Goal: Task Accomplishment & Management: Manage account settings

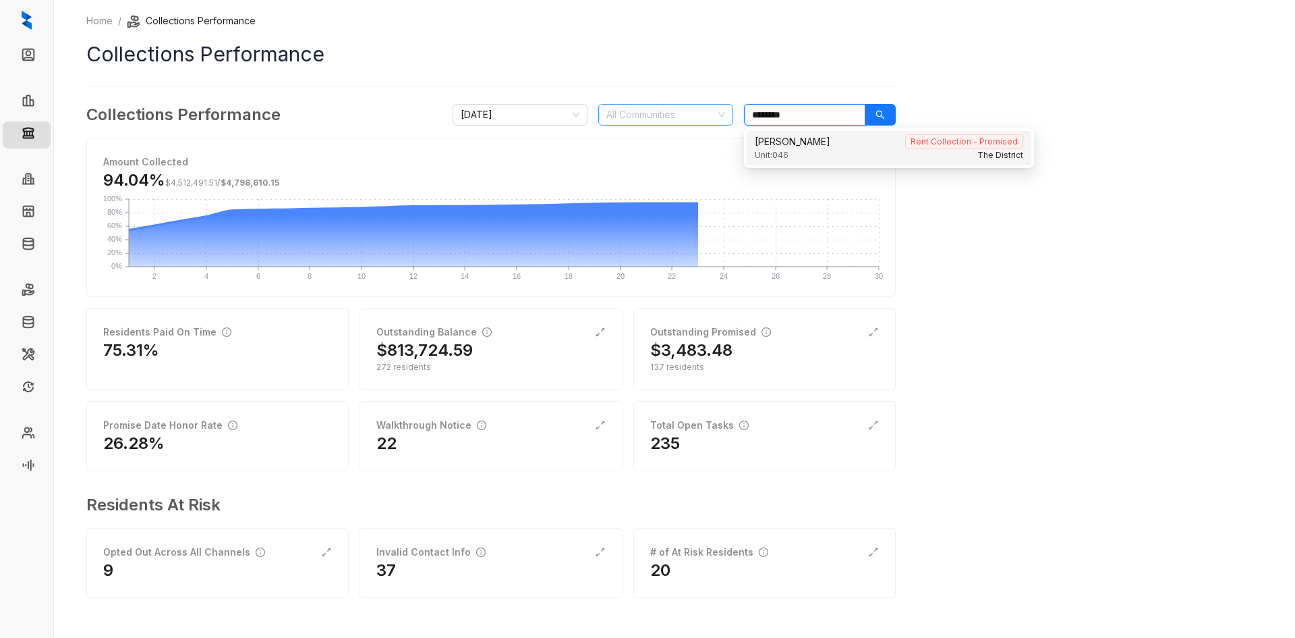
drag, startPoint x: 801, startPoint y: 107, endPoint x: 683, endPoint y: 105, distance: 118.1
click at [683, 105] on div "September 2025 All Communities ********" at bounding box center [674, 115] width 443 height 22
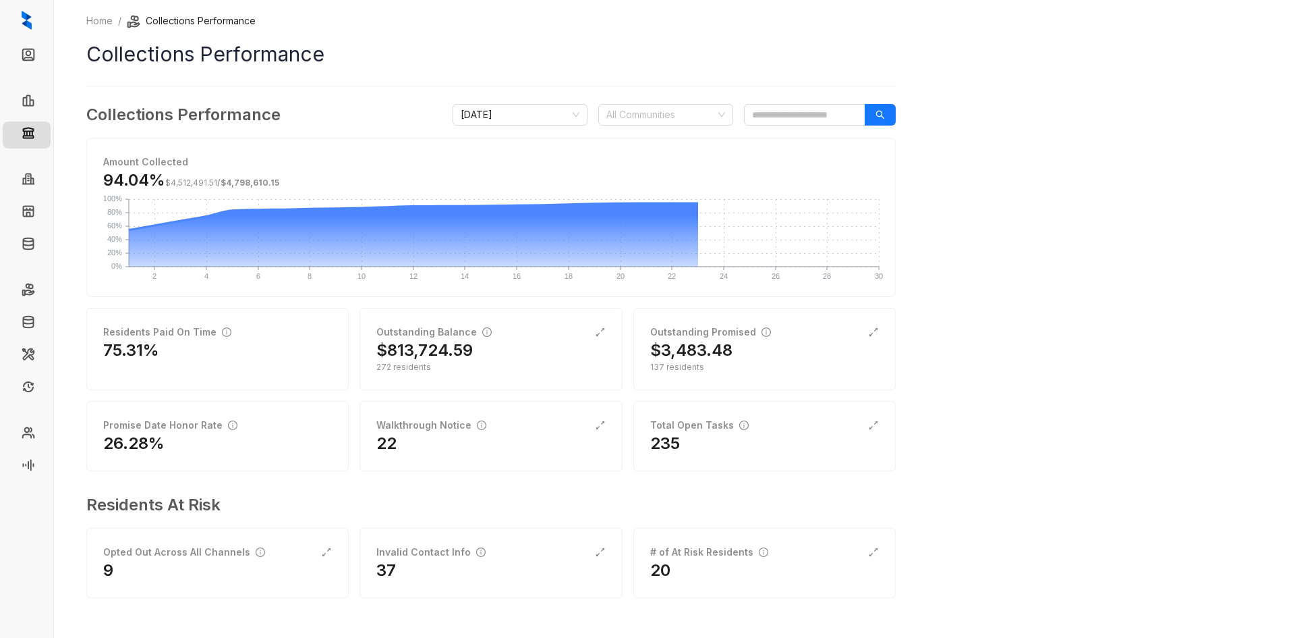
click at [1148, 368] on div "Home / Collections Performance Collections Performance Collections Performance …" at bounding box center [674, 319] width 1241 height 638
click at [729, 374] on div "Outstanding Promised $3,483.48 137 residents" at bounding box center [764, 349] width 262 height 82
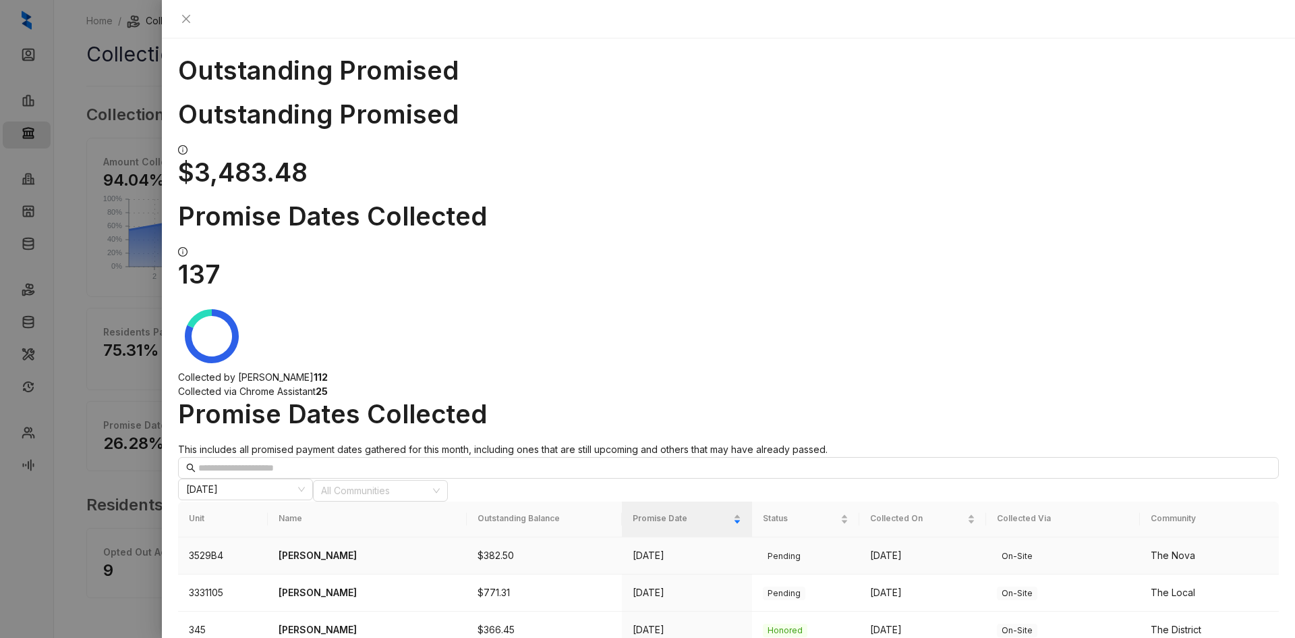
click at [340, 548] on p "Patrick Williams" at bounding box center [367, 555] width 177 height 15
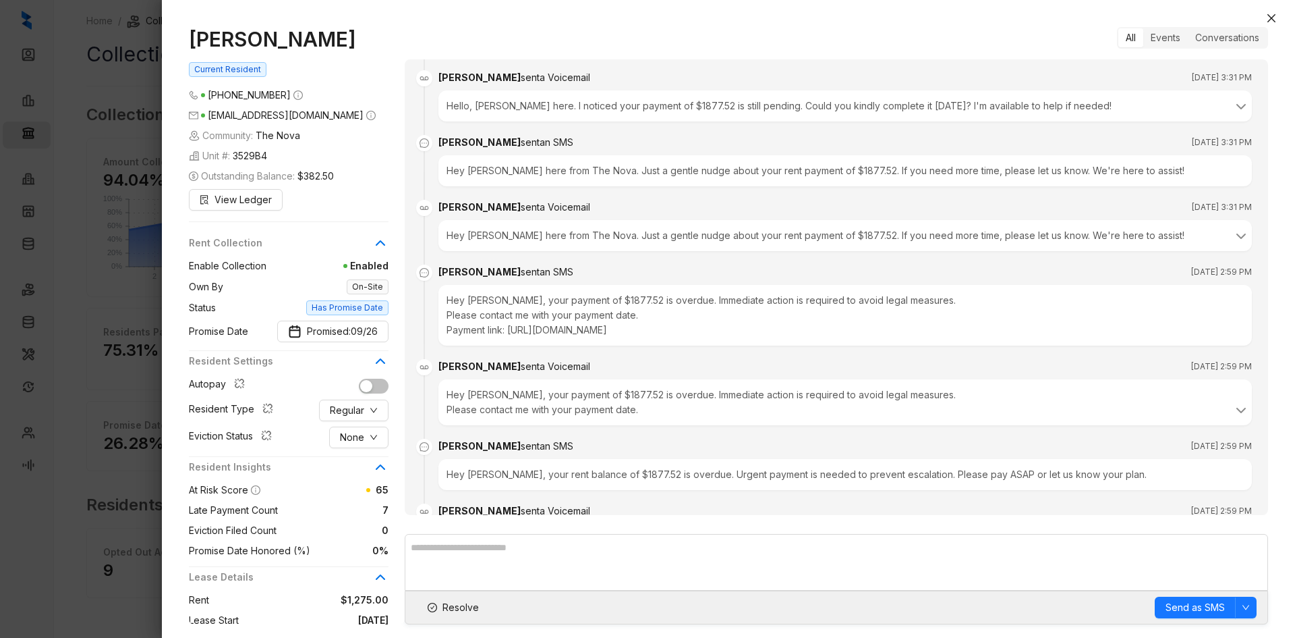
scroll to position [1344, 0]
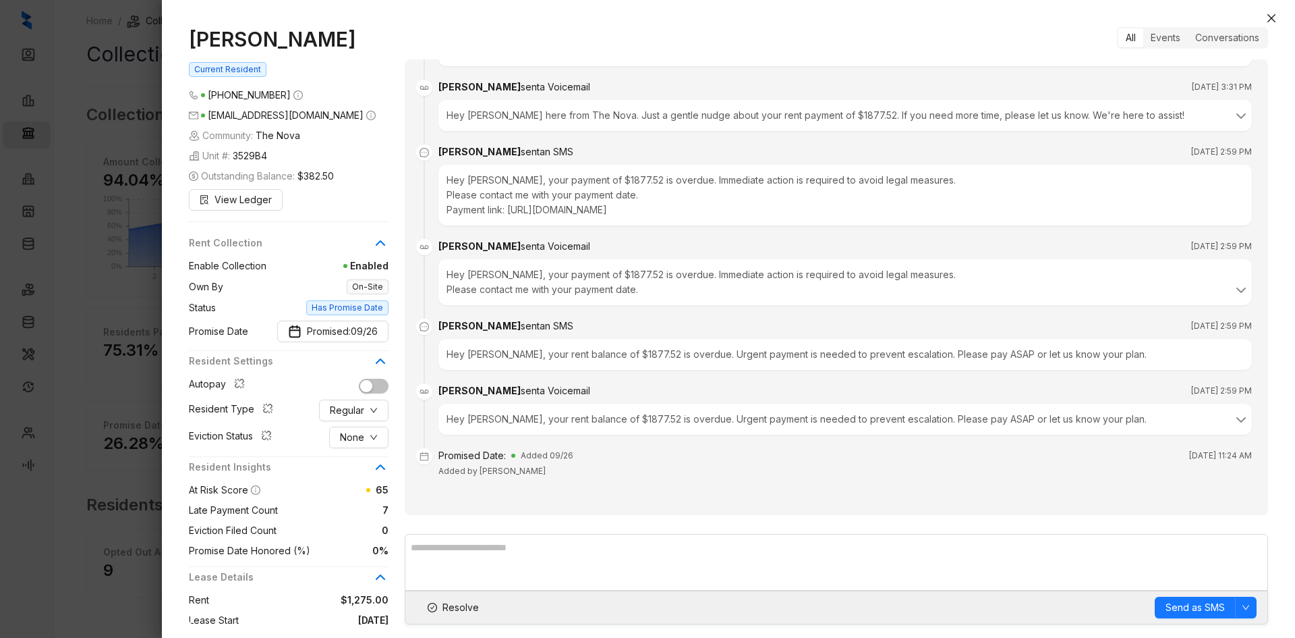
drag, startPoint x: 345, startPoint y: 115, endPoint x: 207, endPoint y: 112, distance: 137.6
click at [208, 112] on span "lilpatrickwilliams70@gmail.com" at bounding box center [286, 114] width 156 height 11
copy span "lilpatrickwilliams70@gmail.com"
click at [462, 605] on span "Resolve" at bounding box center [461, 607] width 36 height 15
click at [1267, 16] on icon "close" at bounding box center [1271, 18] width 11 height 11
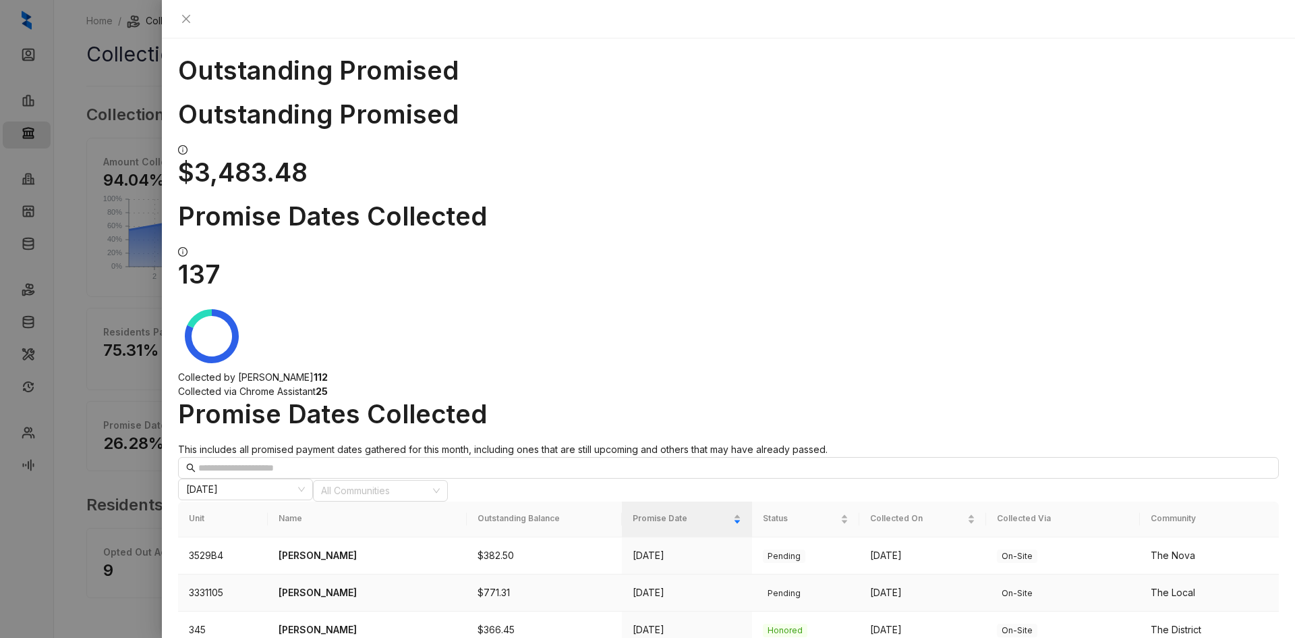
click at [351, 585] on p "[PERSON_NAME]" at bounding box center [367, 592] width 177 height 15
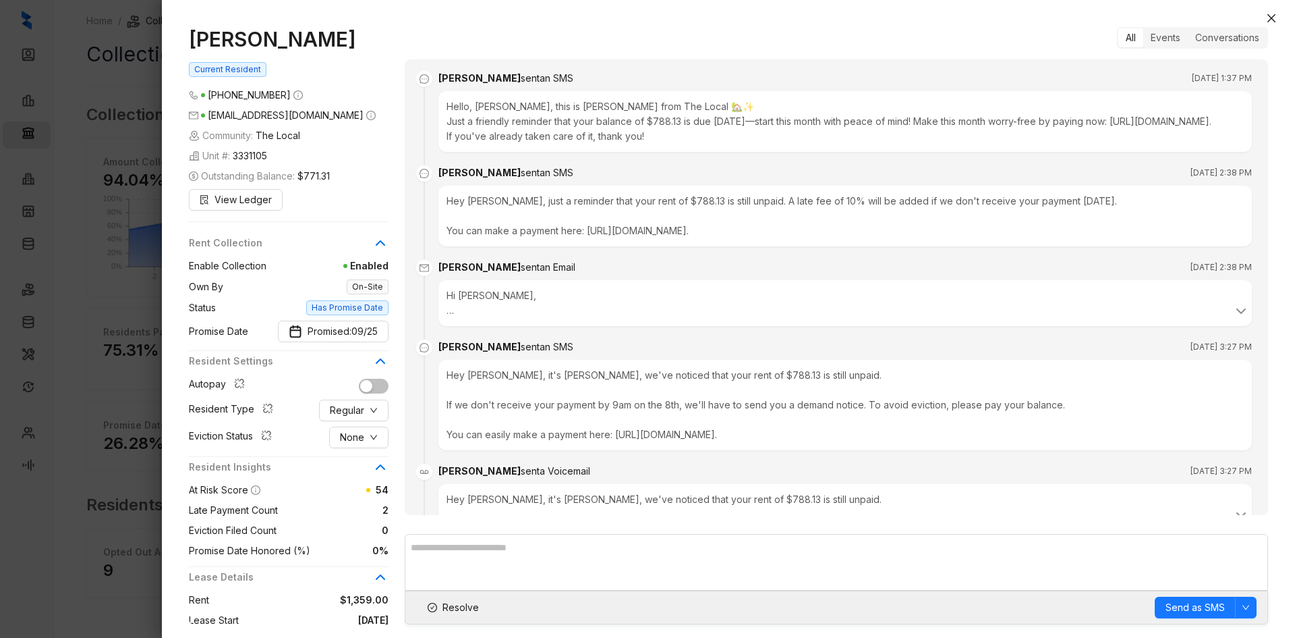
scroll to position [1469, 0]
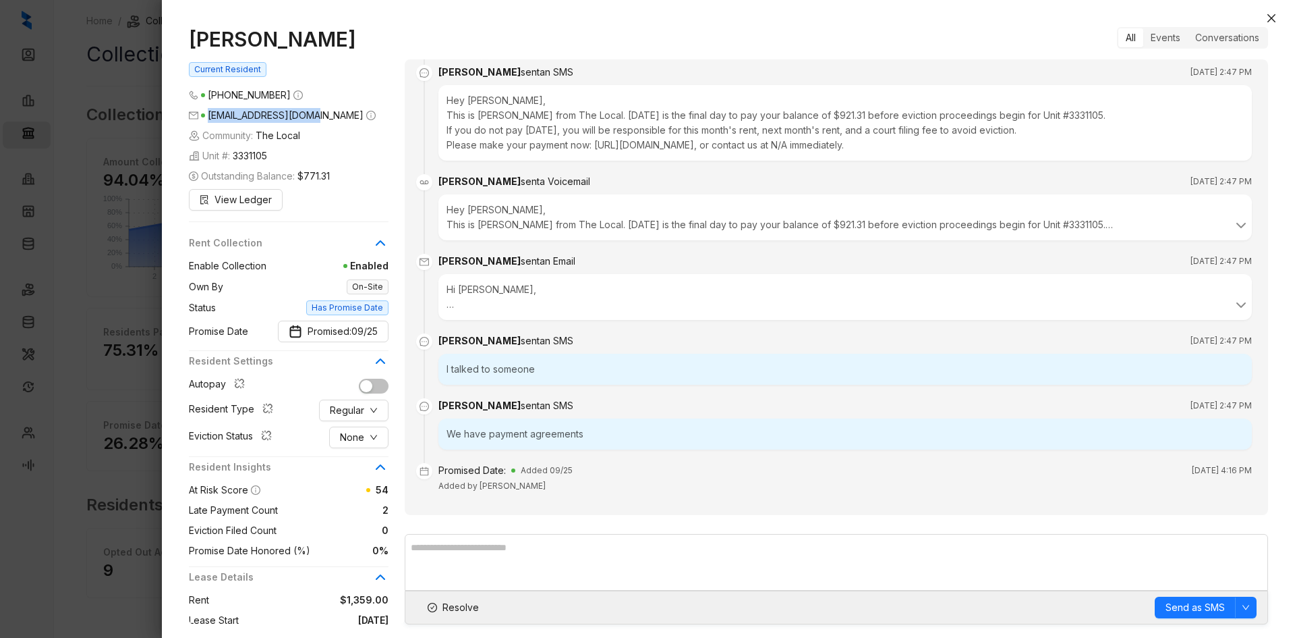
drag, startPoint x: 308, startPoint y: 113, endPoint x: 208, endPoint y: 116, distance: 99.2
click at [208, 116] on span "[EMAIL_ADDRESS][DOMAIN_NAME]" at bounding box center [286, 114] width 156 height 11
copy span "[EMAIL_ADDRESS][DOMAIN_NAME]"
click at [1271, 19] on icon "close" at bounding box center [1272, 18] width 8 height 8
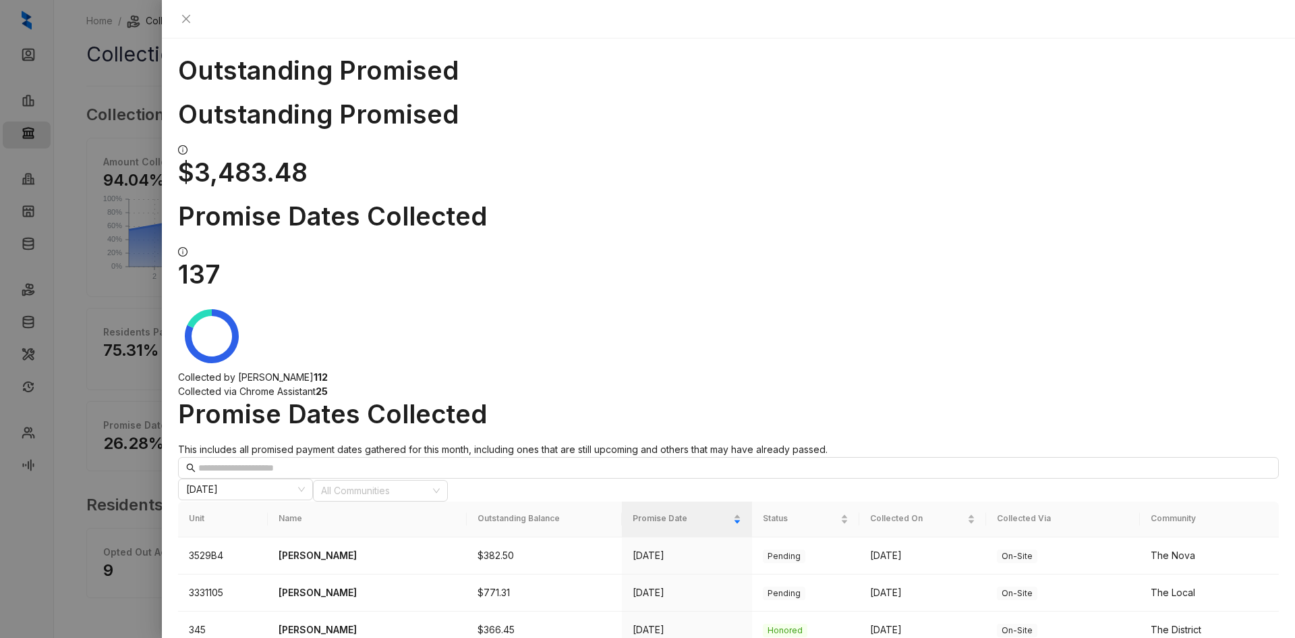
drag, startPoint x: 1270, startPoint y: 16, endPoint x: 1230, endPoint y: 43, distance: 47.1
click at [190, 16] on icon "close" at bounding box center [186, 19] width 8 height 8
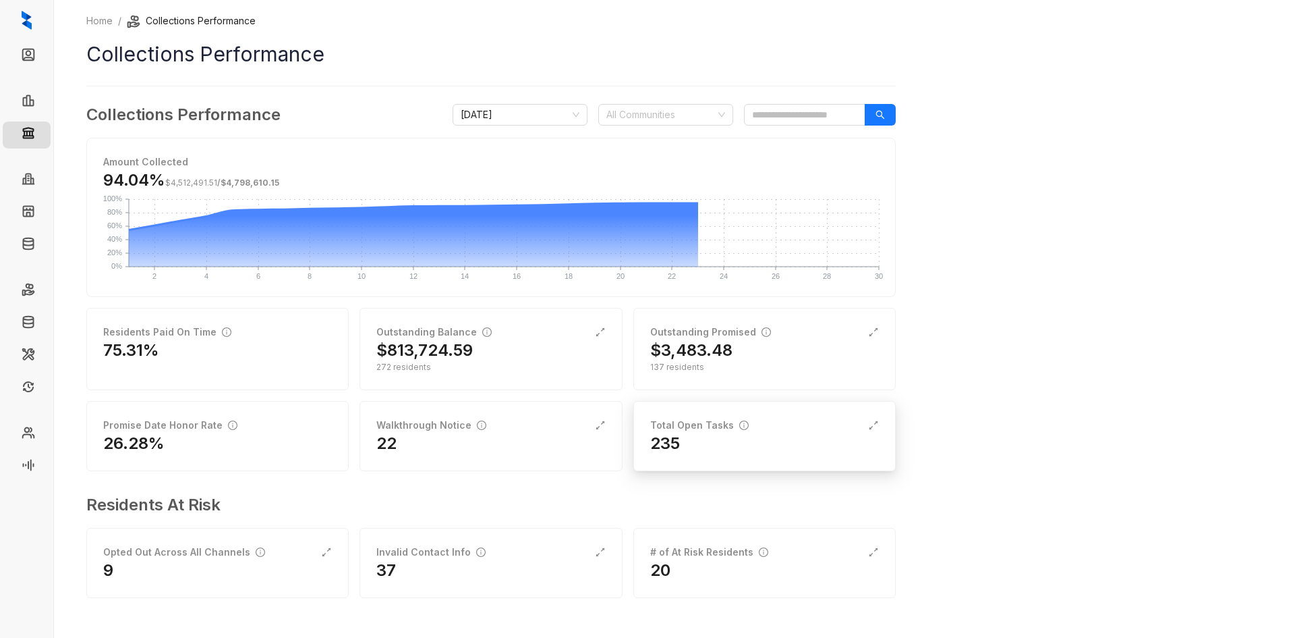
click at [760, 455] on div "Total Open Tasks 235" at bounding box center [764, 436] width 262 height 70
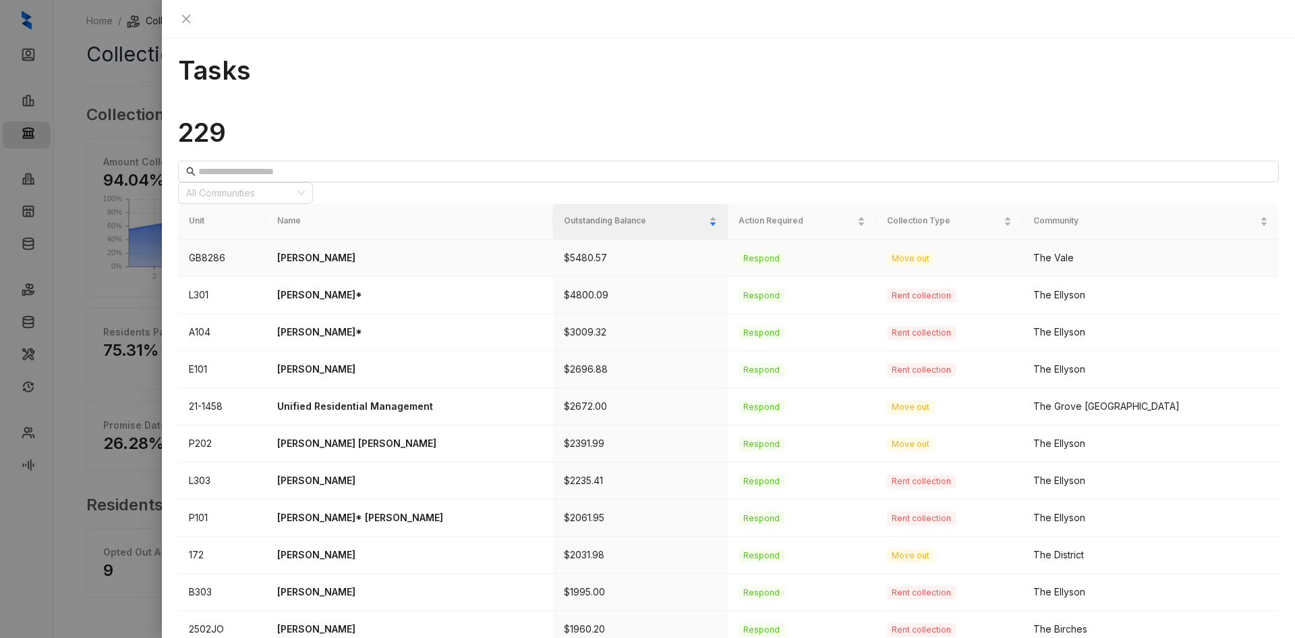
click at [384, 250] on p "JENIFFER ERICKSON" at bounding box center [409, 257] width 264 height 15
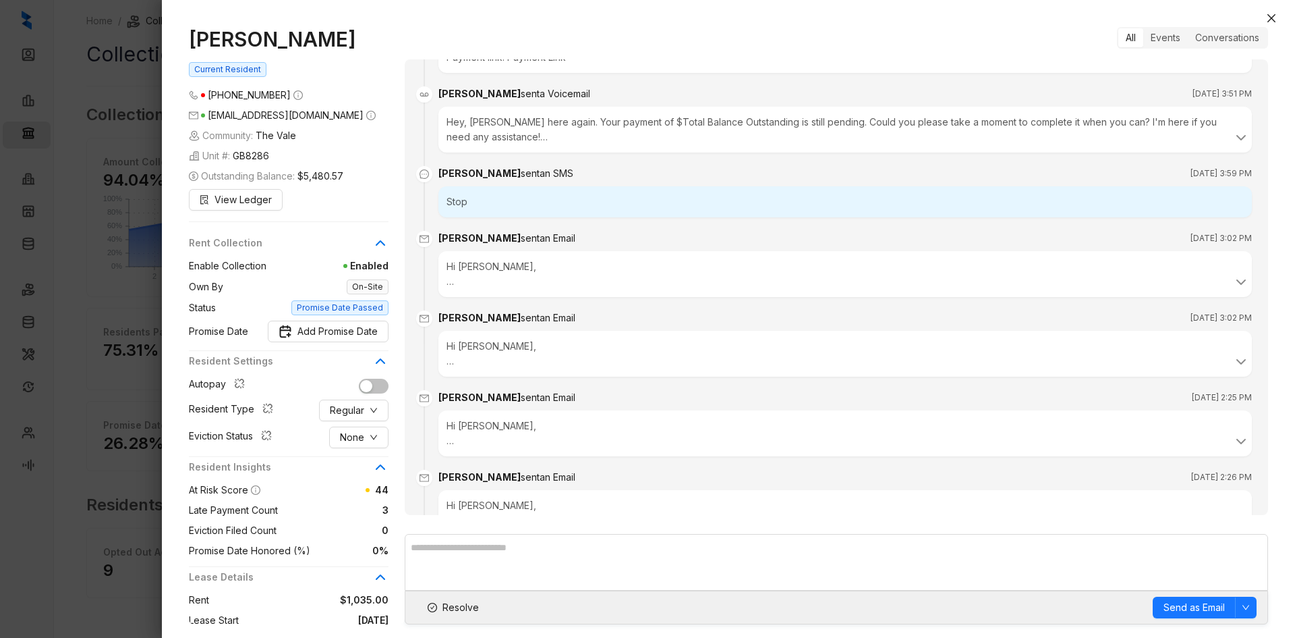
scroll to position [2727, 0]
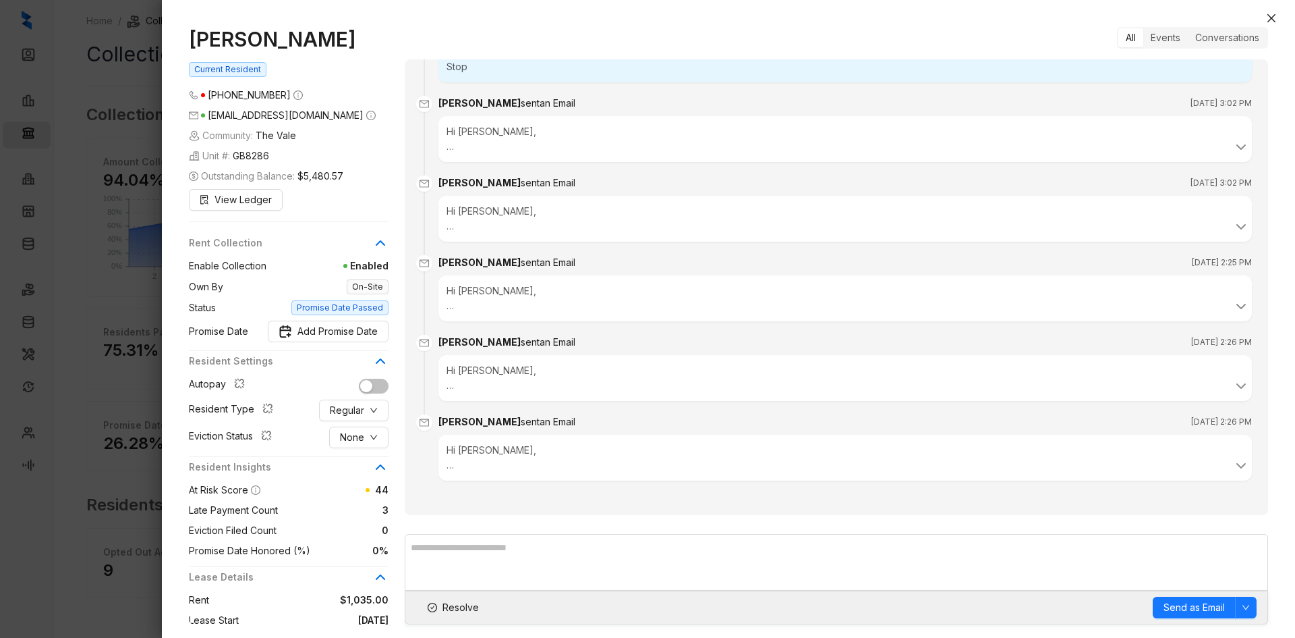
drag, startPoint x: 310, startPoint y: 71, endPoint x: 193, endPoint y: 34, distance: 123.1
click at [193, 34] on h1 "JENIFFER ERICKSON" at bounding box center [289, 39] width 200 height 24
copy h1 "JENIFFER ERICKSON"
click at [449, 604] on span "Resolve" at bounding box center [461, 607] width 36 height 15
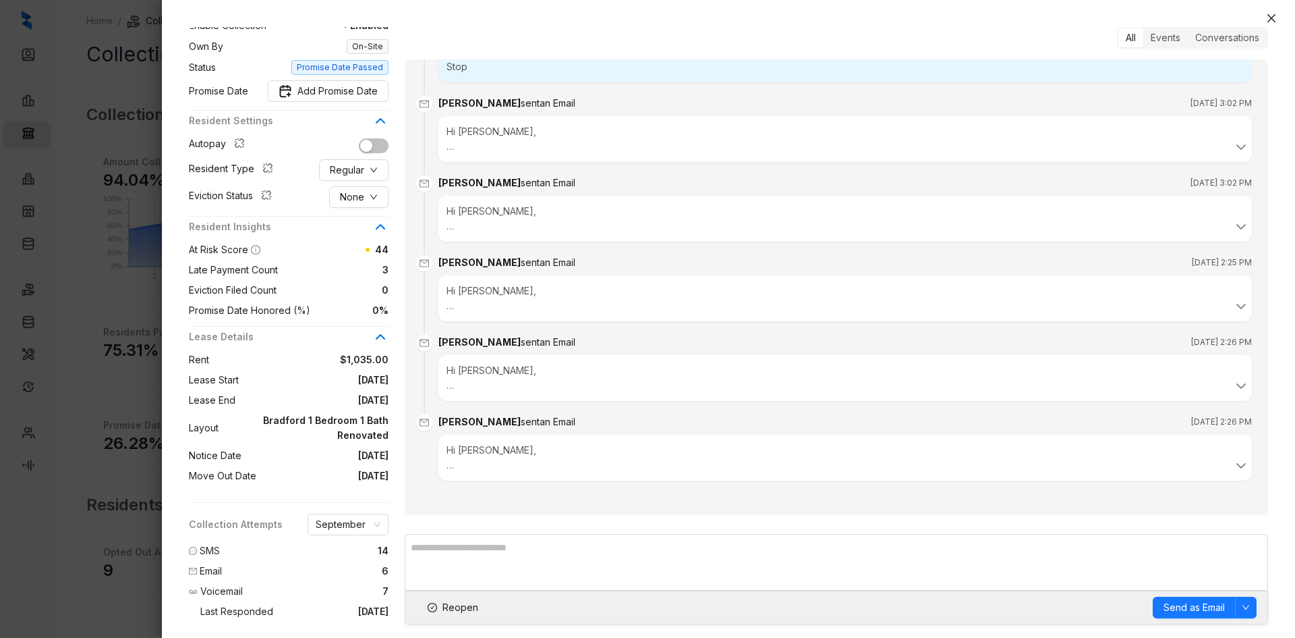
scroll to position [265, 0]
click at [356, 170] on span "Regular" at bounding box center [347, 170] width 34 height 15
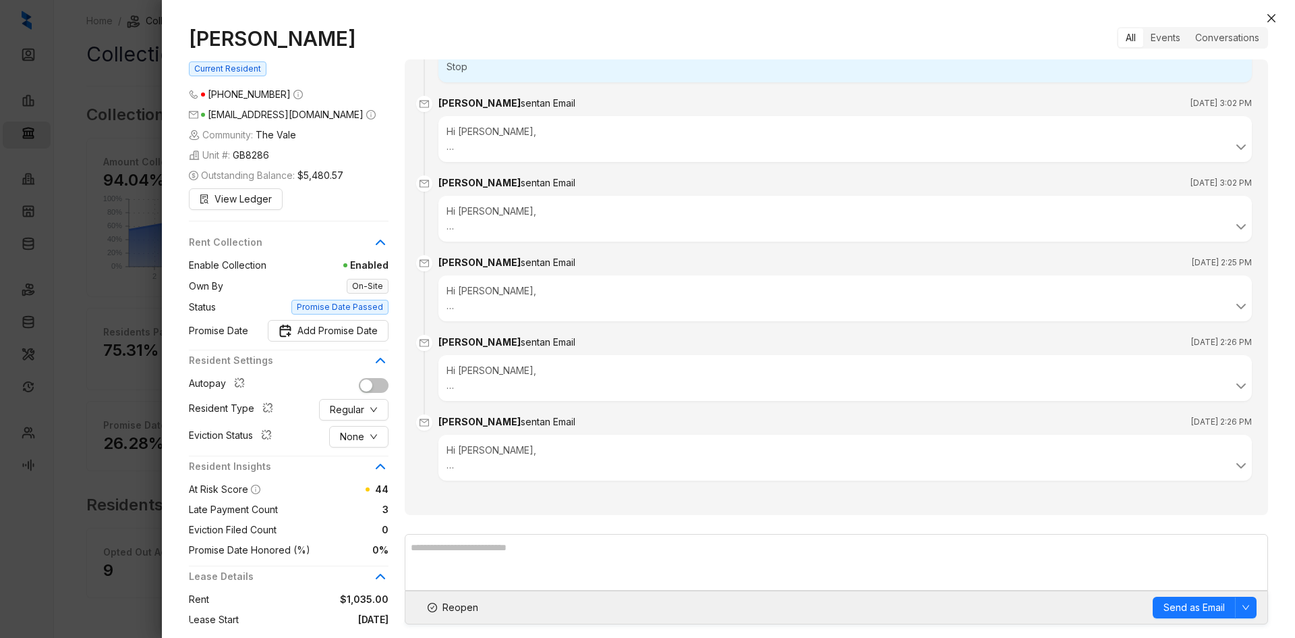
scroll to position [0, 0]
click at [1266, 20] on icon "close" at bounding box center [1271, 18] width 11 height 11
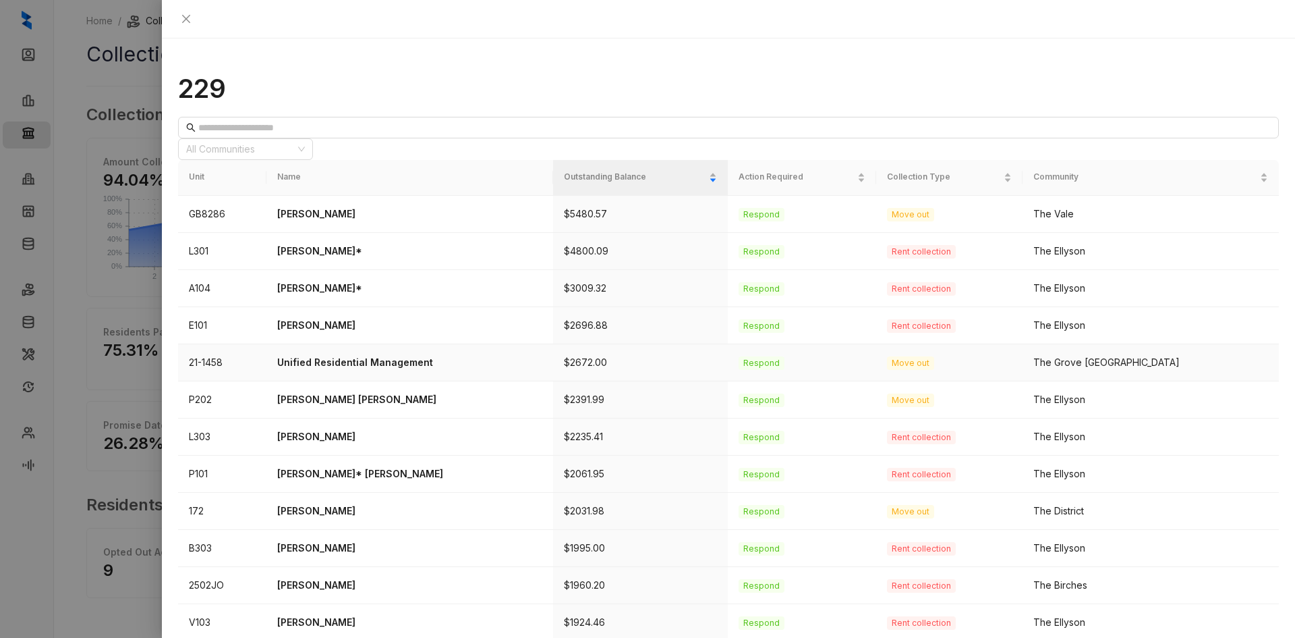
scroll to position [67, 0]
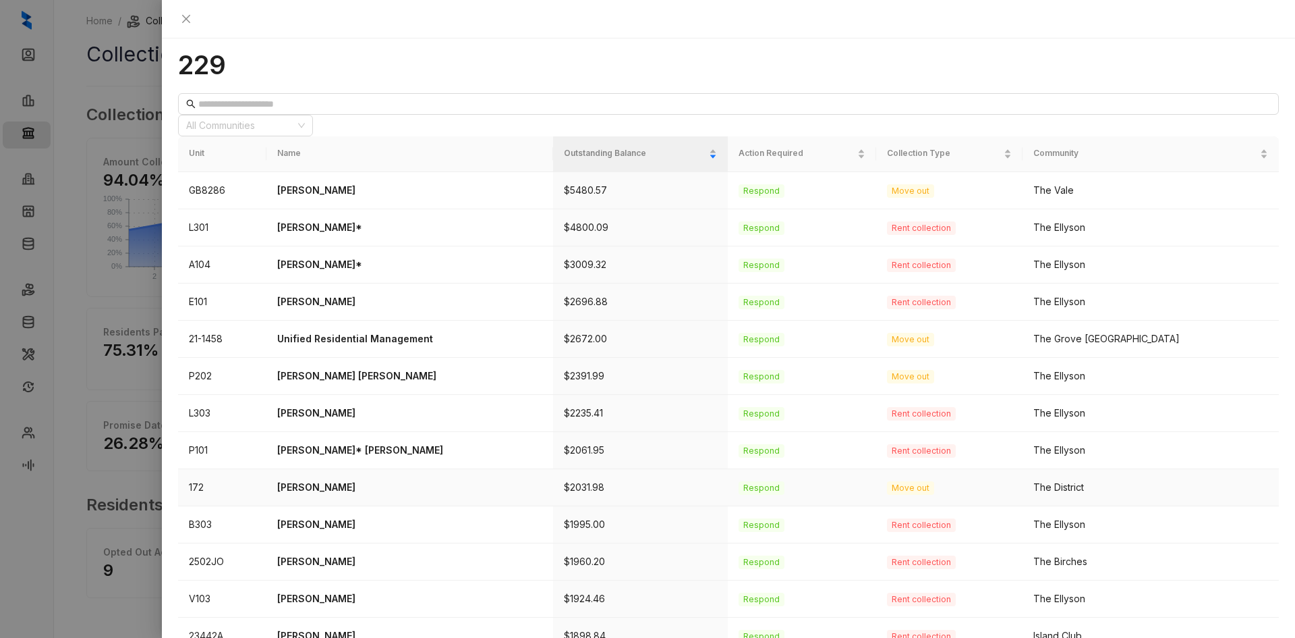
click at [331, 480] on p "Nyla Howell" at bounding box center [409, 487] width 264 height 15
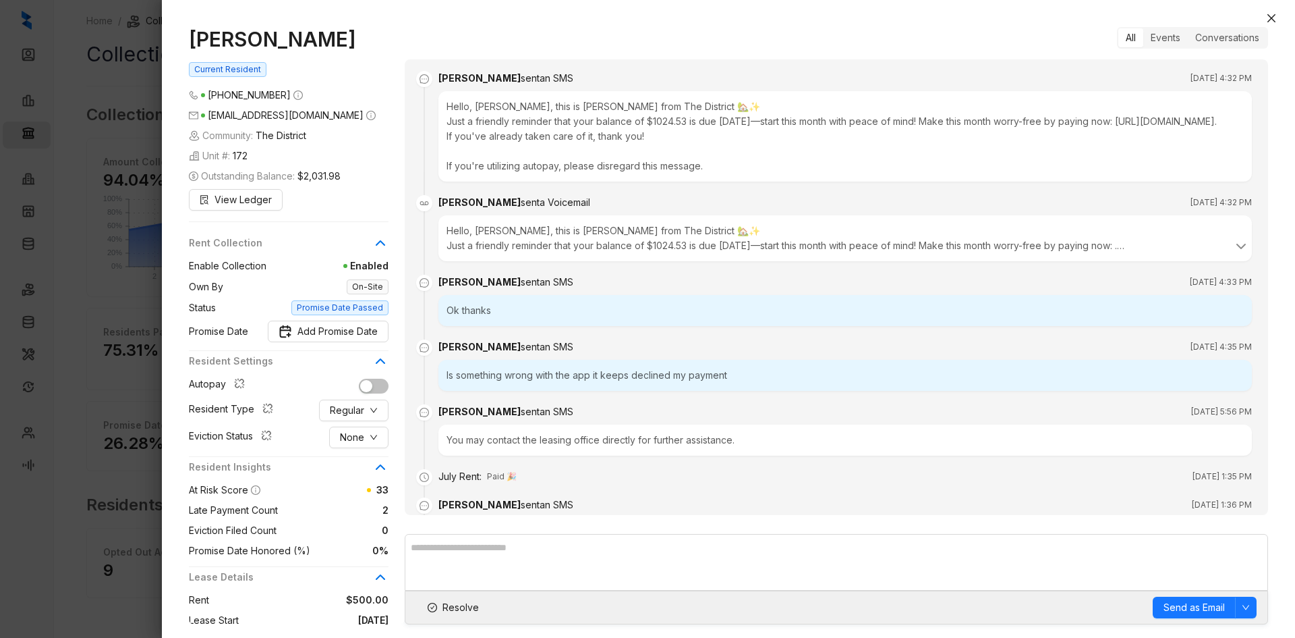
scroll to position [3389, 0]
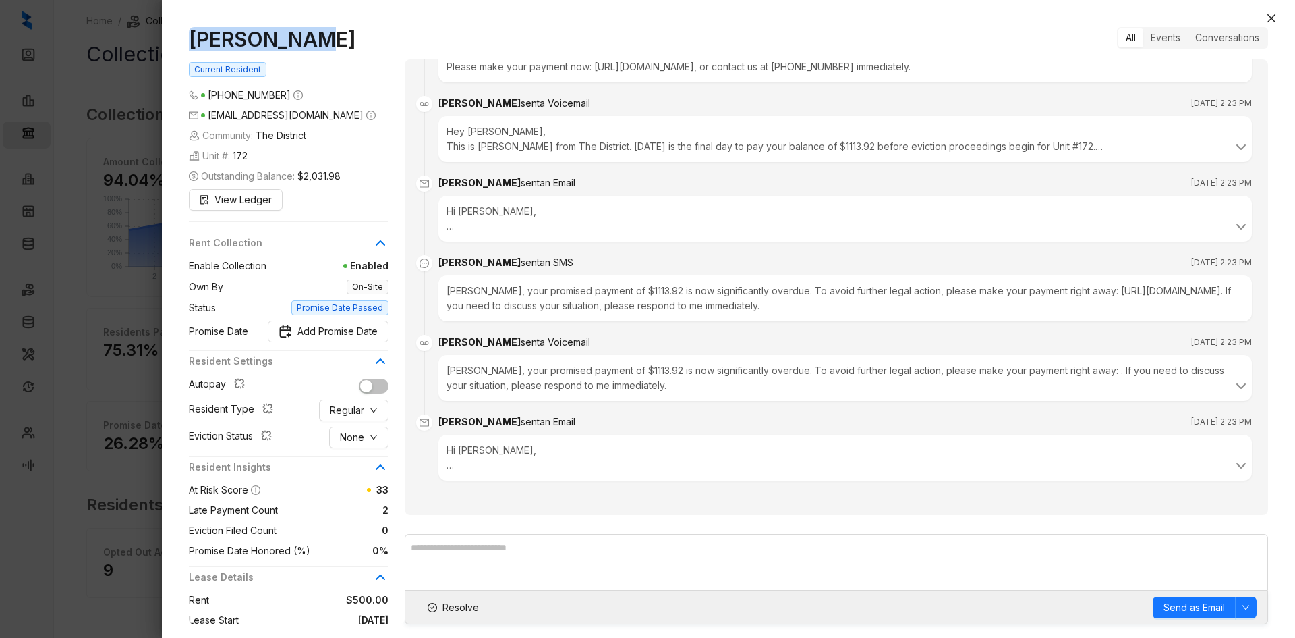
drag, startPoint x: 316, startPoint y: 43, endPoint x: 192, endPoint y: 42, distance: 123.5
click at [192, 42] on h1 "Nyla Howell" at bounding box center [289, 39] width 200 height 24
copy h1 "Nyla Howell"
click at [461, 607] on span "Resolve" at bounding box center [461, 607] width 36 height 15
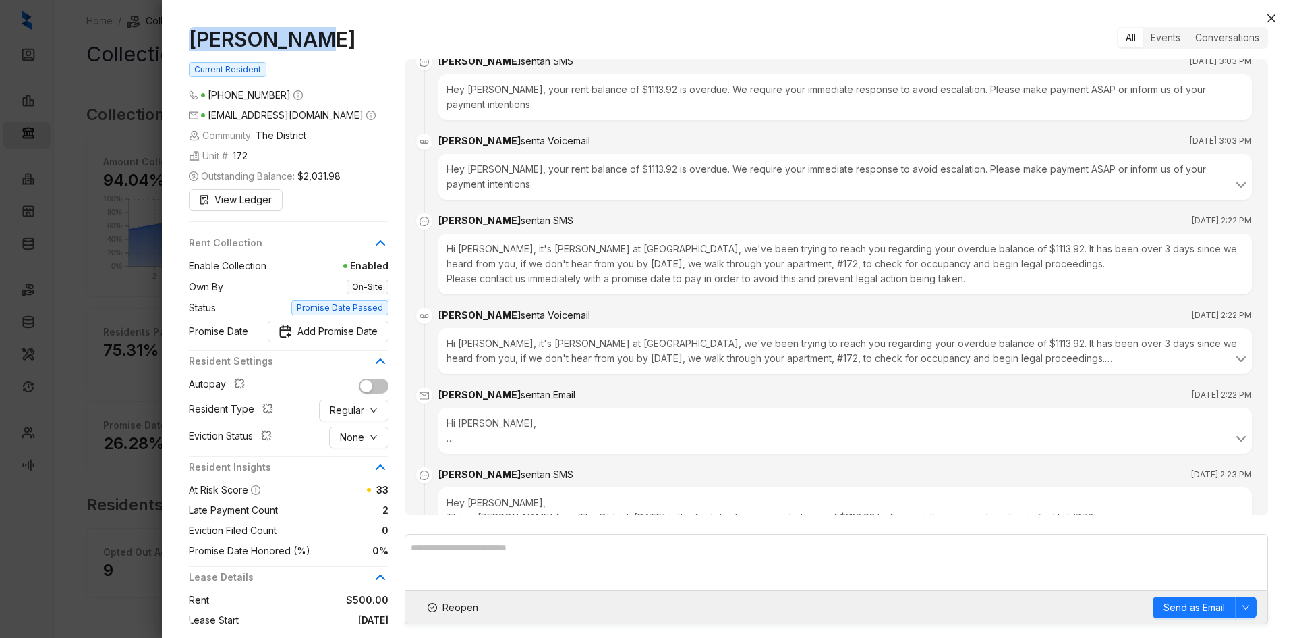
scroll to position [2444, 0]
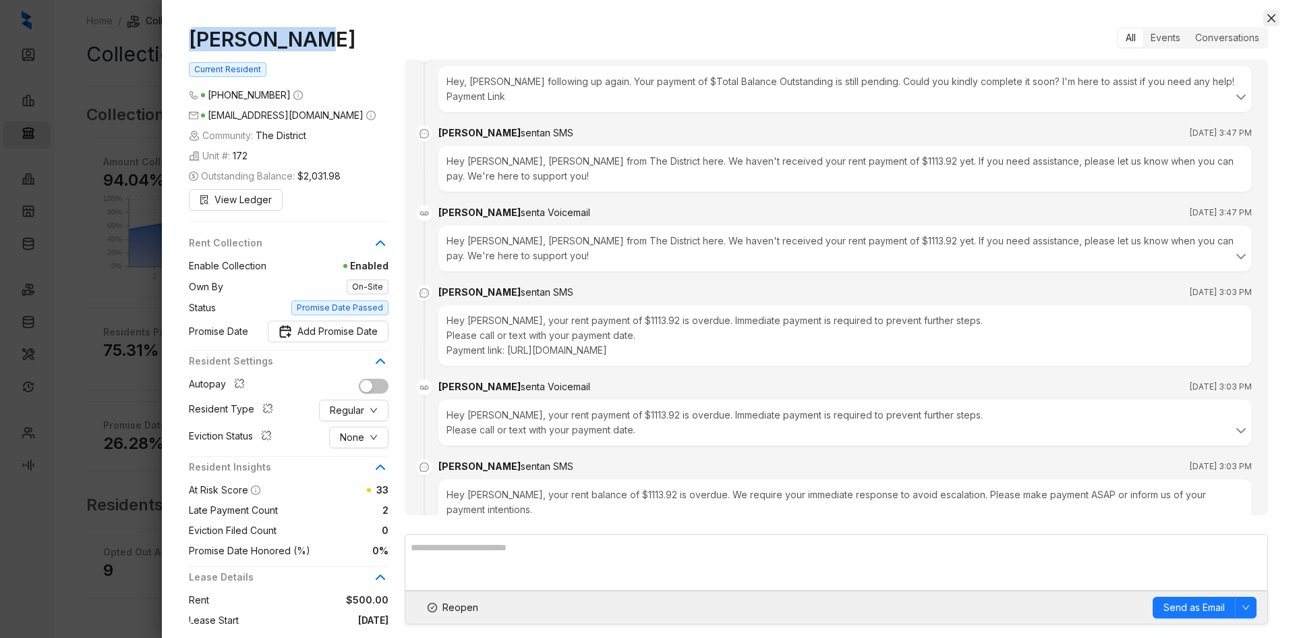
click at [1276, 19] on icon "close" at bounding box center [1271, 18] width 11 height 11
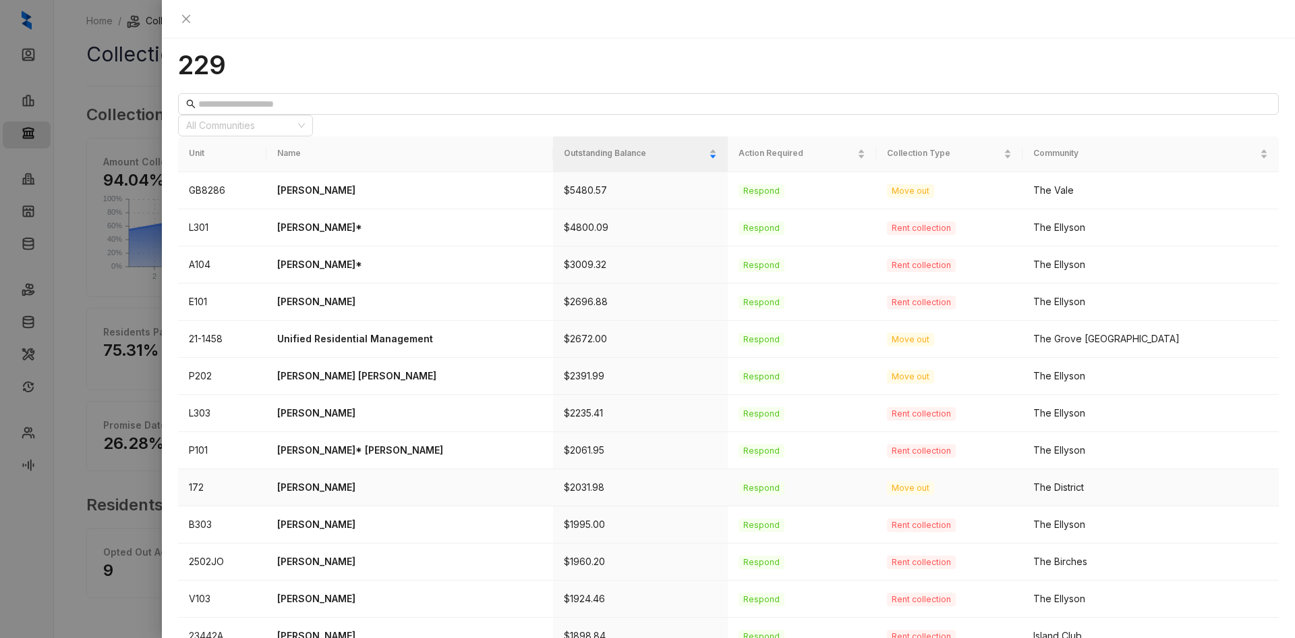
scroll to position [135, 0]
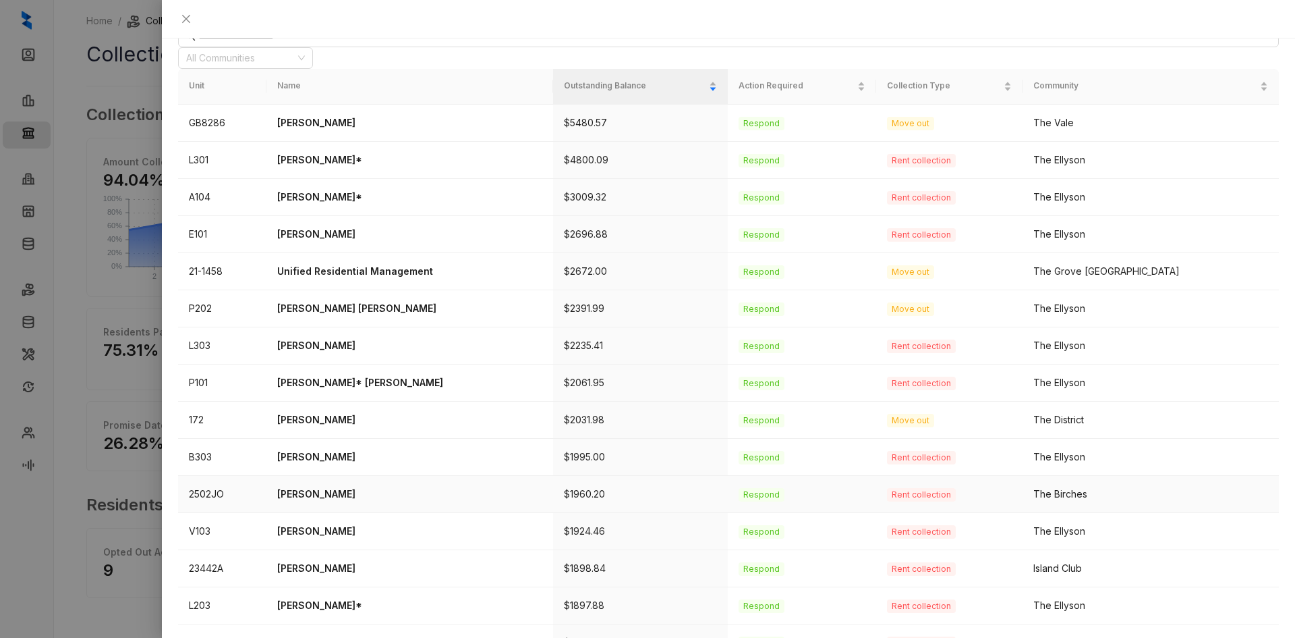
click at [329, 486] on p "[PERSON_NAME]" at bounding box center [409, 493] width 264 height 15
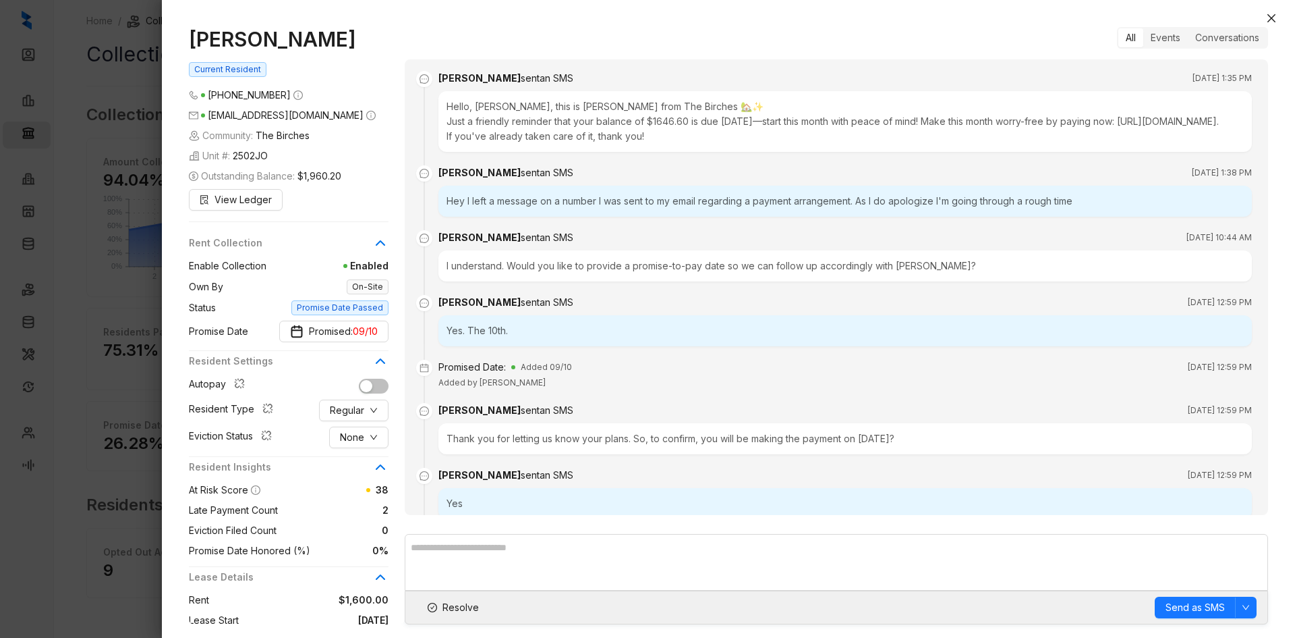
scroll to position [486, 0]
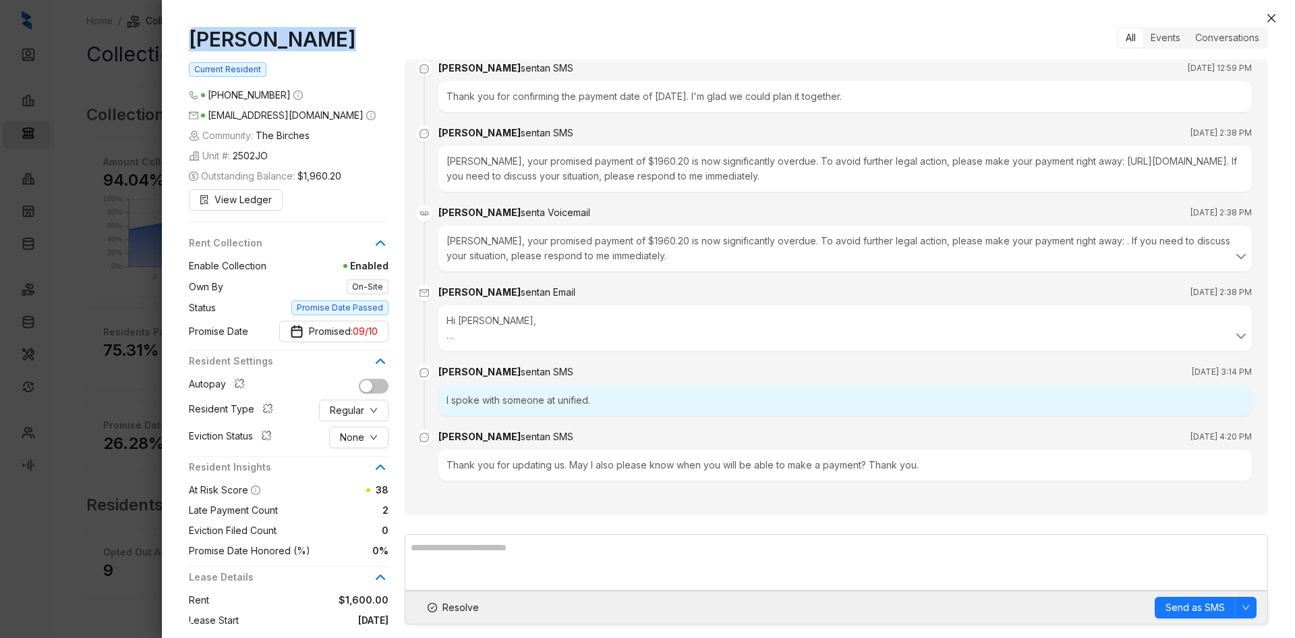
drag, startPoint x: 327, startPoint y: 40, endPoint x: 185, endPoint y: 40, distance: 141.7
click at [185, 40] on div "Bryana Harris Current Resident (901) 632 0548 bryharris2022@gmail.com Community…" at bounding box center [728, 325] width 1133 height 624
copy h1 "[PERSON_NAME]"
click at [342, 331] on span "Promised: 09/10" at bounding box center [343, 331] width 69 height 15
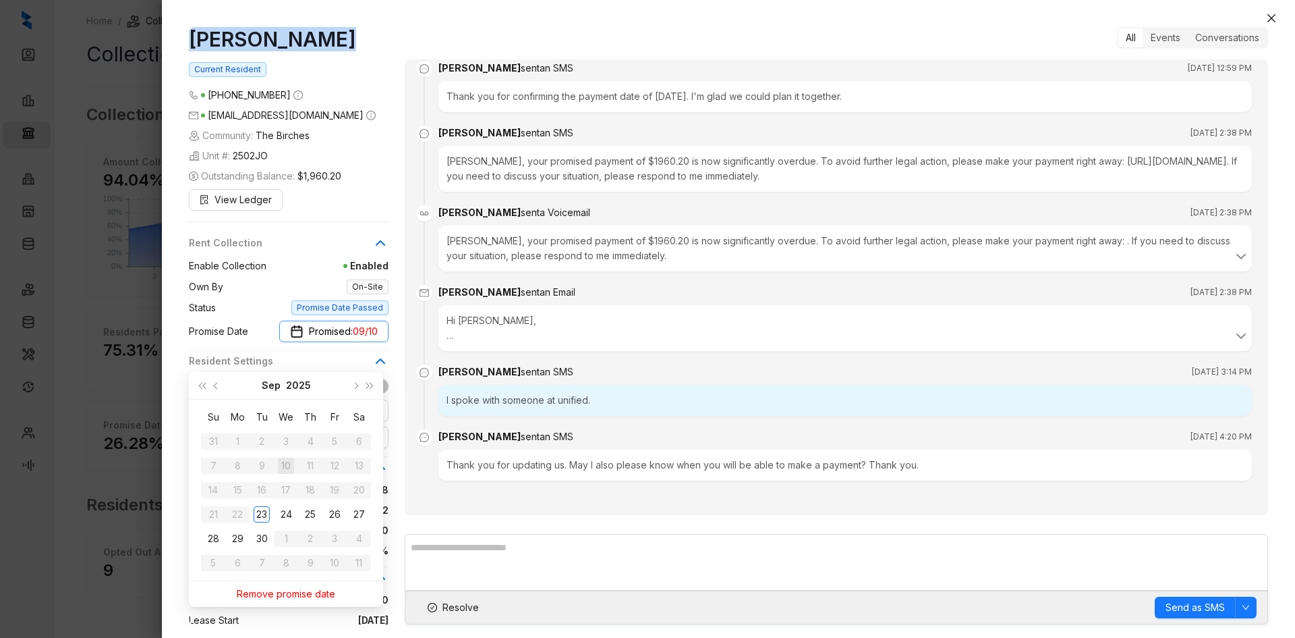
click at [341, 332] on span "Promised: 09/10" at bounding box center [343, 331] width 69 height 15
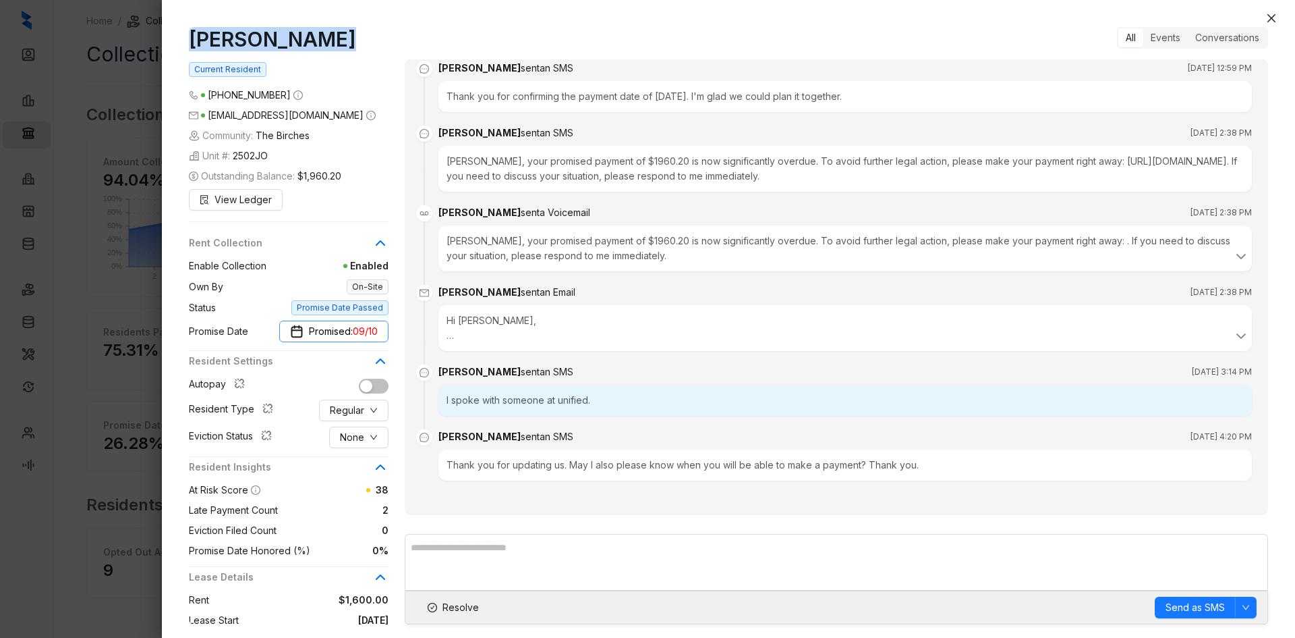
click at [341, 332] on span "Promised: 09/10" at bounding box center [343, 331] width 69 height 15
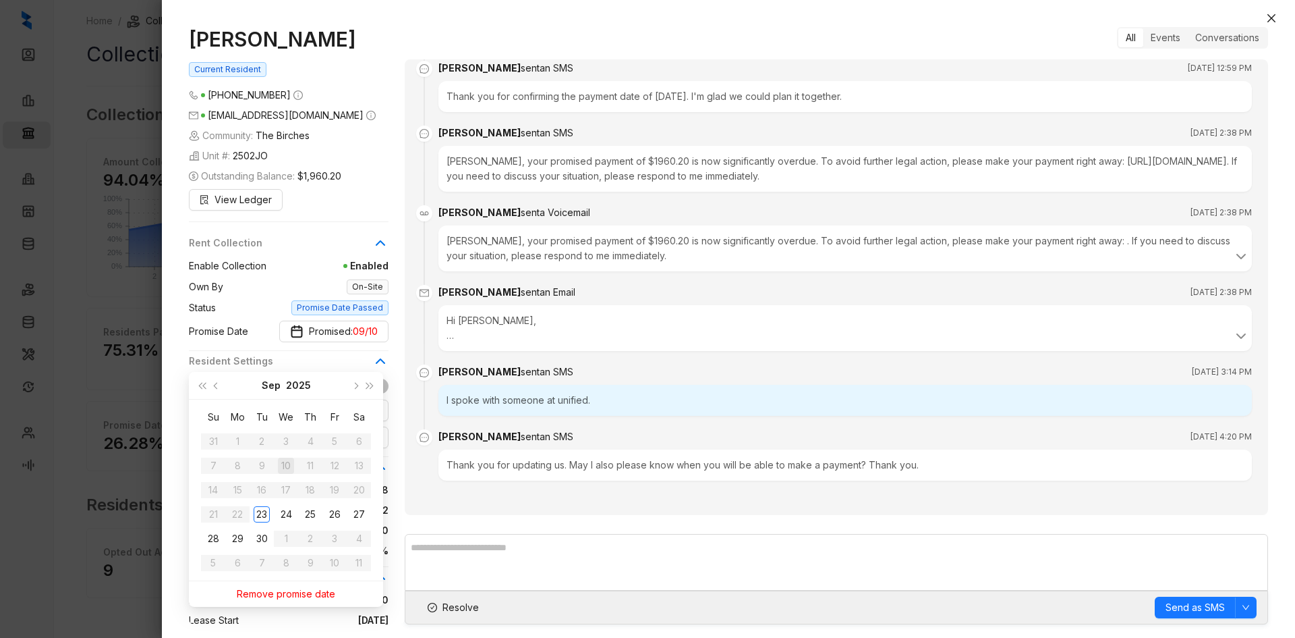
click at [433, 348] on li "Kelsey sent an Email Sep 11, 2025 at 2:38 PM Hi Bryana, This is Kelsey from The…" at bounding box center [836, 329] width 831 height 80
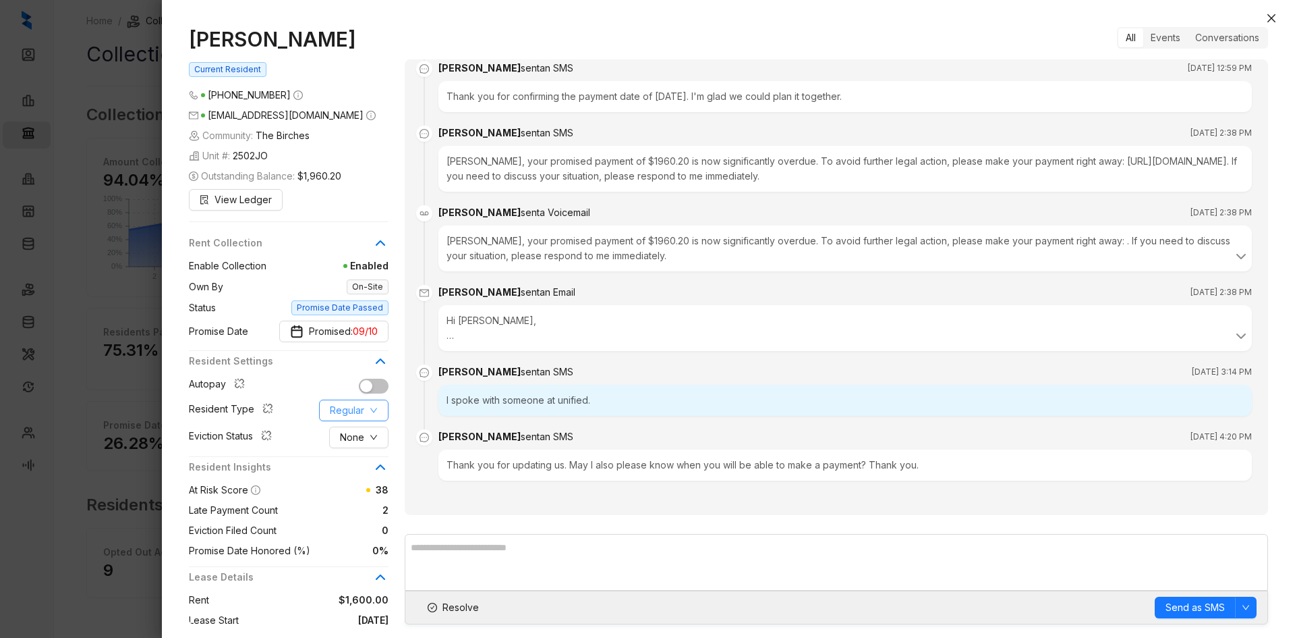
click at [357, 418] on span "Regular" at bounding box center [347, 410] width 34 height 15
click at [355, 438] on span "None" at bounding box center [352, 437] width 24 height 15
click at [447, 495] on li "Kelsey sent an SMS Sep 11, 2025 at 4:20 PM Thank you for updating us. May I als…" at bounding box center [836, 466] width 831 height 65
click at [362, 432] on span "None" at bounding box center [352, 437] width 24 height 15
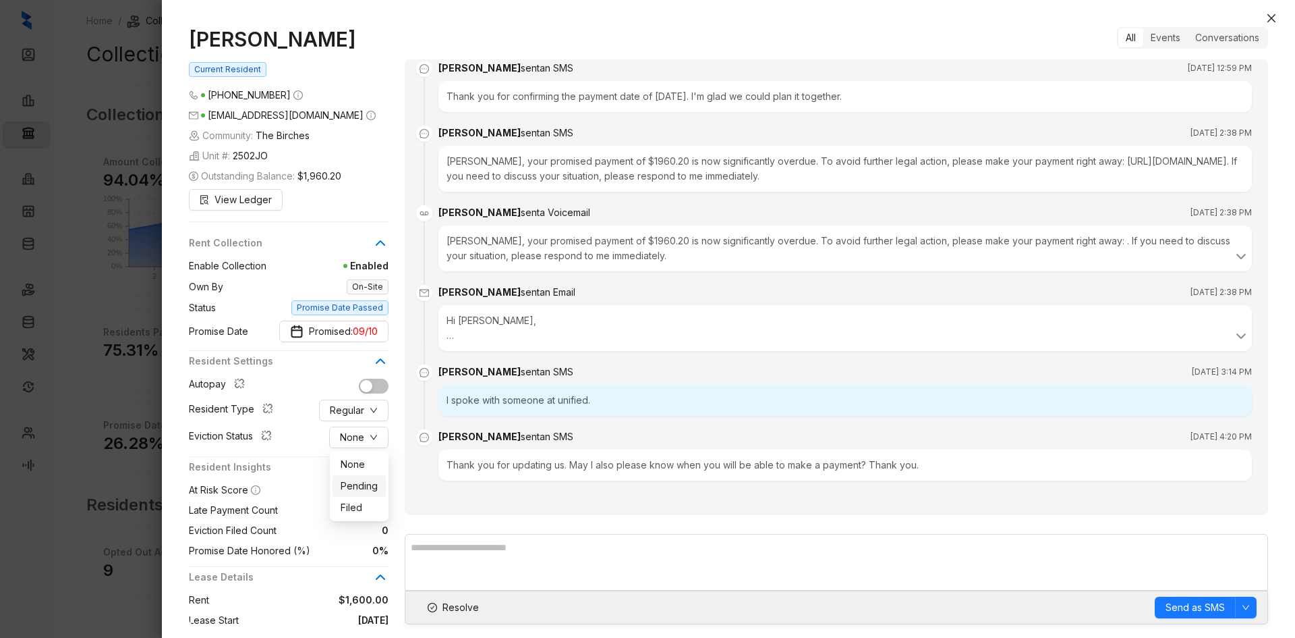
click at [370, 488] on span "Pending" at bounding box center [359, 485] width 37 height 15
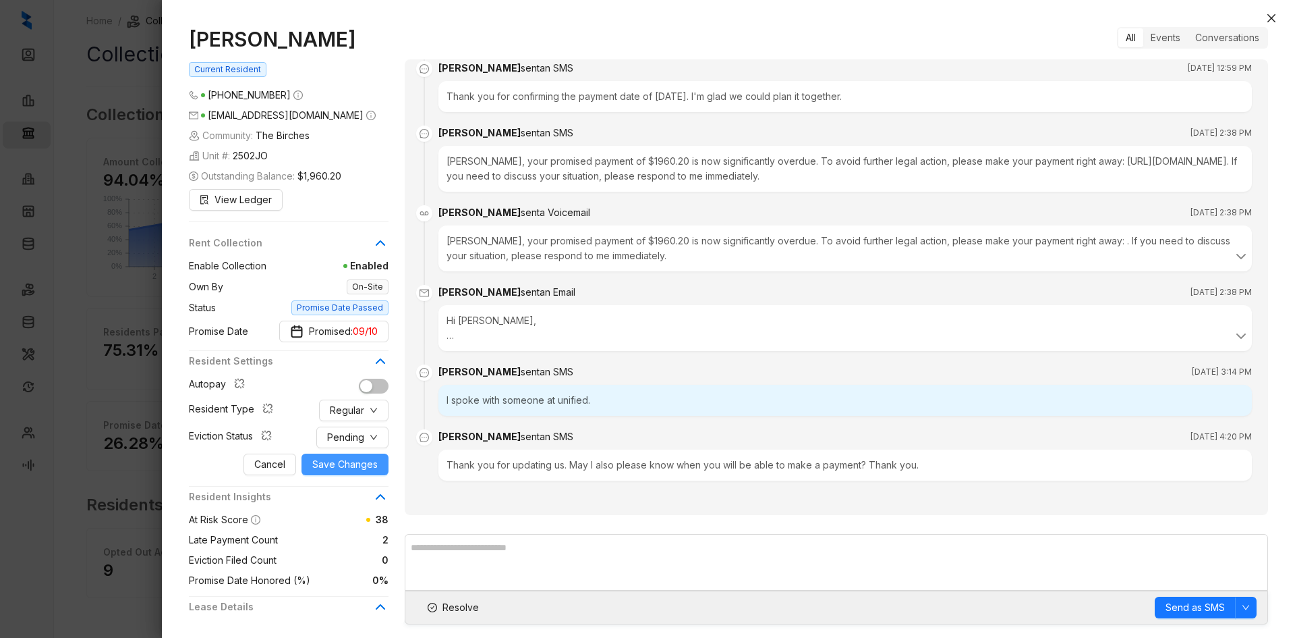
click at [337, 462] on span "Save Changes" at bounding box center [344, 464] width 65 height 15
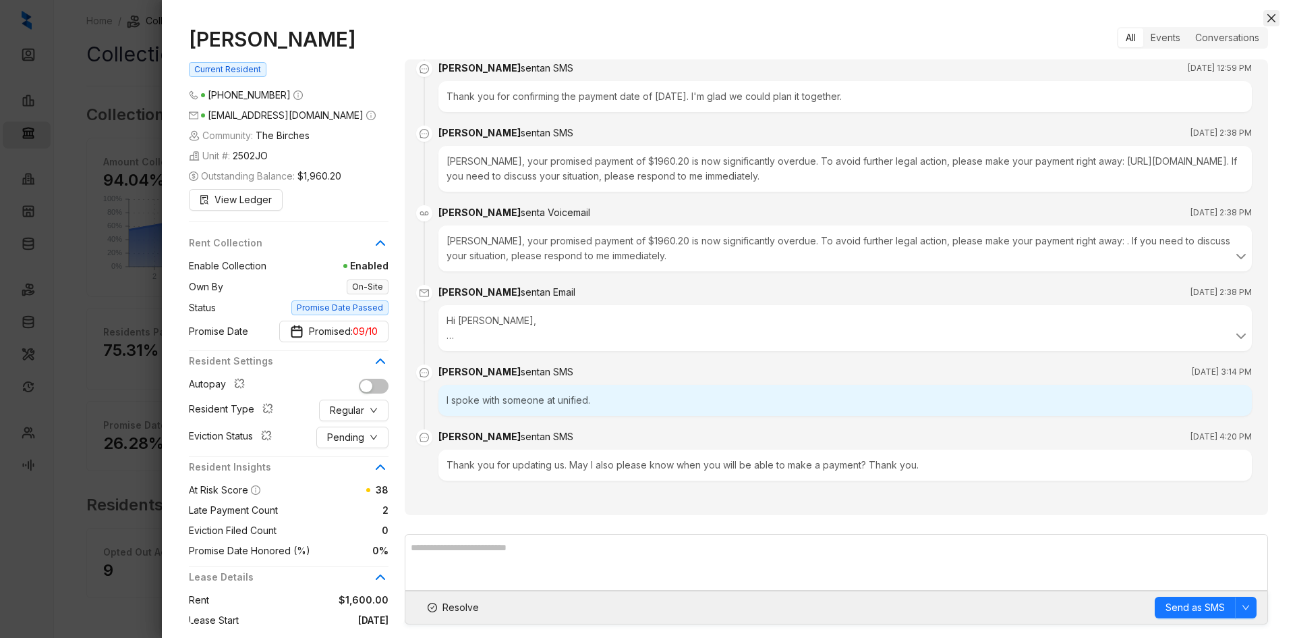
click at [1273, 15] on icon "close" at bounding box center [1271, 18] width 11 height 11
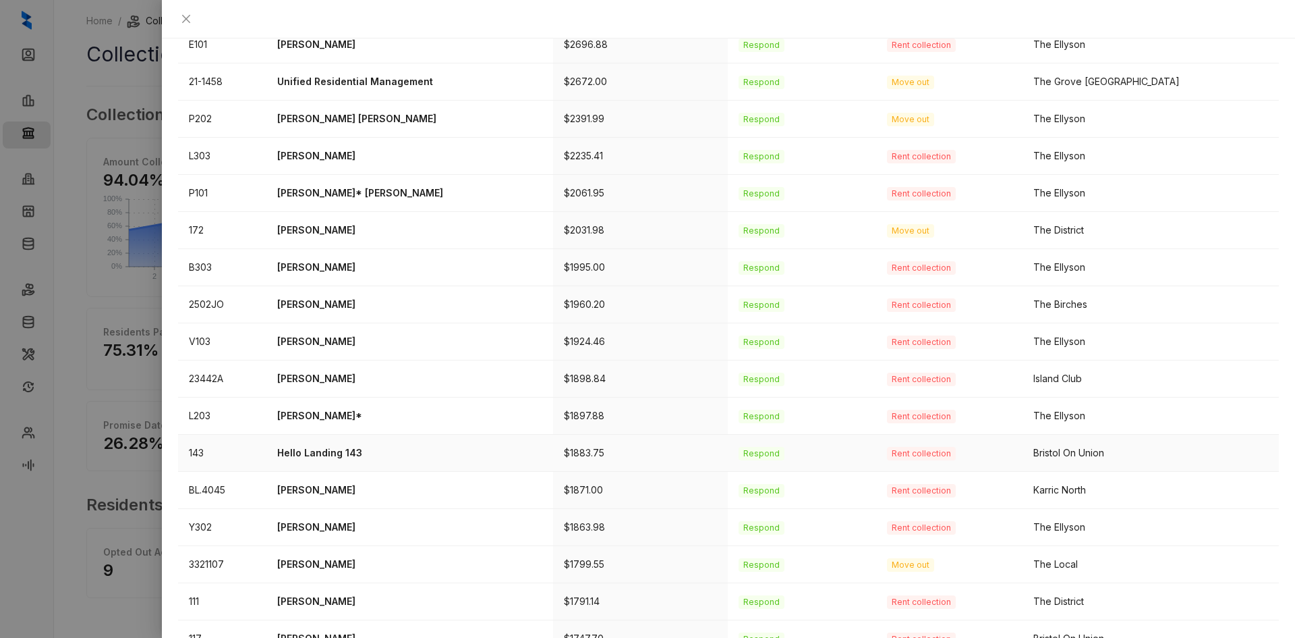
scroll to position [325, 0]
click at [337, 445] on p "Hello Landing 143" at bounding box center [409, 452] width 264 height 15
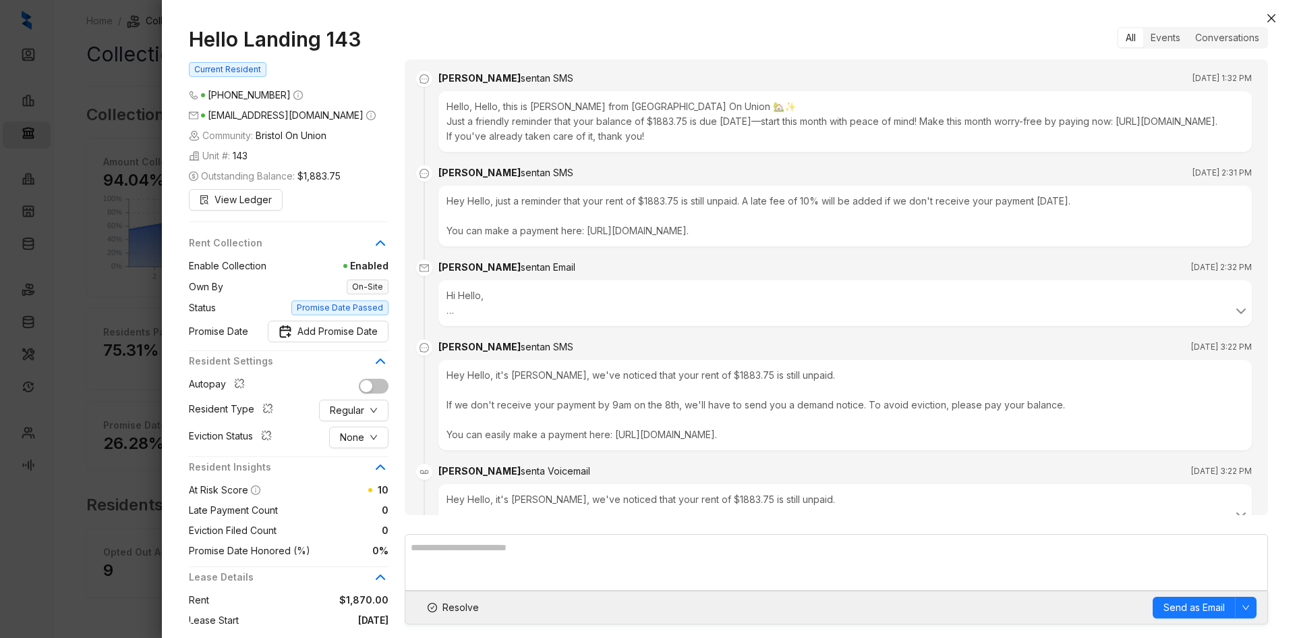
scroll to position [1482, 0]
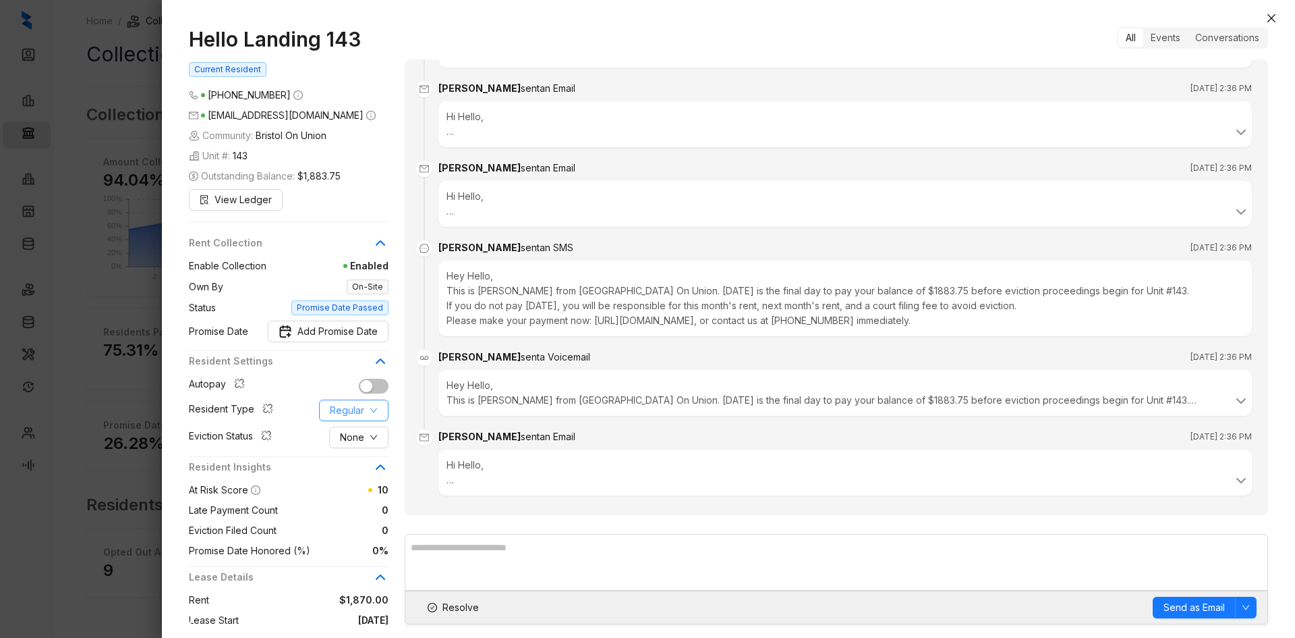
click at [330, 418] on span "Regular" at bounding box center [347, 410] width 34 height 15
click at [360, 486] on span "Corporate" at bounding box center [363, 488] width 65 height 15
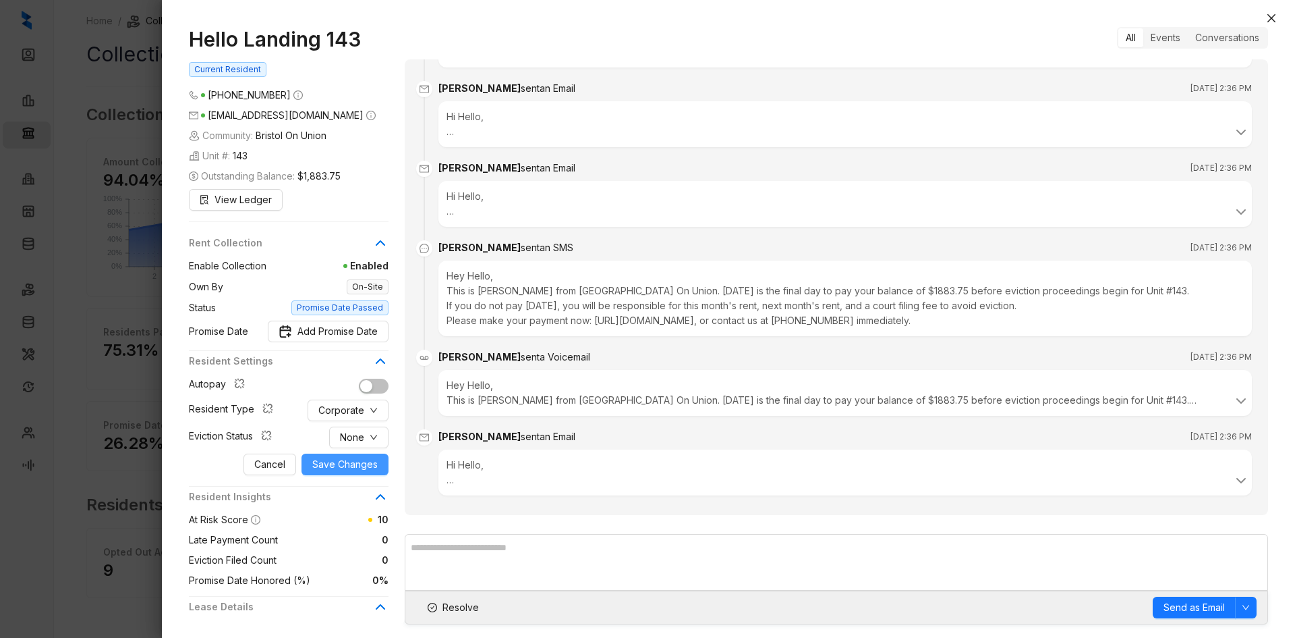
click at [331, 472] on span "Save Changes" at bounding box center [344, 464] width 65 height 15
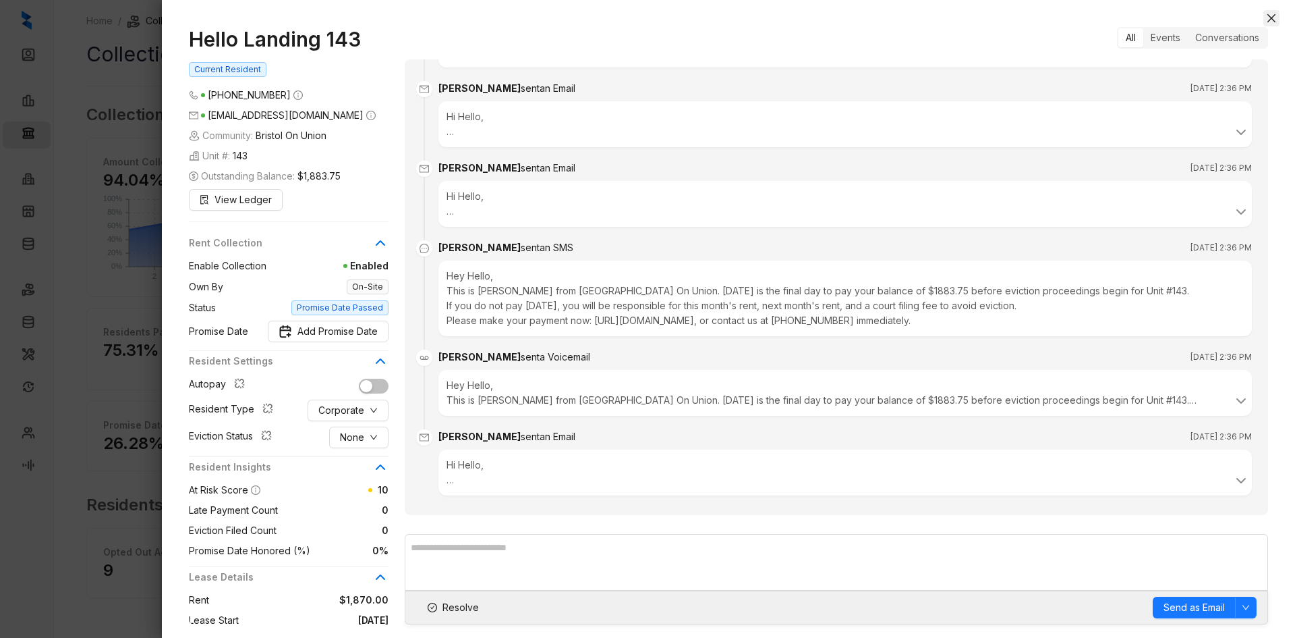
click at [1267, 17] on icon "close" at bounding box center [1271, 18] width 11 height 11
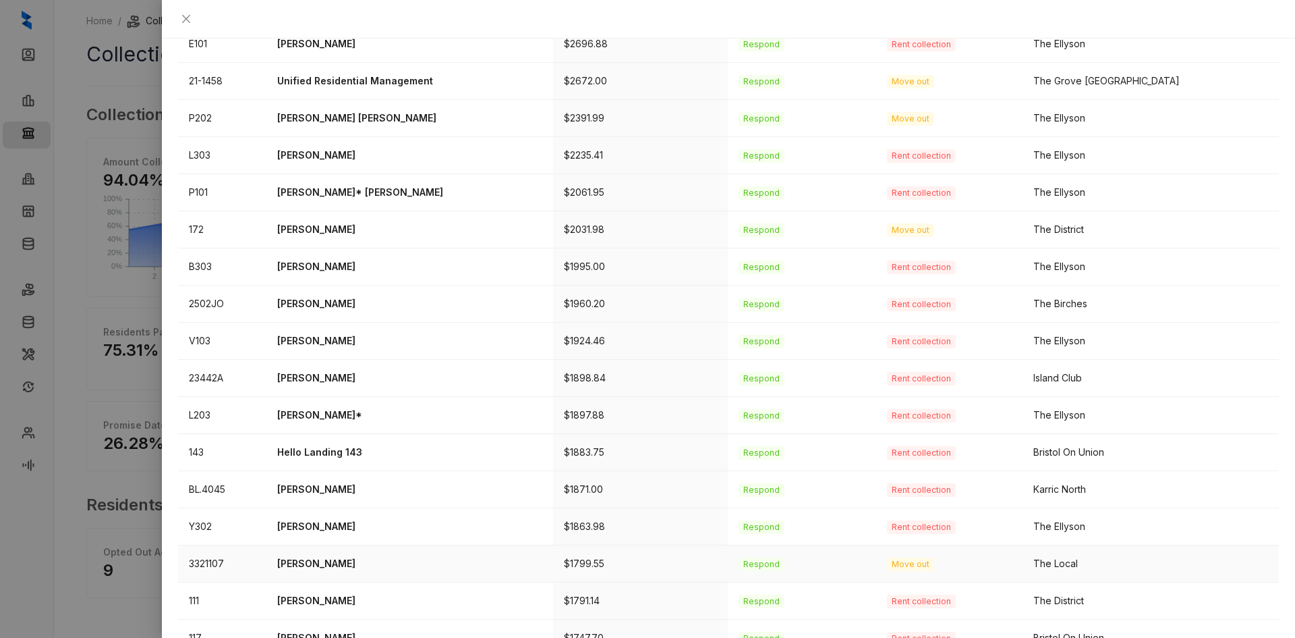
click at [314, 556] on p "Annie Gaters" at bounding box center [409, 563] width 264 height 15
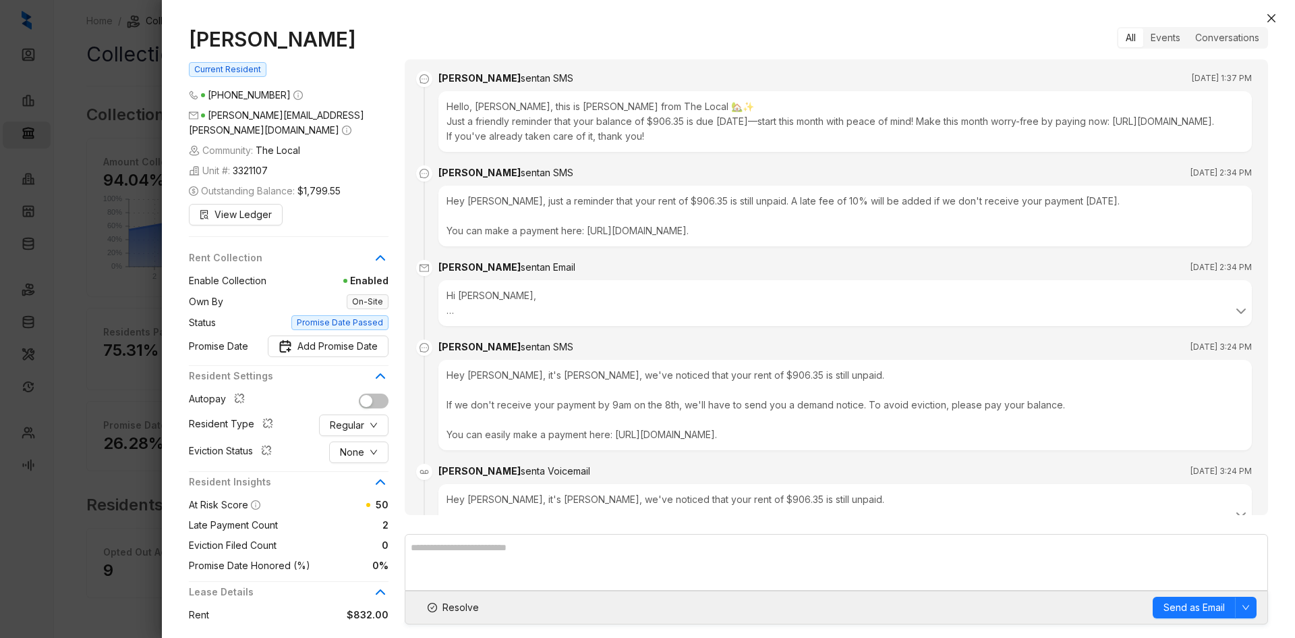
scroll to position [1482, 0]
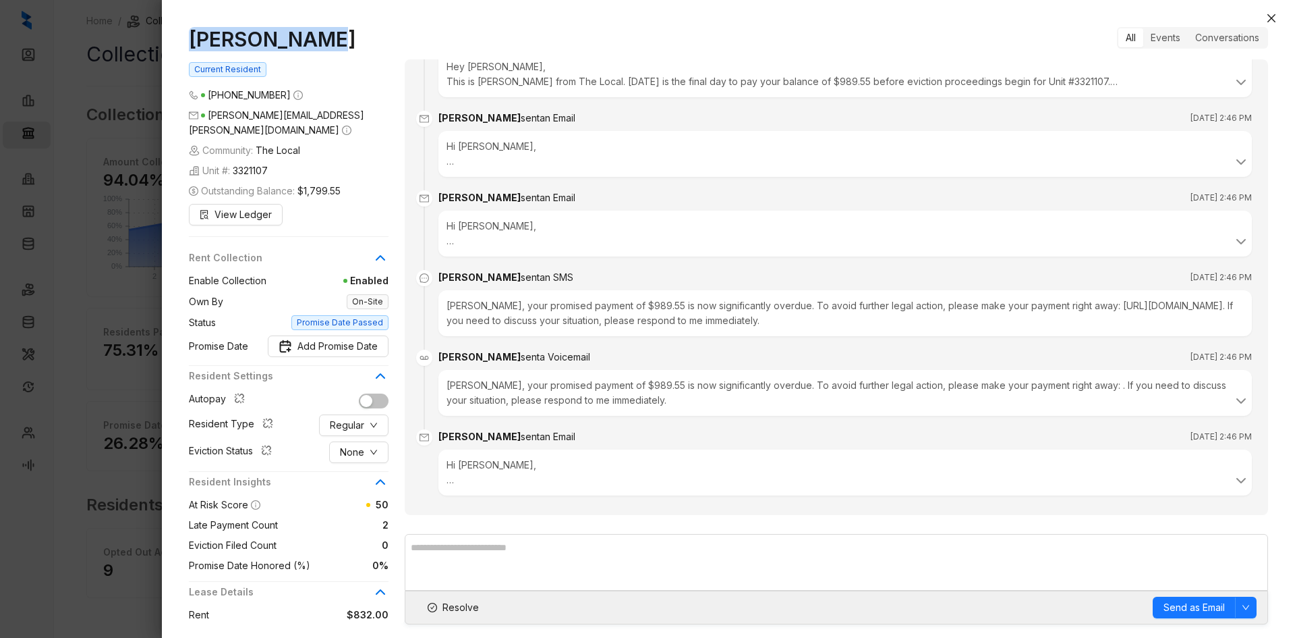
drag, startPoint x: 325, startPoint y: 45, endPoint x: 191, endPoint y: 32, distance: 134.9
click at [191, 32] on h1 "Annie Gaters" at bounding box center [289, 39] width 200 height 24
copy h1 "Annie Gaters"
drag, startPoint x: 455, startPoint y: 607, endPoint x: 459, endPoint y: 601, distance: 7.7
click at [455, 607] on span "Resolve" at bounding box center [461, 607] width 36 height 15
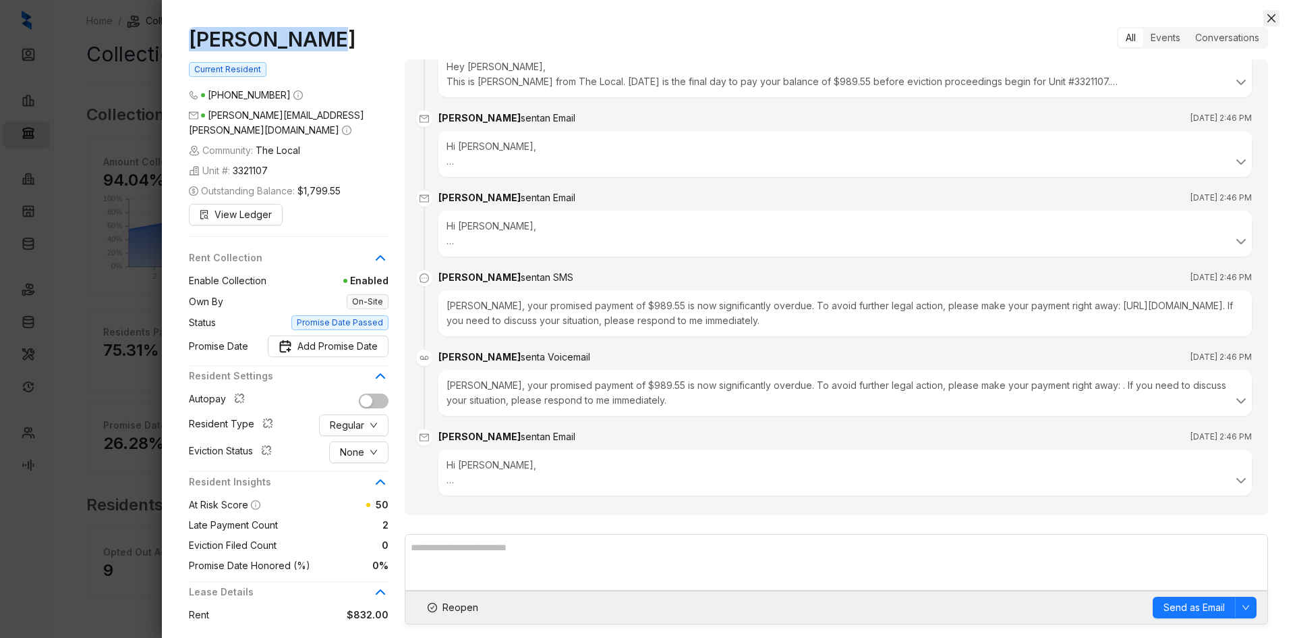
click at [1267, 20] on icon "close" at bounding box center [1271, 18] width 11 height 11
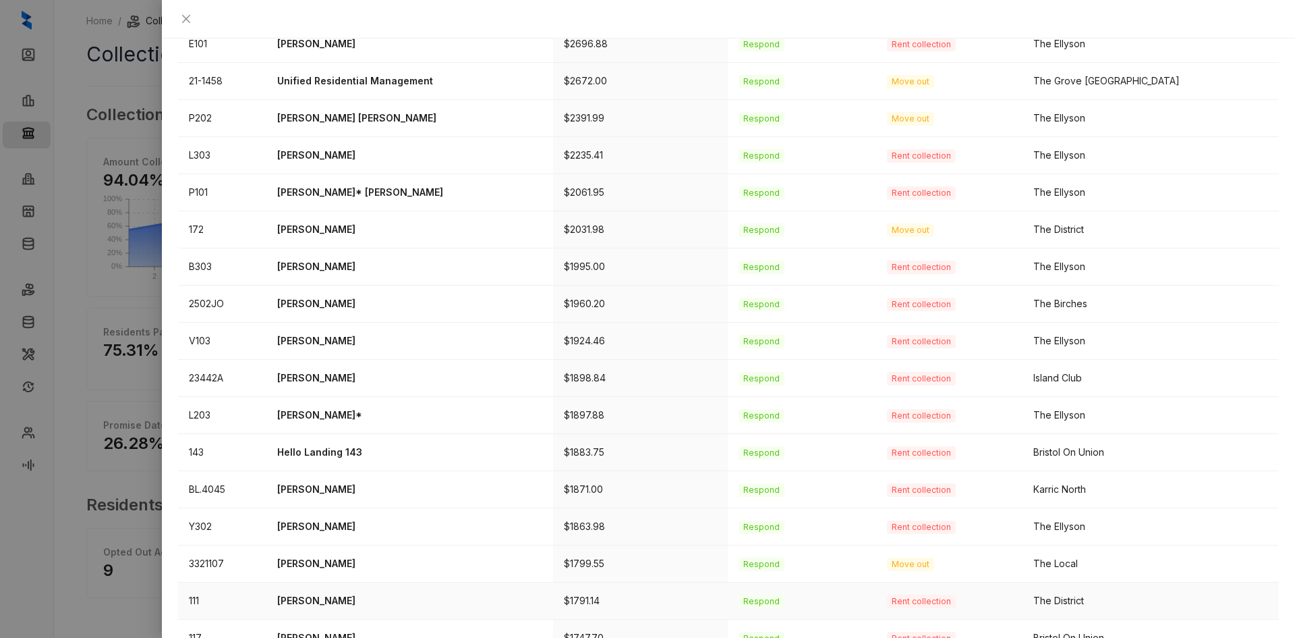
click at [353, 593] on p "DeMarco Palmer" at bounding box center [409, 600] width 264 height 15
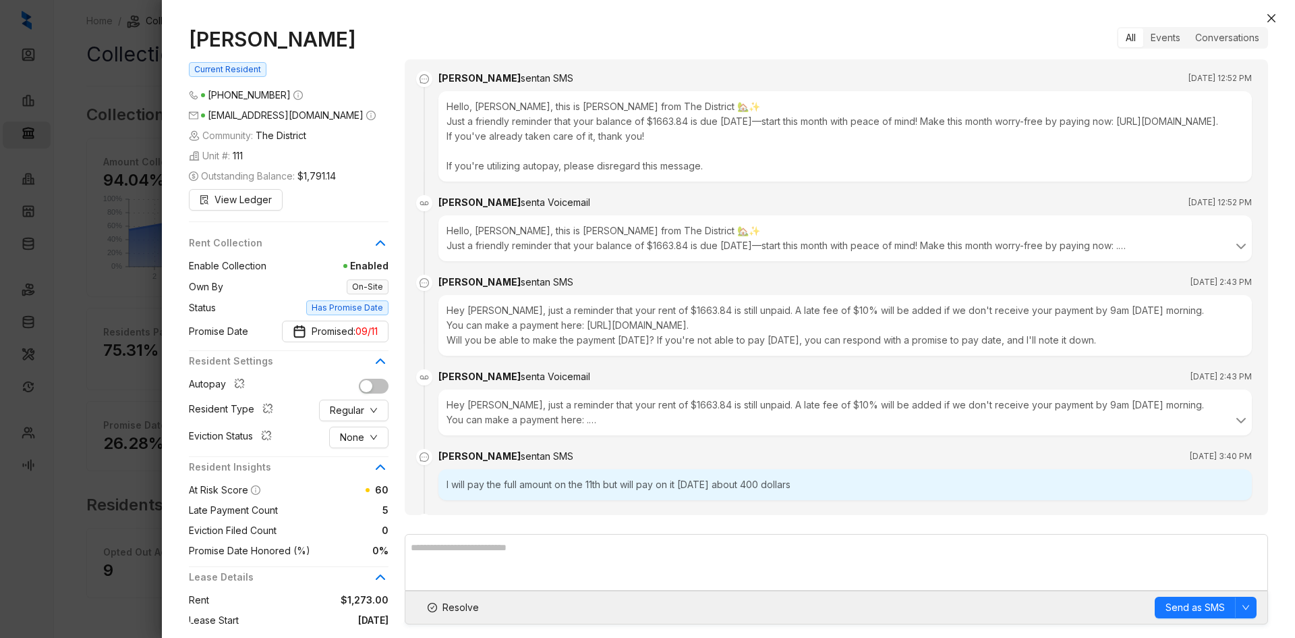
scroll to position [222, 0]
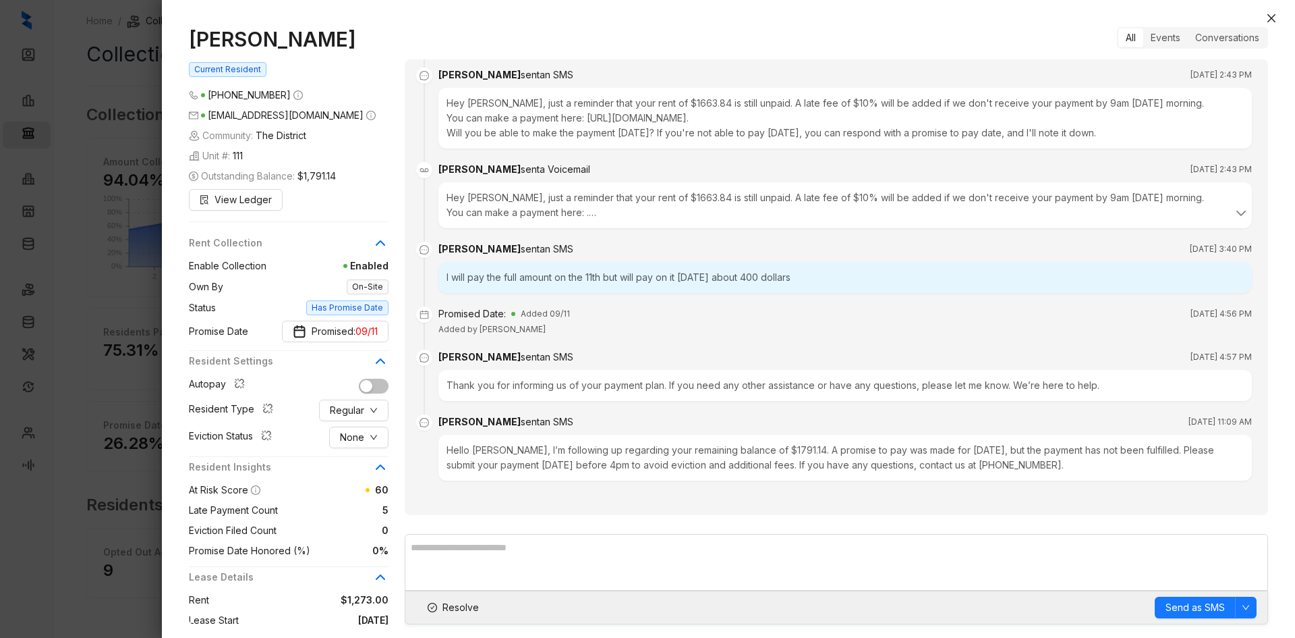
drag, startPoint x: 347, startPoint y: 45, endPoint x: 192, endPoint y: 39, distance: 155.3
click at [192, 39] on h1 "DeMarco Palmer" at bounding box center [289, 39] width 200 height 24
copy h1 "DeMarco Palmer"
click at [363, 444] on span "None" at bounding box center [352, 437] width 24 height 15
click at [352, 511] on span "Filed" at bounding box center [359, 507] width 37 height 15
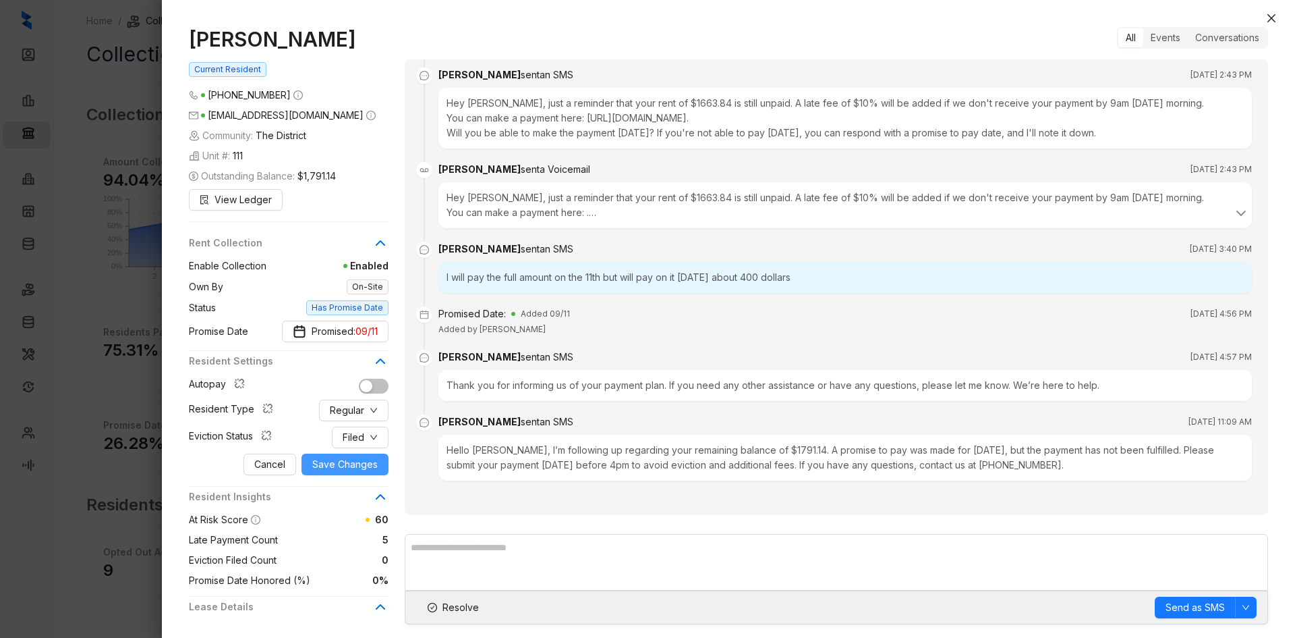
click at [327, 464] on span "Save Changes" at bounding box center [344, 464] width 65 height 15
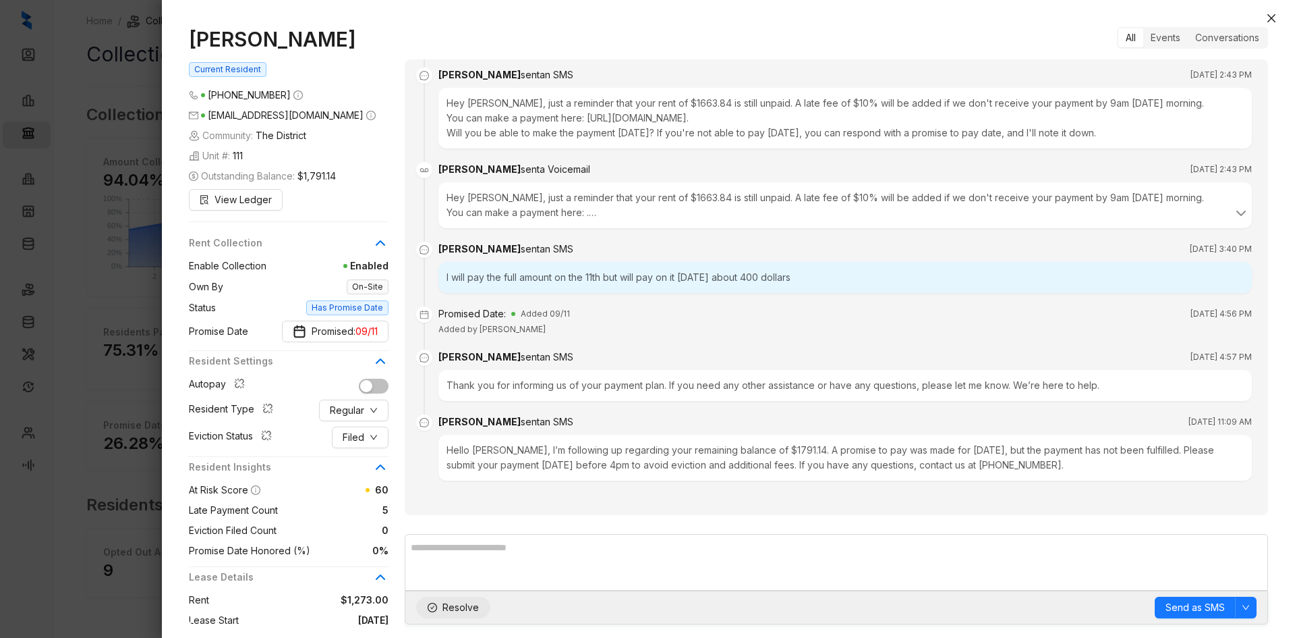
click at [456, 611] on span "Resolve" at bounding box center [461, 607] width 36 height 15
click at [1266, 15] on icon "close" at bounding box center [1271, 18] width 11 height 11
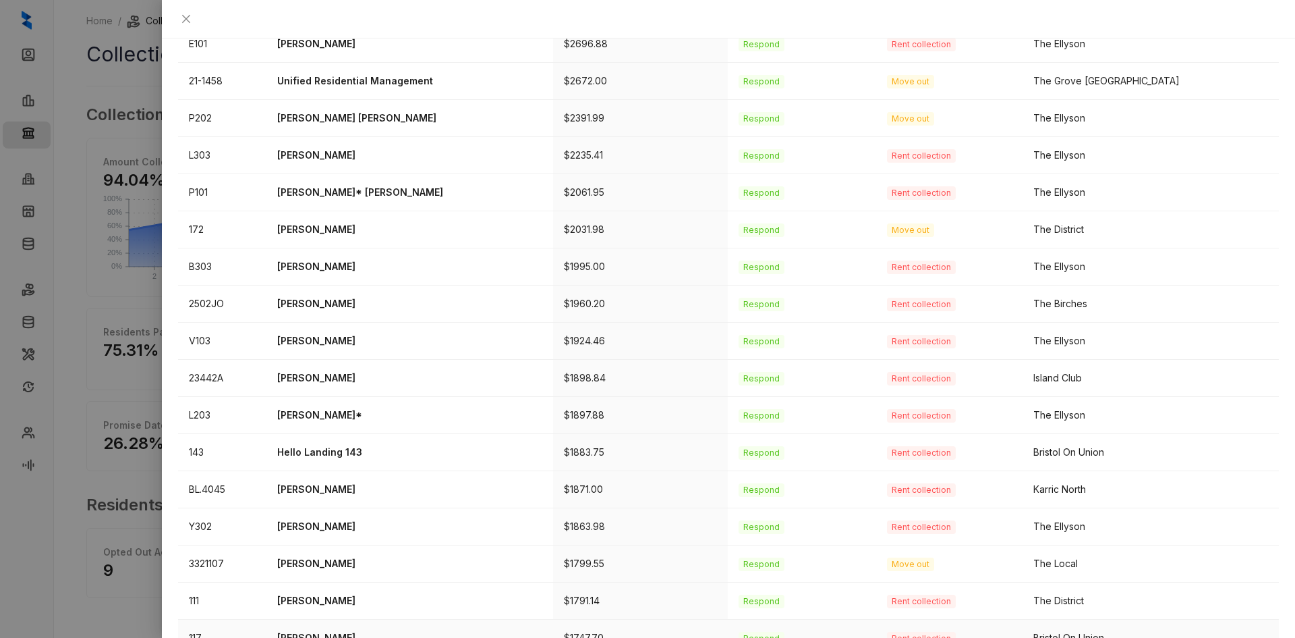
click at [350, 630] on p "[PERSON_NAME]" at bounding box center [409, 637] width 264 height 15
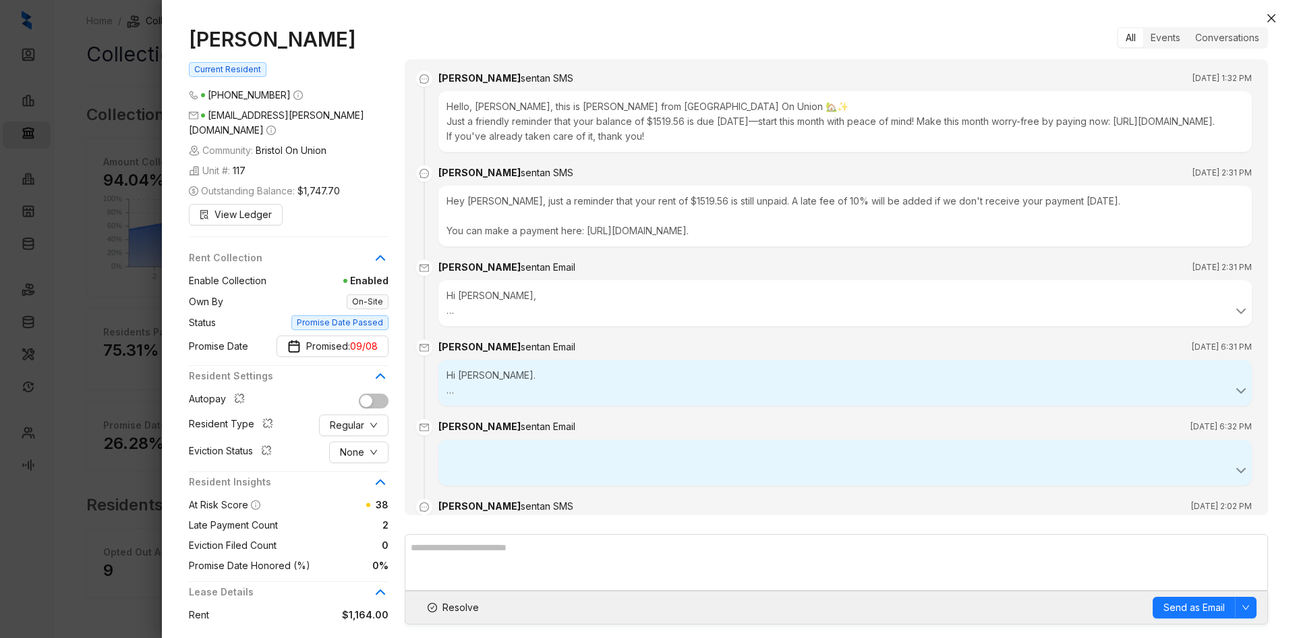
scroll to position [1142, 0]
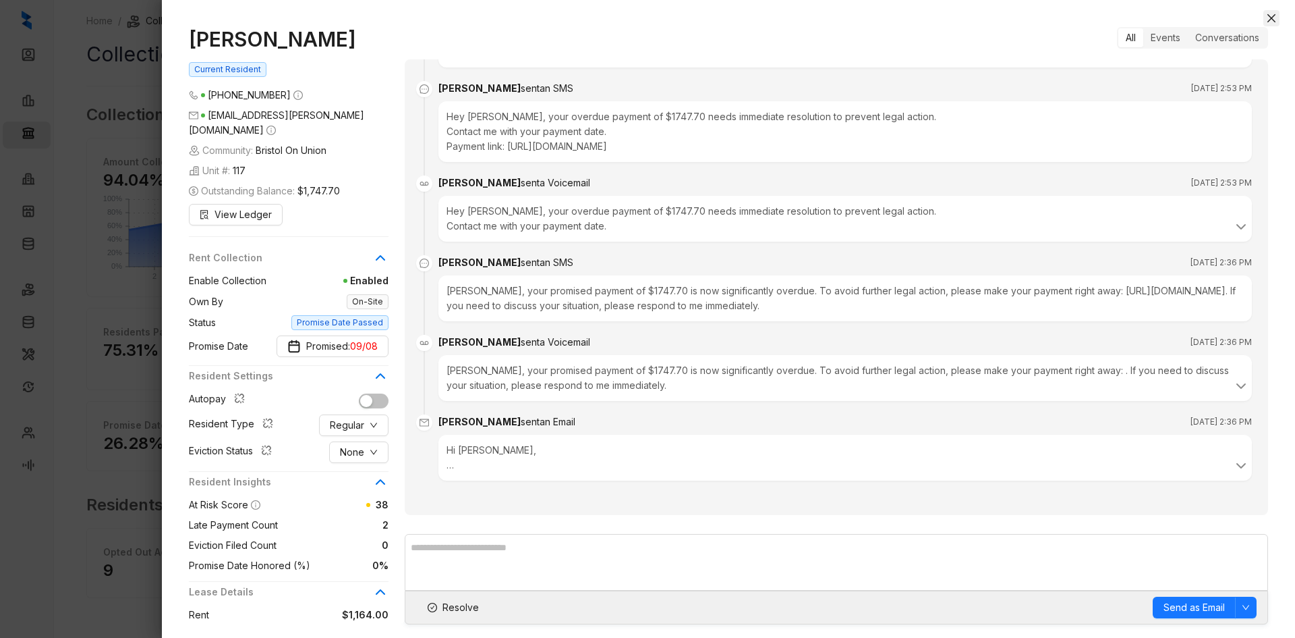
click at [1266, 17] on icon "close" at bounding box center [1271, 18] width 11 height 11
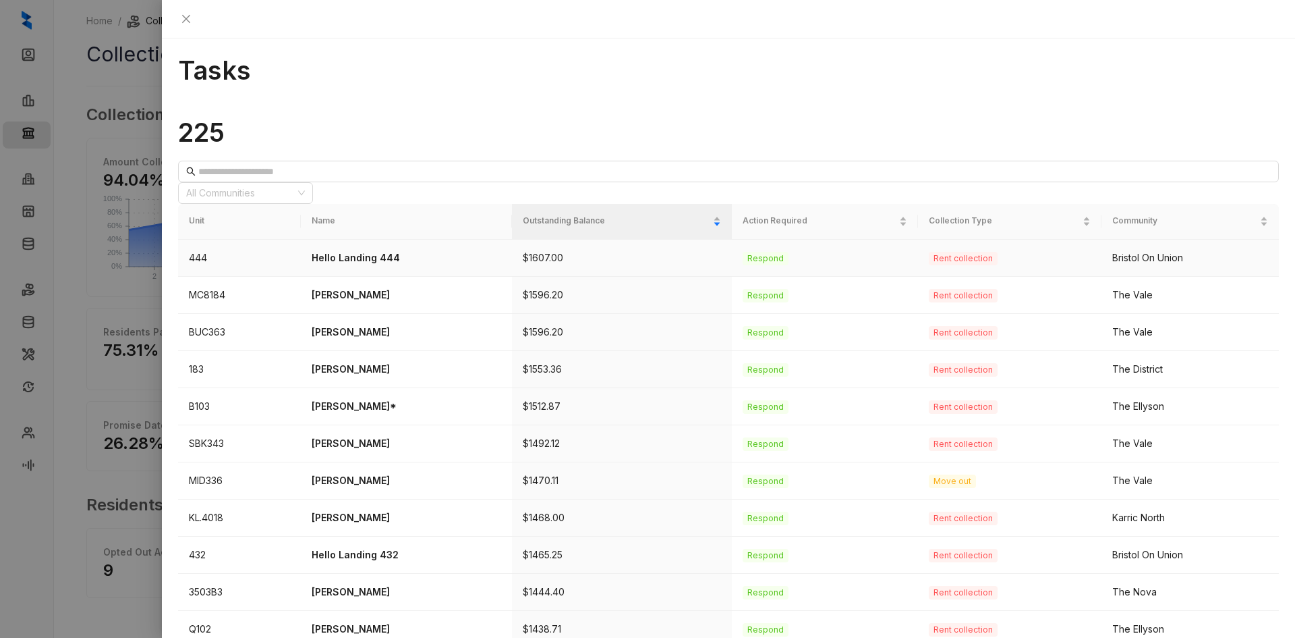
click at [364, 250] on p "Hello Landing 444" at bounding box center [407, 257] width 190 height 15
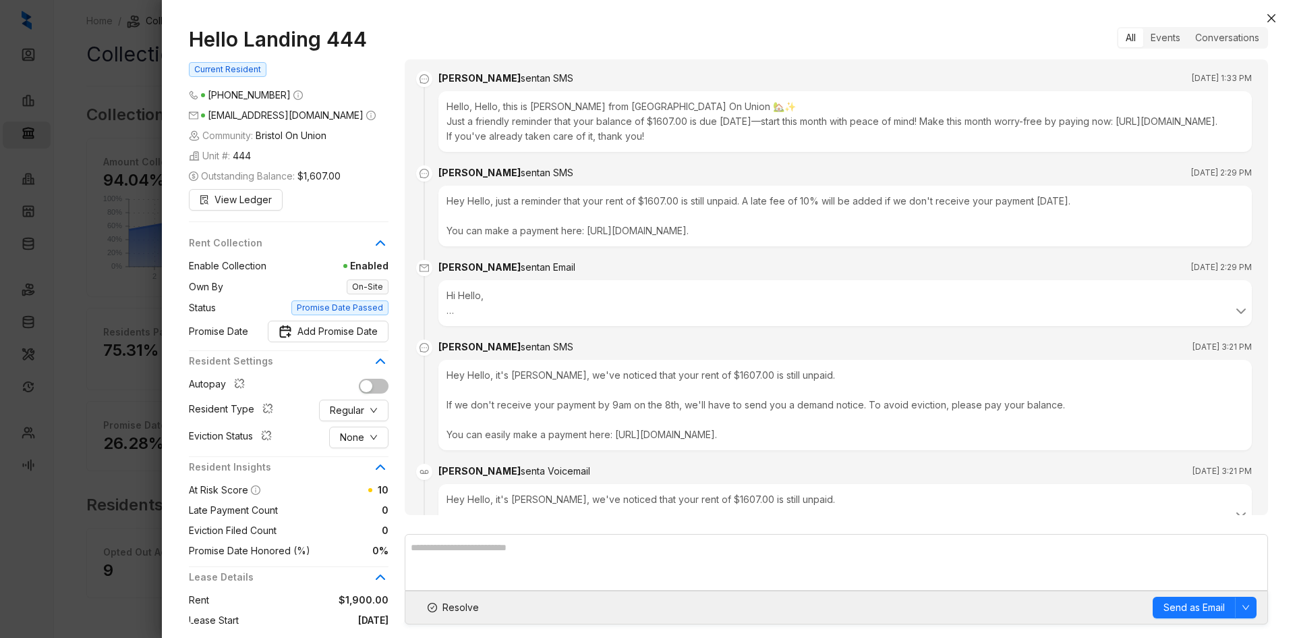
scroll to position [1482, 0]
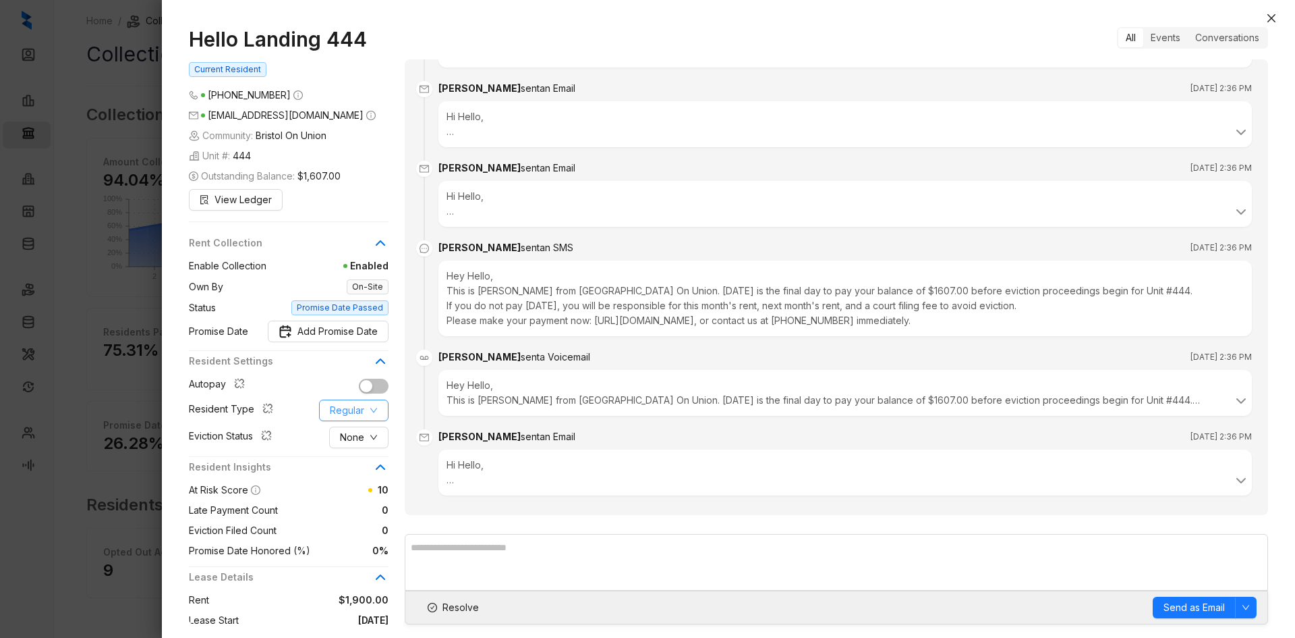
click at [342, 418] on span "Regular" at bounding box center [347, 410] width 34 height 15
click at [360, 491] on span "Corporate" at bounding box center [363, 488] width 65 height 15
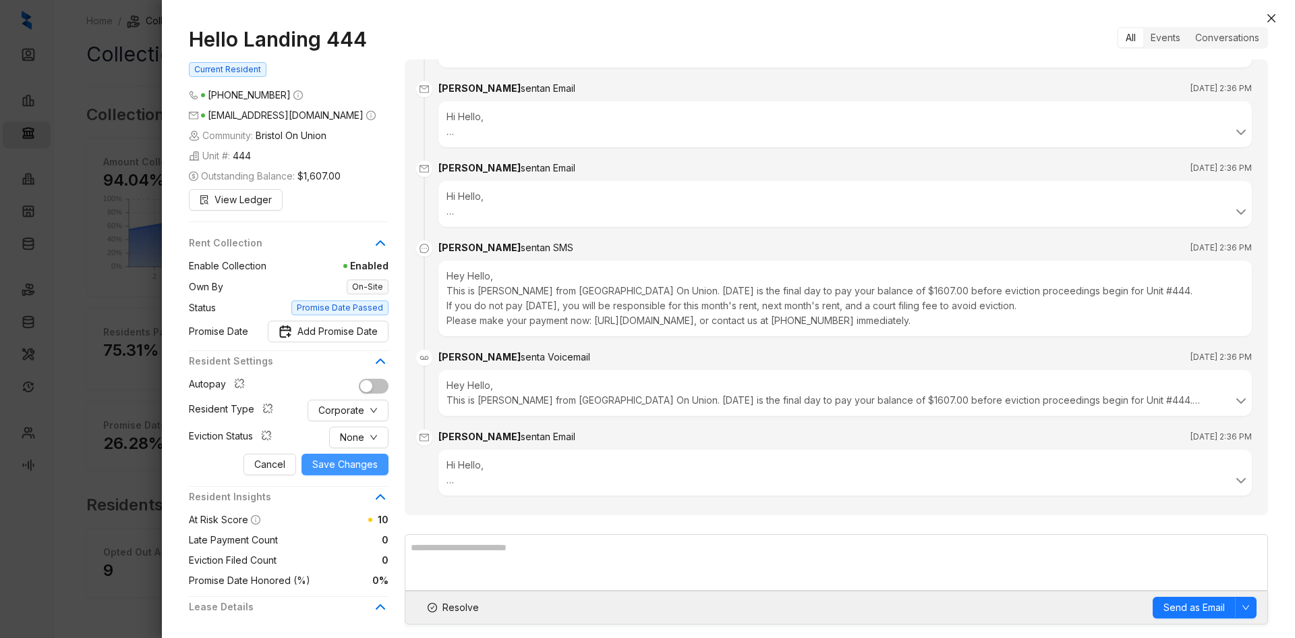
click at [364, 472] on span "Save Changes" at bounding box center [344, 464] width 65 height 15
click at [1273, 18] on icon "close" at bounding box center [1272, 18] width 8 height 8
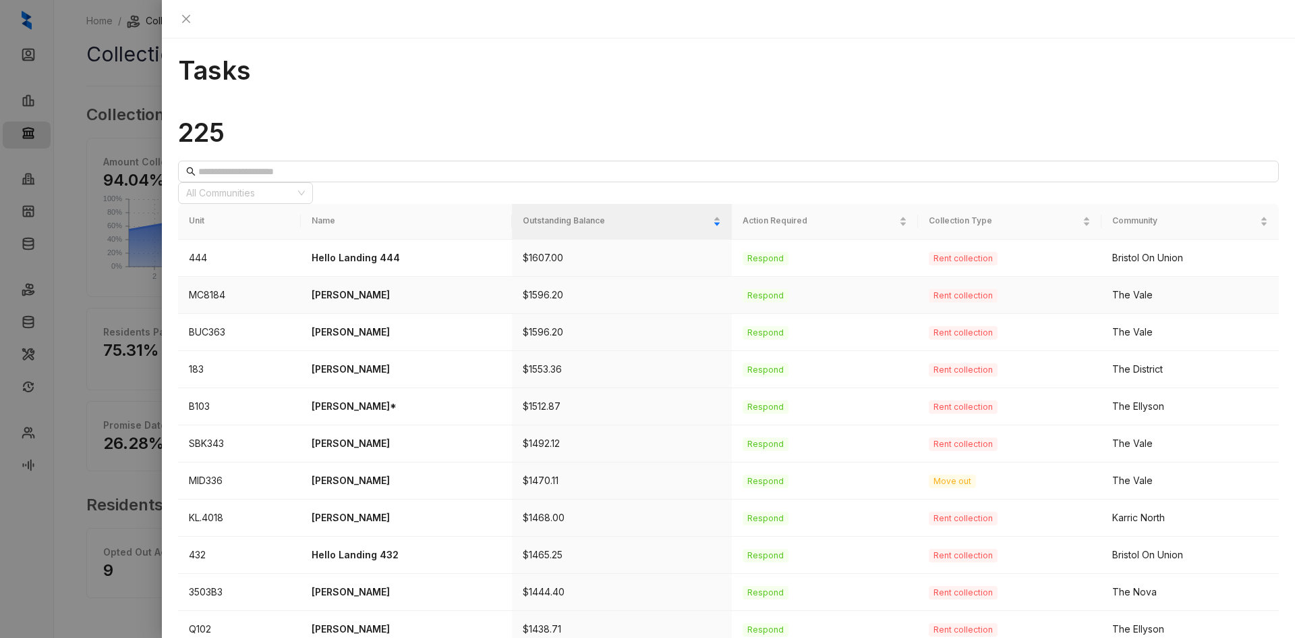
click at [374, 287] on p "Courtney Jones" at bounding box center [407, 294] width 190 height 15
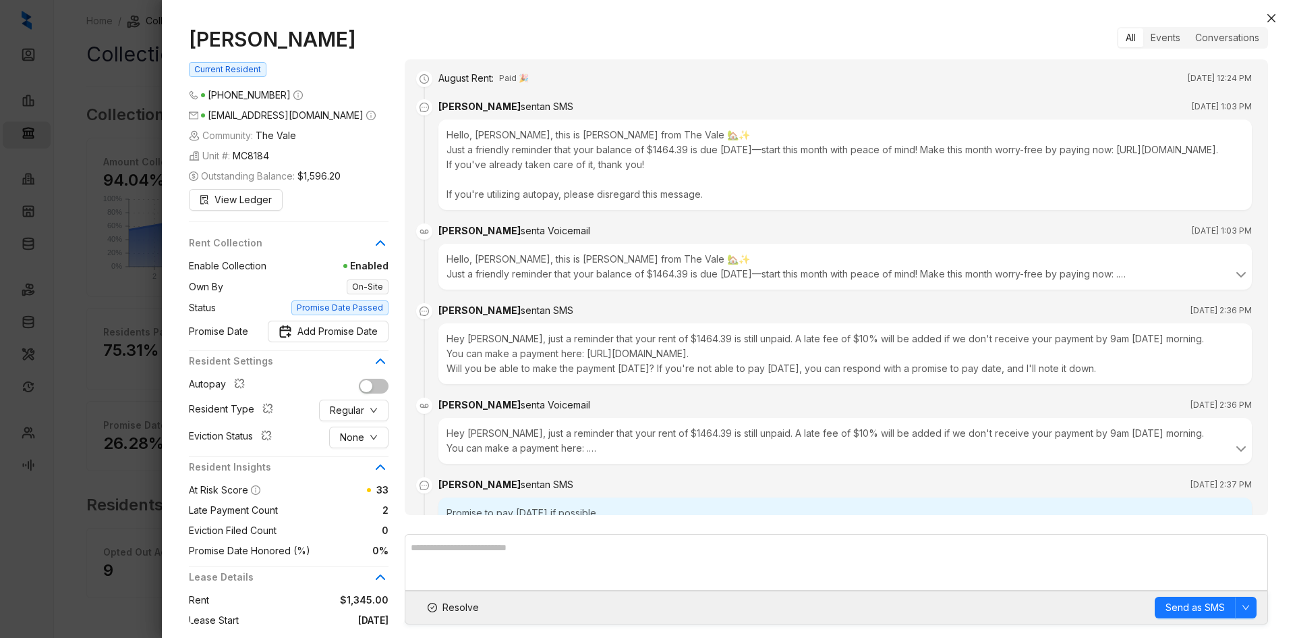
scroll to position [2988, 0]
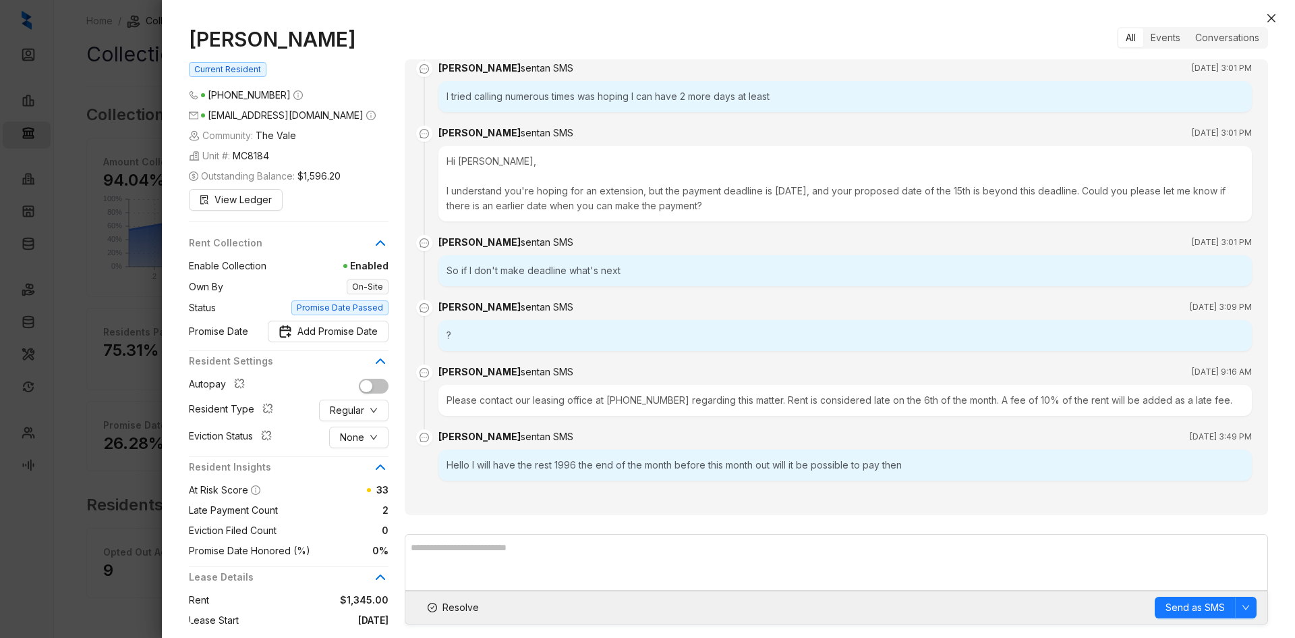
drag, startPoint x: 350, startPoint y: 41, endPoint x: 192, endPoint y: 43, distance: 158.5
click at [192, 43] on h1 "Courtney Jones" at bounding box center [289, 39] width 200 height 24
copy h1 "Courtney Jones"
click at [376, 440] on icon "down" at bounding box center [374, 437] width 8 height 8
click at [358, 509] on span "Filed" at bounding box center [359, 507] width 37 height 15
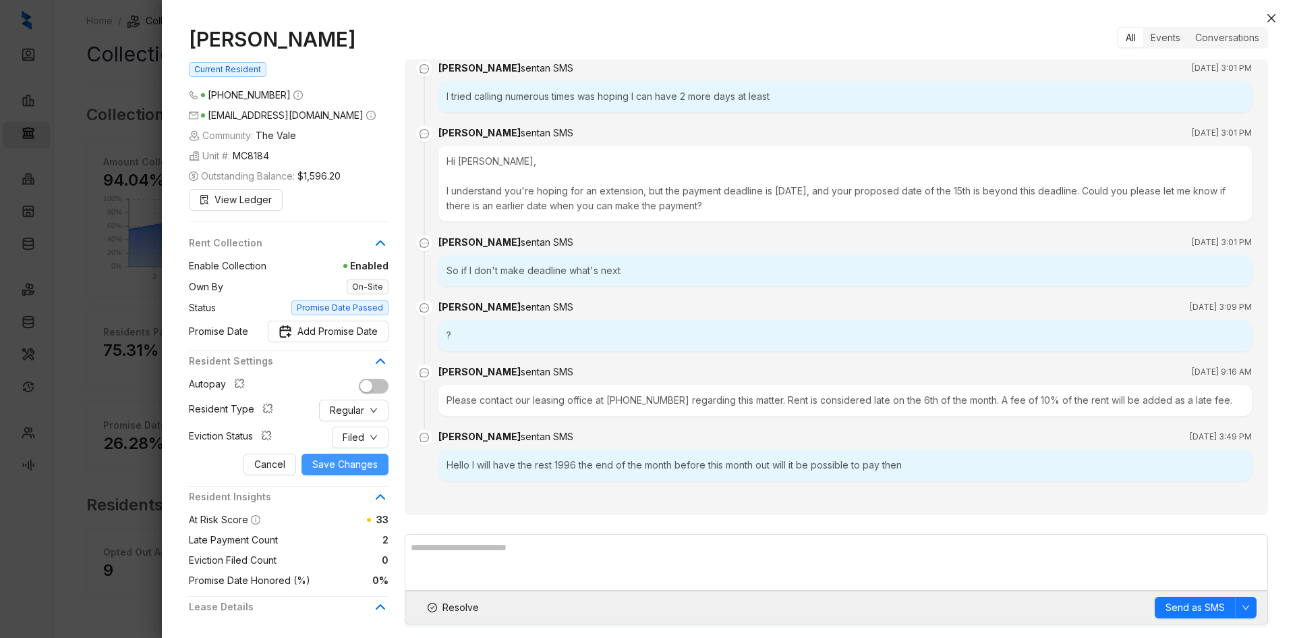
click at [345, 464] on span "Save Changes" at bounding box center [344, 464] width 65 height 15
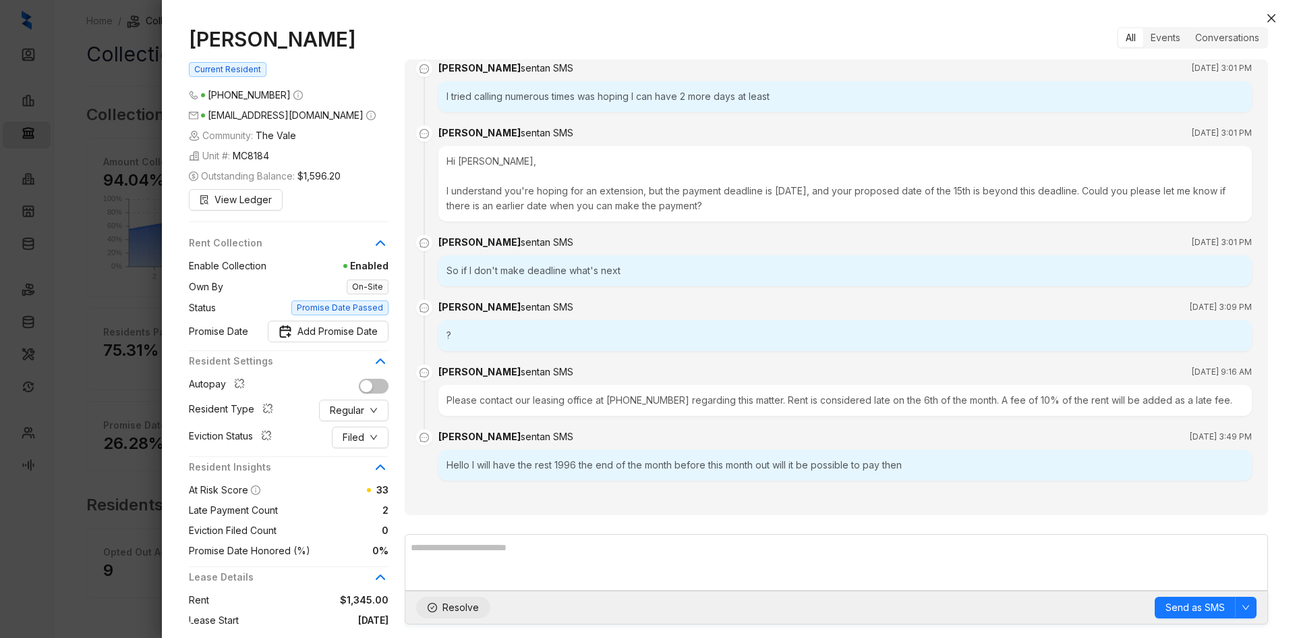
click at [455, 611] on span "Resolve" at bounding box center [461, 607] width 36 height 15
click at [1277, 14] on button "Close" at bounding box center [1272, 18] width 16 height 16
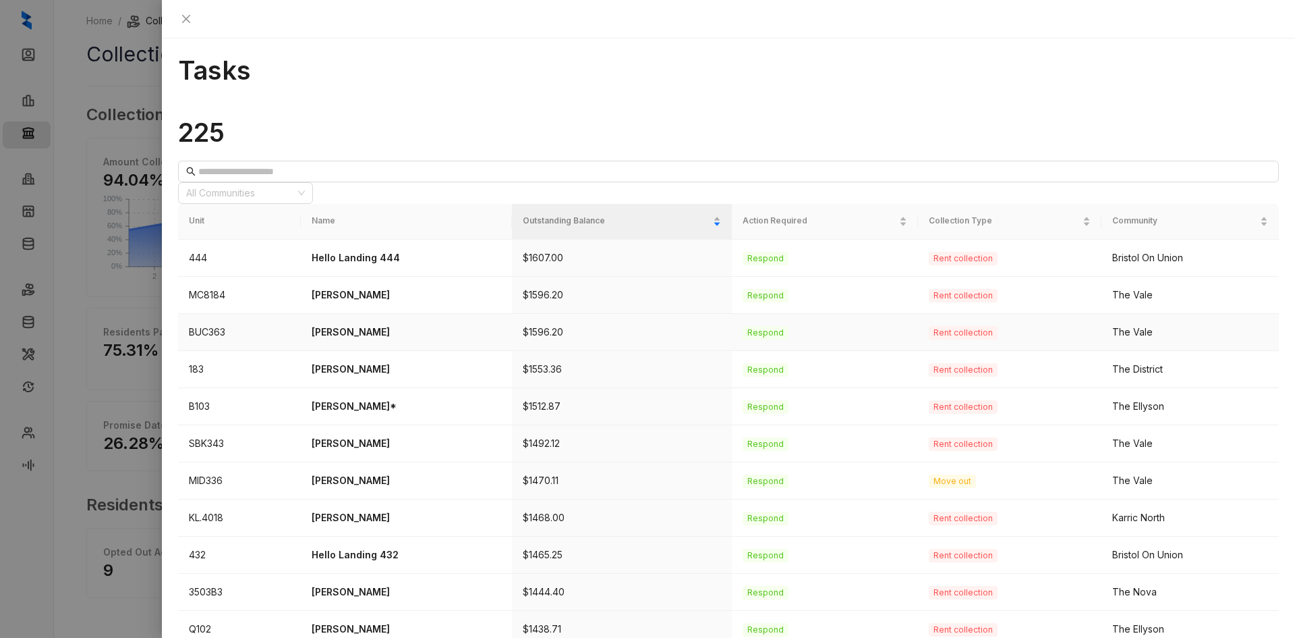
click at [378, 324] on p "Rosalyn Anderson" at bounding box center [407, 331] width 190 height 15
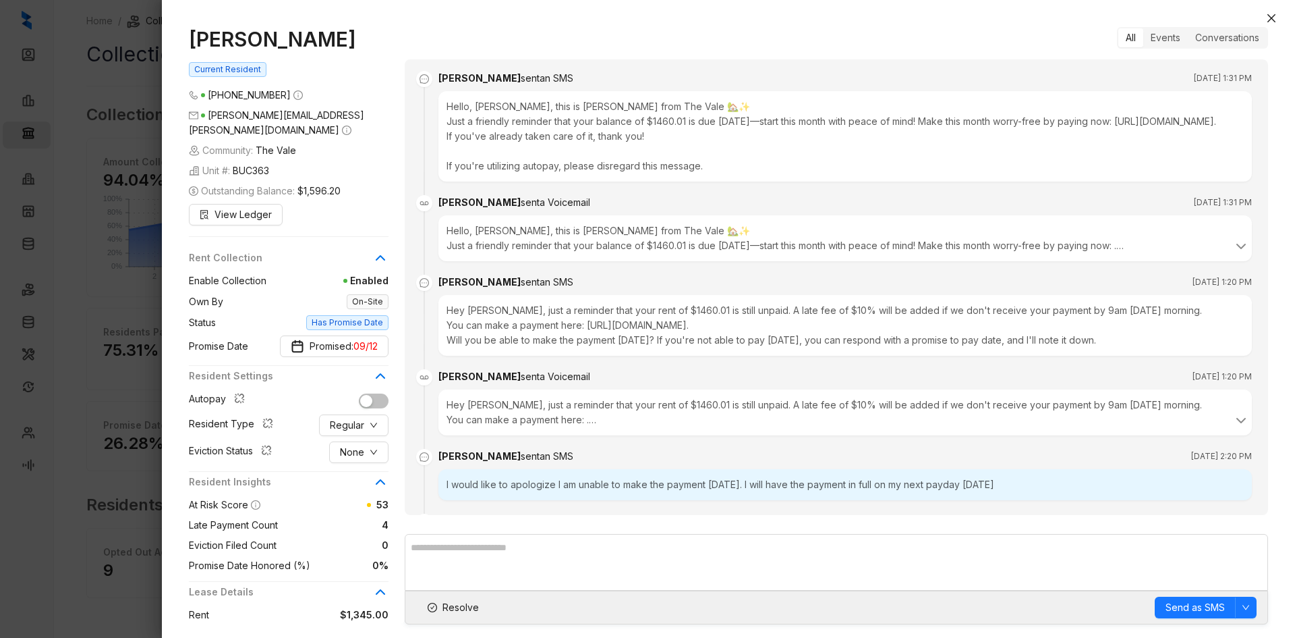
scroll to position [3814, 0]
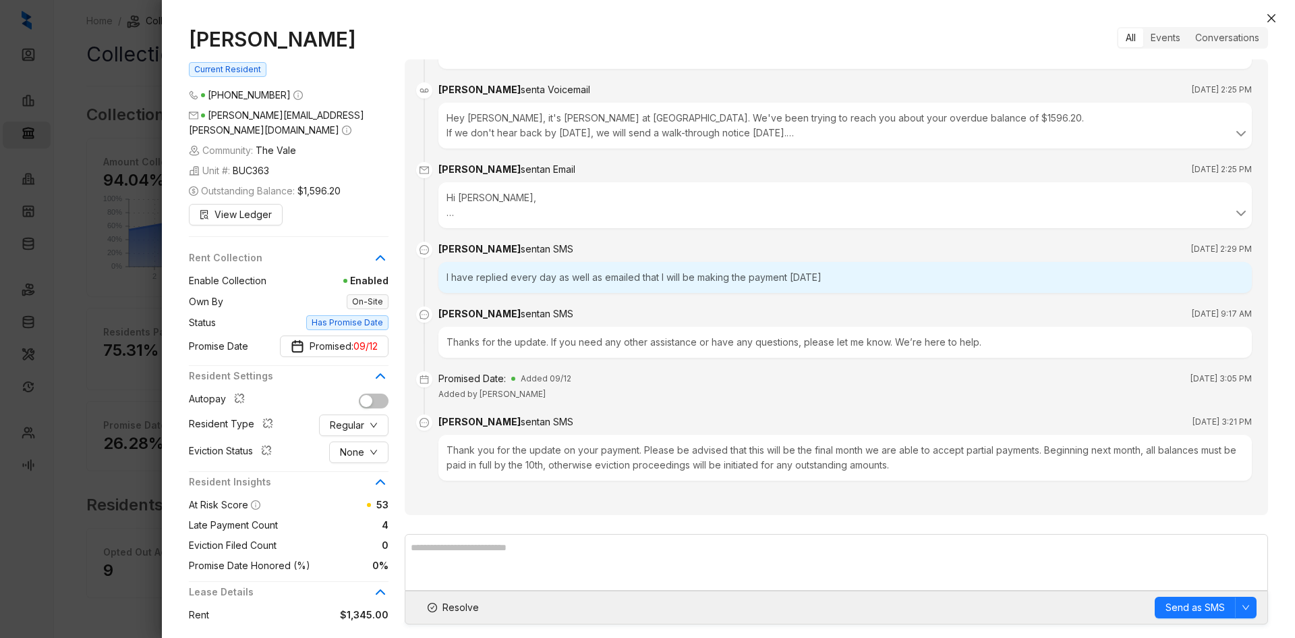
drag, startPoint x: 366, startPoint y: 43, endPoint x: 142, endPoint y: 36, distance: 224.1
click at [142, 36] on div "Rosalyn Anderson Current Resident (901) 440 9886 collins.roz@gmail.com Communit…" at bounding box center [647, 319] width 1295 height 638
copy div "Rosalyn Anderson"
click at [363, 445] on span "None" at bounding box center [352, 452] width 24 height 15
click at [349, 506] on span "Filed" at bounding box center [359, 507] width 37 height 15
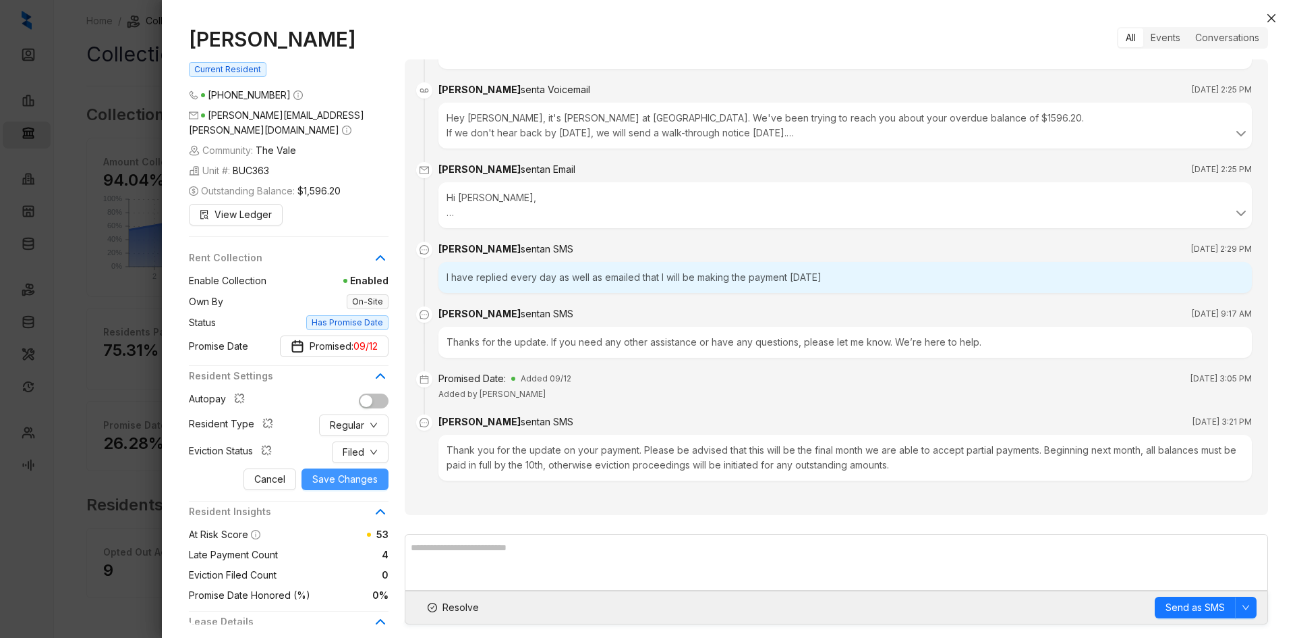
click at [339, 472] on span "Save Changes" at bounding box center [344, 479] width 65 height 15
click at [1272, 18] on icon "close" at bounding box center [1272, 18] width 8 height 8
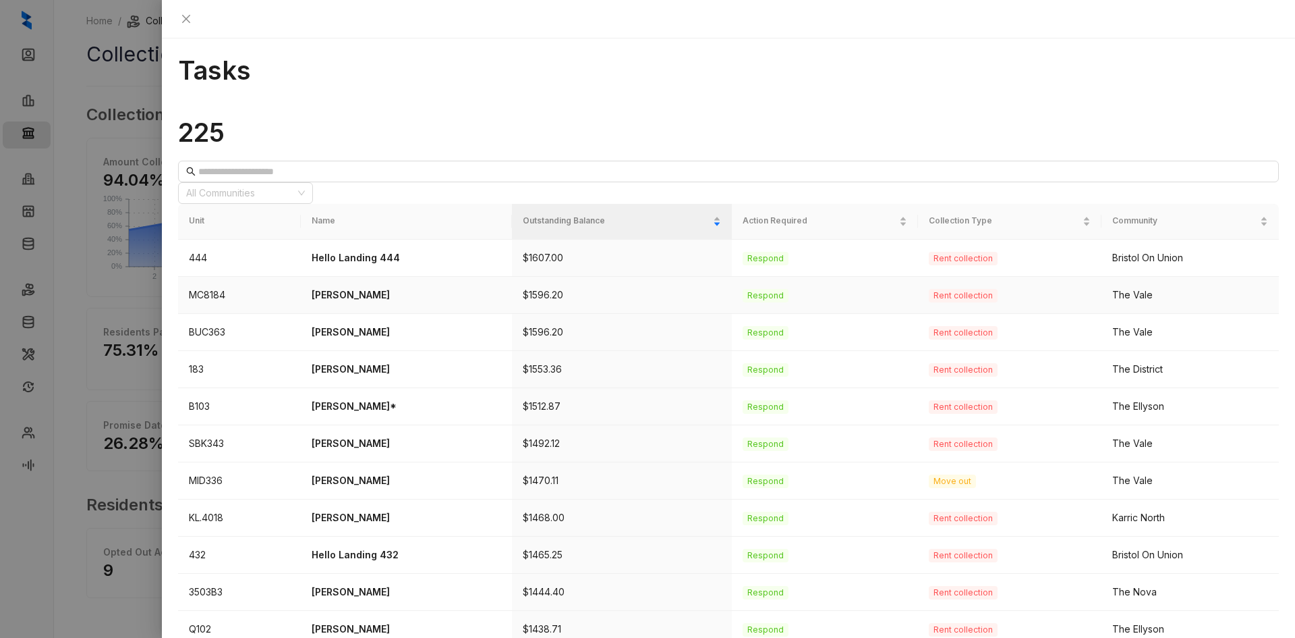
click at [860, 351] on td "Respond" at bounding box center [825, 369] width 186 height 37
drag, startPoint x: 404, startPoint y: 300, endPoint x: 312, endPoint y: 300, distance: 91.7
click at [312, 351] on td "KJuan Hamilton" at bounding box center [406, 369] width 211 height 37
copy p "KJuan Hamilton"
click at [353, 362] on p "KJuan Hamilton" at bounding box center [407, 369] width 190 height 15
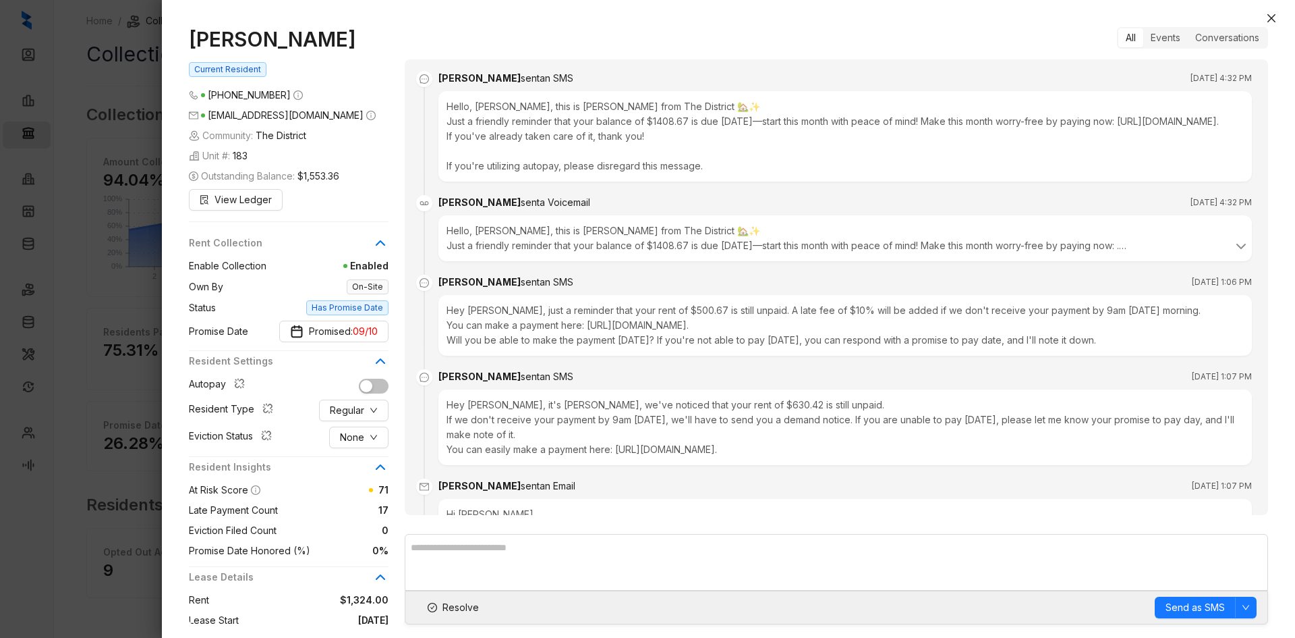
scroll to position [3001, 0]
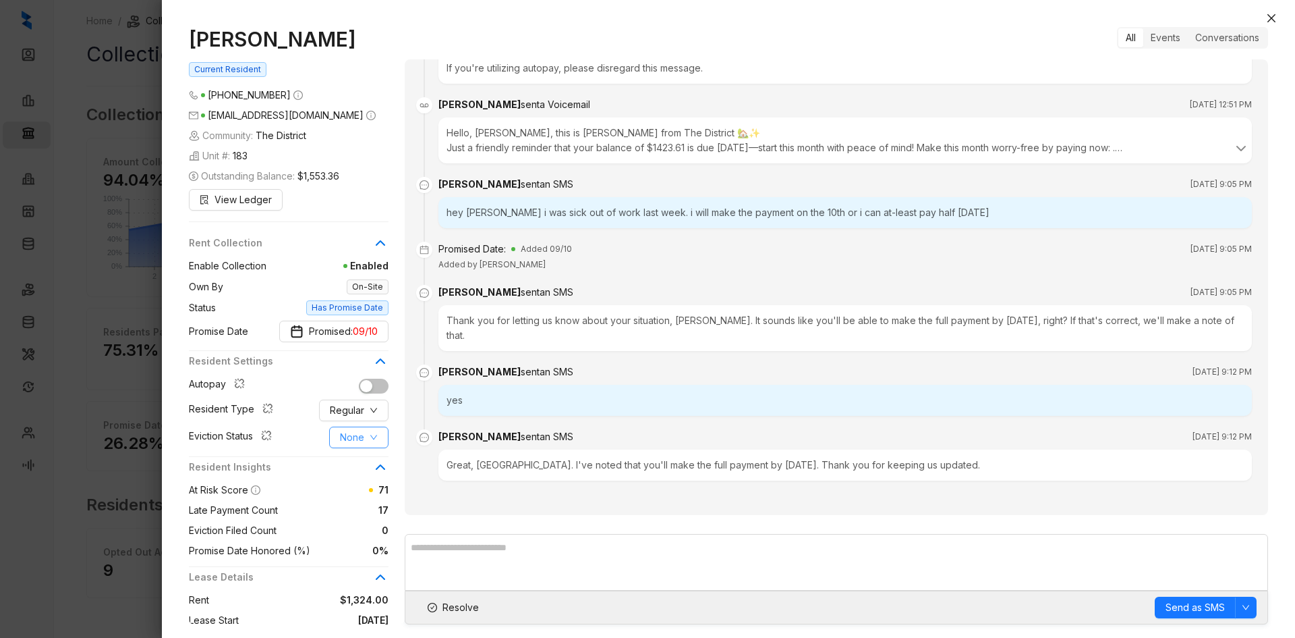
click at [370, 441] on icon "down" at bounding box center [374, 437] width 8 height 8
click at [351, 506] on span "Filed" at bounding box center [359, 507] width 37 height 15
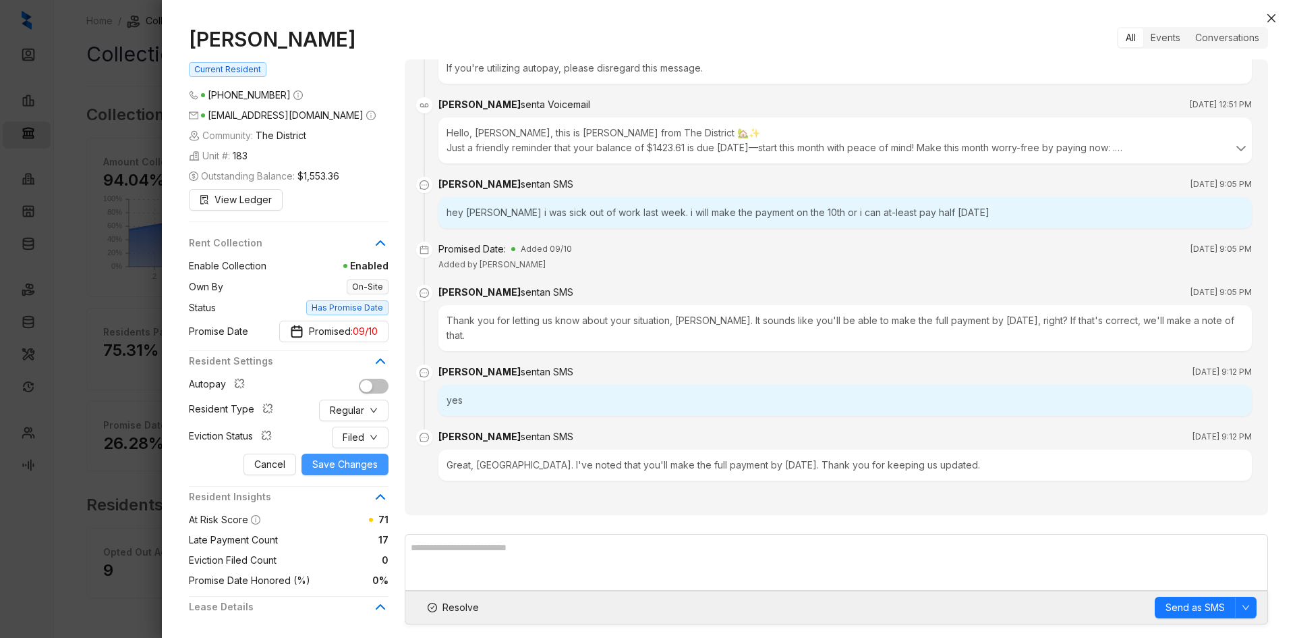
click at [333, 461] on span "Save Changes" at bounding box center [344, 464] width 65 height 15
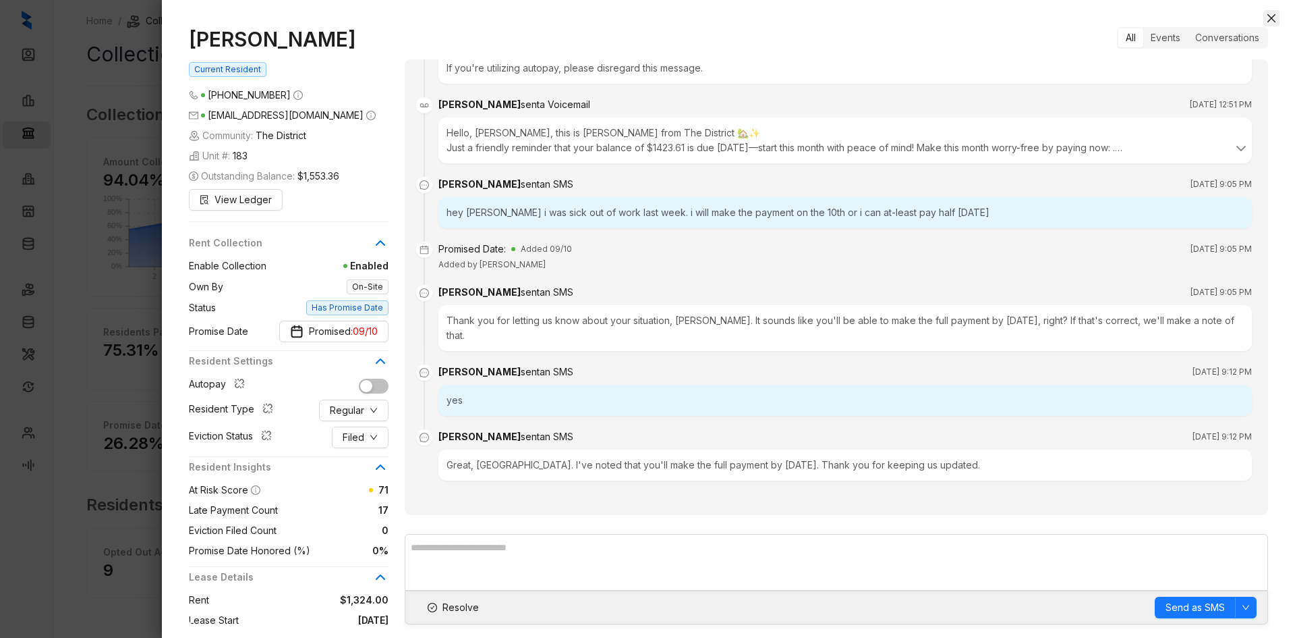
click at [1277, 20] on button "Close" at bounding box center [1272, 18] width 16 height 16
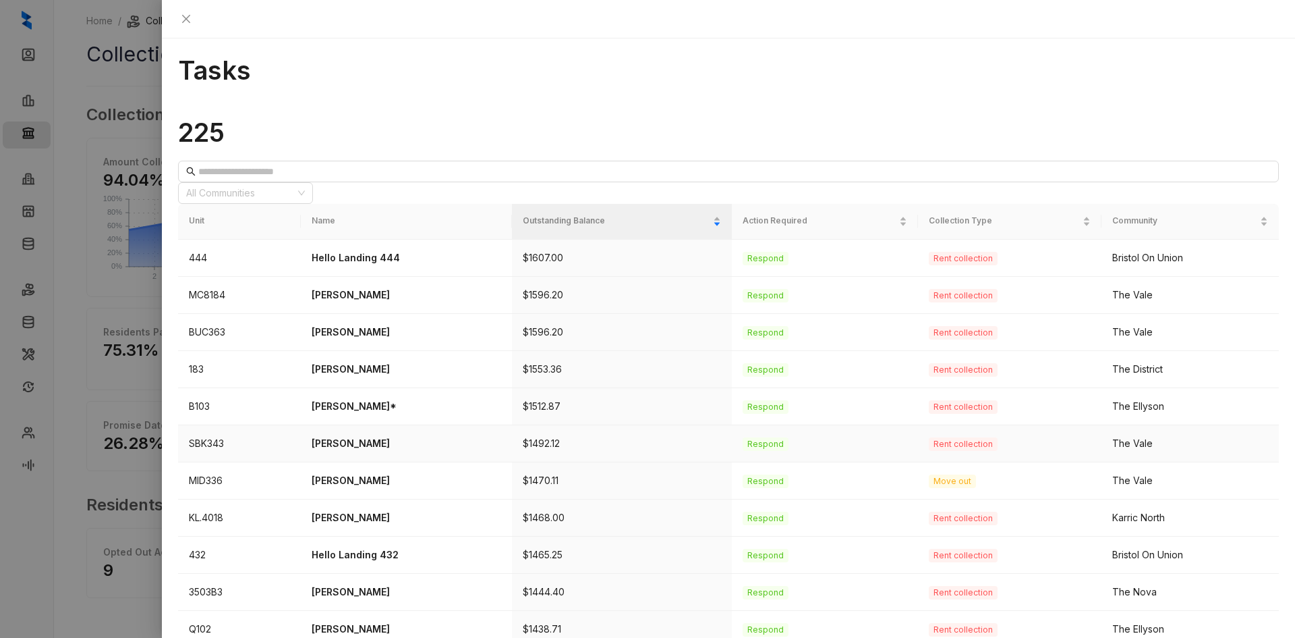
click at [362, 436] on p "Daveon Simmons" at bounding box center [407, 443] width 190 height 15
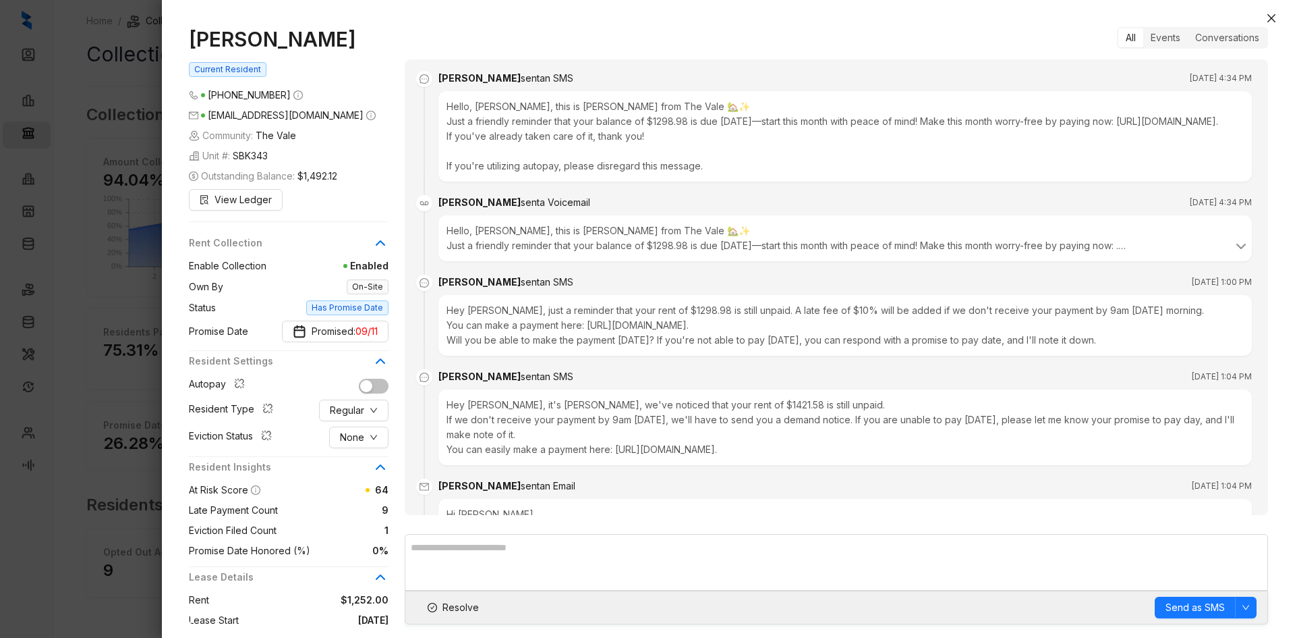
scroll to position [1976, 0]
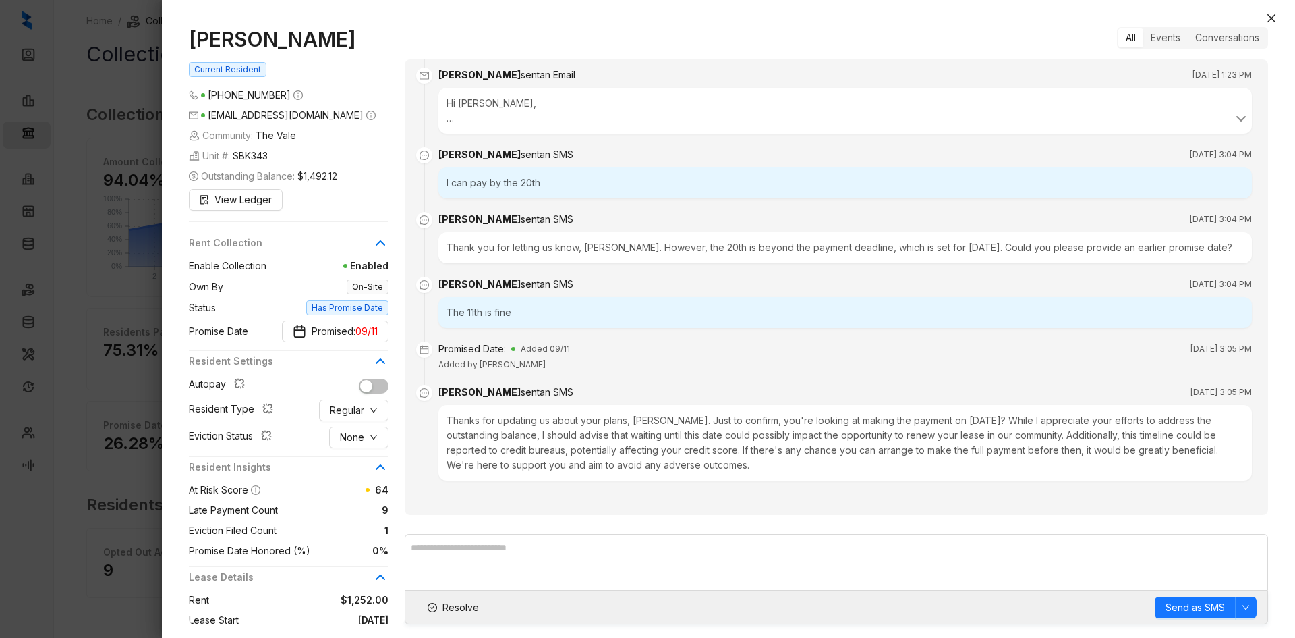
drag, startPoint x: 361, startPoint y: 40, endPoint x: 187, endPoint y: 40, distance: 174.0
click at [187, 40] on div "Daveon Simmons Current Resident (901) 849 5305 daveonmsimmons@gmail.com Communi…" at bounding box center [728, 325] width 1133 height 624
click at [344, 443] on span "None" at bounding box center [352, 437] width 24 height 15
click at [354, 506] on span "Filed" at bounding box center [359, 507] width 37 height 15
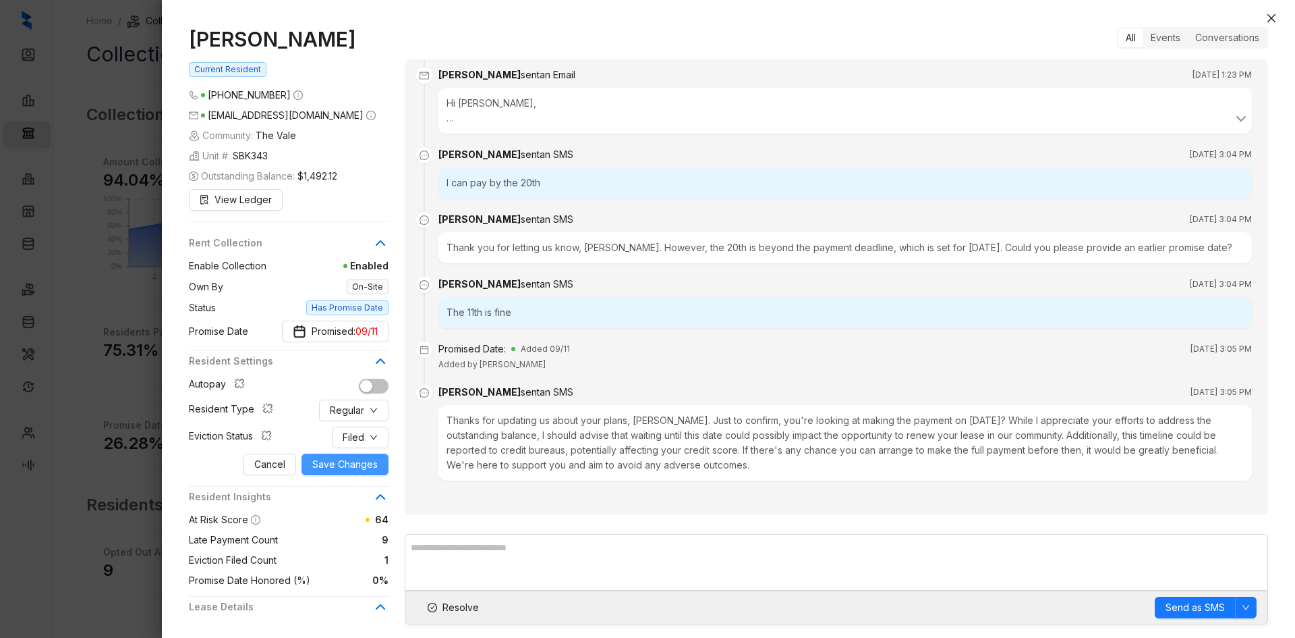
click at [356, 470] on span "Save Changes" at bounding box center [344, 464] width 65 height 15
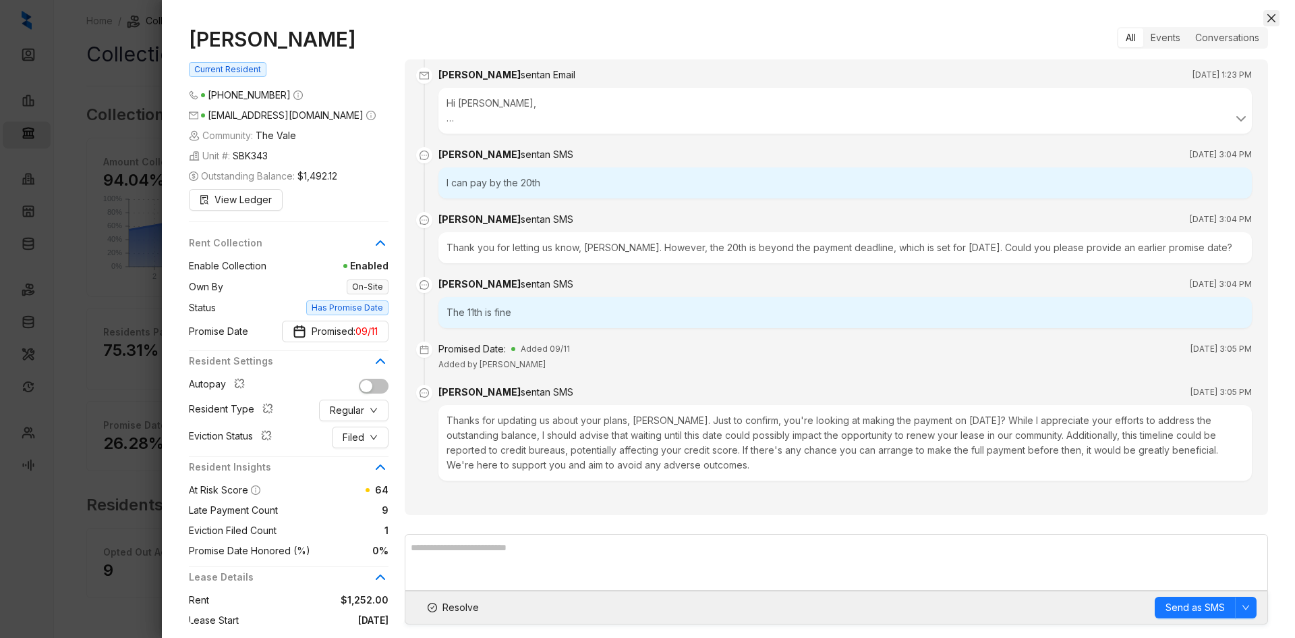
click at [1274, 18] on icon "close" at bounding box center [1271, 18] width 11 height 11
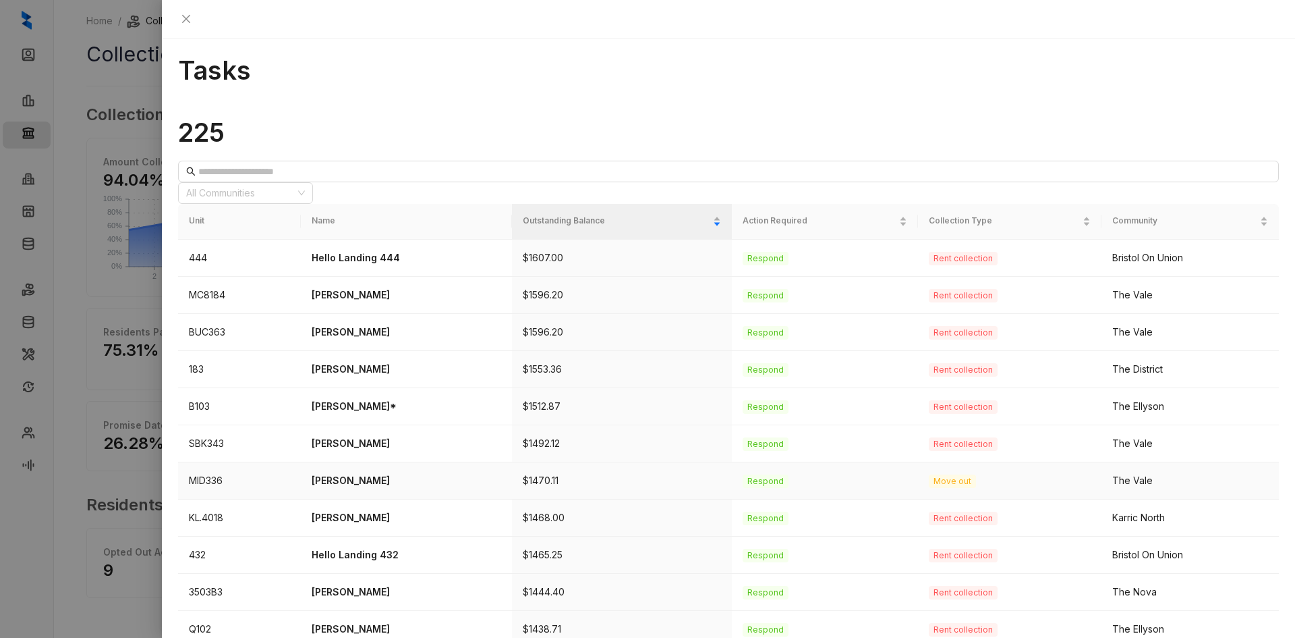
click at [345, 473] on p "Darrell Hardy" at bounding box center [407, 480] width 190 height 15
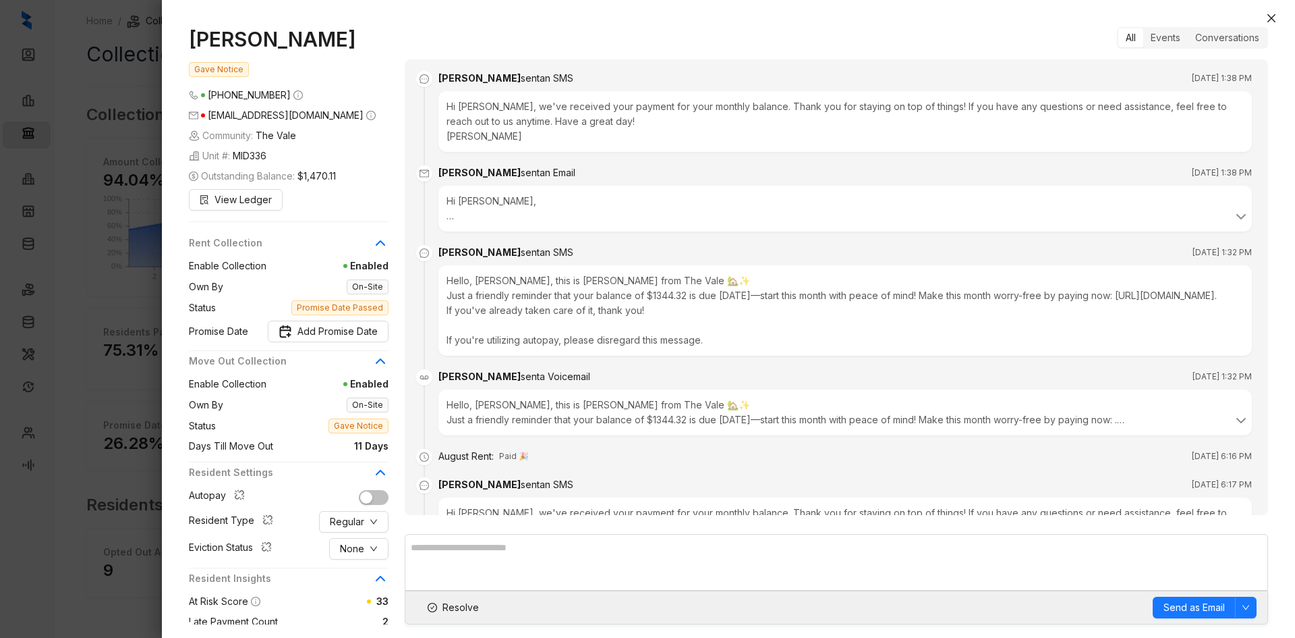
scroll to position [2420, 0]
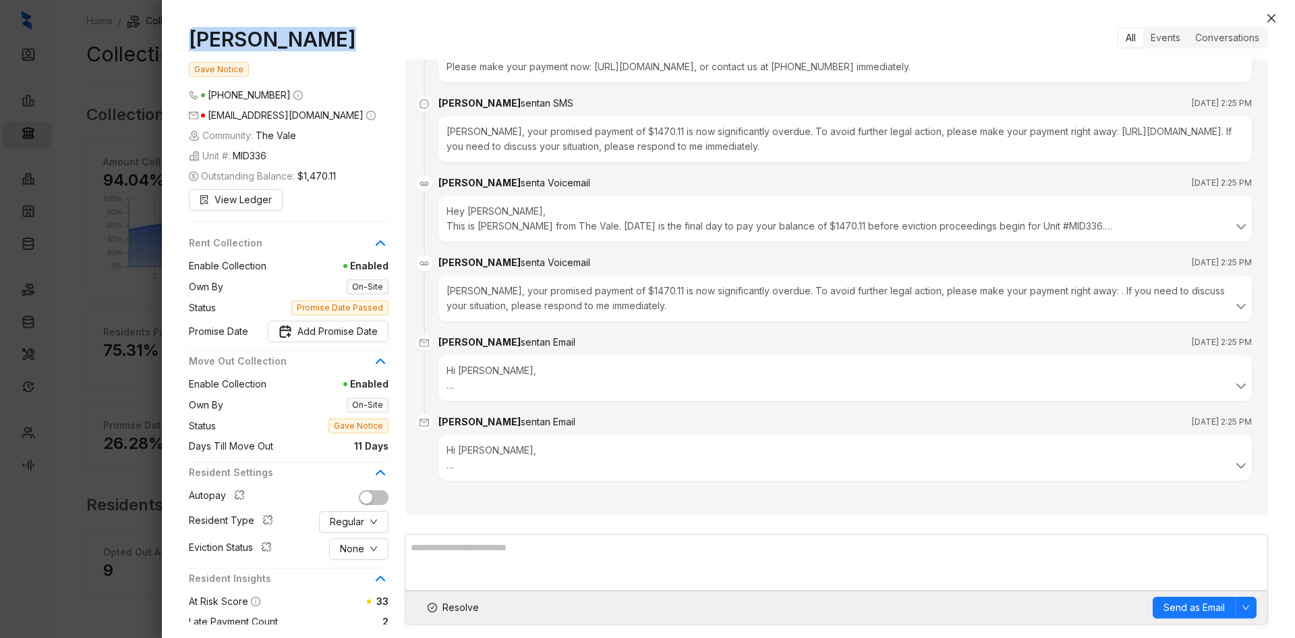
drag, startPoint x: 275, startPoint y: 40, endPoint x: 185, endPoint y: 38, distance: 90.4
click at [185, 38] on div "Darrell Hardy Gave Notice (662) 351 5840 hardydarrell74@gmail.com Community: Th…" at bounding box center [728, 325] width 1133 height 624
click at [1268, 15] on icon "close" at bounding box center [1272, 18] width 8 height 8
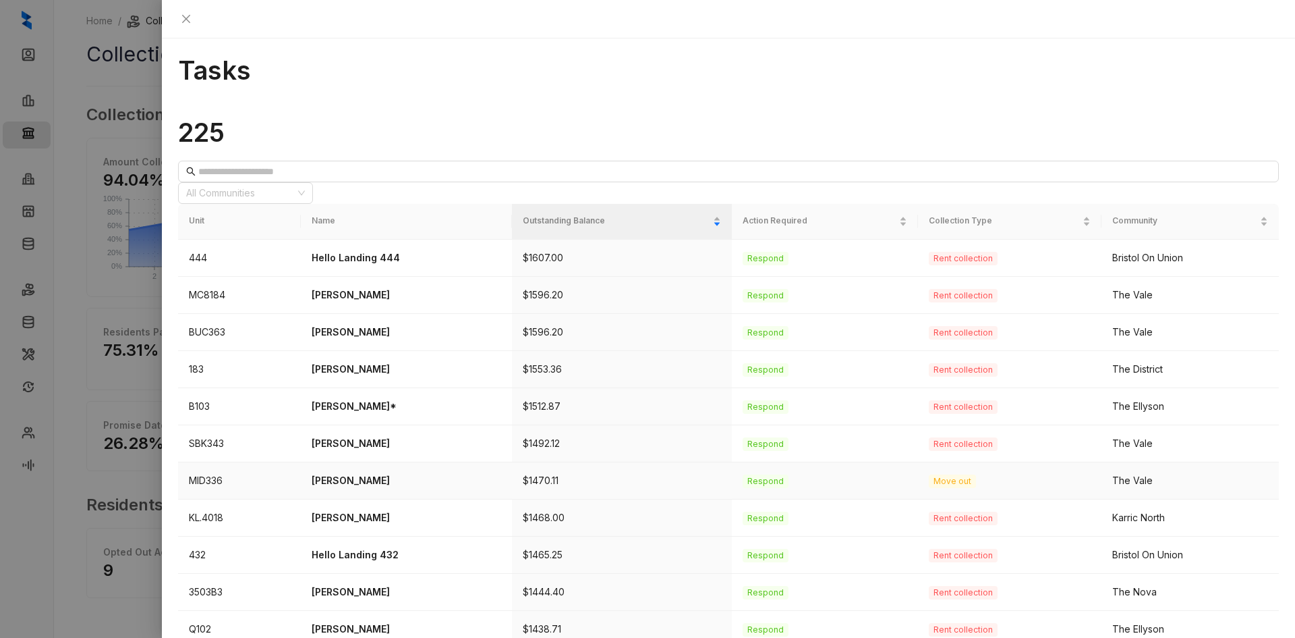
click at [388, 473] on p "Darrell Hardy" at bounding box center [407, 480] width 190 height 15
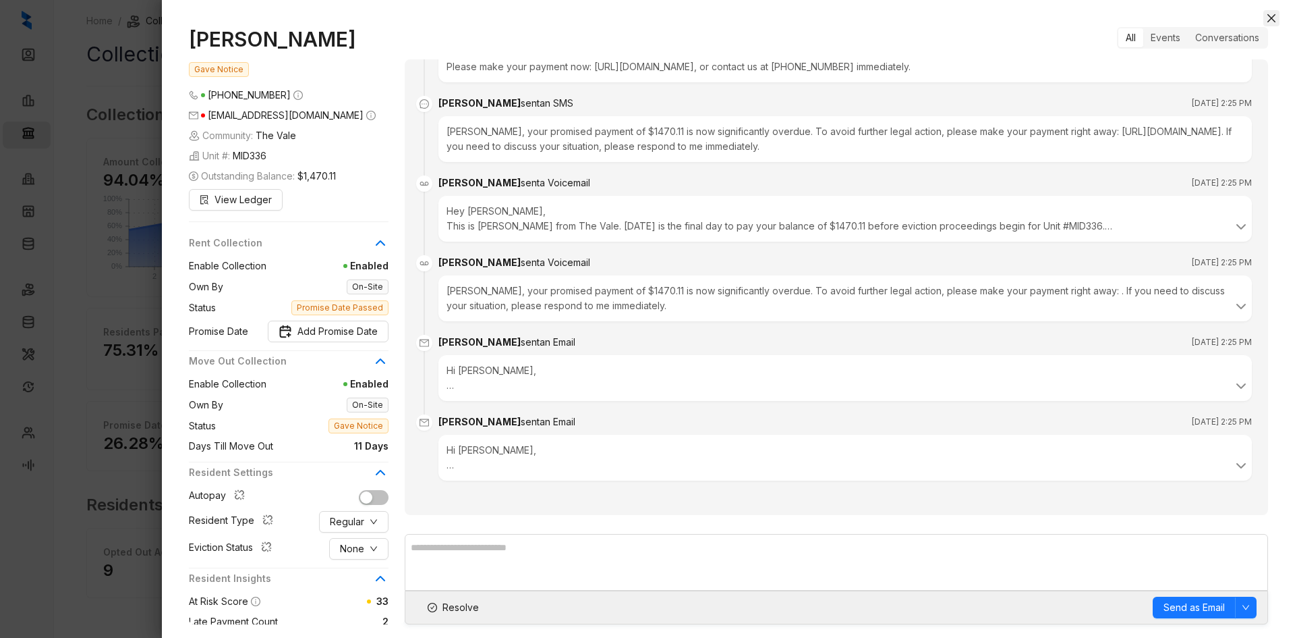
click at [1270, 20] on icon "close" at bounding box center [1272, 18] width 8 height 8
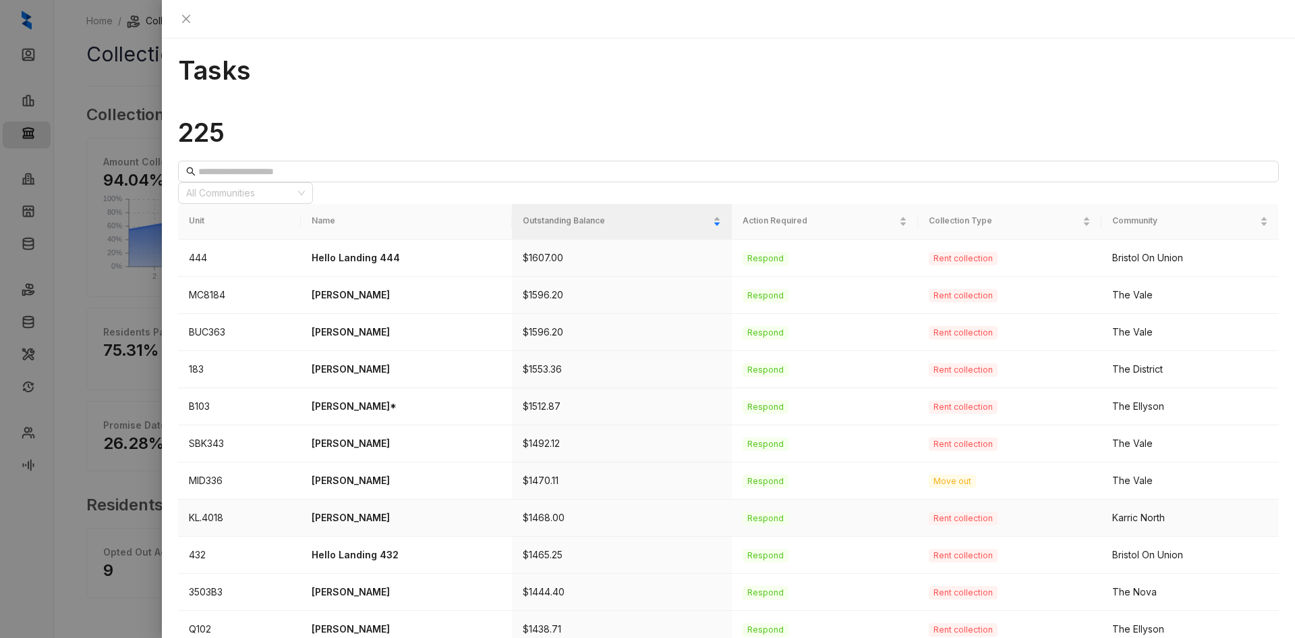
scroll to position [135, 0]
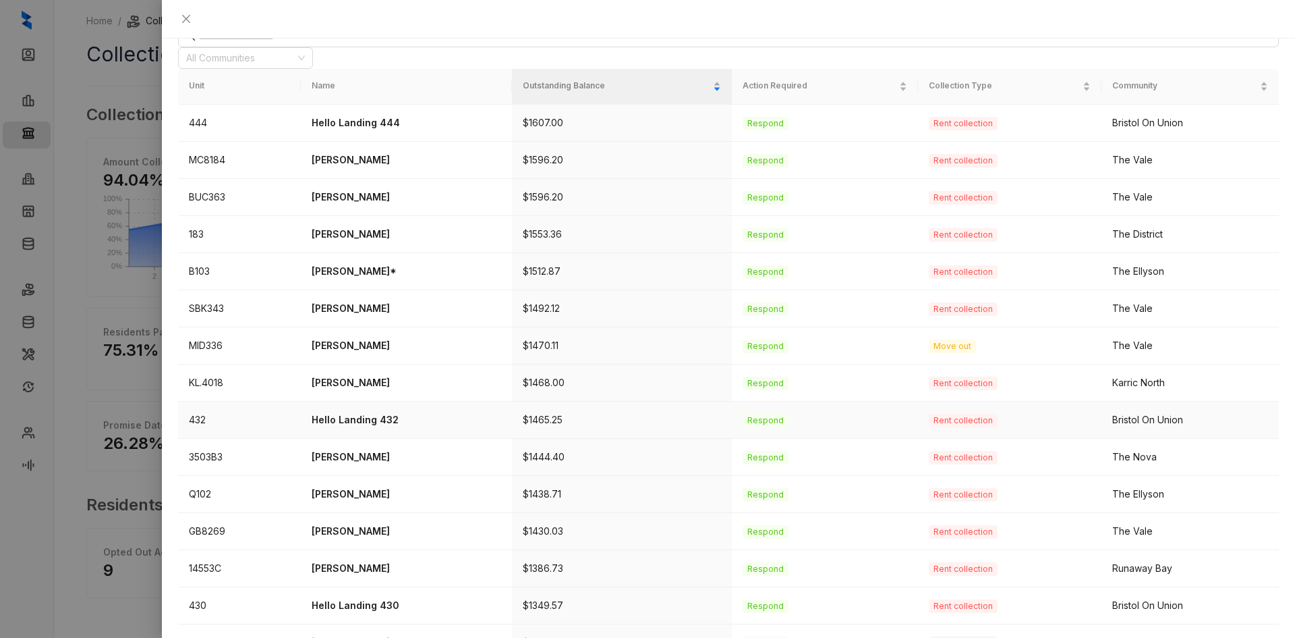
click at [370, 412] on p "Hello Landing 432" at bounding box center [407, 419] width 190 height 15
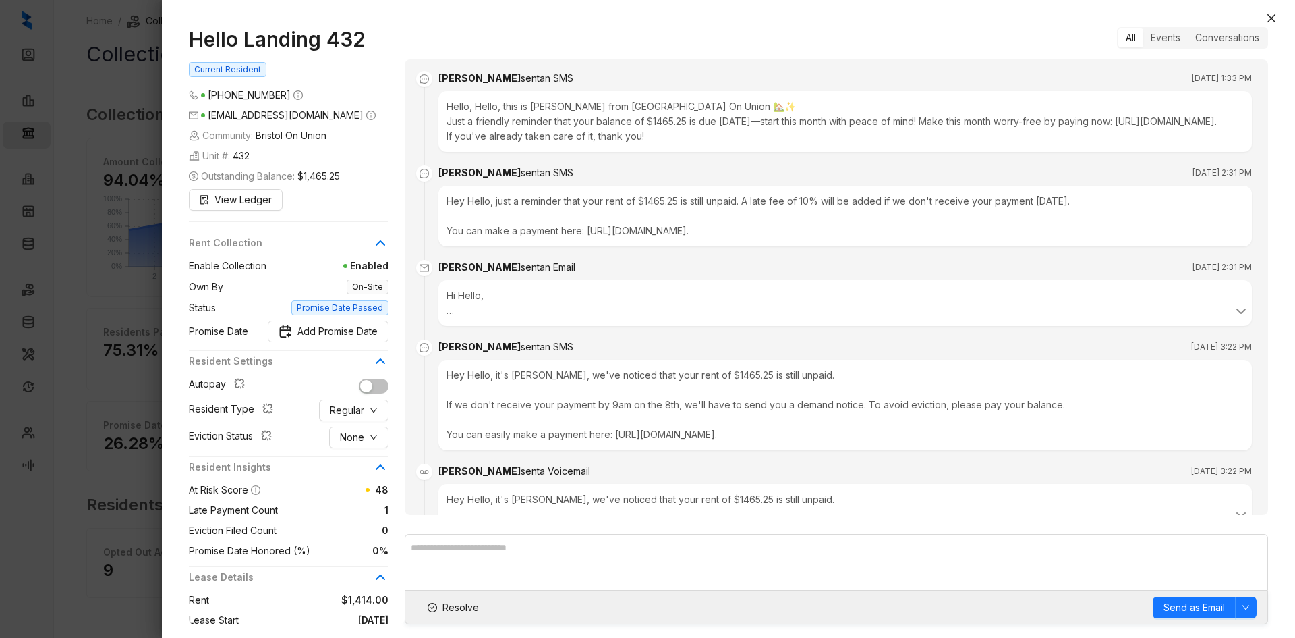
scroll to position [1482, 0]
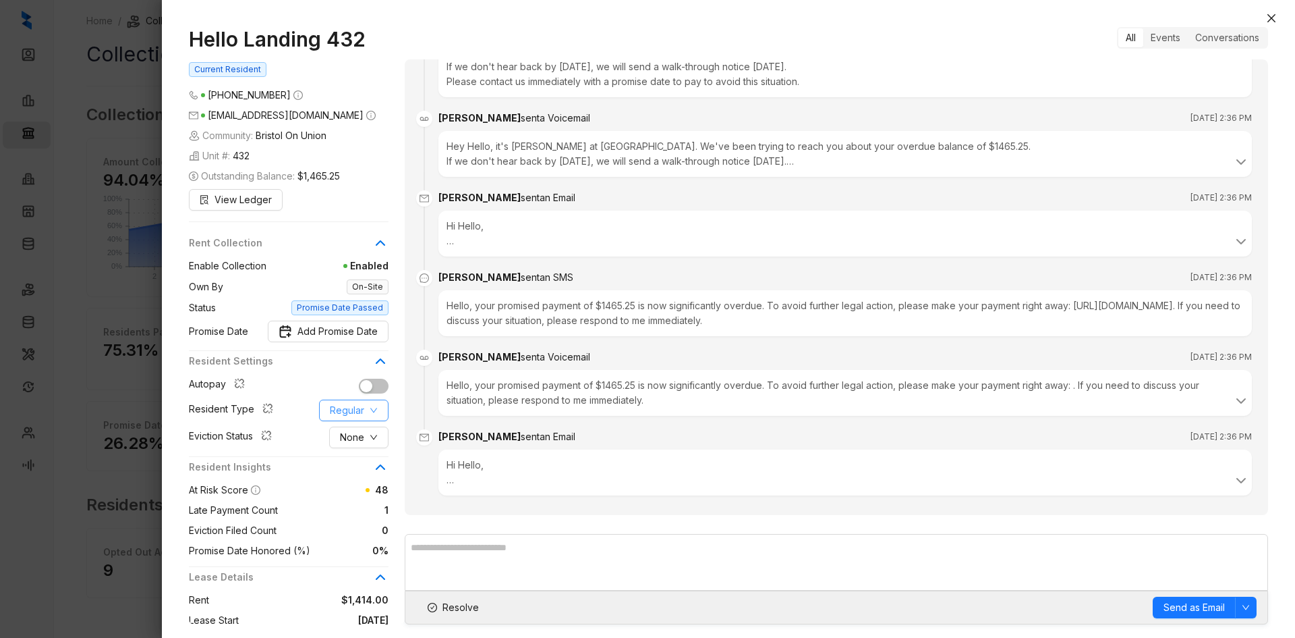
click at [358, 418] on span "Regular" at bounding box center [347, 410] width 34 height 15
click at [365, 486] on span "Corporate" at bounding box center [363, 488] width 65 height 15
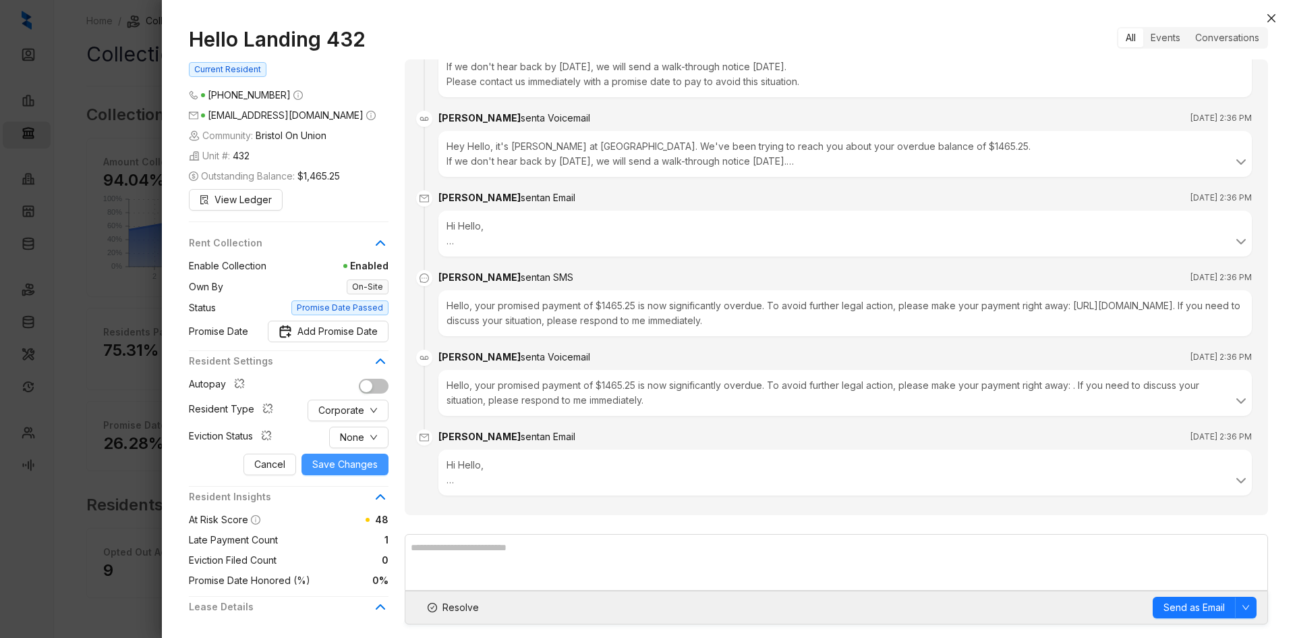
click at [342, 472] on span "Save Changes" at bounding box center [344, 464] width 65 height 15
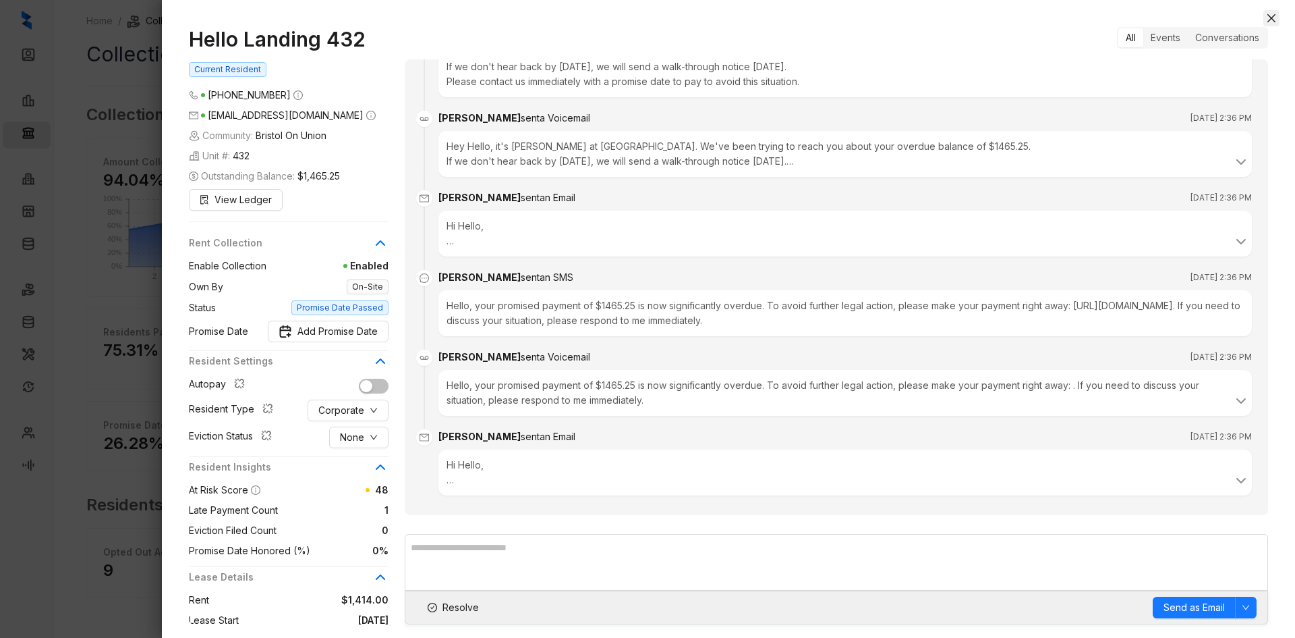
click at [1268, 18] on icon "close" at bounding box center [1271, 18] width 11 height 11
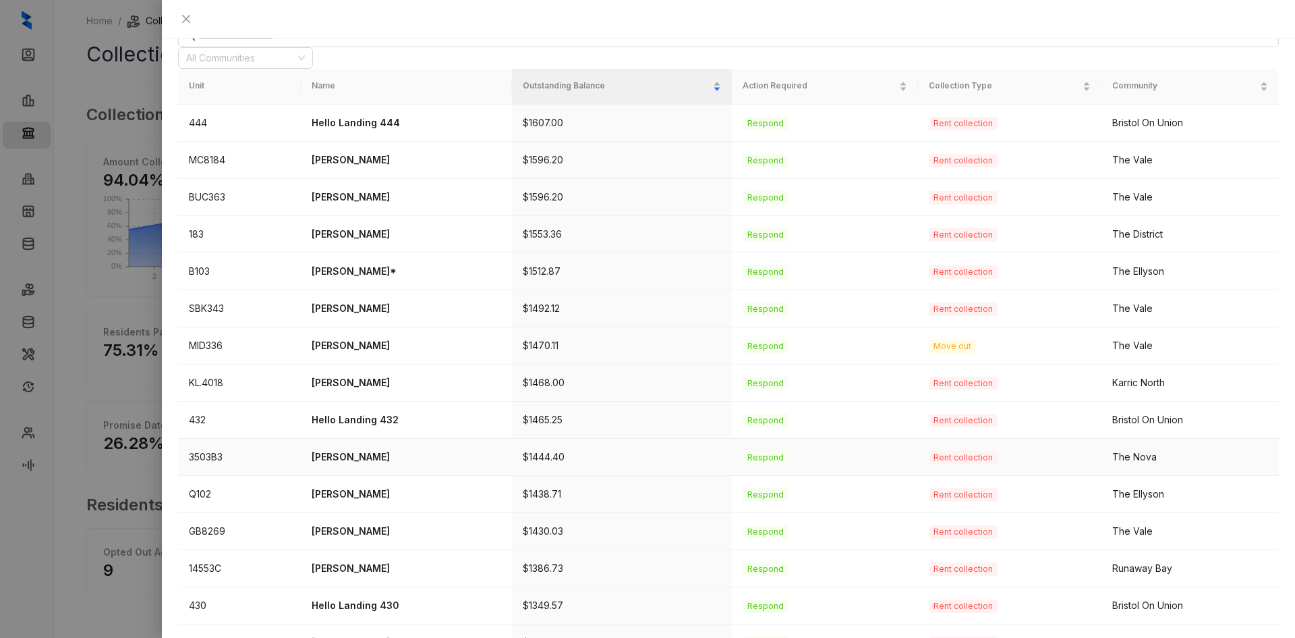
click at [365, 449] on p "[PERSON_NAME]" at bounding box center [407, 456] width 190 height 15
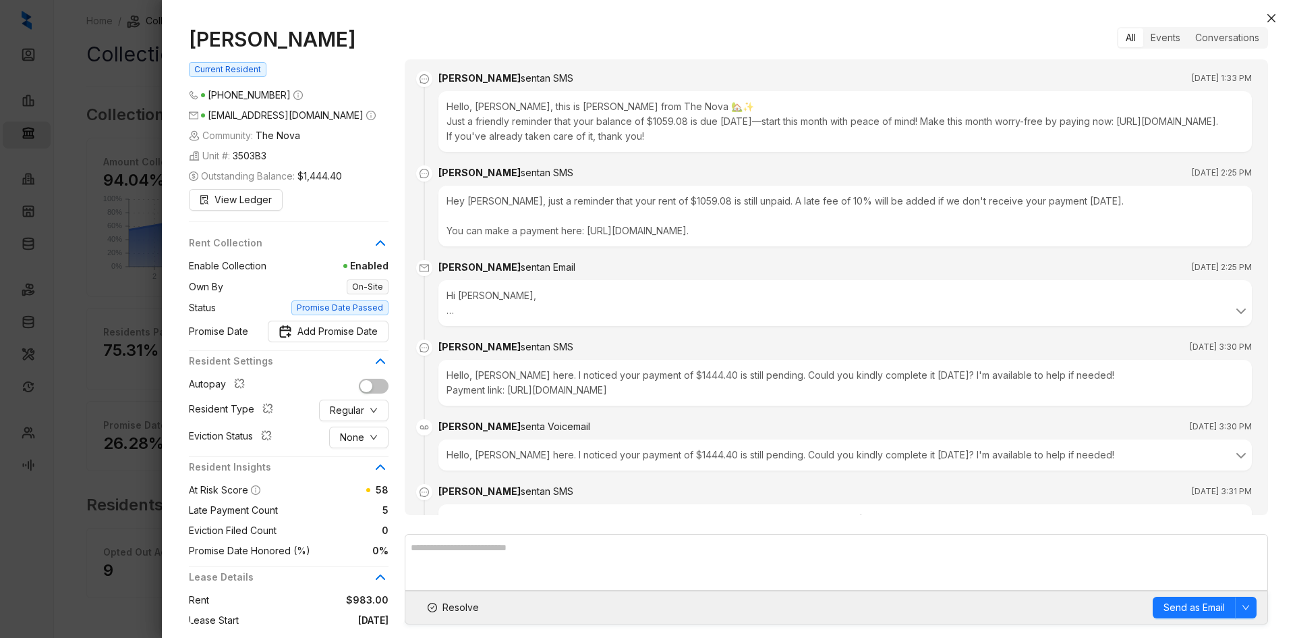
scroll to position [1199, 0]
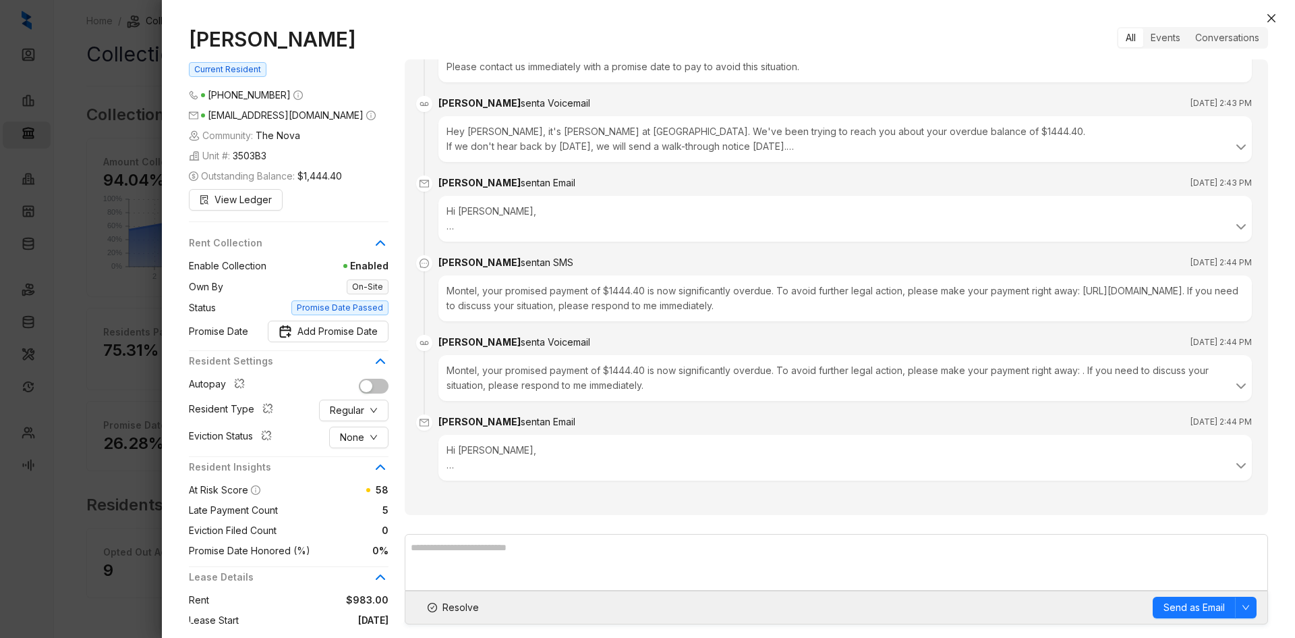
drag, startPoint x: 366, startPoint y: 44, endPoint x: 188, endPoint y: 43, distance: 178.8
click at [188, 43] on div "Montel Greenfield Current Resident (901) 513 6799 greenfieldmontel13@gmail.com …" at bounding box center [728, 325] width 1133 height 624
click at [364, 408] on button "Regular" at bounding box center [353, 410] width 69 height 22
click at [371, 441] on icon "down" at bounding box center [374, 437] width 8 height 8
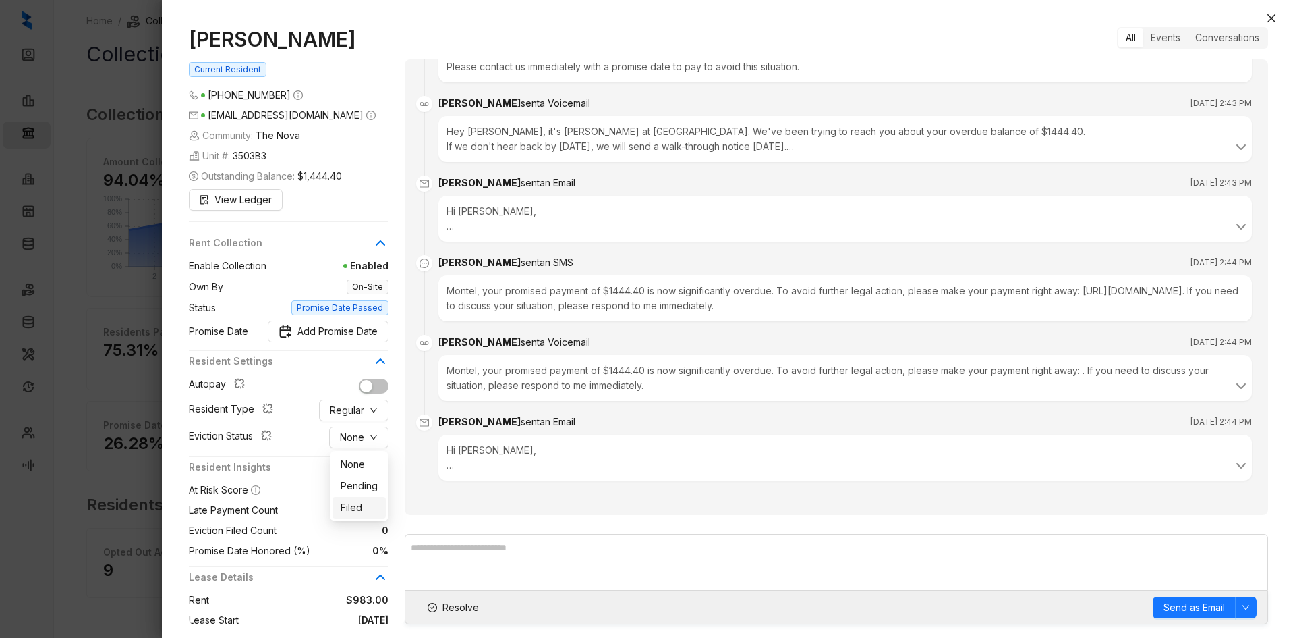
click at [365, 501] on span "Filed" at bounding box center [359, 507] width 37 height 15
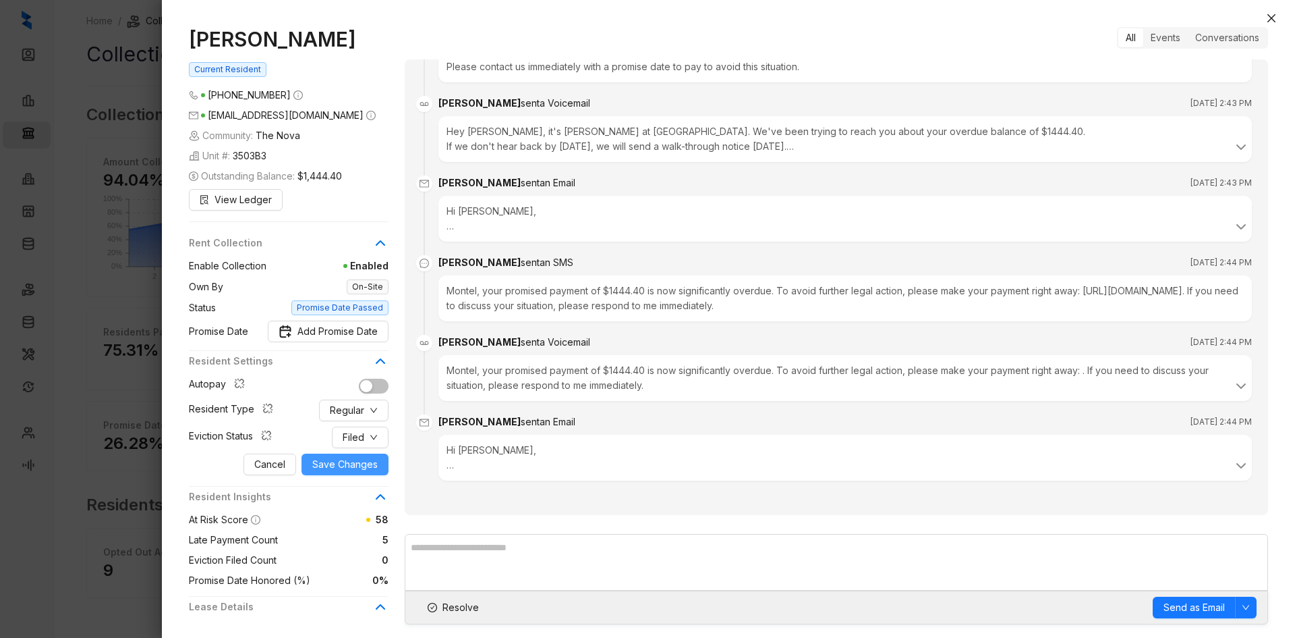
click at [359, 465] on span "Save Changes" at bounding box center [344, 464] width 65 height 15
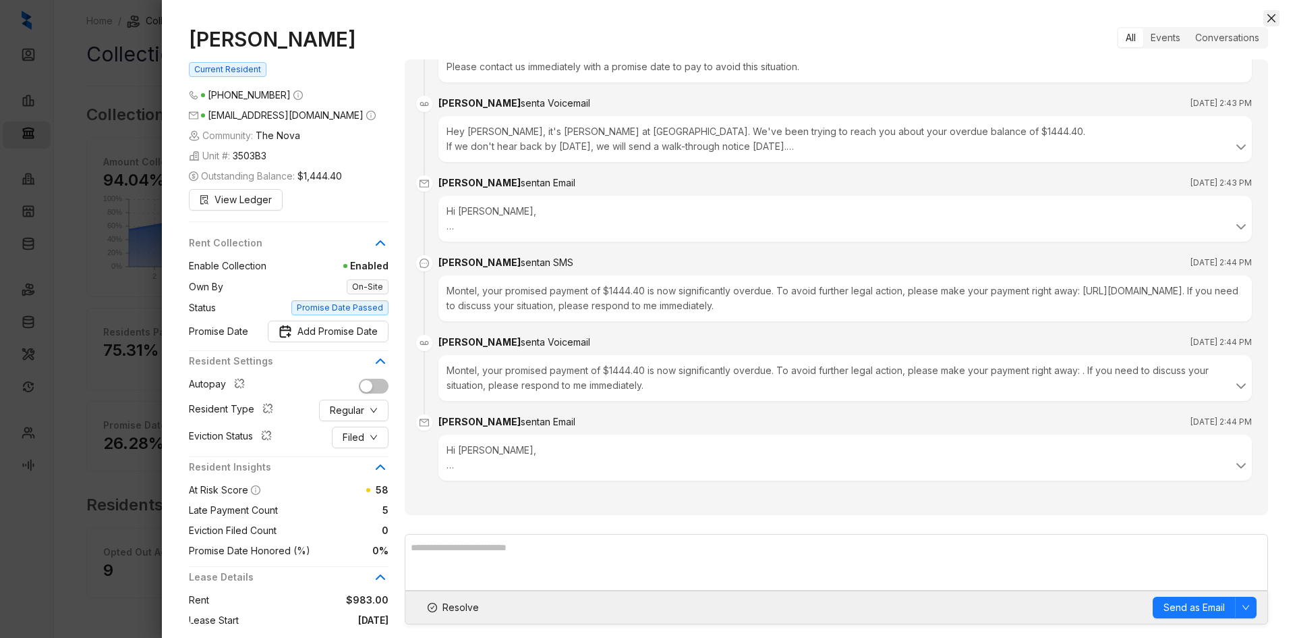
click at [1276, 17] on icon "close" at bounding box center [1271, 18] width 11 height 11
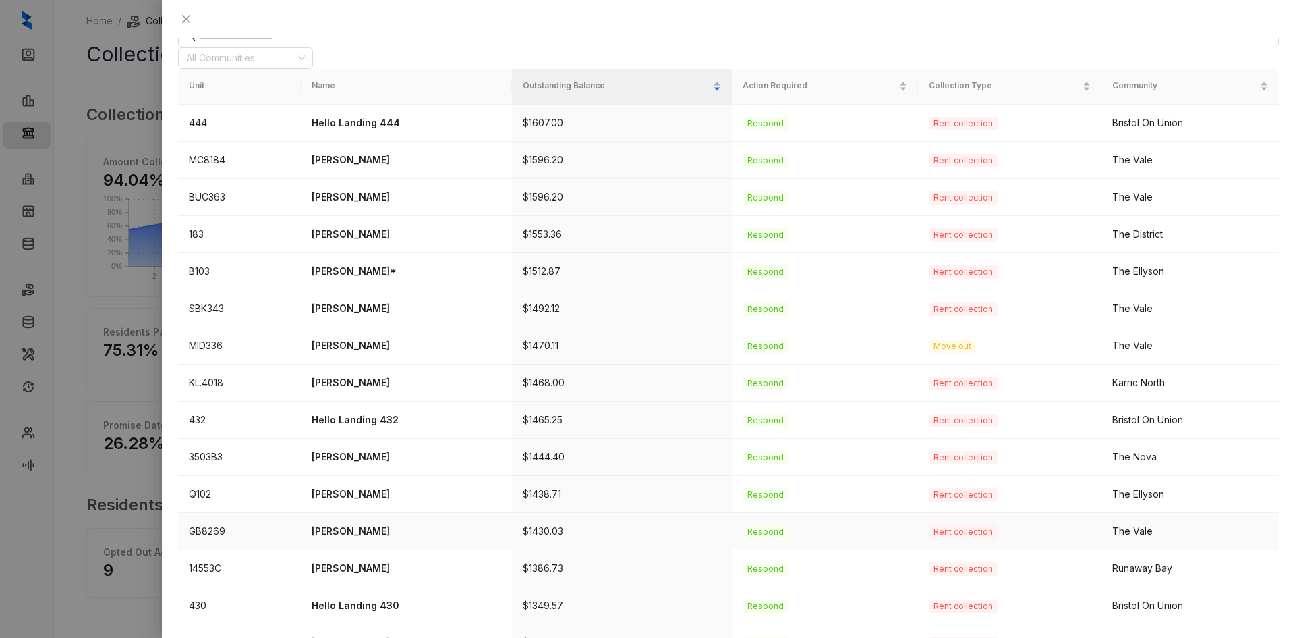
click at [362, 523] on p "[PERSON_NAME]" at bounding box center [407, 530] width 190 height 15
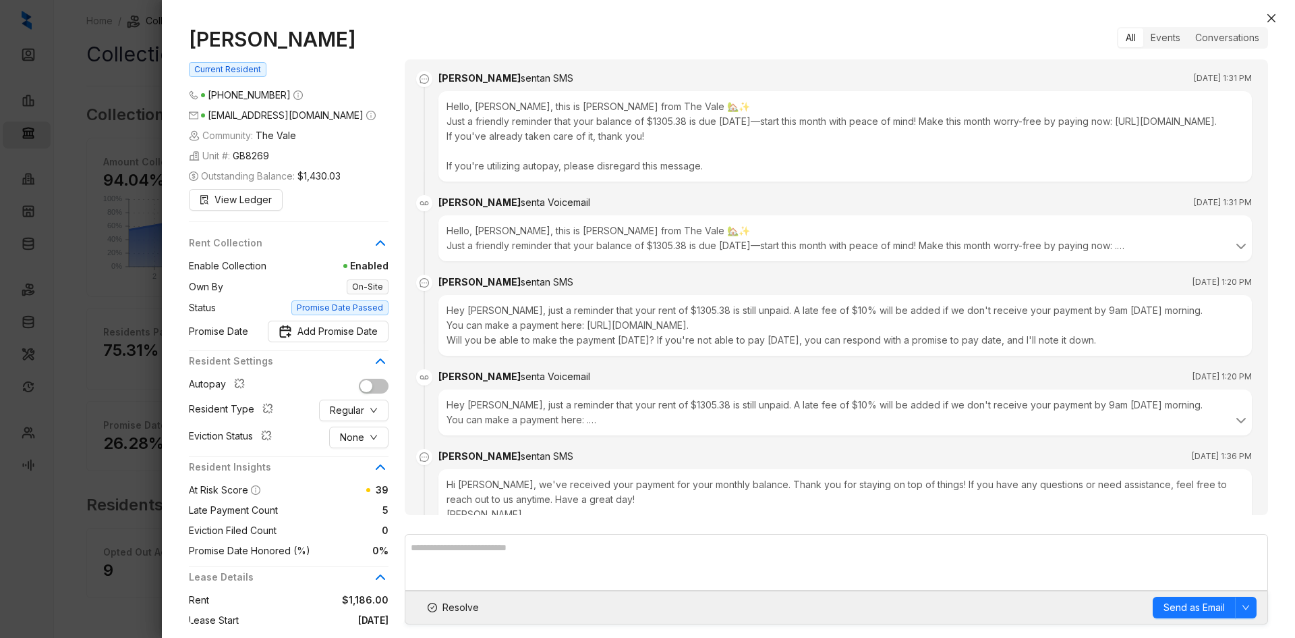
scroll to position [2688, 0]
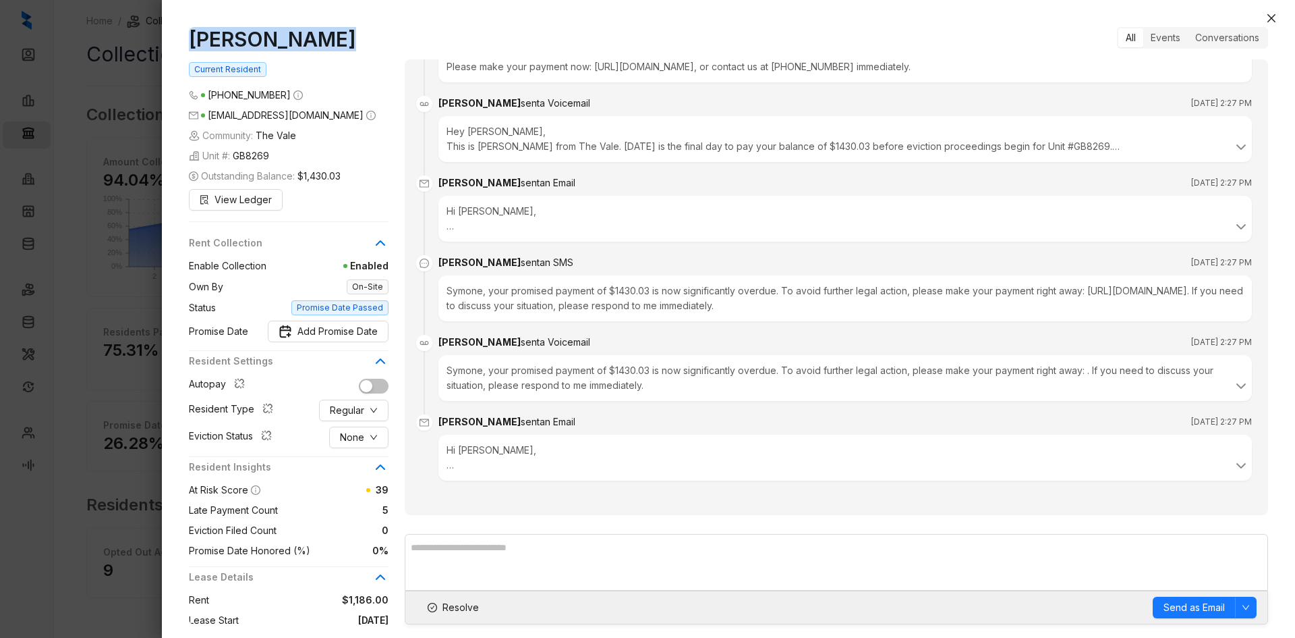
drag, startPoint x: 339, startPoint y: 40, endPoint x: 175, endPoint y: 43, distance: 163.3
click at [175, 43] on div "[PERSON_NAME] Current Resident [PHONE_NUMBER] [EMAIL_ADDRESS][DOMAIN_NAME] Comm…" at bounding box center [728, 325] width 1133 height 624
click at [364, 438] on button "None" at bounding box center [358, 437] width 59 height 22
click at [353, 505] on span "Filed" at bounding box center [359, 507] width 37 height 15
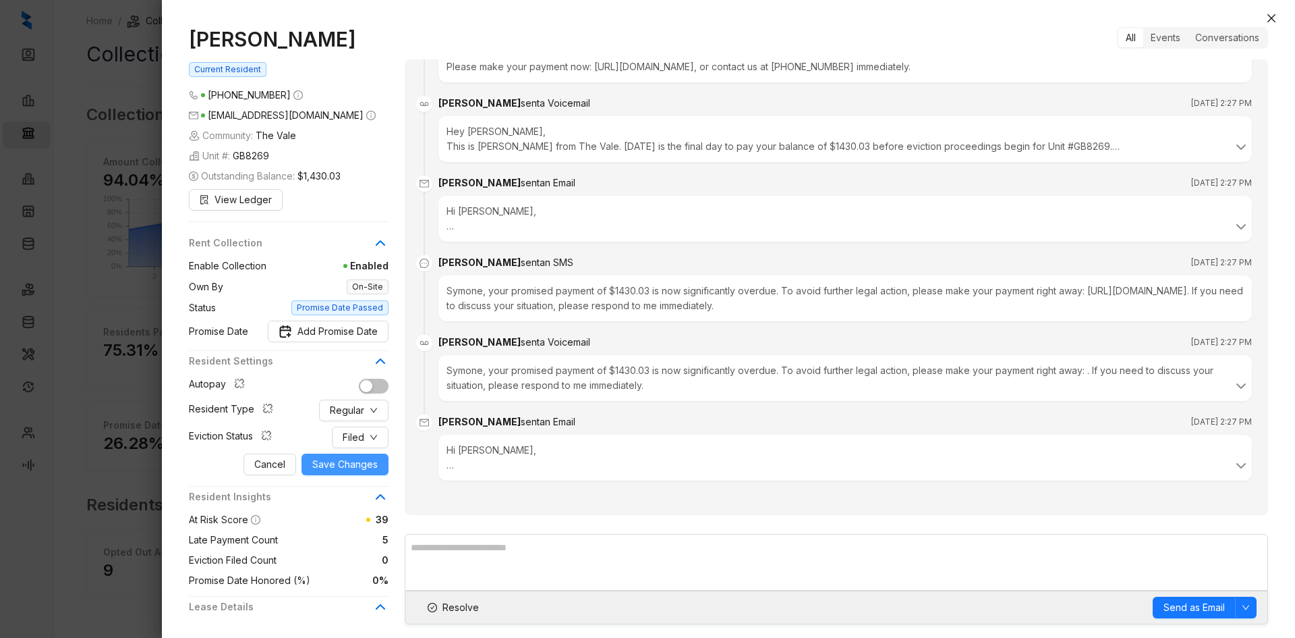
click at [348, 469] on span "Save Changes" at bounding box center [344, 464] width 65 height 15
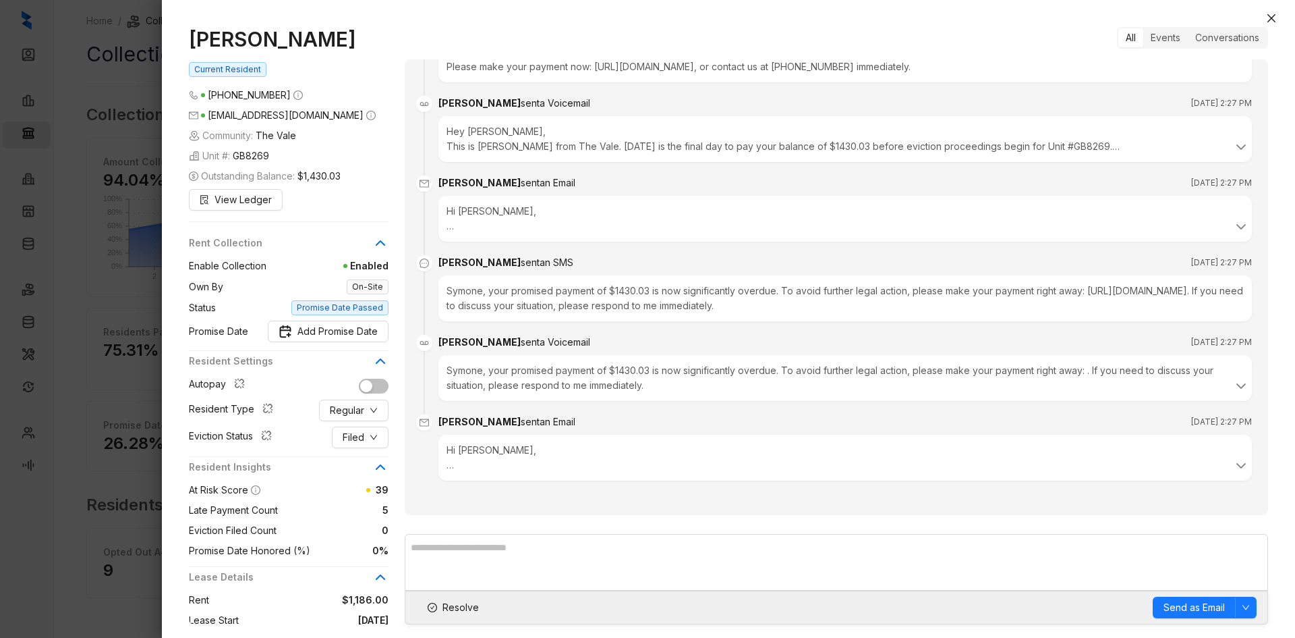
click at [1283, 16] on div "Symone Martin Current Resident (901) 343 7282 ms.hunter18@yahoo.com Community: …" at bounding box center [728, 325] width 1133 height 624
click at [1270, 17] on icon "close" at bounding box center [1271, 18] width 11 height 11
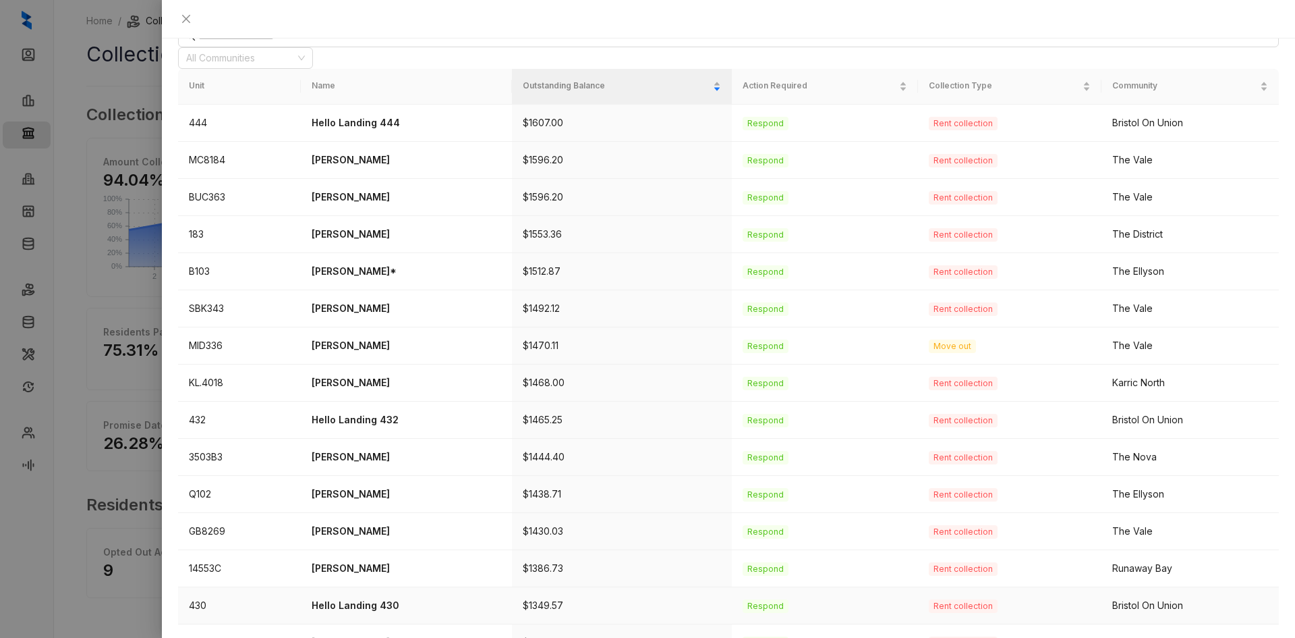
click at [388, 598] on p "Hello Landing 430" at bounding box center [407, 605] width 190 height 15
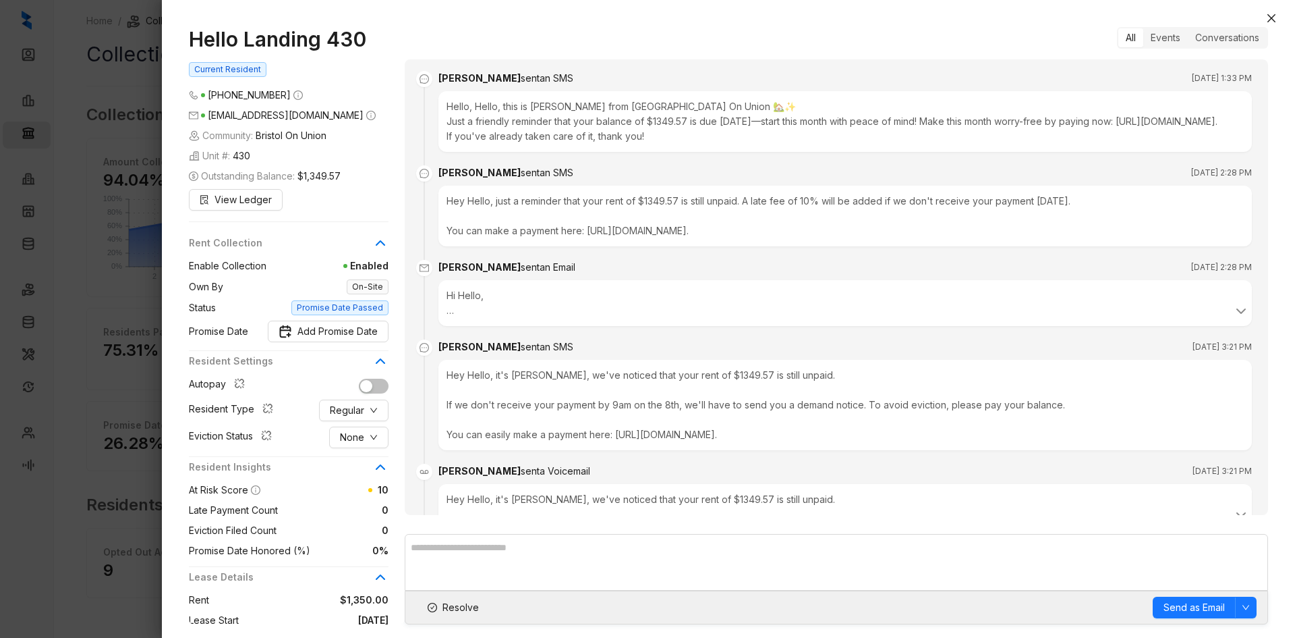
scroll to position [1482, 0]
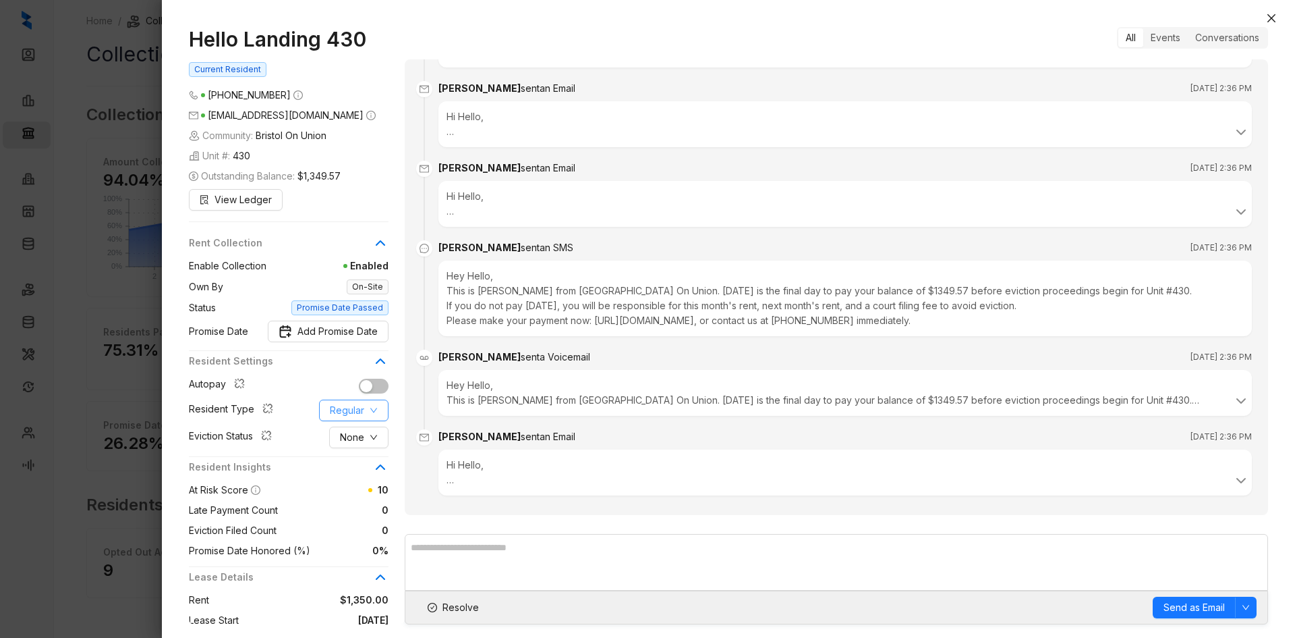
click at [353, 418] on span "Regular" at bounding box center [347, 410] width 34 height 15
click at [370, 490] on span "Corporate" at bounding box center [363, 488] width 65 height 15
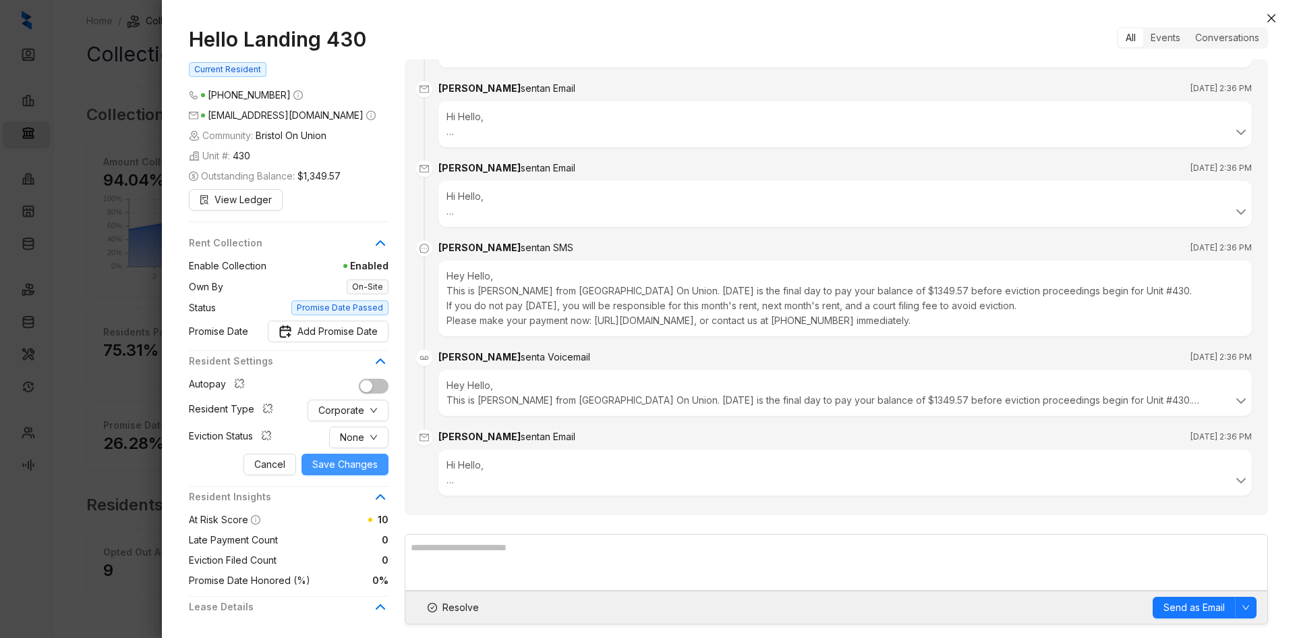
click at [337, 472] on span "Save Changes" at bounding box center [344, 464] width 65 height 15
click at [1276, 16] on icon "close" at bounding box center [1271, 18] width 11 height 11
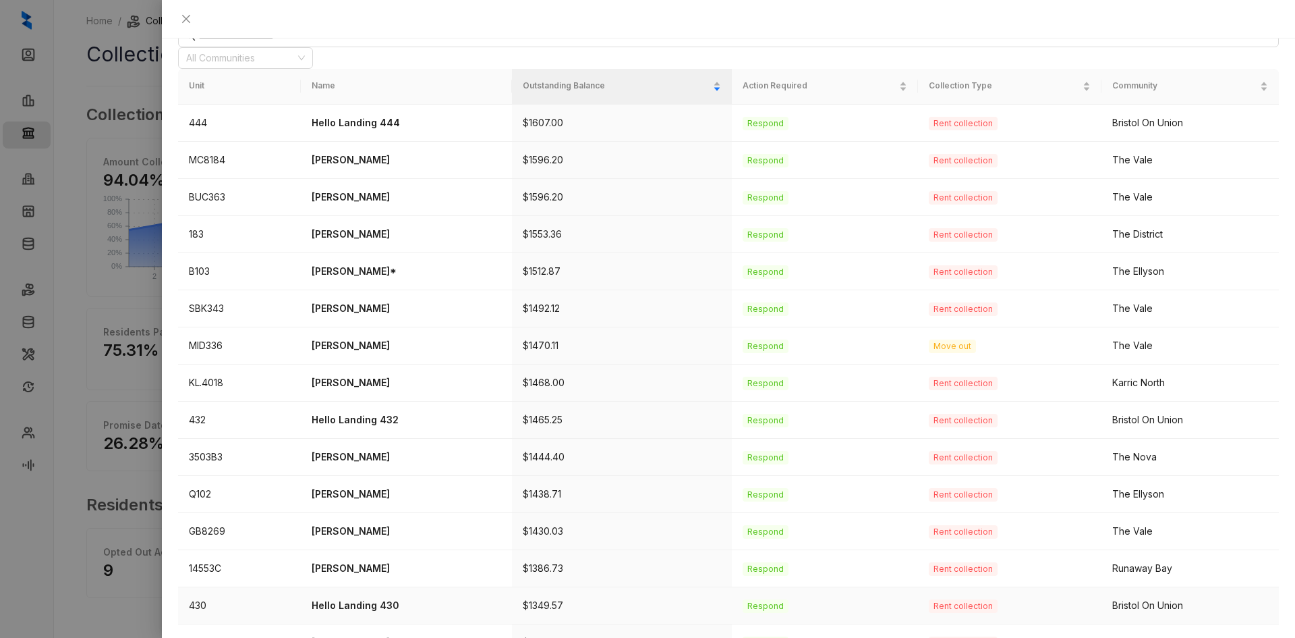
scroll to position [202, 0]
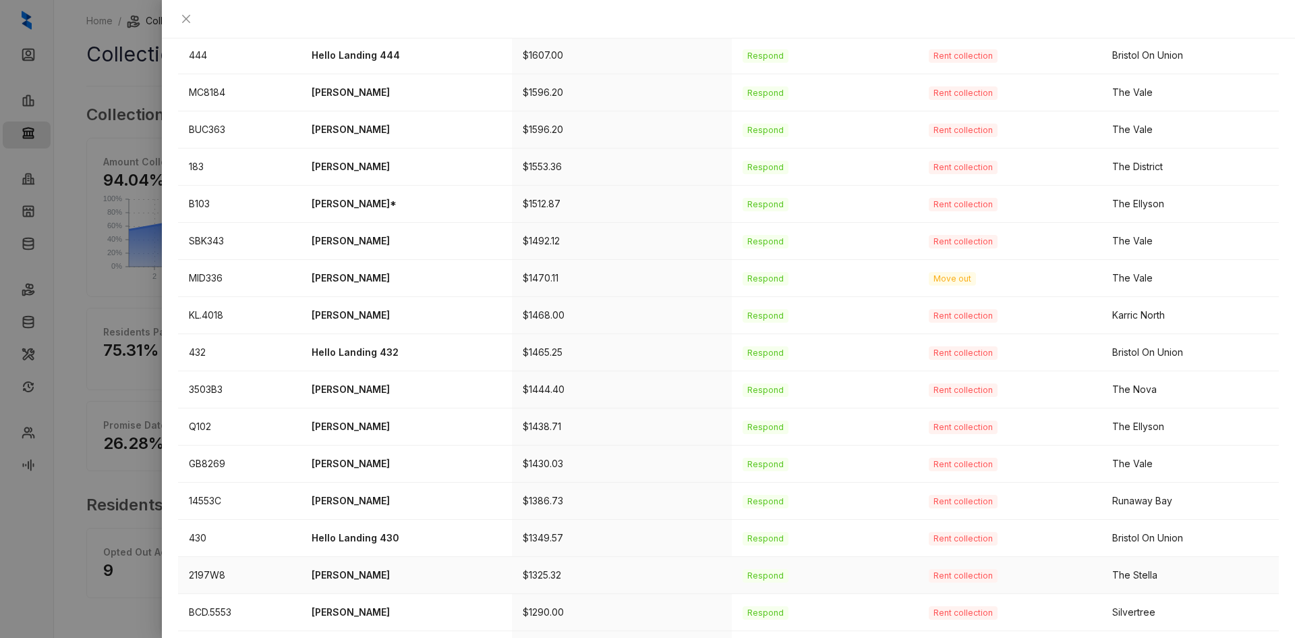
click at [332, 567] on p "[PERSON_NAME]" at bounding box center [407, 574] width 190 height 15
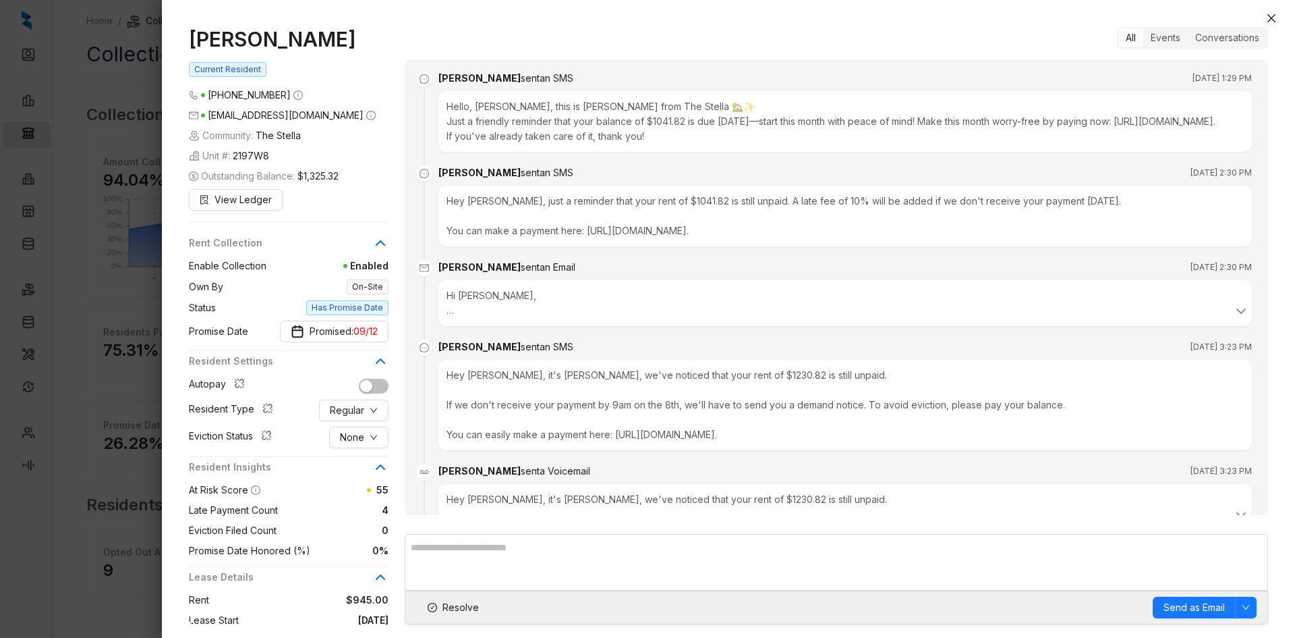
scroll to position [2083, 0]
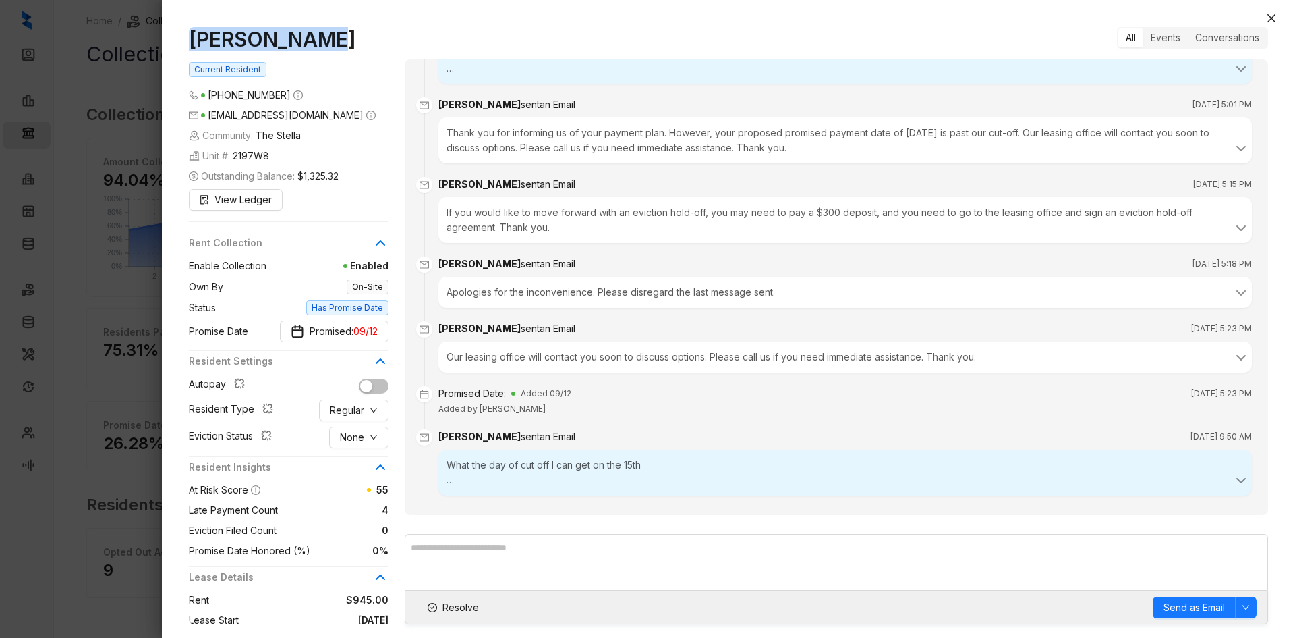
drag, startPoint x: 332, startPoint y: 43, endPoint x: 167, endPoint y: 38, distance: 165.3
click at [167, 38] on div "Jaylen Sharp Current Resident (901) 530 0013 y2jaylen12@gmail.com Community: Th…" at bounding box center [728, 325] width 1133 height 624
click at [343, 438] on span "None" at bounding box center [352, 437] width 24 height 15
click at [356, 506] on span "Filed" at bounding box center [359, 507] width 37 height 15
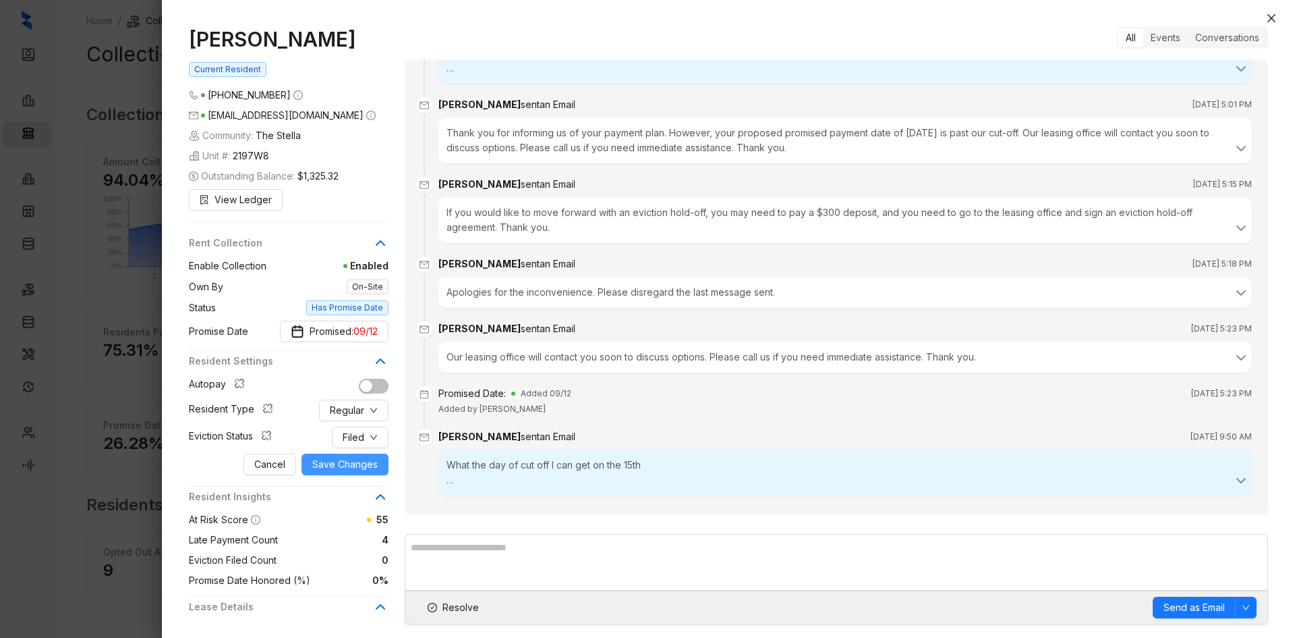
click at [342, 463] on span "Save Changes" at bounding box center [344, 464] width 65 height 15
click at [1270, 18] on icon "close" at bounding box center [1271, 18] width 11 height 11
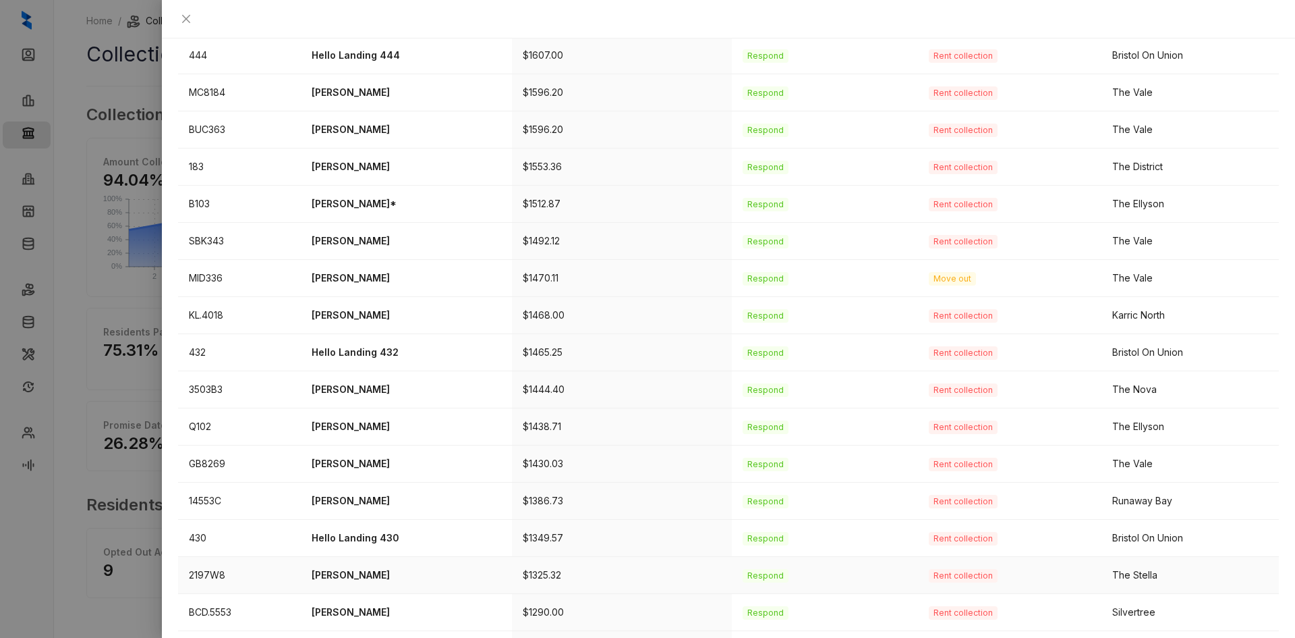
scroll to position [270, 0]
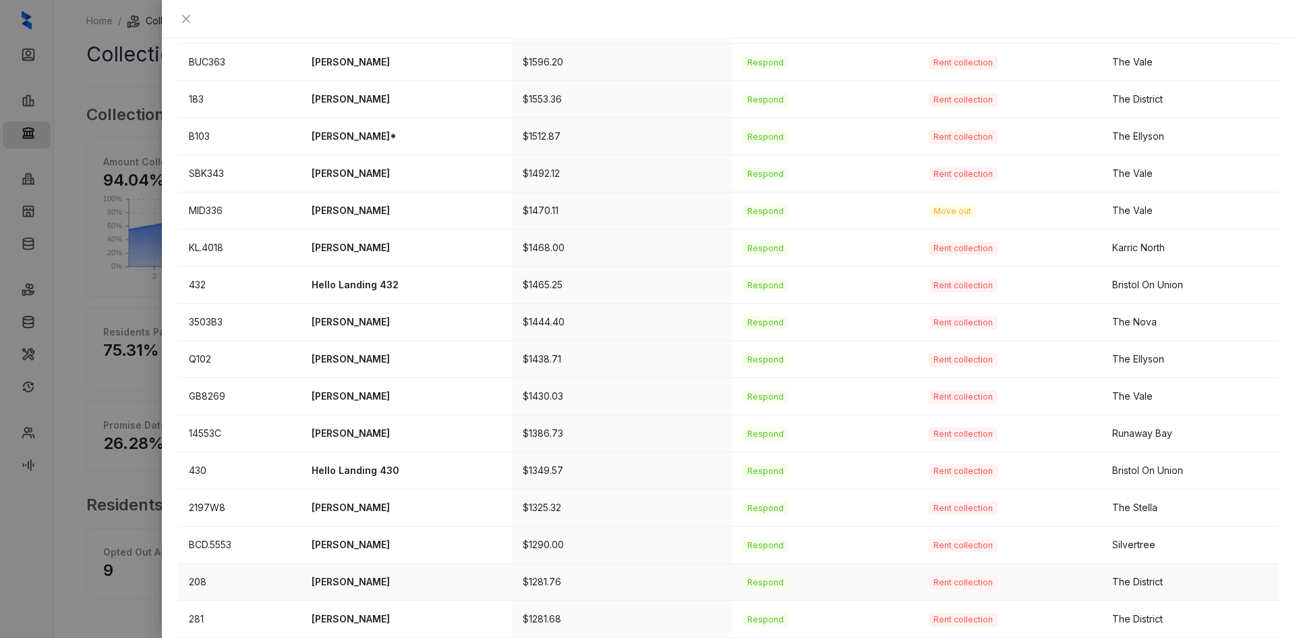
click at [342, 574] on p "[PERSON_NAME]" at bounding box center [407, 581] width 190 height 15
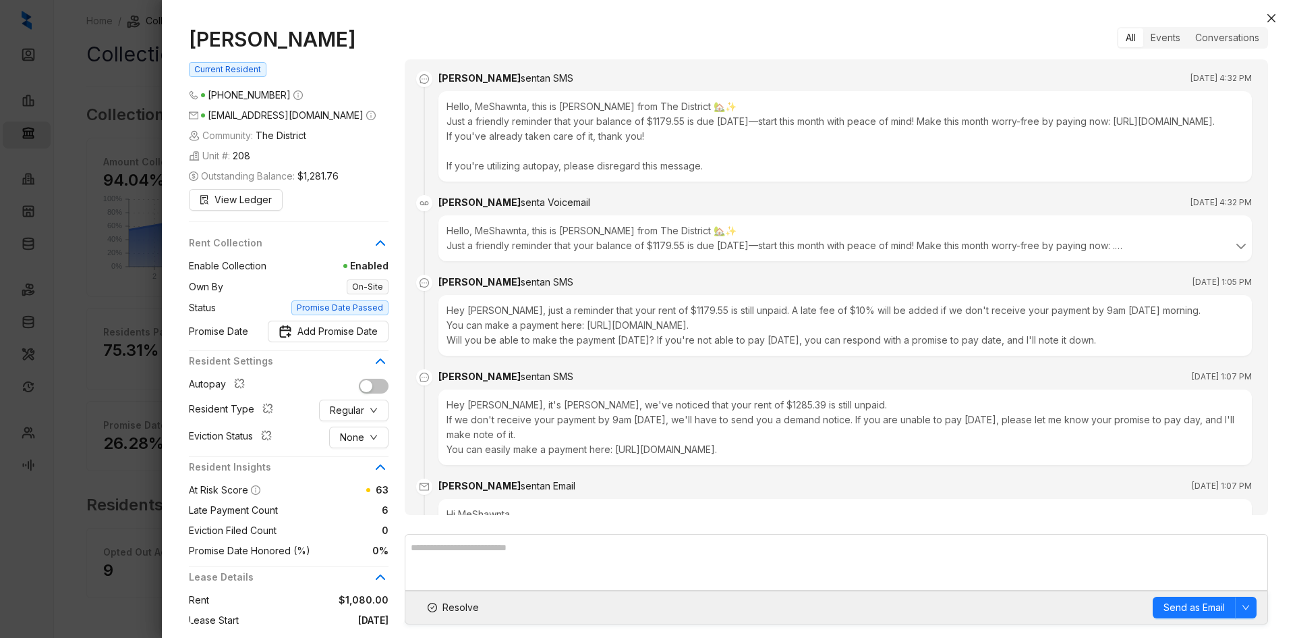
scroll to position [4762, 0]
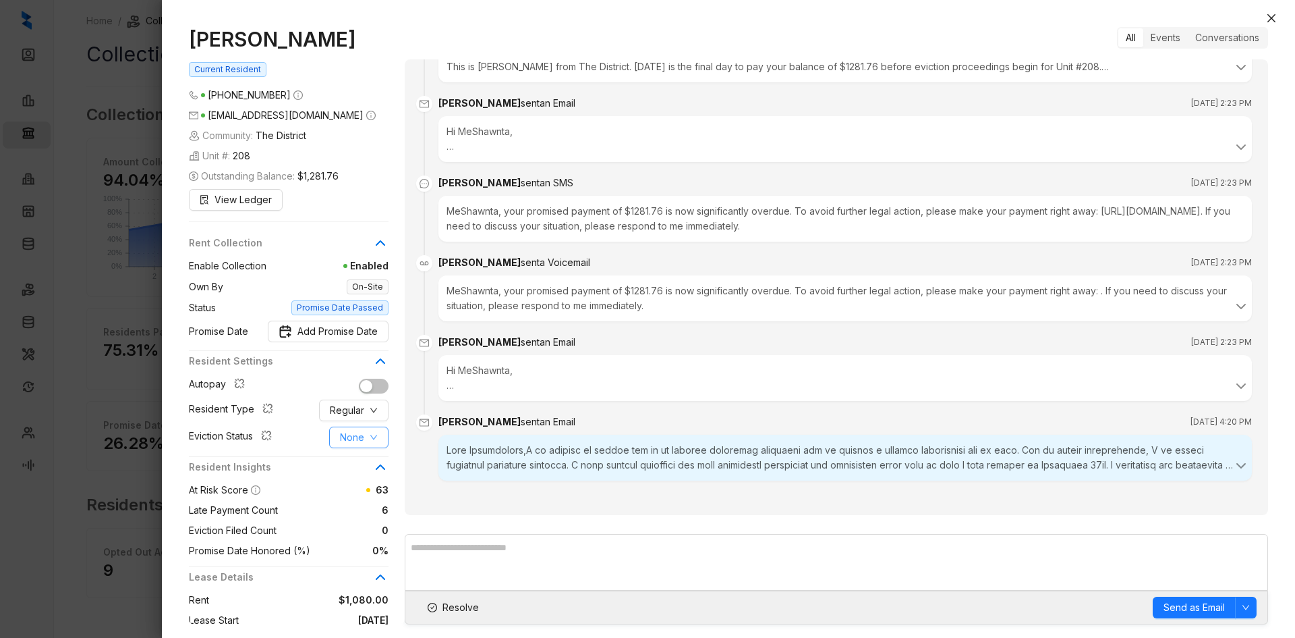
click at [363, 438] on span "None" at bounding box center [352, 437] width 24 height 15
click at [364, 505] on span "Filed" at bounding box center [359, 507] width 37 height 15
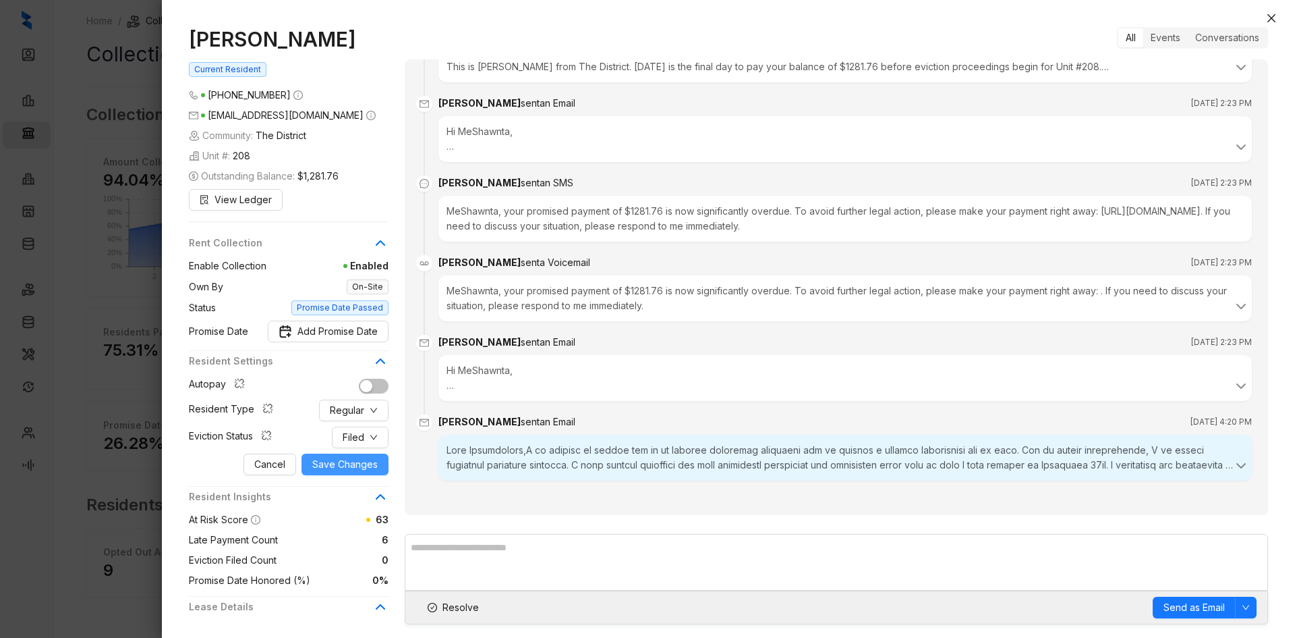
click at [334, 458] on span "Save Changes" at bounding box center [344, 464] width 65 height 15
click at [1233, 467] on icon at bounding box center [1241, 465] width 16 height 16
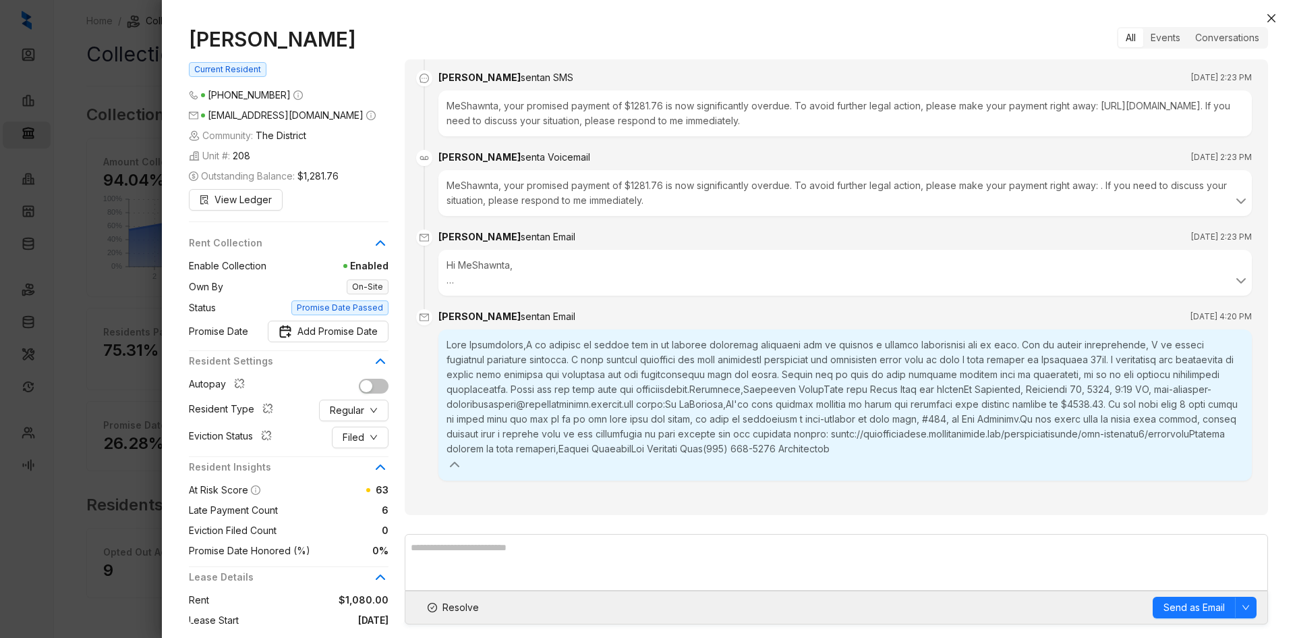
scroll to position [4866, 0]
click at [1271, 20] on icon "close" at bounding box center [1272, 18] width 8 height 8
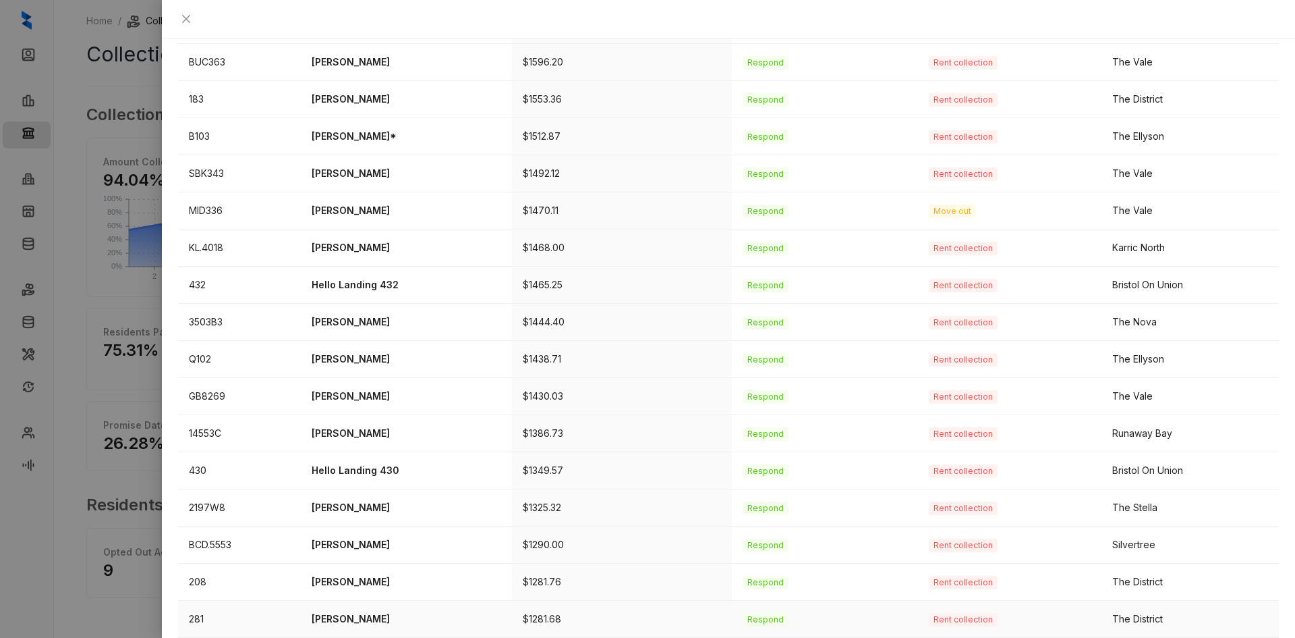
click at [349, 611] on p "[PERSON_NAME]" at bounding box center [407, 618] width 190 height 15
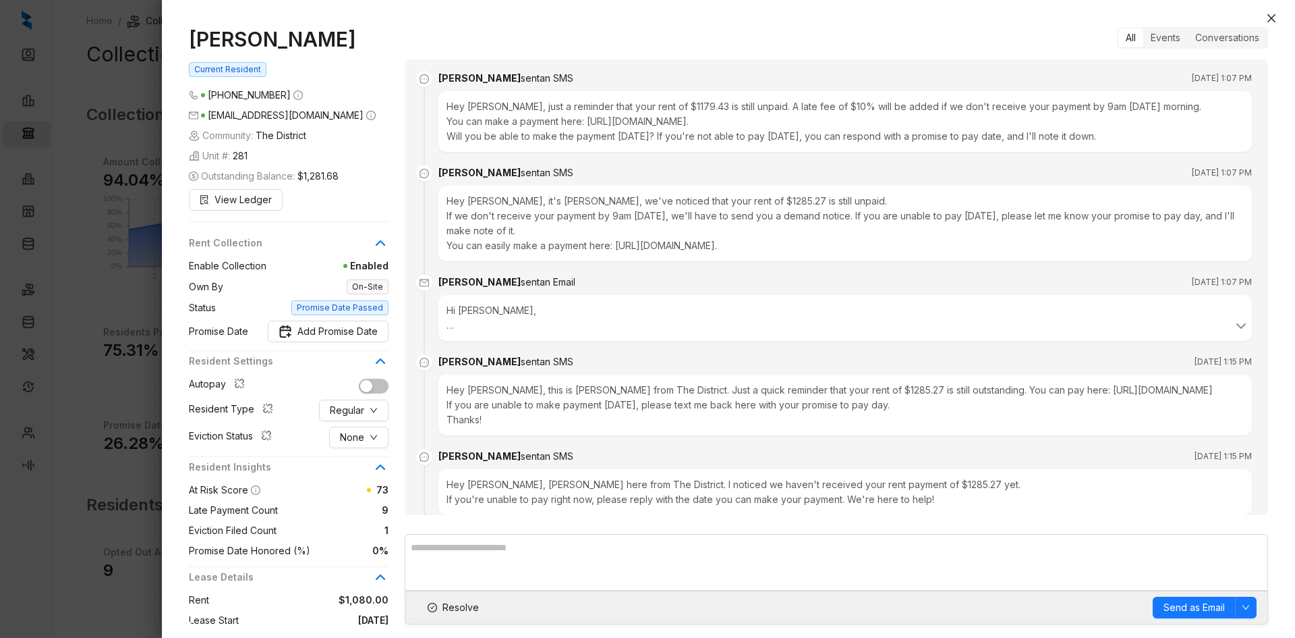
scroll to position [4546, 0]
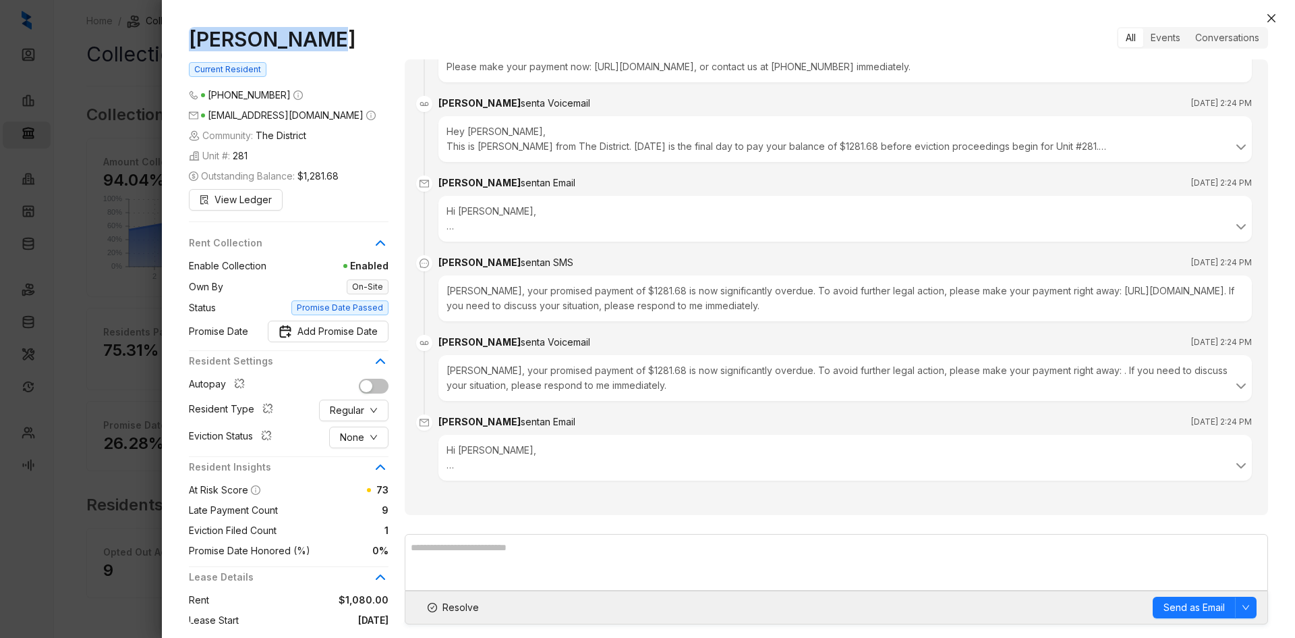
drag, startPoint x: 319, startPoint y: 42, endPoint x: 135, endPoint y: 46, distance: 184.2
click at [135, 46] on div "Joshua Davis Current Resident (901) 233 1098 joshuadavis1473@gmail.com Communit…" at bounding box center [647, 319] width 1295 height 638
click at [357, 442] on span "None" at bounding box center [352, 437] width 24 height 15
click at [357, 505] on span "Filed" at bounding box center [359, 507] width 37 height 15
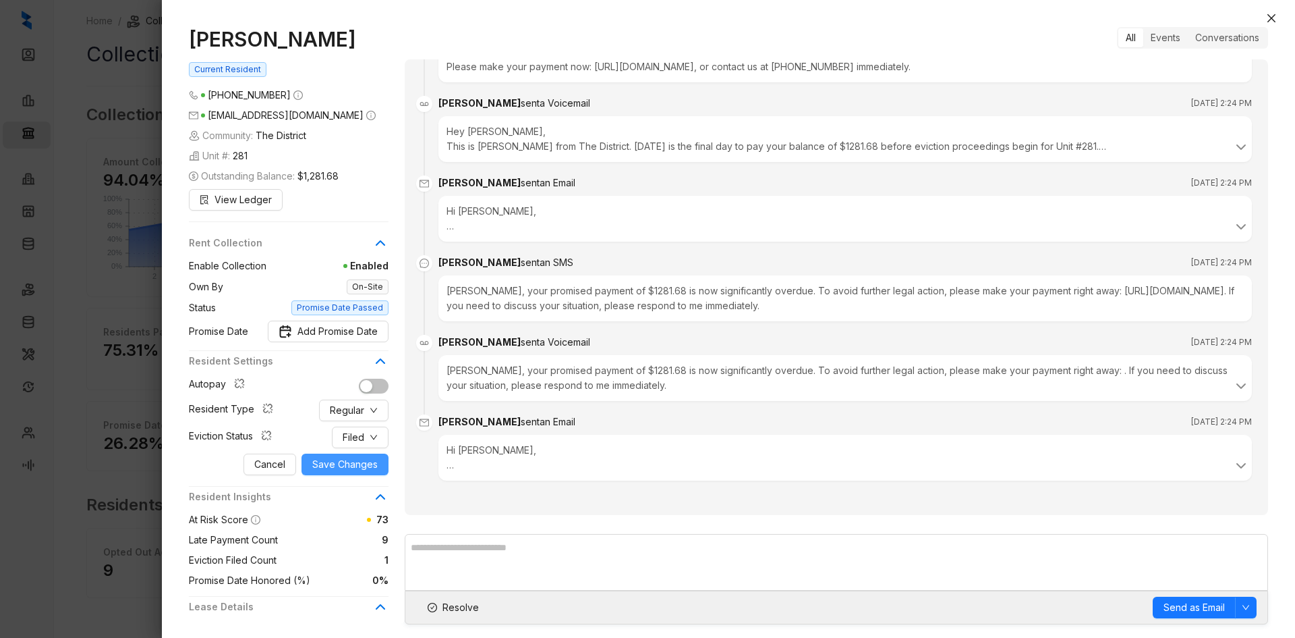
click at [335, 467] on span "Save Changes" at bounding box center [344, 464] width 65 height 15
click at [1272, 17] on icon "close" at bounding box center [1271, 18] width 11 height 11
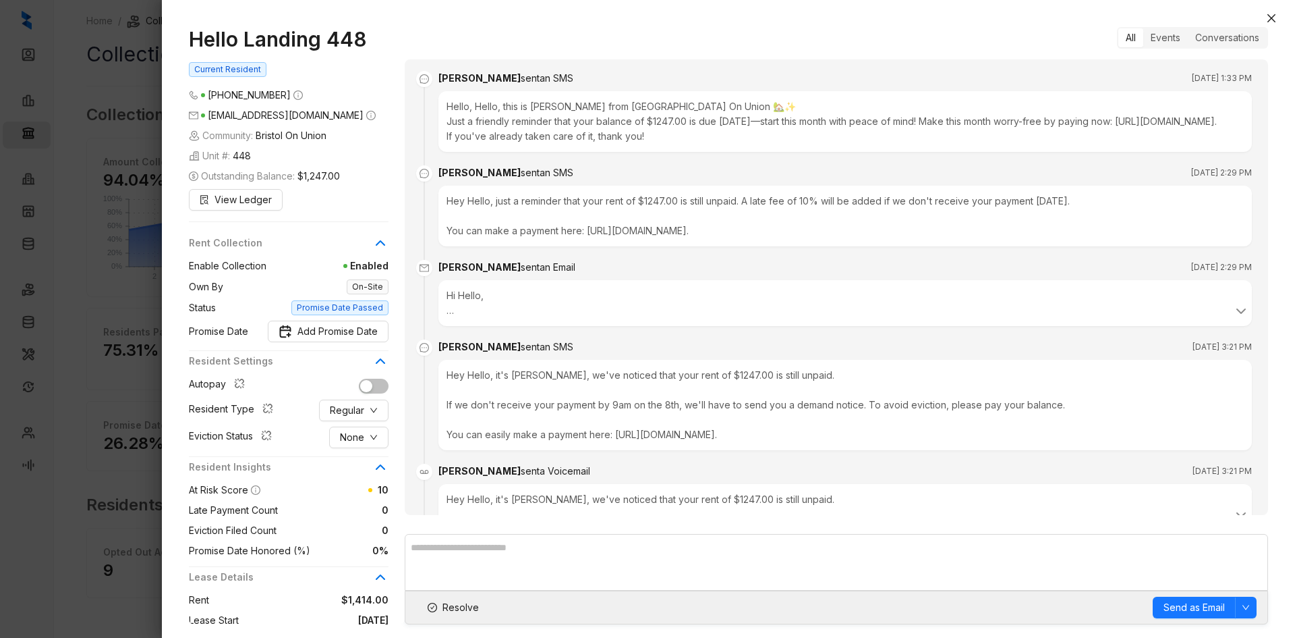
scroll to position [1482, 0]
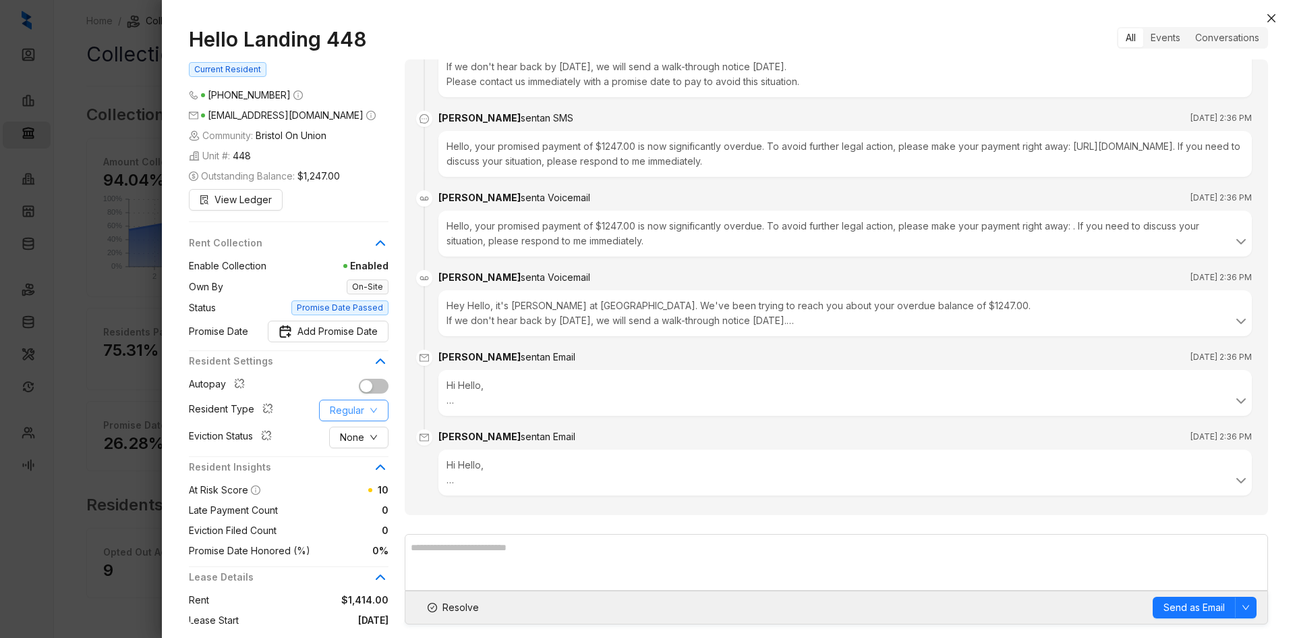
click at [344, 418] on span "Regular" at bounding box center [347, 410] width 34 height 15
click at [364, 490] on span "Corporate" at bounding box center [363, 488] width 65 height 15
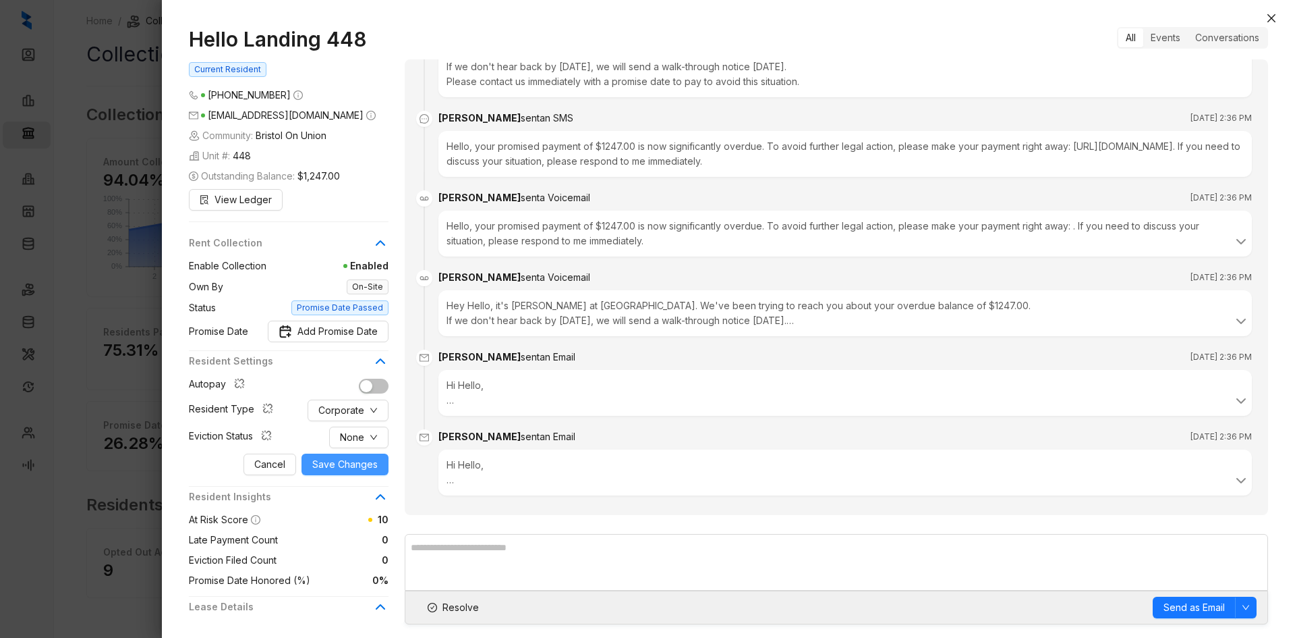
click at [343, 472] on span "Save Changes" at bounding box center [344, 464] width 65 height 15
click at [1277, 16] on button "Close" at bounding box center [1272, 18] width 16 height 16
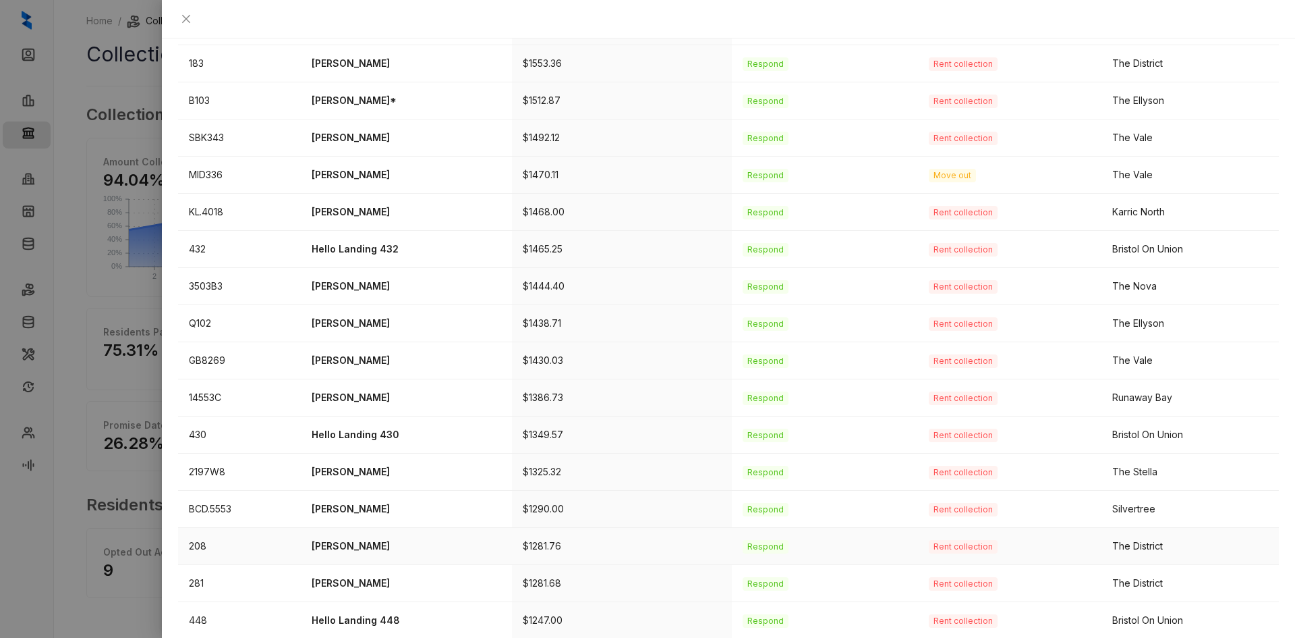
scroll to position [325, 0]
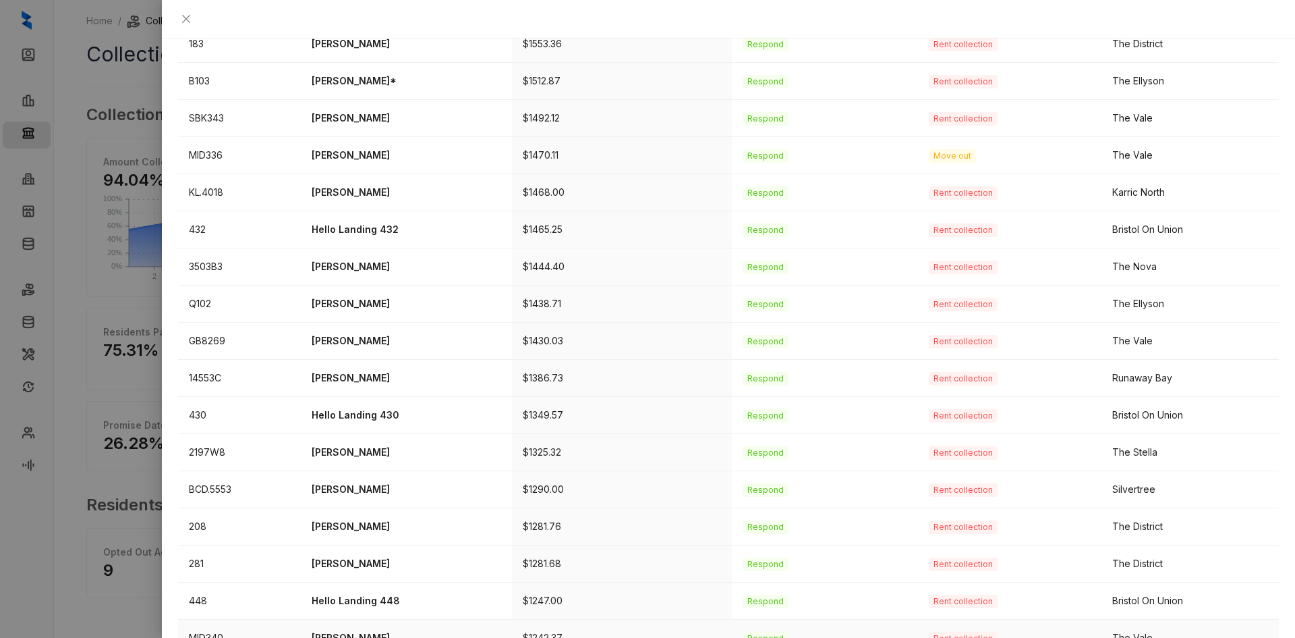
click at [347, 630] on p "[PERSON_NAME]" at bounding box center [407, 637] width 190 height 15
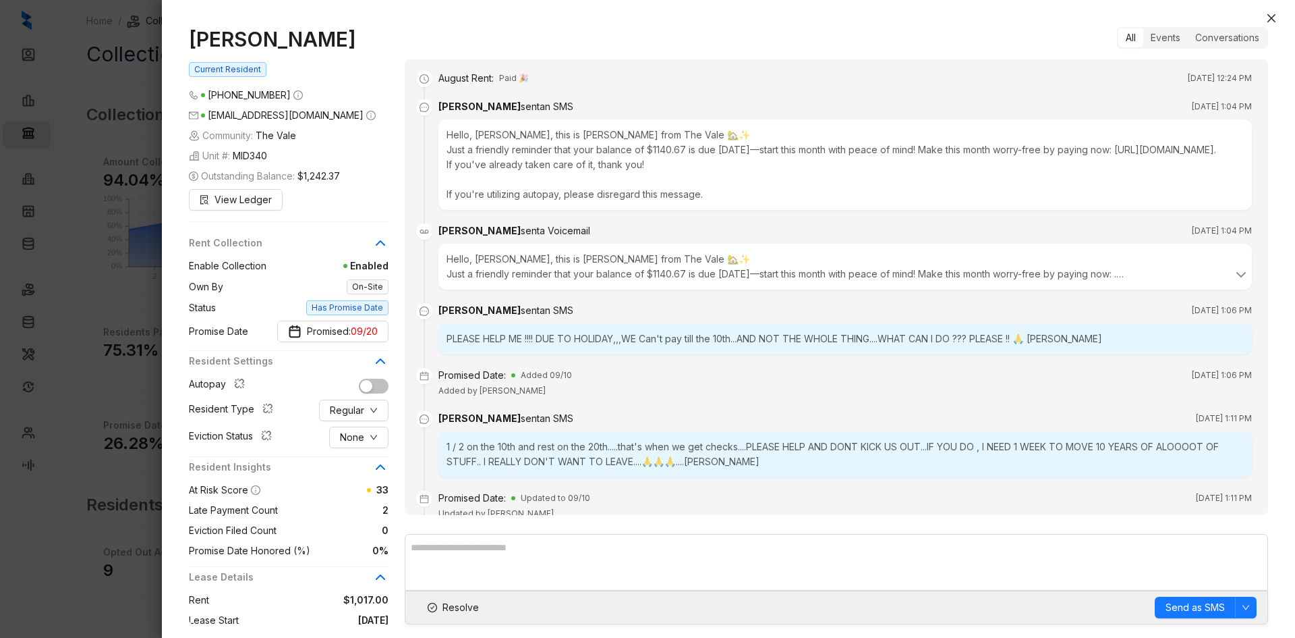
scroll to position [165, 0]
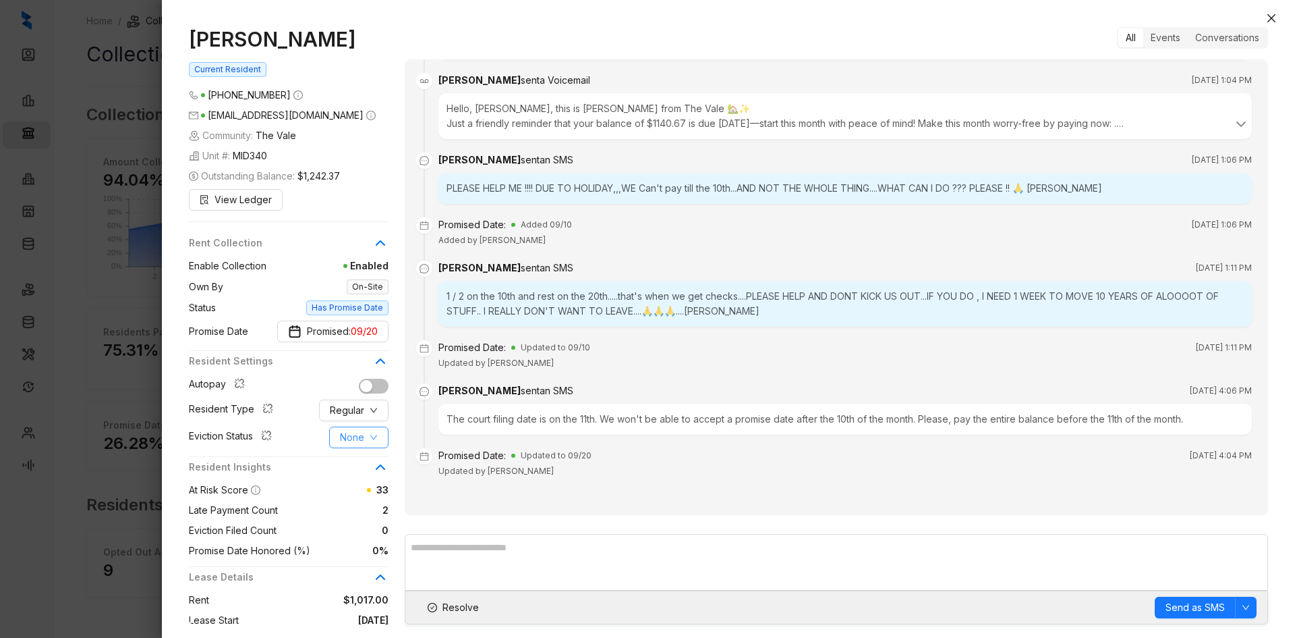
click at [369, 439] on button "None" at bounding box center [358, 437] width 59 height 22
click at [363, 488] on span "Pending" at bounding box center [359, 485] width 37 height 15
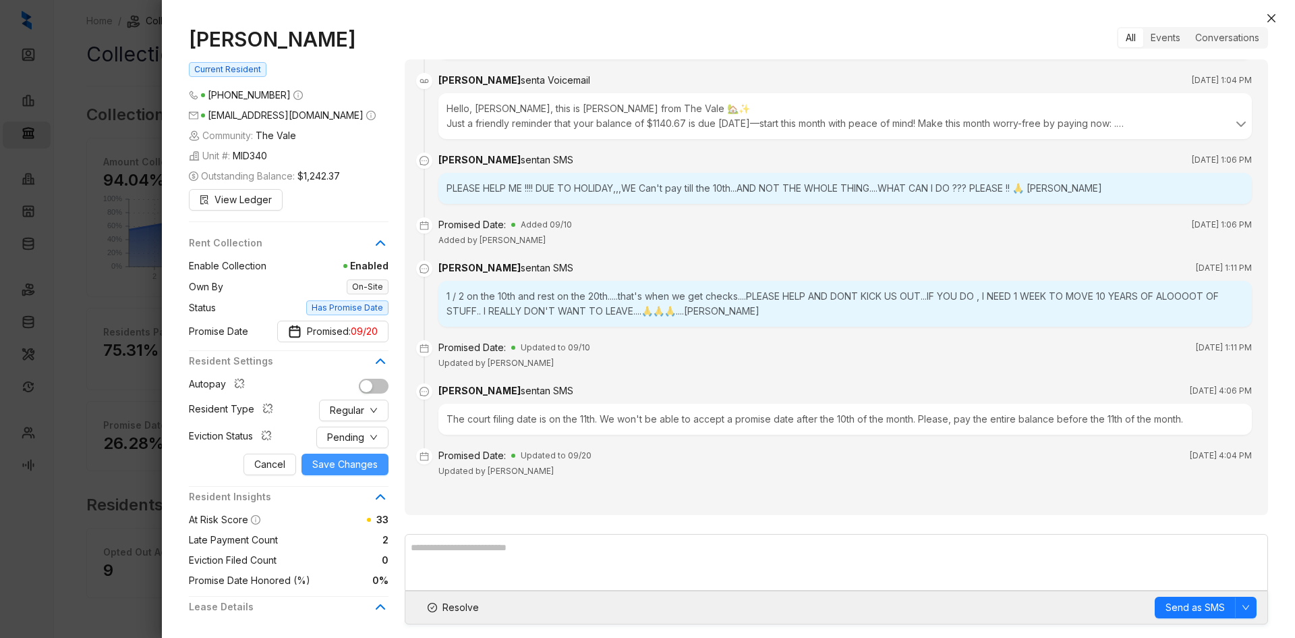
click at [341, 470] on span "Save Changes" at bounding box center [344, 464] width 65 height 15
click at [1266, 18] on button "Close" at bounding box center [1272, 18] width 16 height 16
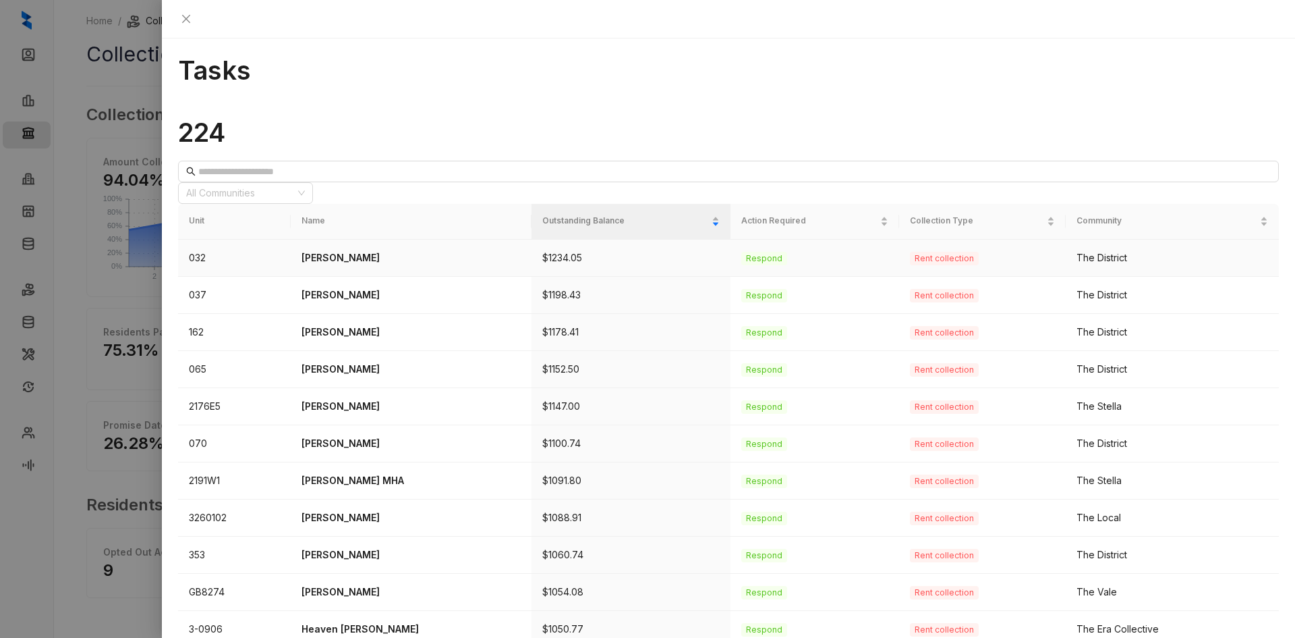
click at [360, 250] on p "[PERSON_NAME]" at bounding box center [412, 257] width 220 height 15
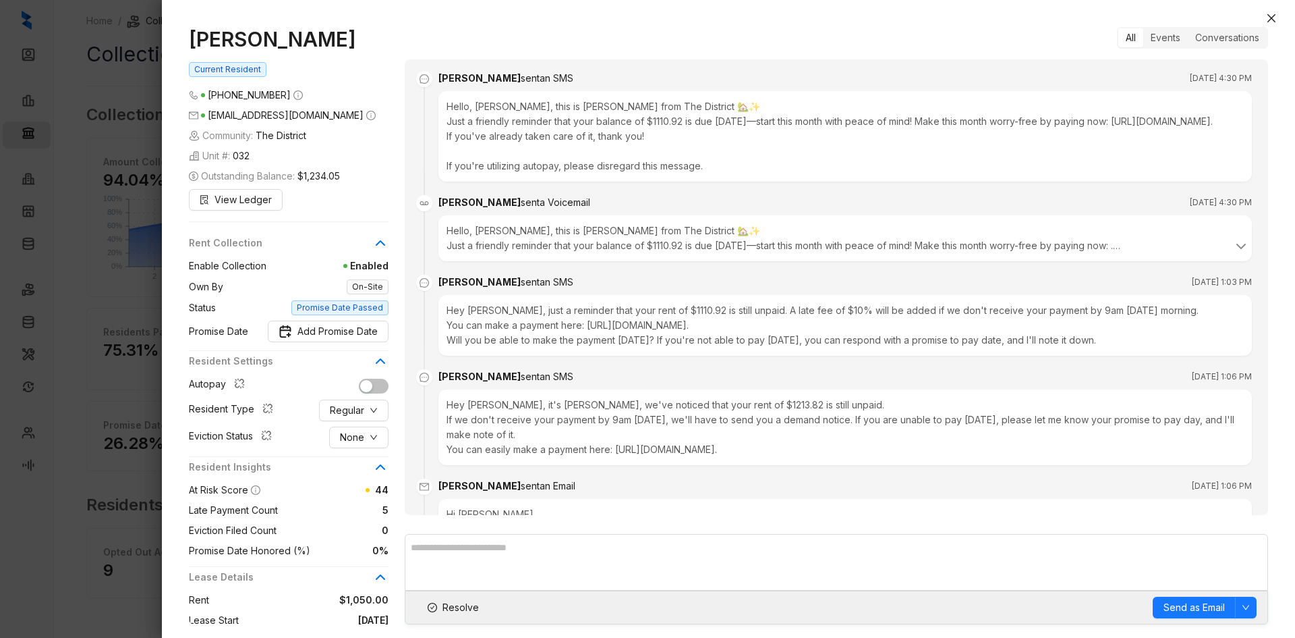
scroll to position [3820, 0]
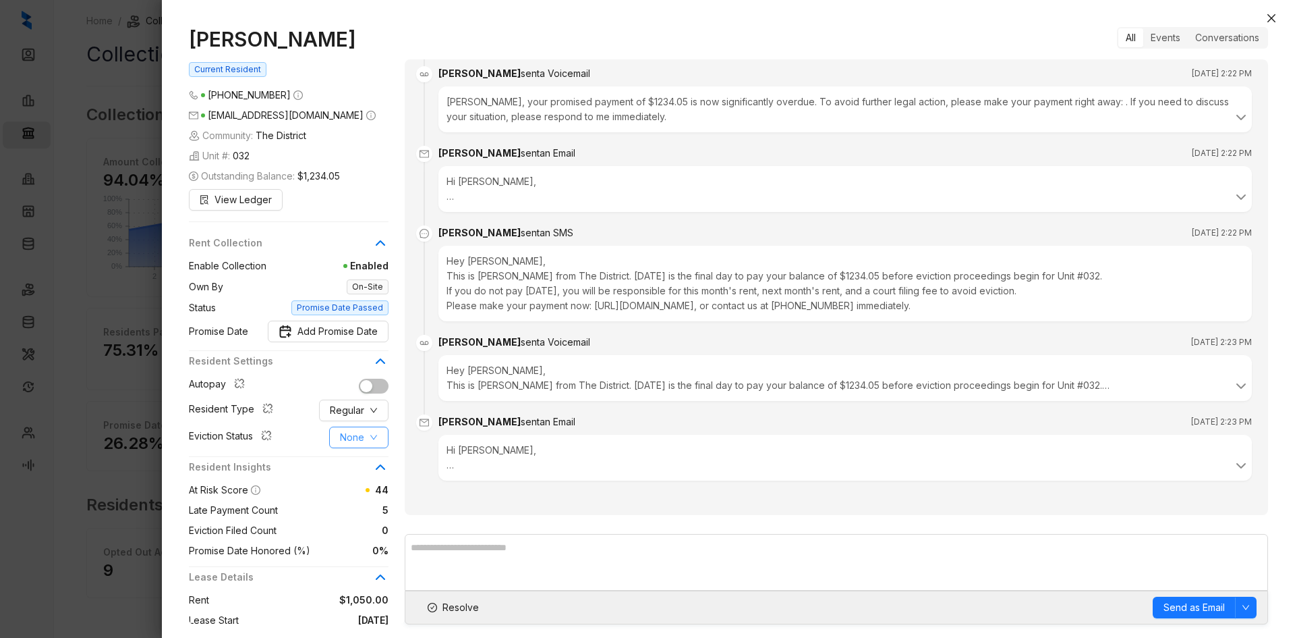
click at [355, 434] on span "None" at bounding box center [352, 437] width 24 height 15
click at [352, 507] on span "Filed" at bounding box center [359, 507] width 37 height 15
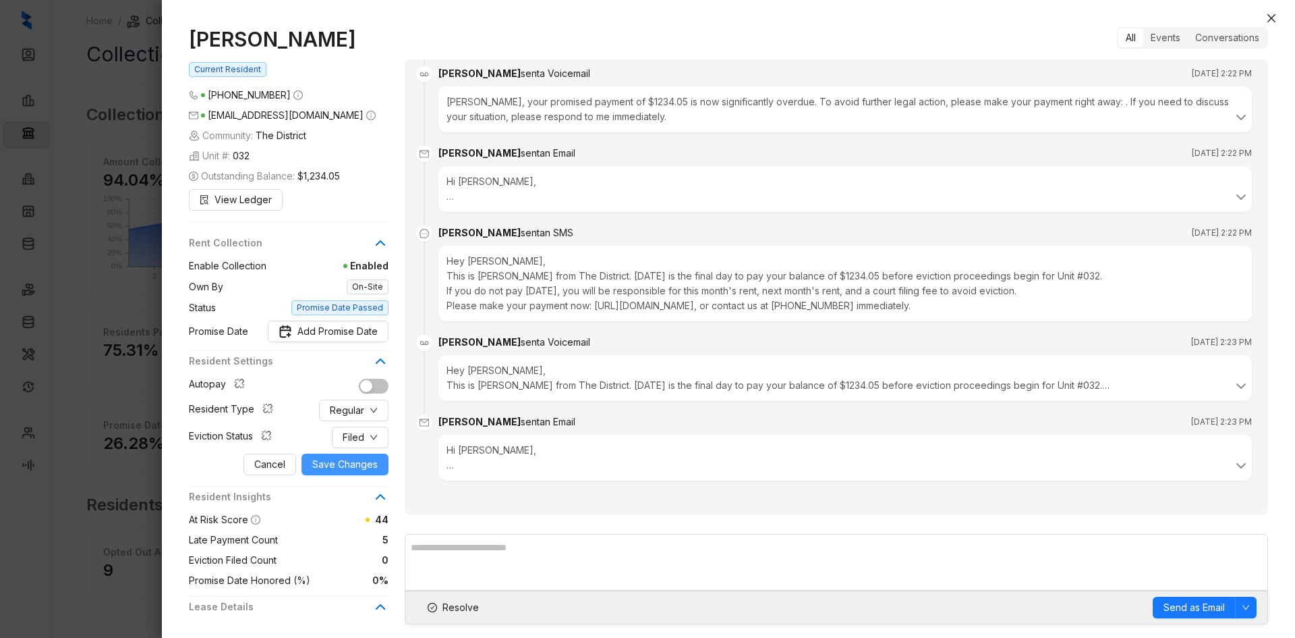
click at [357, 459] on span "Save Changes" at bounding box center [344, 464] width 65 height 15
click at [1275, 18] on icon "close" at bounding box center [1271, 18] width 11 height 11
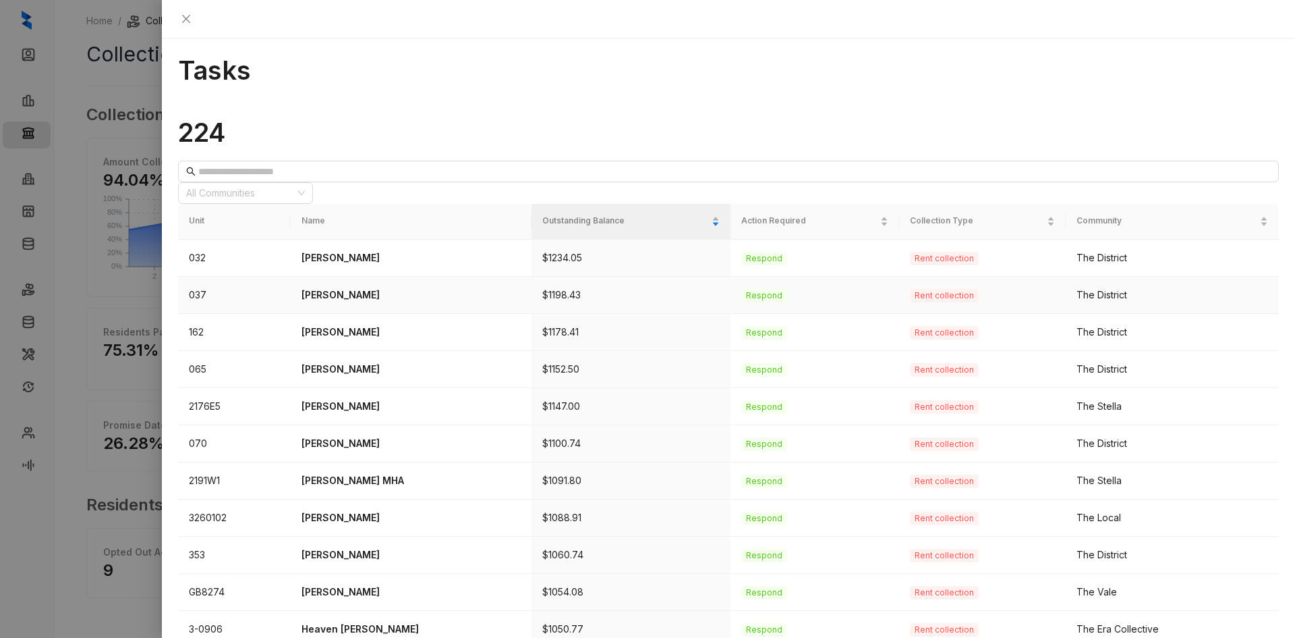
click at [389, 287] on p "[PERSON_NAME]" at bounding box center [412, 294] width 220 height 15
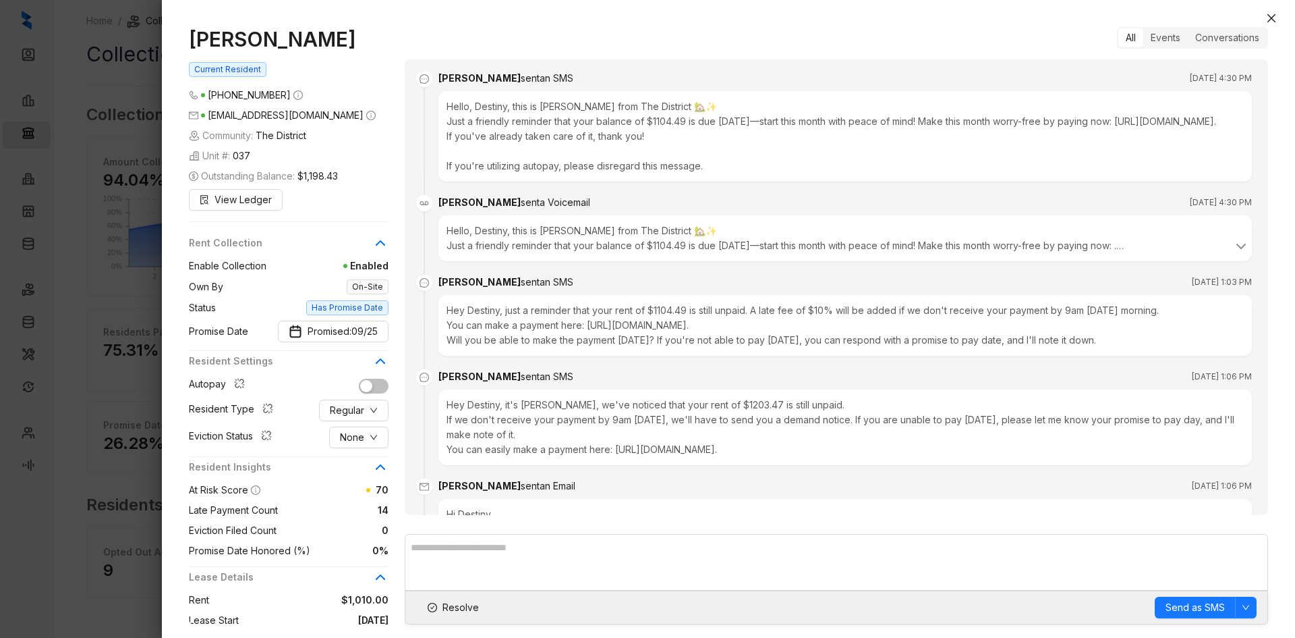
scroll to position [2649, 0]
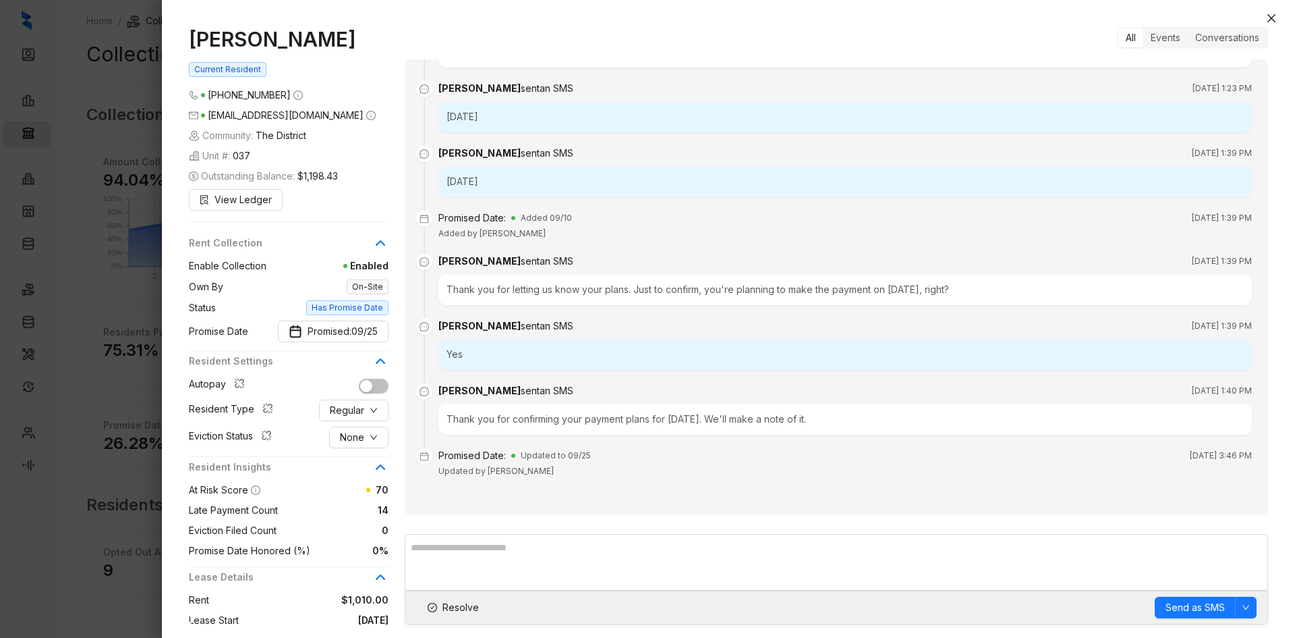
drag, startPoint x: 353, startPoint y: 38, endPoint x: 160, endPoint y: 34, distance: 193.0
click at [160, 34] on div "Destiny Jackson Current Resident (901) 552 7436 desjackson01@outlook.com Commun…" at bounding box center [647, 319] width 1295 height 638
drag, startPoint x: 1275, startPoint y: 21, endPoint x: 1270, endPoint y: 26, distance: 7.2
click at [1275, 21] on icon "close" at bounding box center [1272, 18] width 8 height 8
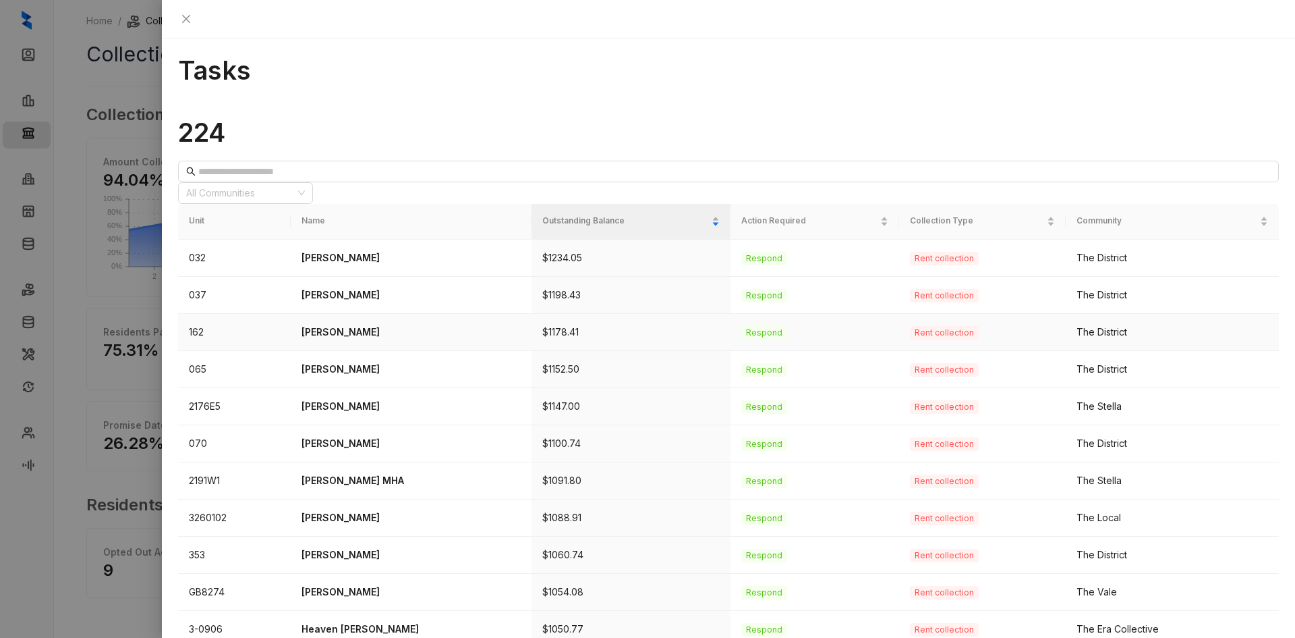
click at [374, 324] on p "Rose Gunn-Mallard" at bounding box center [412, 331] width 220 height 15
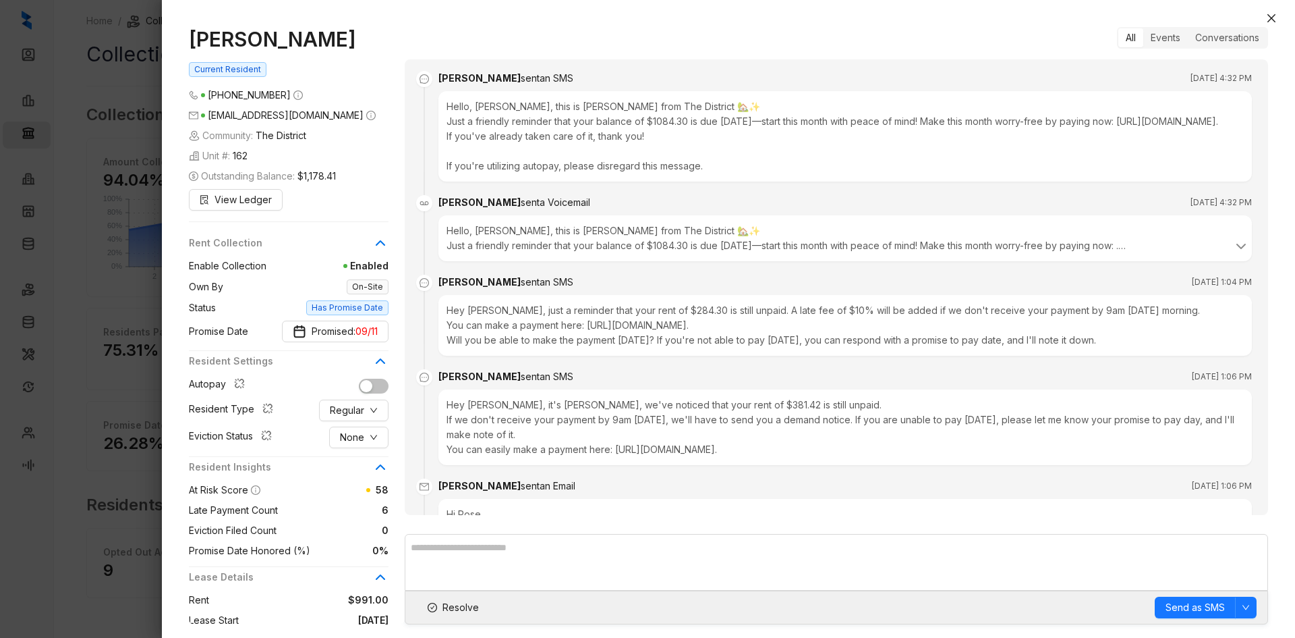
scroll to position [2626, 0]
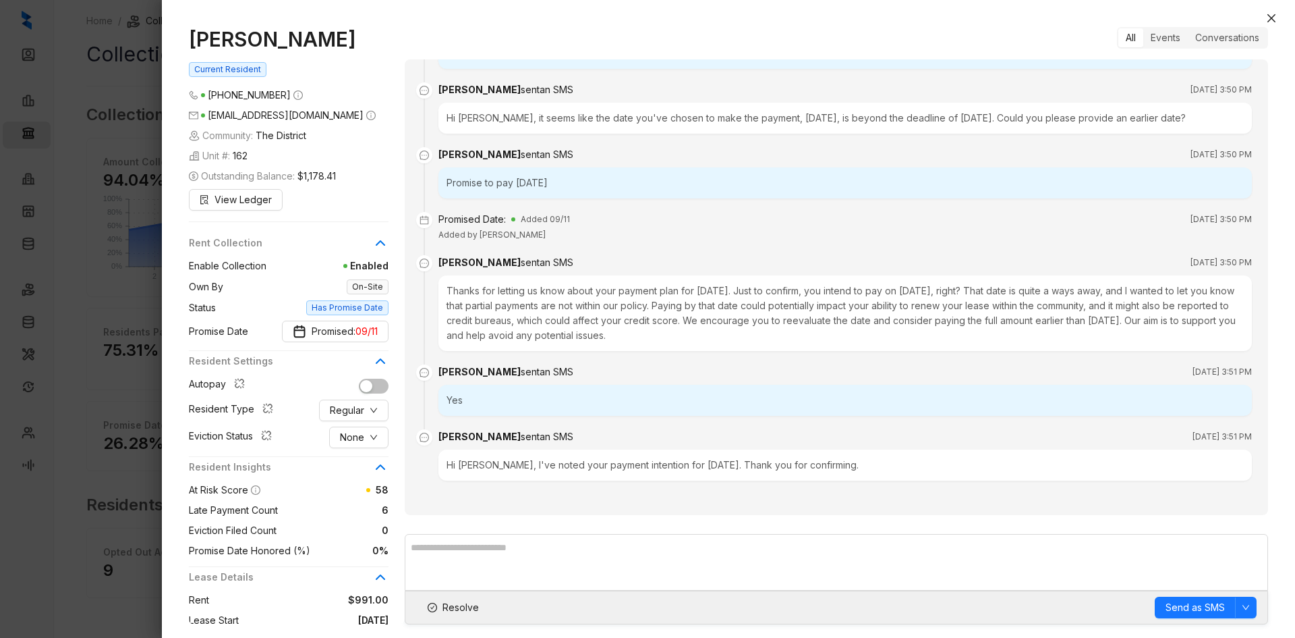
drag, startPoint x: 378, startPoint y: 40, endPoint x: 180, endPoint y: 32, distance: 197.8
click at [180, 32] on div "Rose Gunn-Mallard Current Resident (901) 791 8332 Derricklewis0258@gmail.com Co…" at bounding box center [728, 325] width 1133 height 624
click at [353, 432] on span "None" at bounding box center [352, 437] width 24 height 15
click at [360, 507] on span "Filed" at bounding box center [359, 507] width 37 height 15
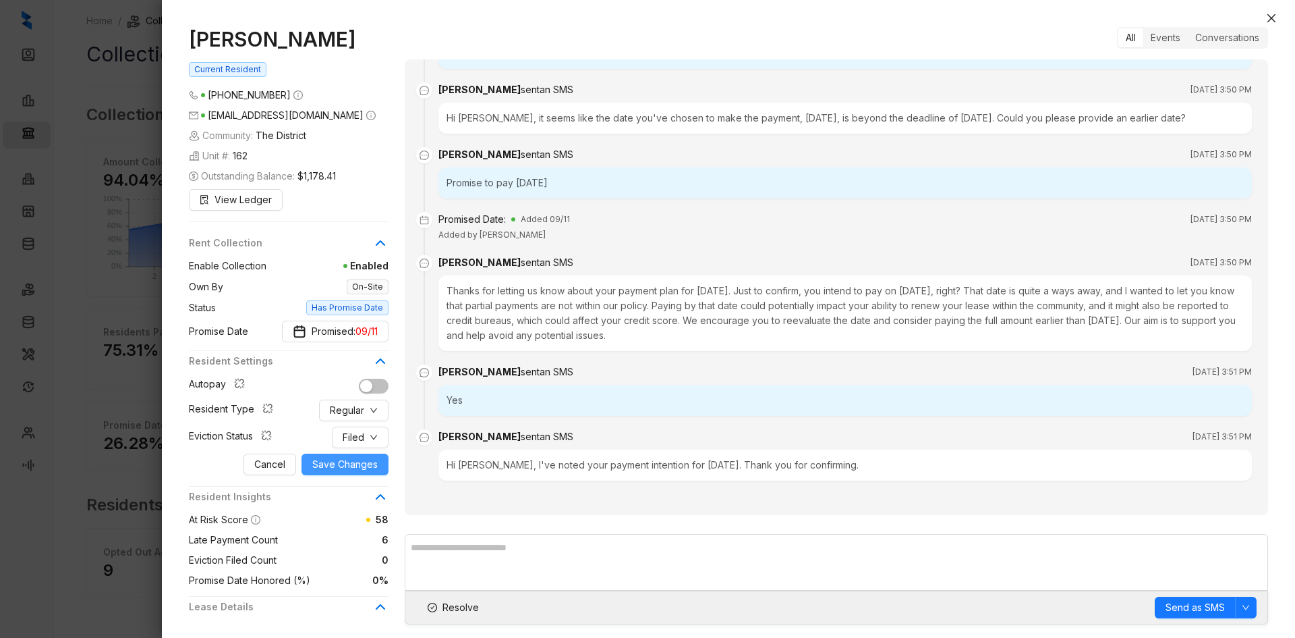
click at [343, 459] on span "Save Changes" at bounding box center [344, 464] width 65 height 15
click at [449, 608] on span "Resolve" at bounding box center [461, 607] width 36 height 15
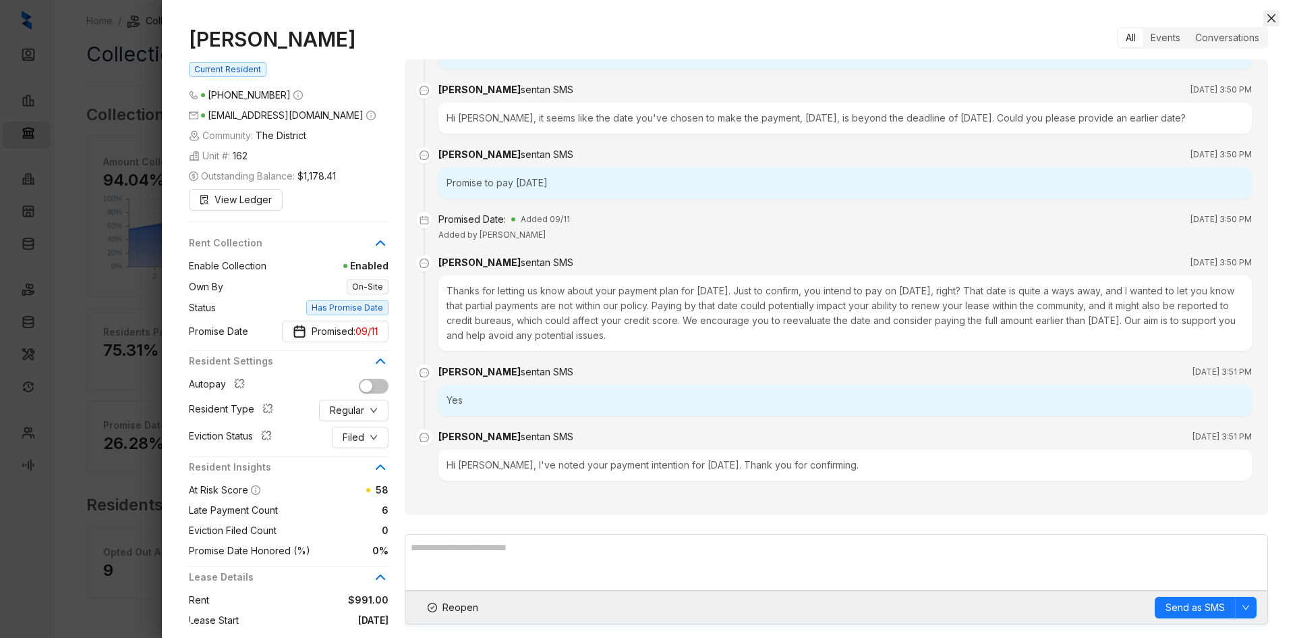
click at [1272, 18] on icon "close" at bounding box center [1272, 18] width 8 height 8
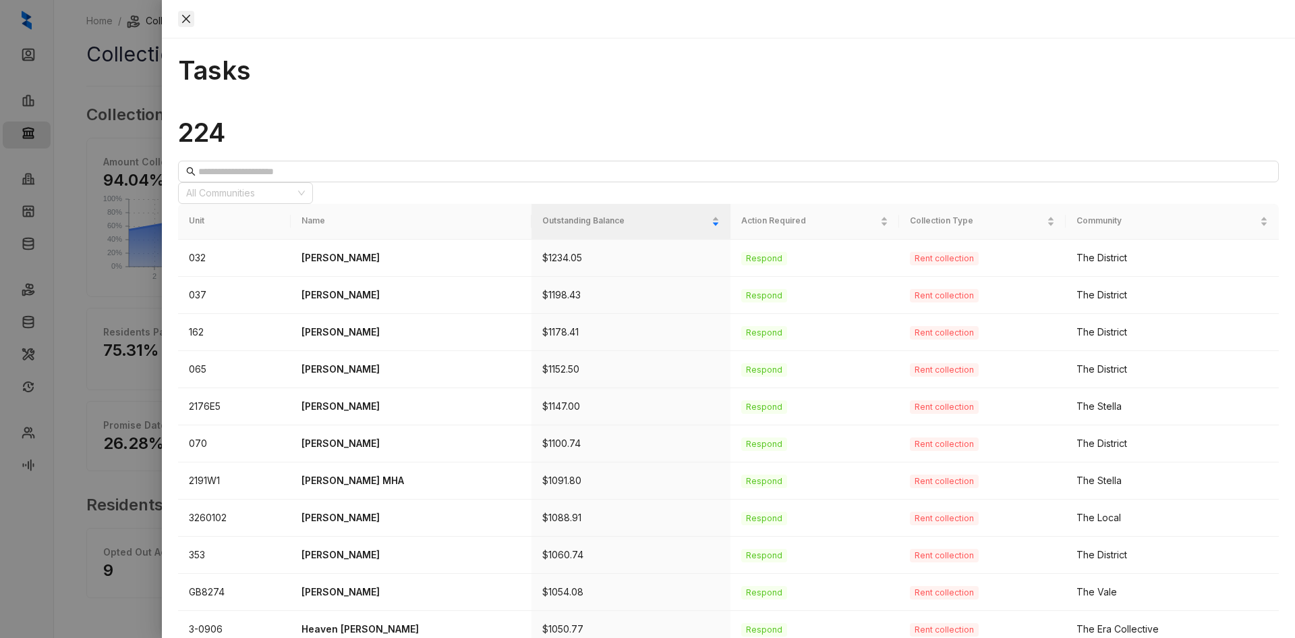
click at [190, 16] on icon "close" at bounding box center [186, 19] width 8 height 8
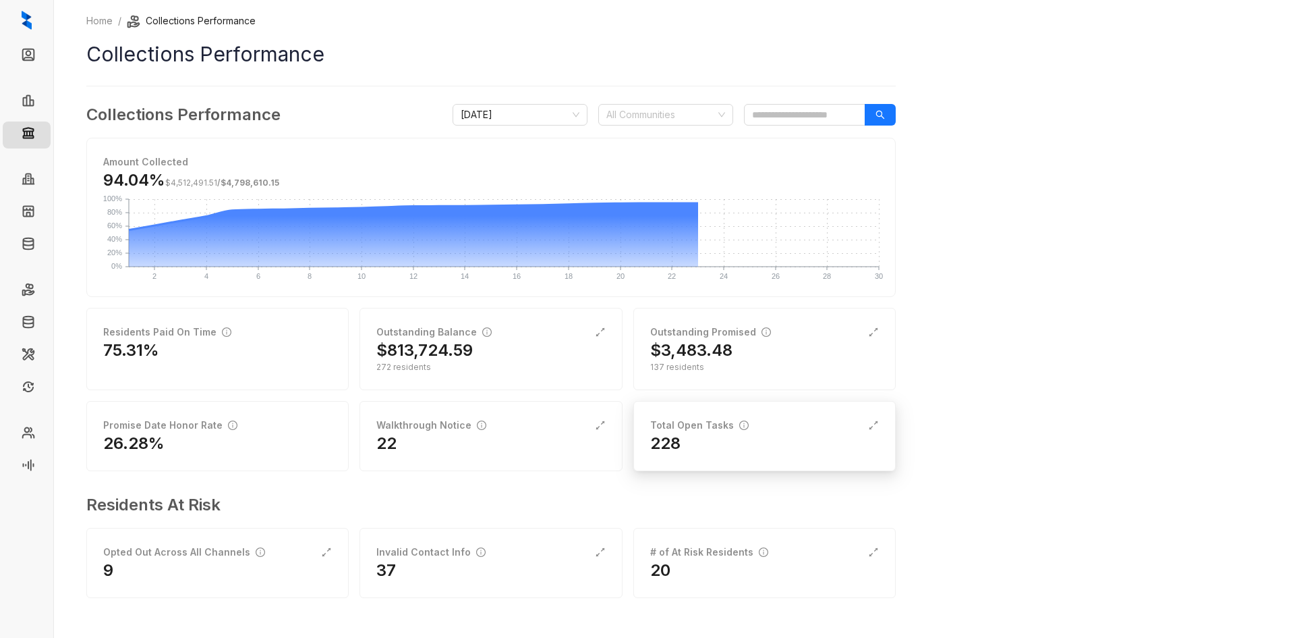
click at [747, 447] on div "228" at bounding box center [764, 443] width 229 height 22
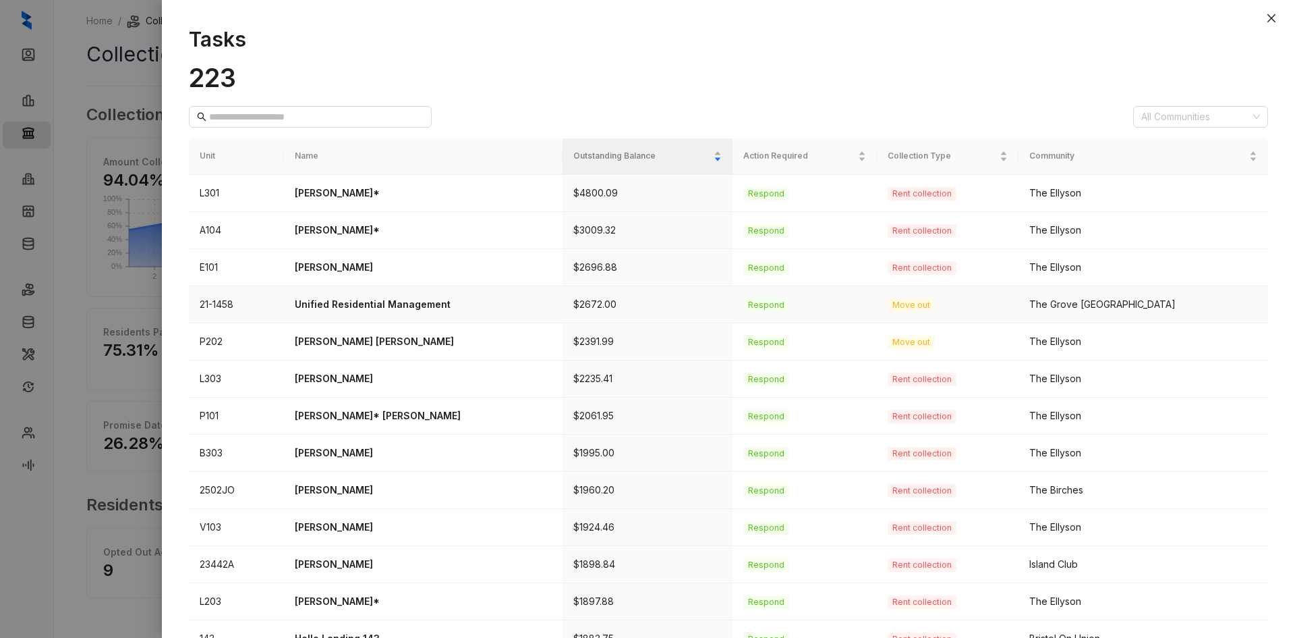
click at [391, 306] on p "Unified Residential Management" at bounding box center [423, 304] width 257 height 15
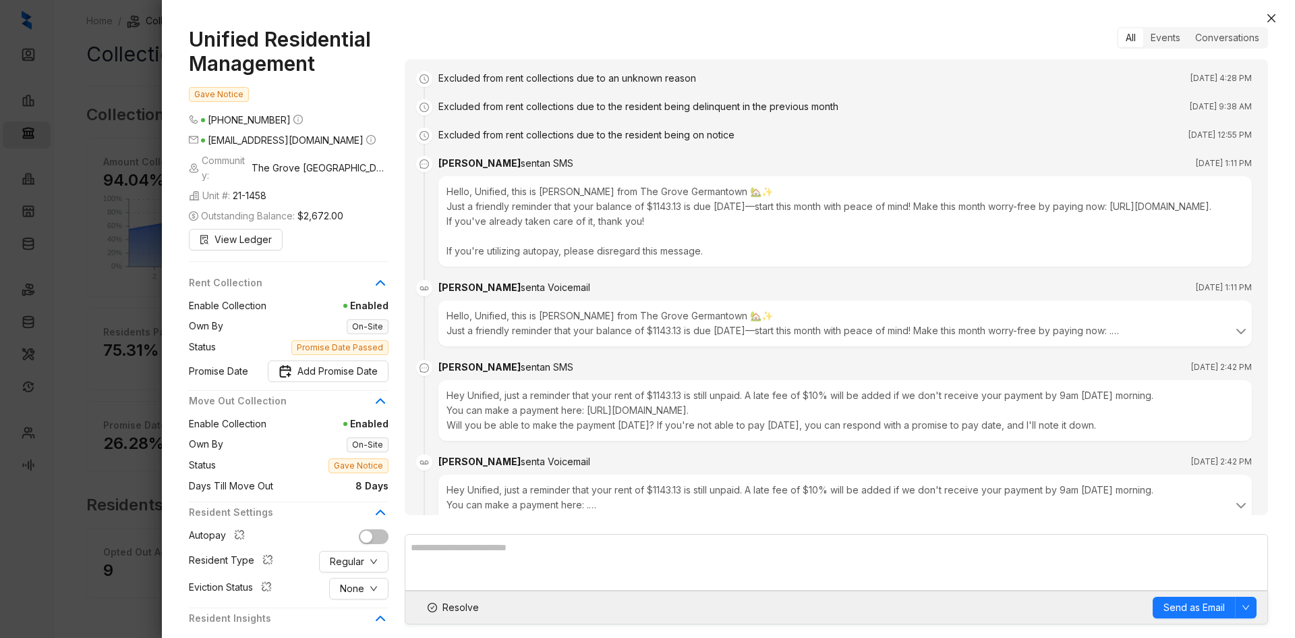
scroll to position [2084, 0]
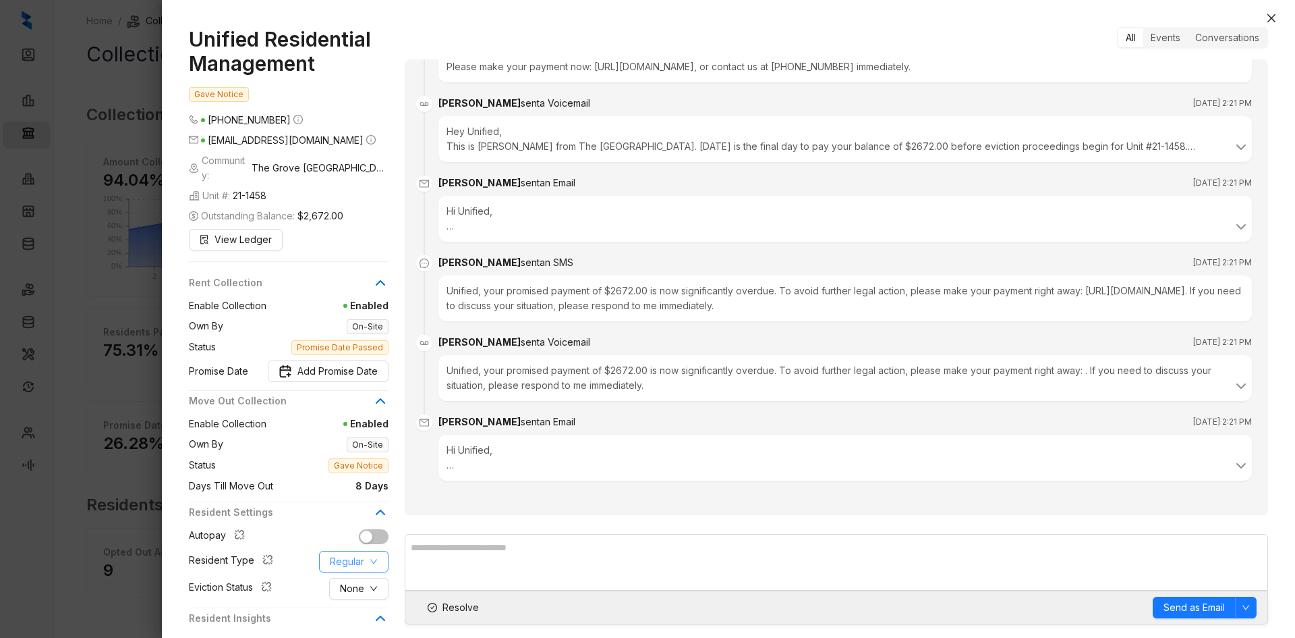
click at [355, 554] on span "Regular" at bounding box center [347, 561] width 34 height 15
click at [372, 471] on span "Corporate" at bounding box center [363, 476] width 65 height 15
click at [347, 608] on span "Save Changes" at bounding box center [344, 615] width 65 height 15
click at [464, 609] on span "Resolve" at bounding box center [461, 607] width 36 height 15
click at [1280, 14] on div "Unified Residential Management Gave Notice [PHONE_NUMBER] [EMAIL_ADDRESS][DOMAI…" at bounding box center [728, 325] width 1133 height 624
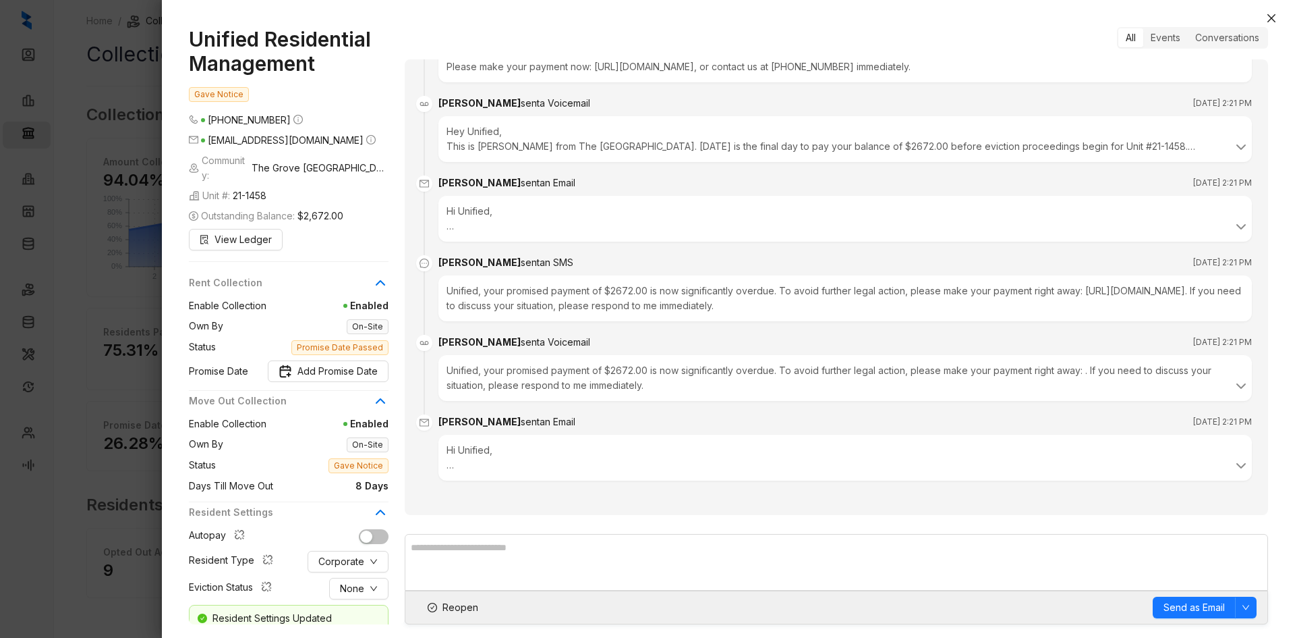
click at [1255, 25] on div "Unified Residential Management Gave Notice [PHONE_NUMBER] [EMAIL_ADDRESS][DOMAI…" at bounding box center [728, 325] width 1133 height 624
click at [1266, 20] on button "Close" at bounding box center [1272, 18] width 16 height 16
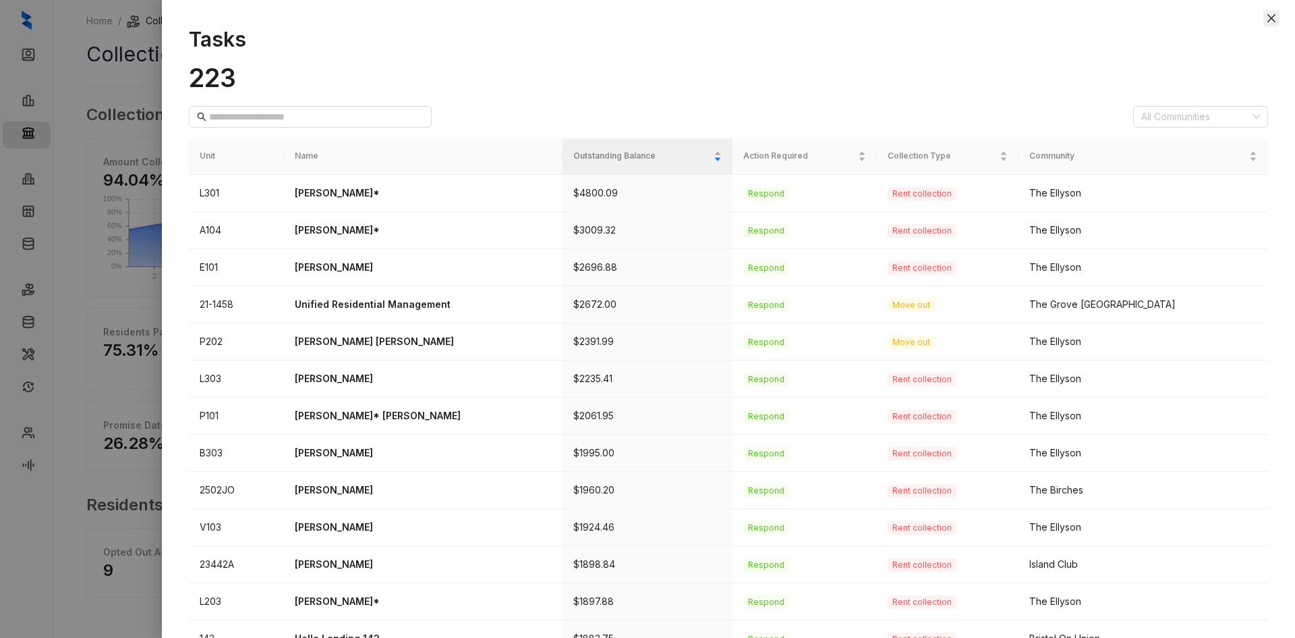
click at [1274, 17] on icon "close" at bounding box center [1272, 18] width 8 height 8
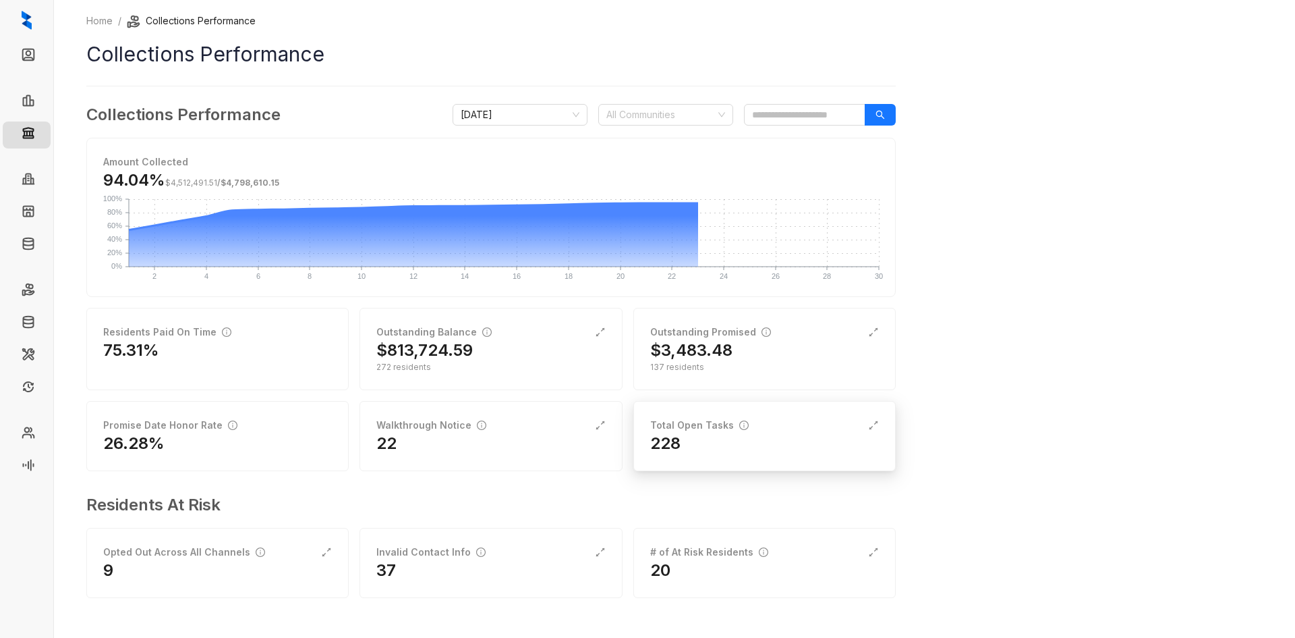
click at [749, 432] on div "Total Open Tasks" at bounding box center [764, 425] width 229 height 15
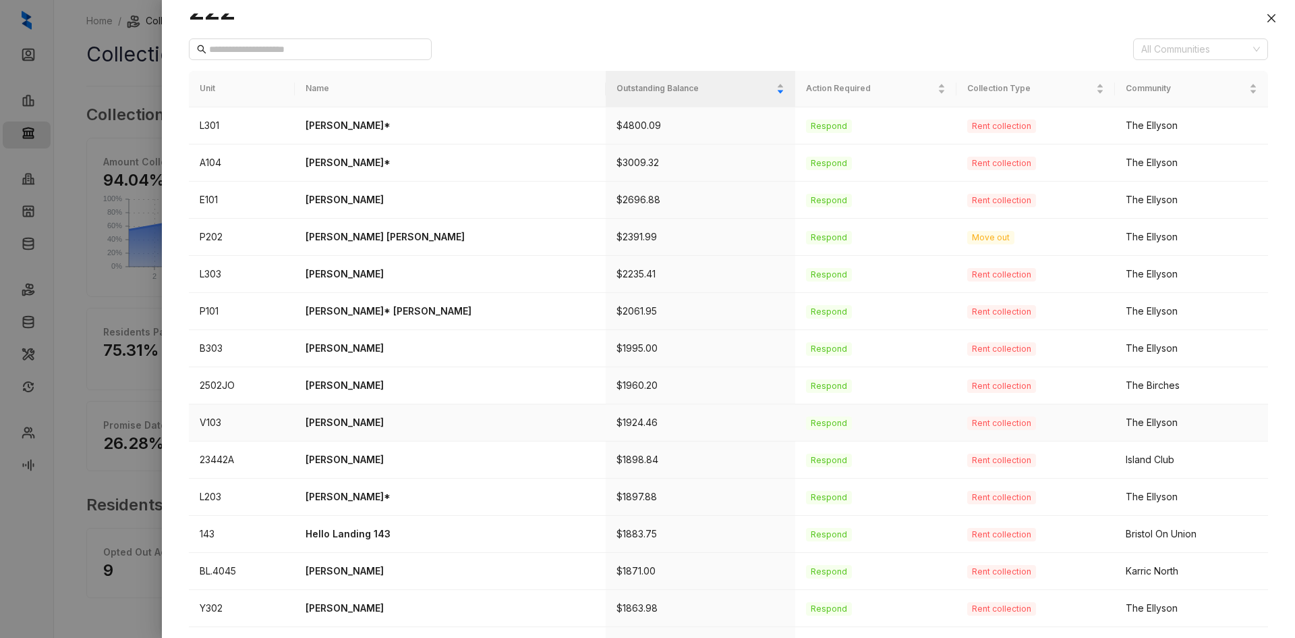
scroll to position [325, 0]
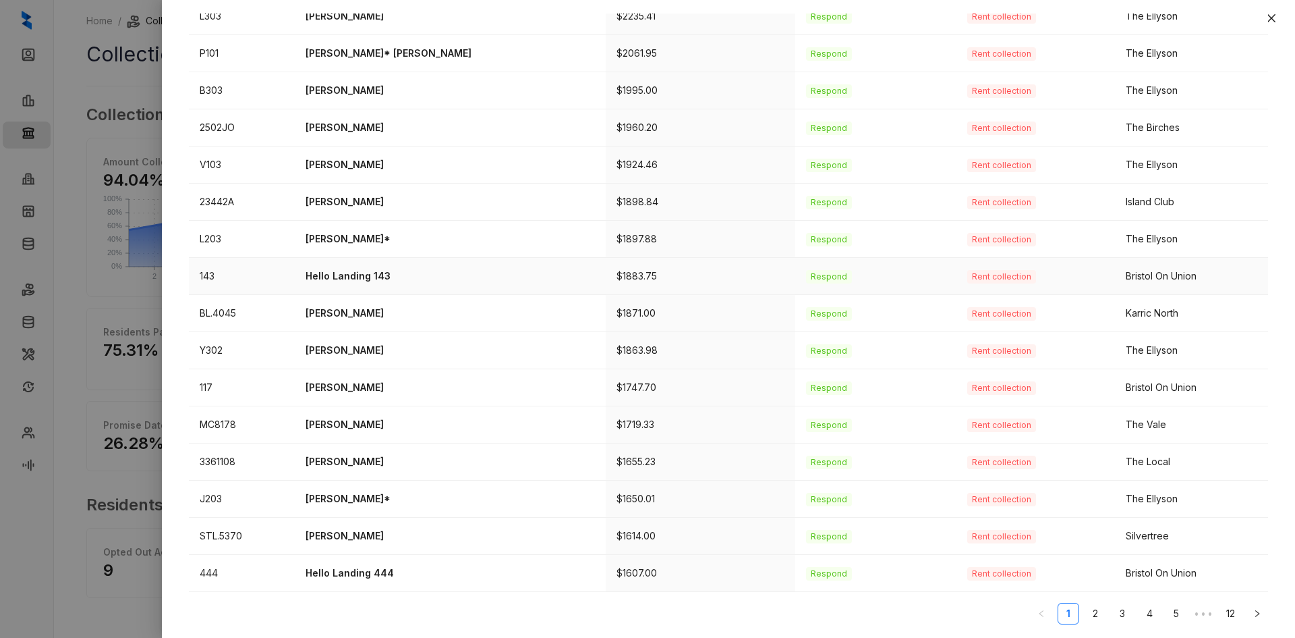
click at [377, 279] on p "Hello Landing 143" at bounding box center [450, 275] width 289 height 15
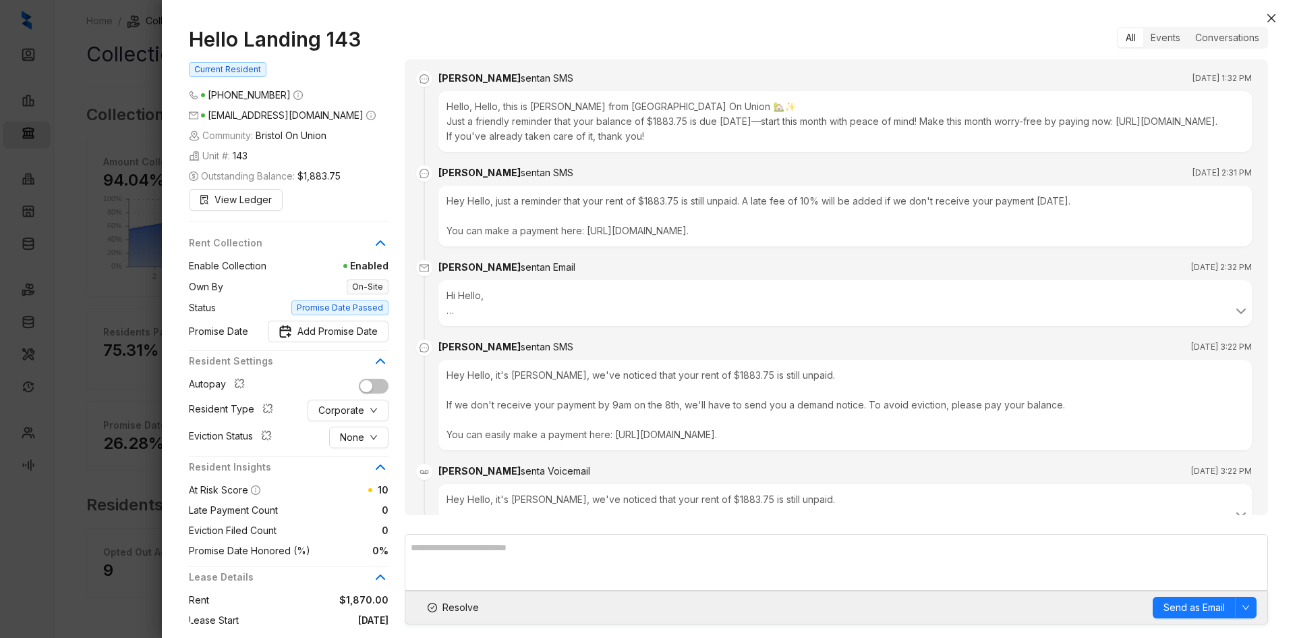
scroll to position [1482, 0]
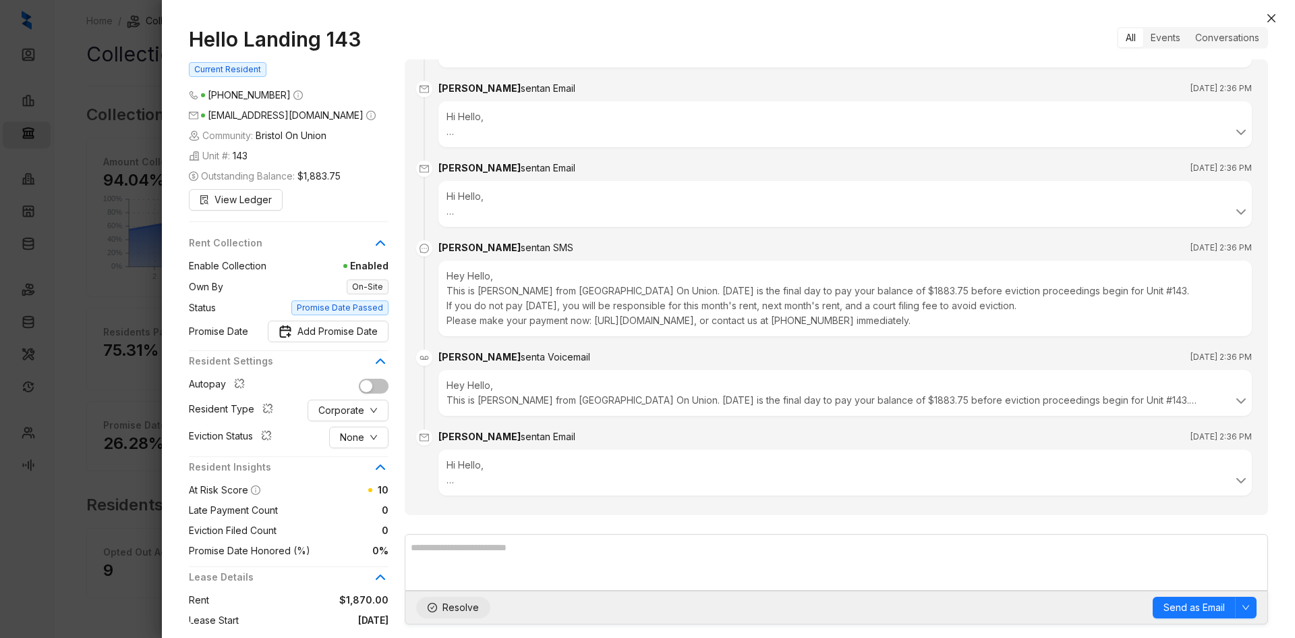
click at [468, 612] on span "Resolve" at bounding box center [461, 607] width 36 height 15
click at [1272, 18] on icon "close" at bounding box center [1272, 18] width 8 height 8
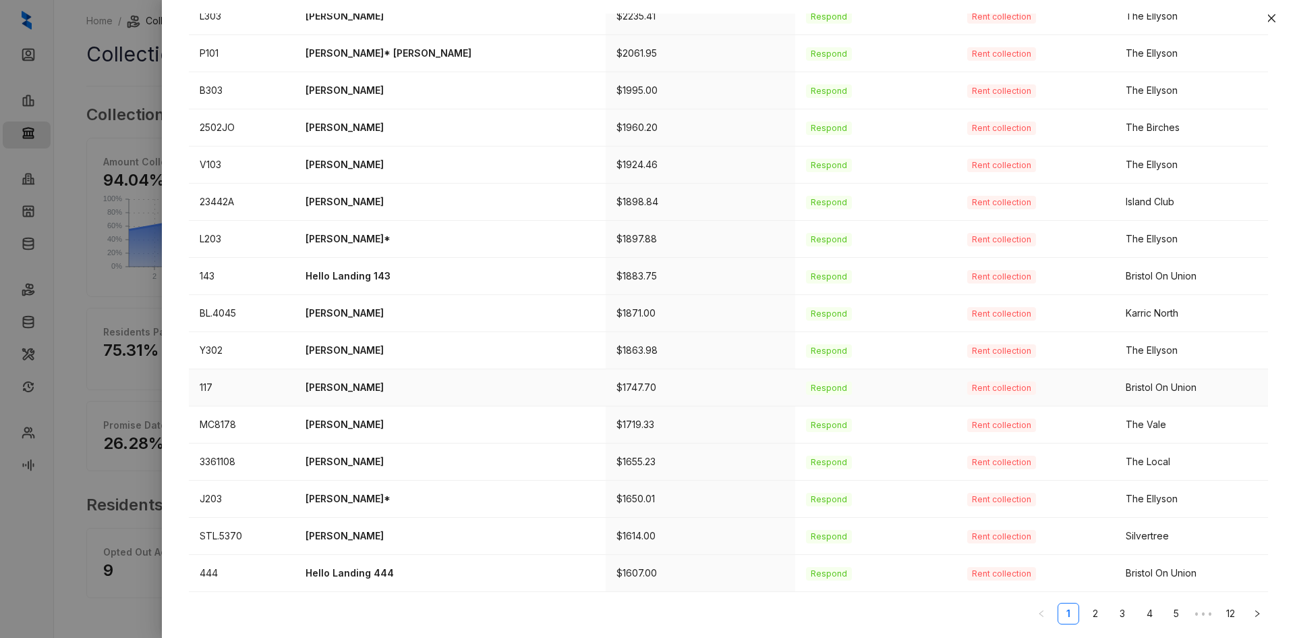
click at [355, 382] on p "[PERSON_NAME]" at bounding box center [450, 387] width 289 height 15
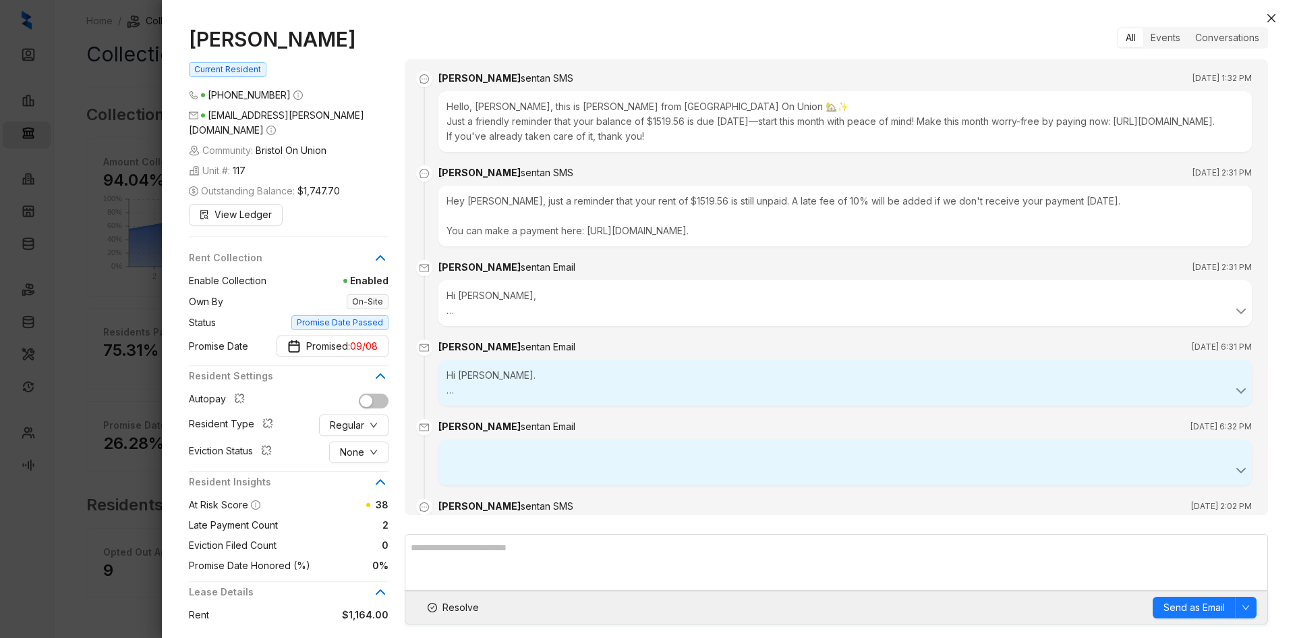
scroll to position [1142, 0]
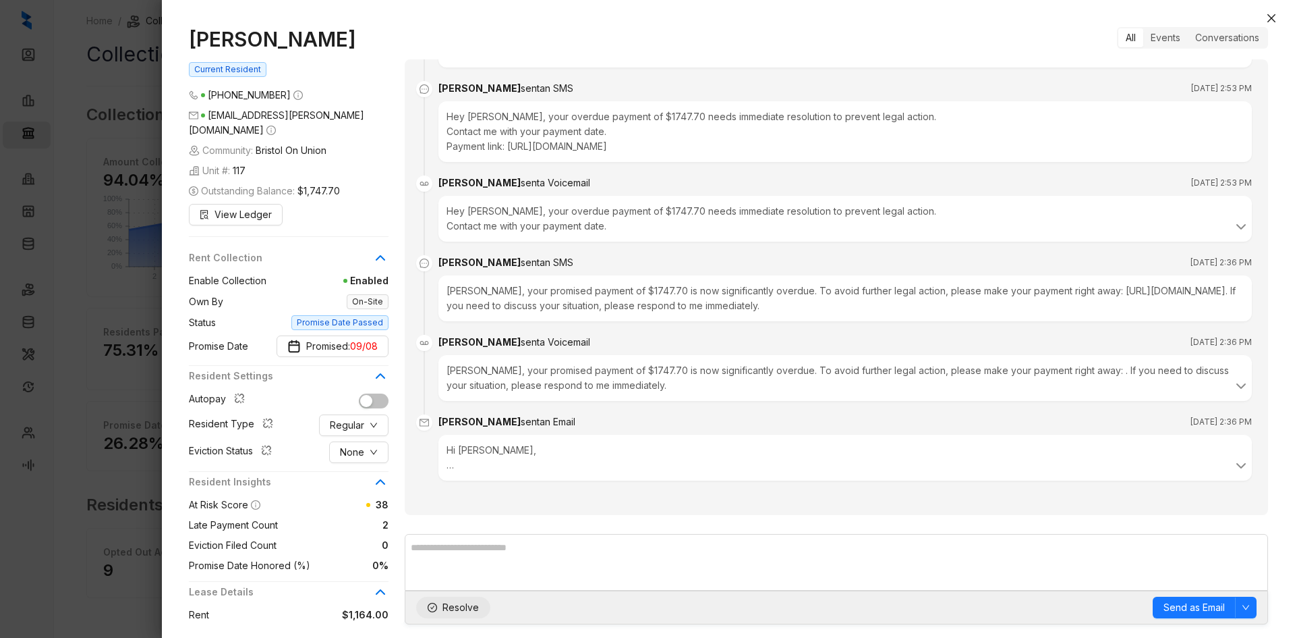
click at [461, 601] on span "Resolve" at bounding box center [461, 607] width 36 height 15
click at [376, 339] on span "09/08" at bounding box center [364, 346] width 28 height 15
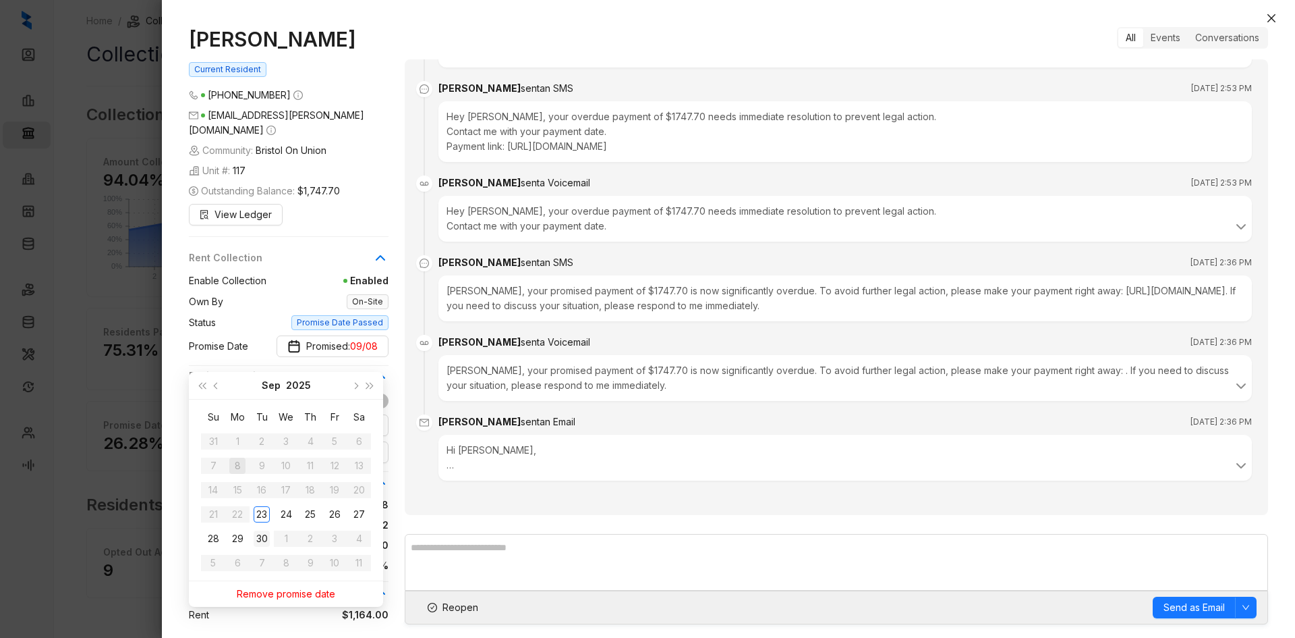
type input "**********"
click at [261, 535] on div "30" at bounding box center [262, 538] width 16 height 16
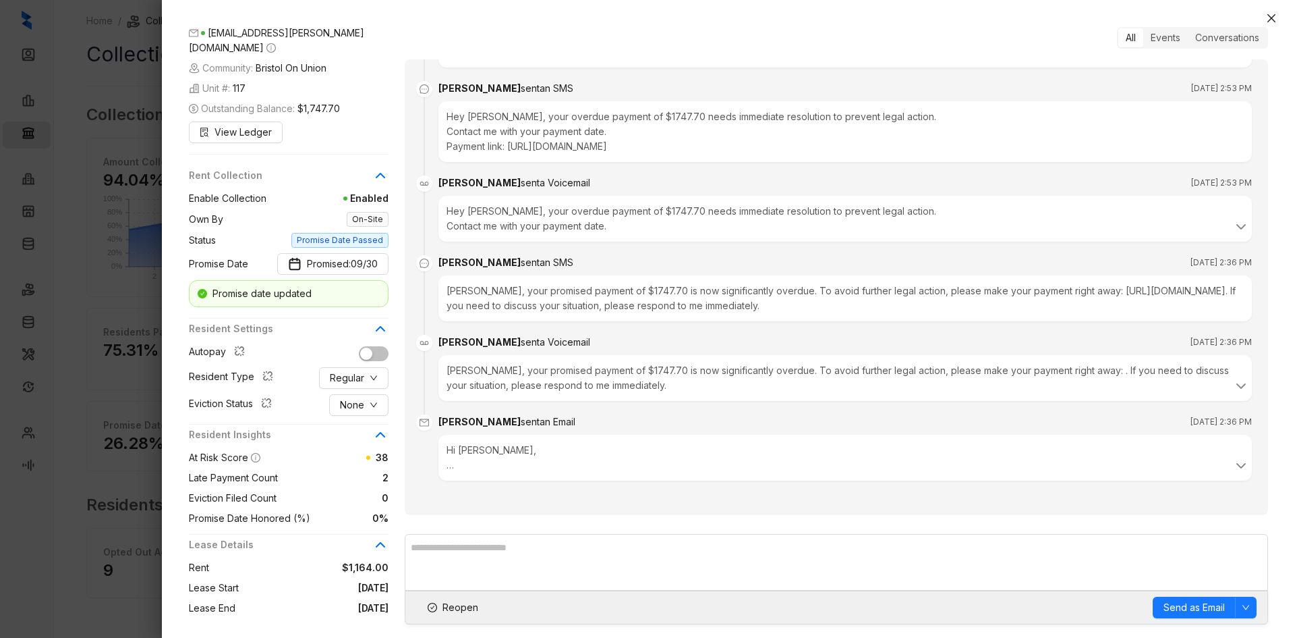
scroll to position [220, 0]
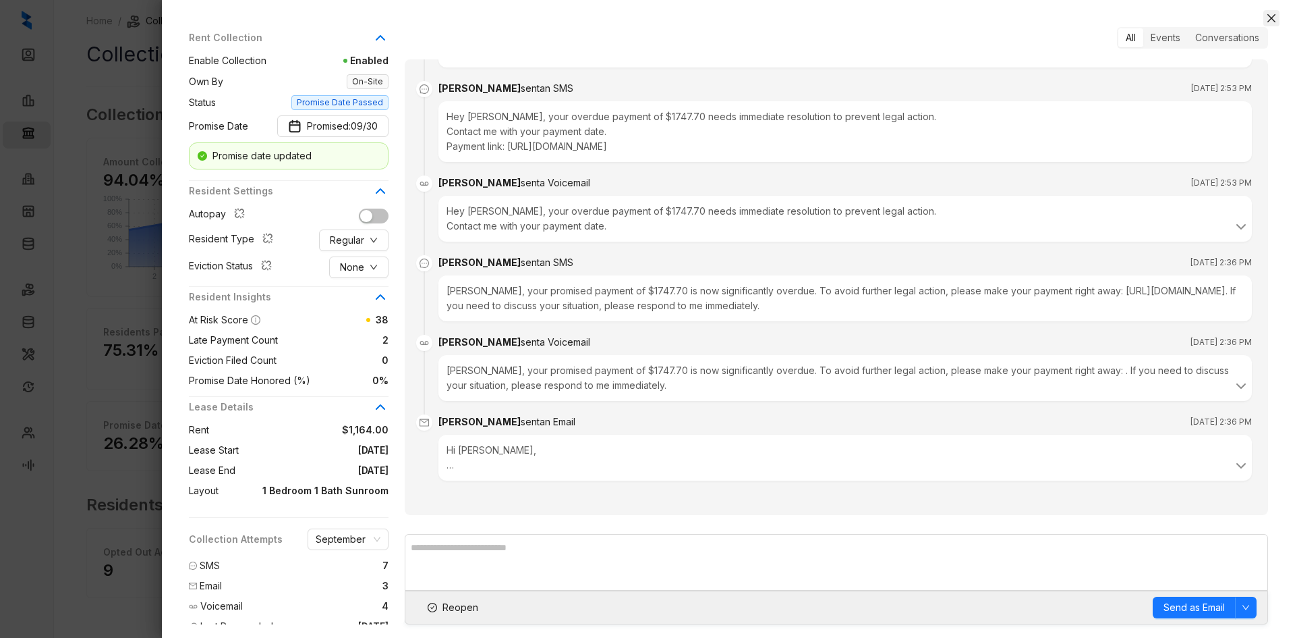
click at [1269, 16] on icon "close" at bounding box center [1272, 18] width 8 height 8
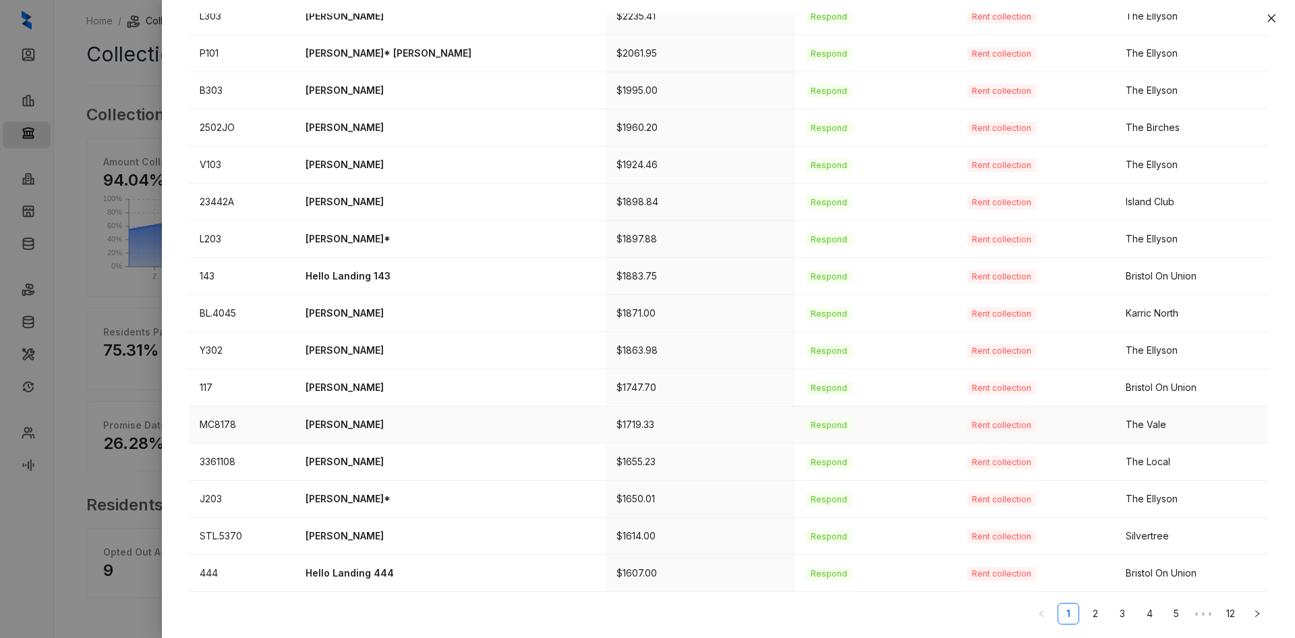
click at [350, 422] on p "[PERSON_NAME]" at bounding box center [450, 424] width 289 height 15
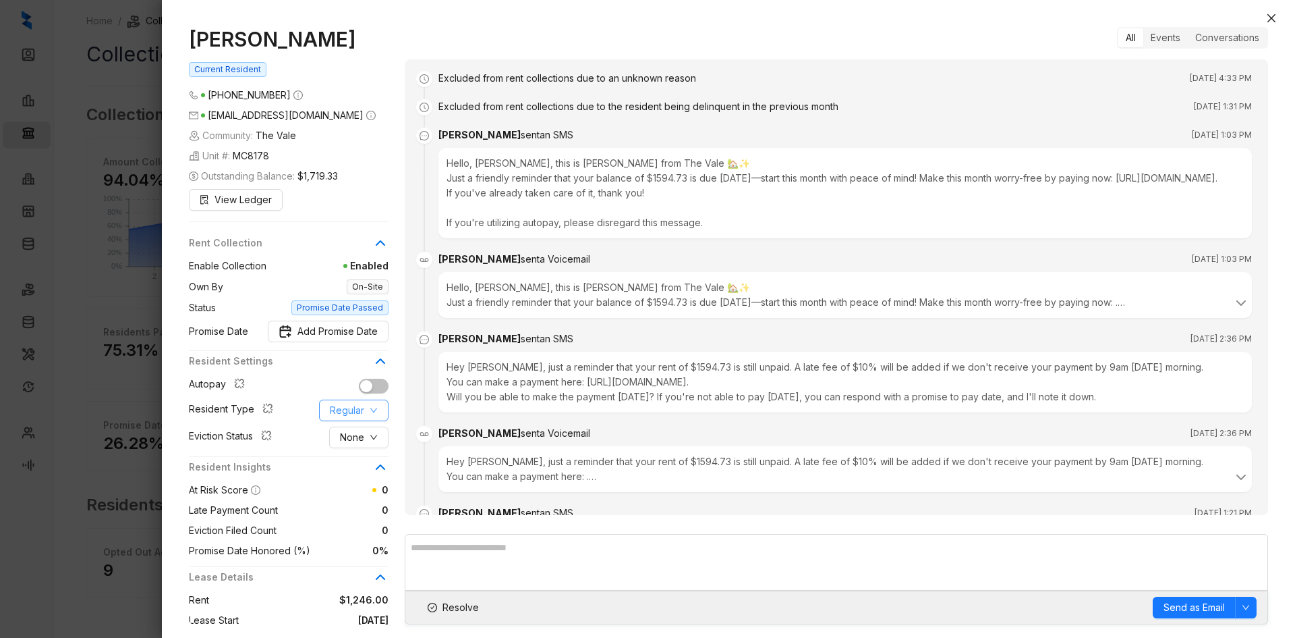
scroll to position [1817, 0]
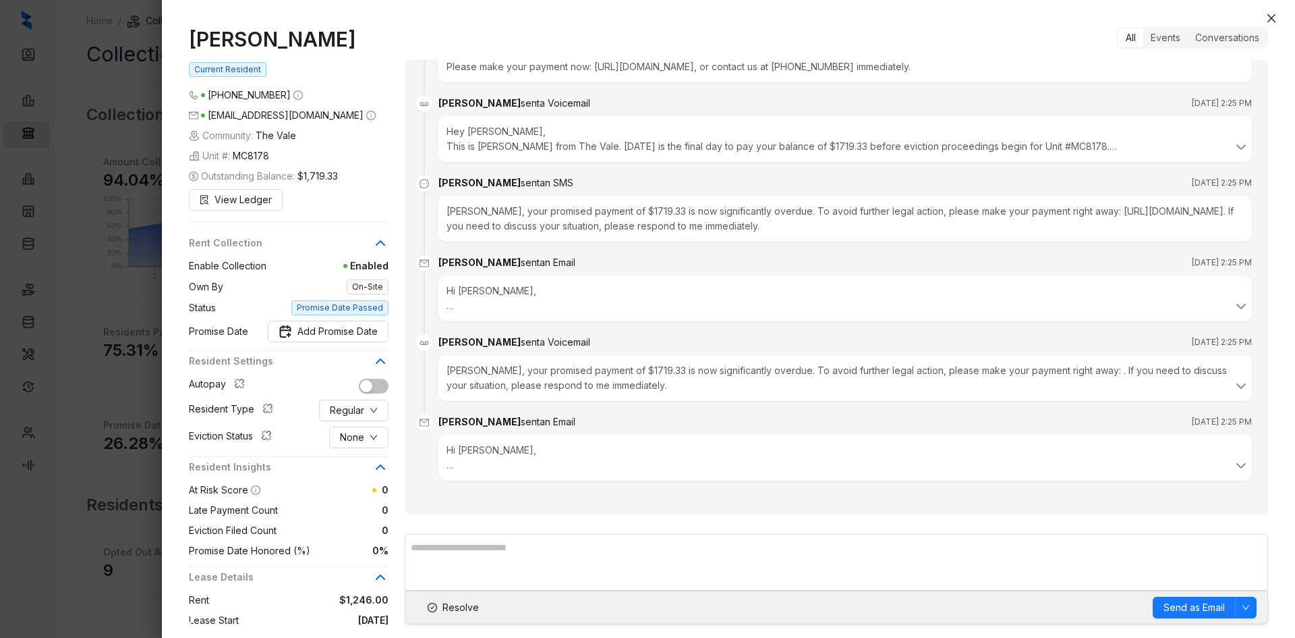
drag, startPoint x: 376, startPoint y: 36, endPoint x: 179, endPoint y: 34, distance: 197.7
click at [179, 34] on div "[PERSON_NAME] Current Resident [PHONE_NUMBER] [EMAIL_ADDRESS][DOMAIN_NAME] Comm…" at bounding box center [728, 325] width 1133 height 624
copy h1 "[PERSON_NAME]"
click at [351, 431] on span "None" at bounding box center [352, 437] width 24 height 15
click at [359, 507] on span "Filed" at bounding box center [359, 507] width 37 height 15
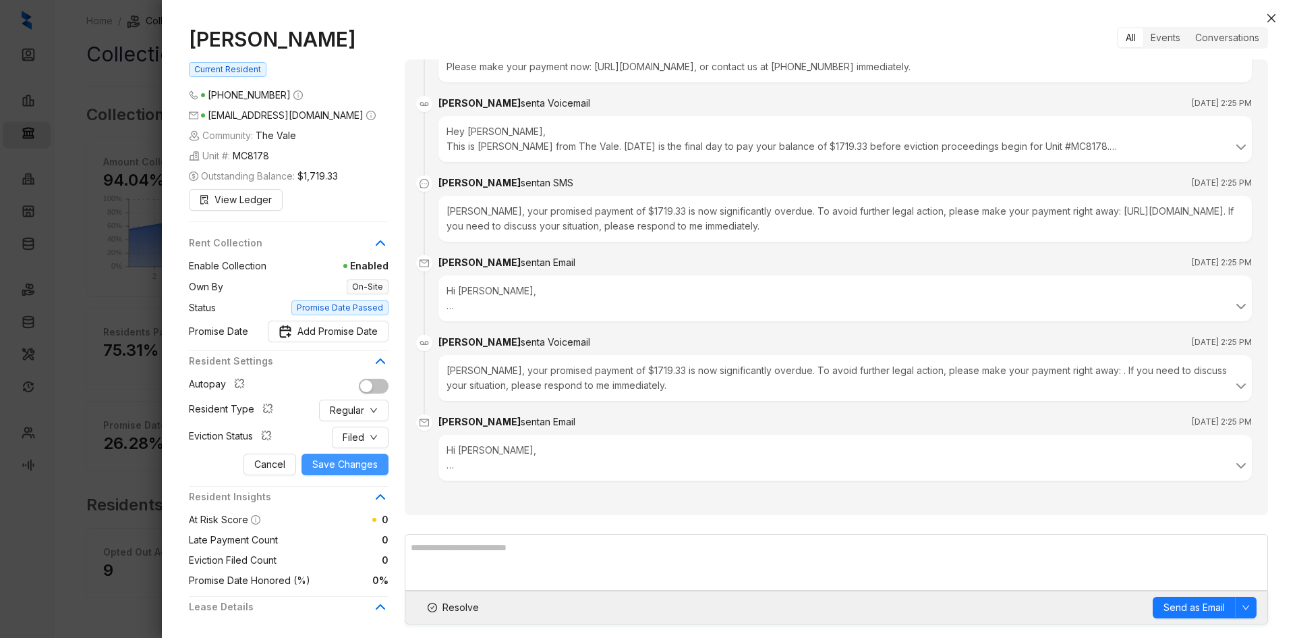
click at [334, 474] on button "Save Changes" at bounding box center [345, 464] width 87 height 22
click at [463, 606] on span "Resolve" at bounding box center [461, 607] width 36 height 15
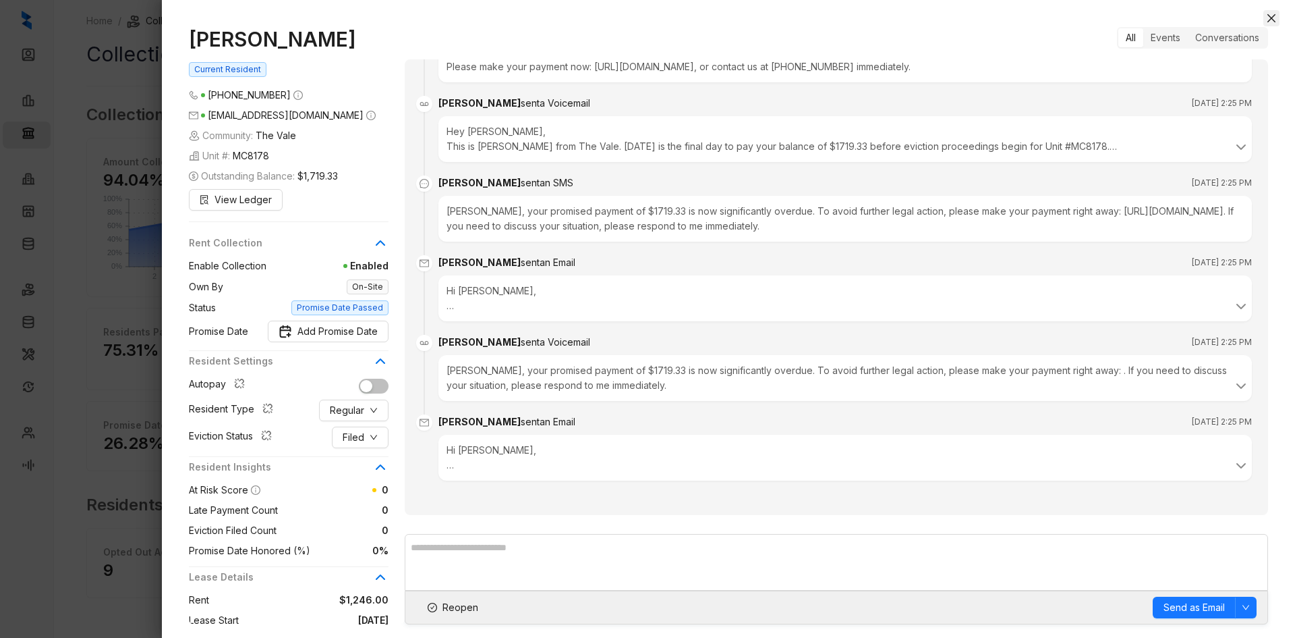
click at [1267, 17] on icon "close" at bounding box center [1271, 18] width 11 height 11
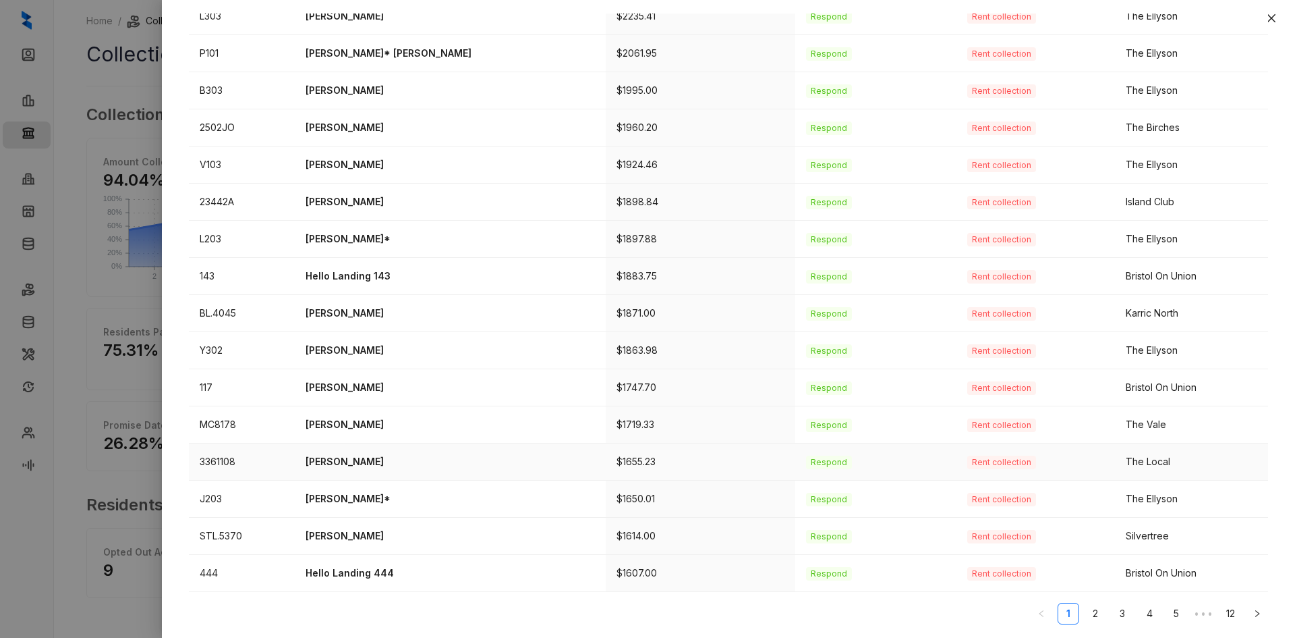
click at [343, 458] on p "[PERSON_NAME]" at bounding box center [450, 461] width 289 height 15
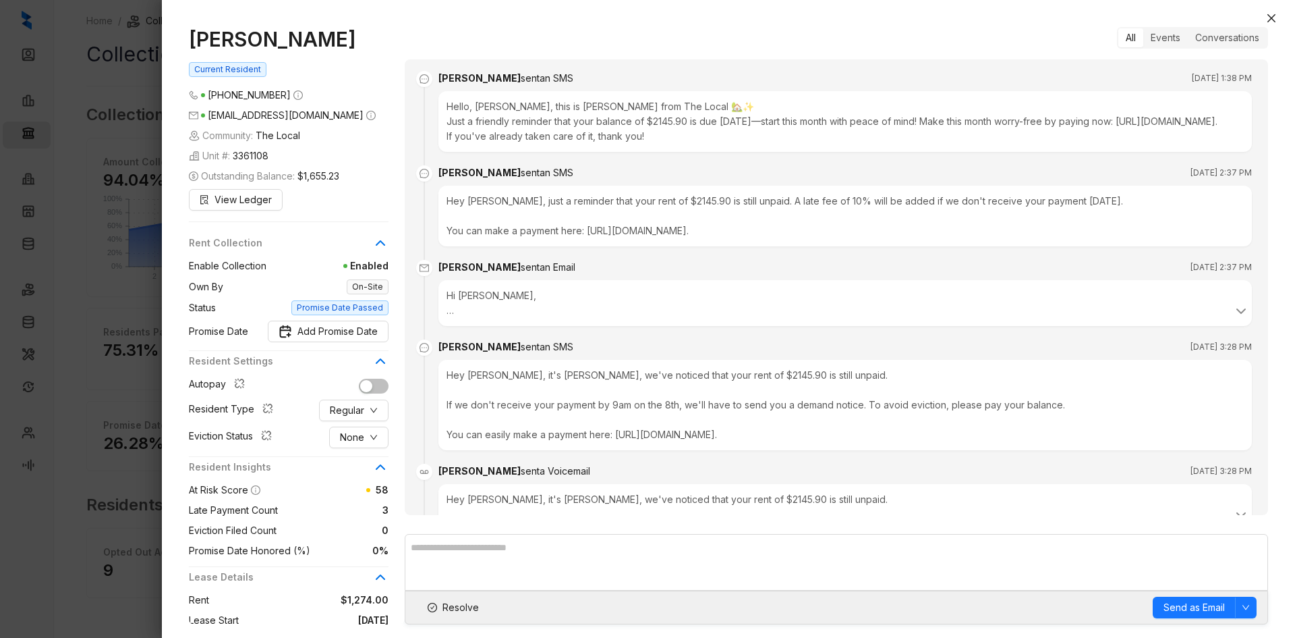
scroll to position [2089, 0]
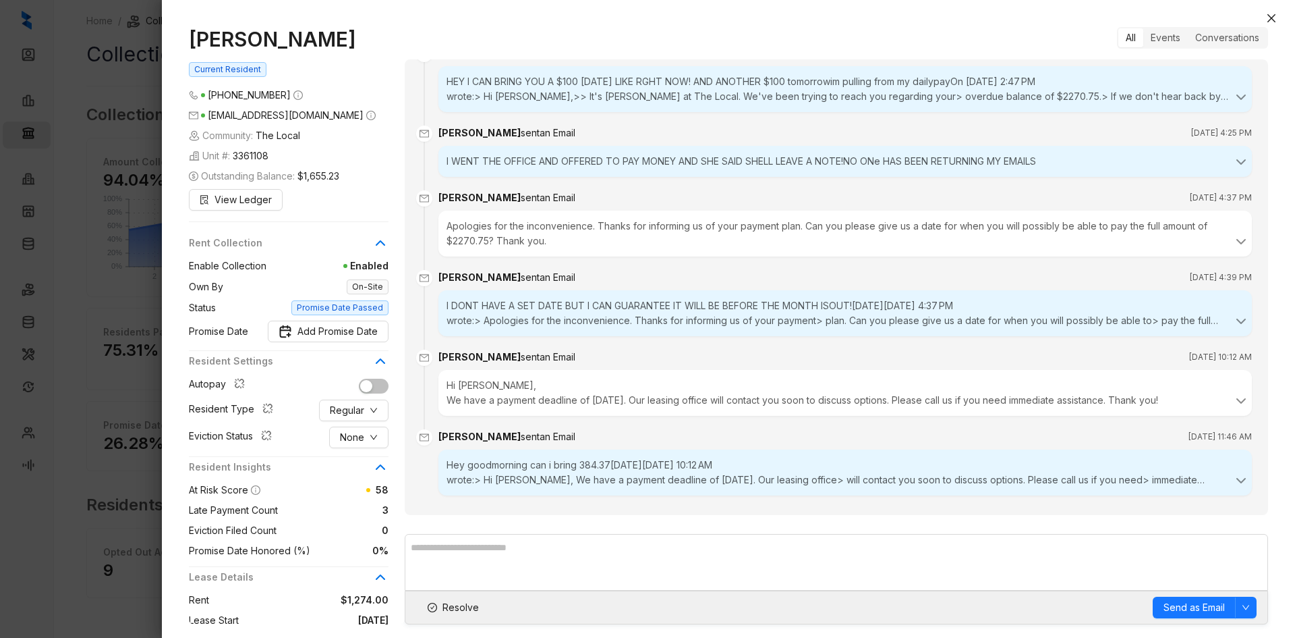
drag, startPoint x: 323, startPoint y: 41, endPoint x: 145, endPoint y: 34, distance: 178.2
click at [145, 34] on div "[PERSON_NAME] Current Resident [PHONE_NUMBER] [EMAIL_ADDRESS][DOMAIN_NAME] Comm…" at bounding box center [647, 319] width 1295 height 638
copy div "[PERSON_NAME]"
click at [356, 408] on span "Regular" at bounding box center [347, 410] width 34 height 15
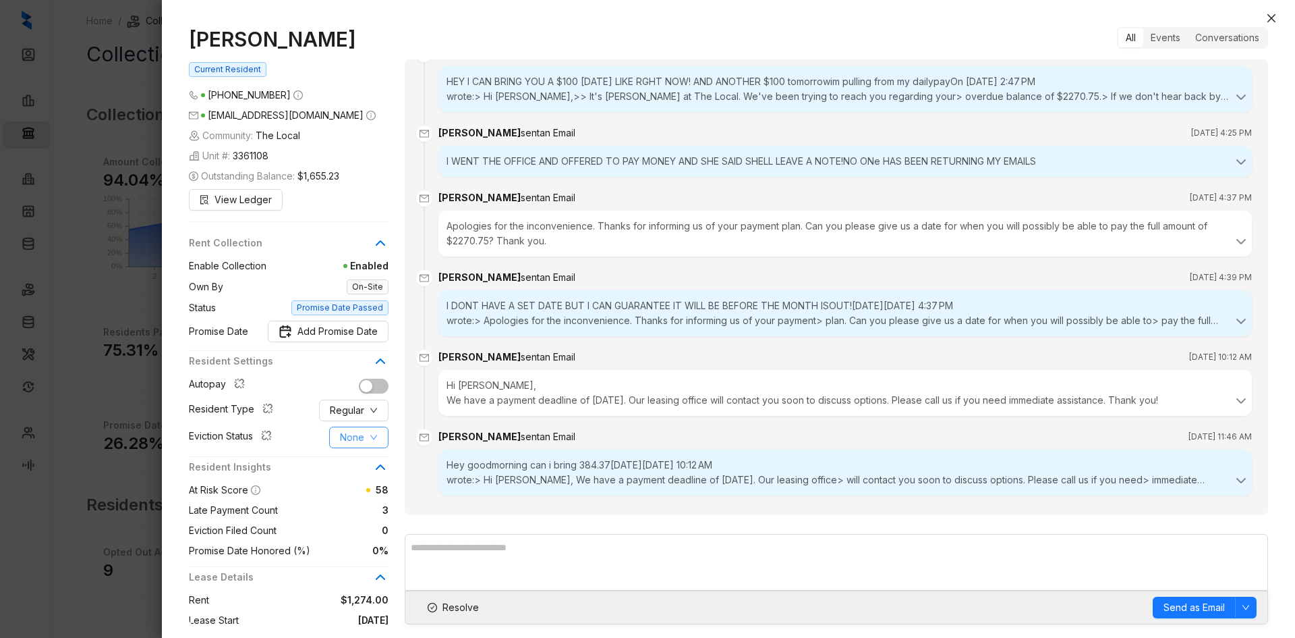
click at [362, 434] on span "None" at bounding box center [352, 437] width 24 height 15
click at [358, 502] on span "Filed" at bounding box center [359, 507] width 37 height 15
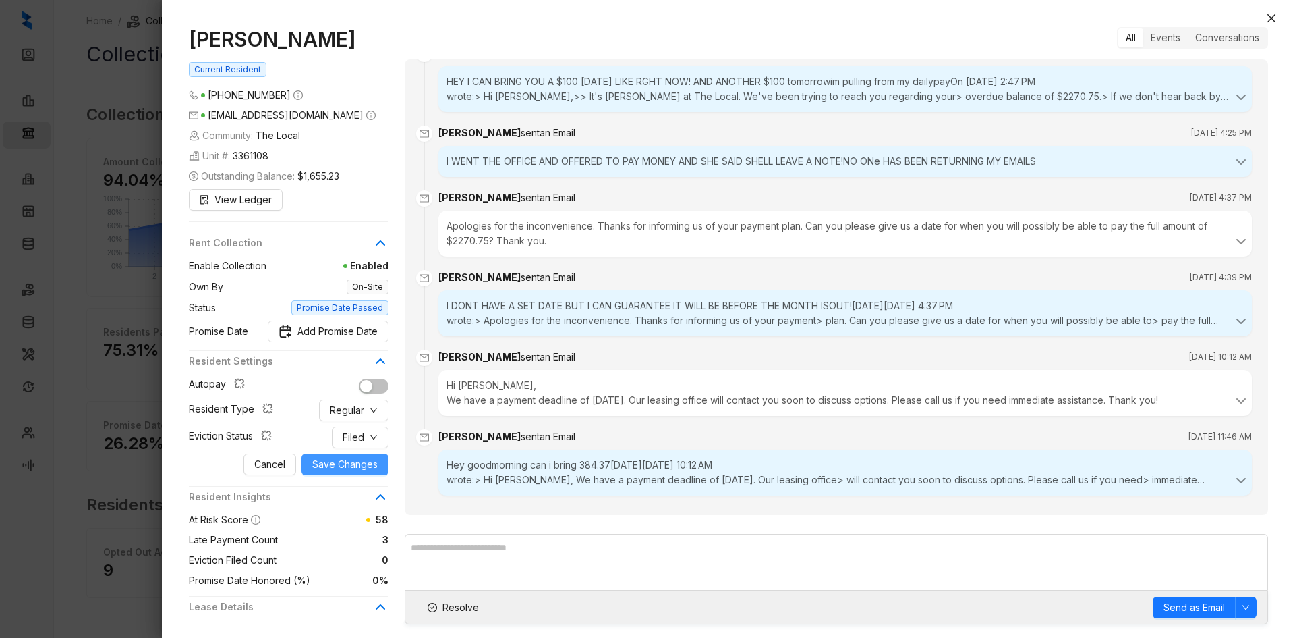
click at [334, 460] on span "Save Changes" at bounding box center [344, 464] width 65 height 15
click at [455, 613] on span "Resolve" at bounding box center [461, 607] width 36 height 15
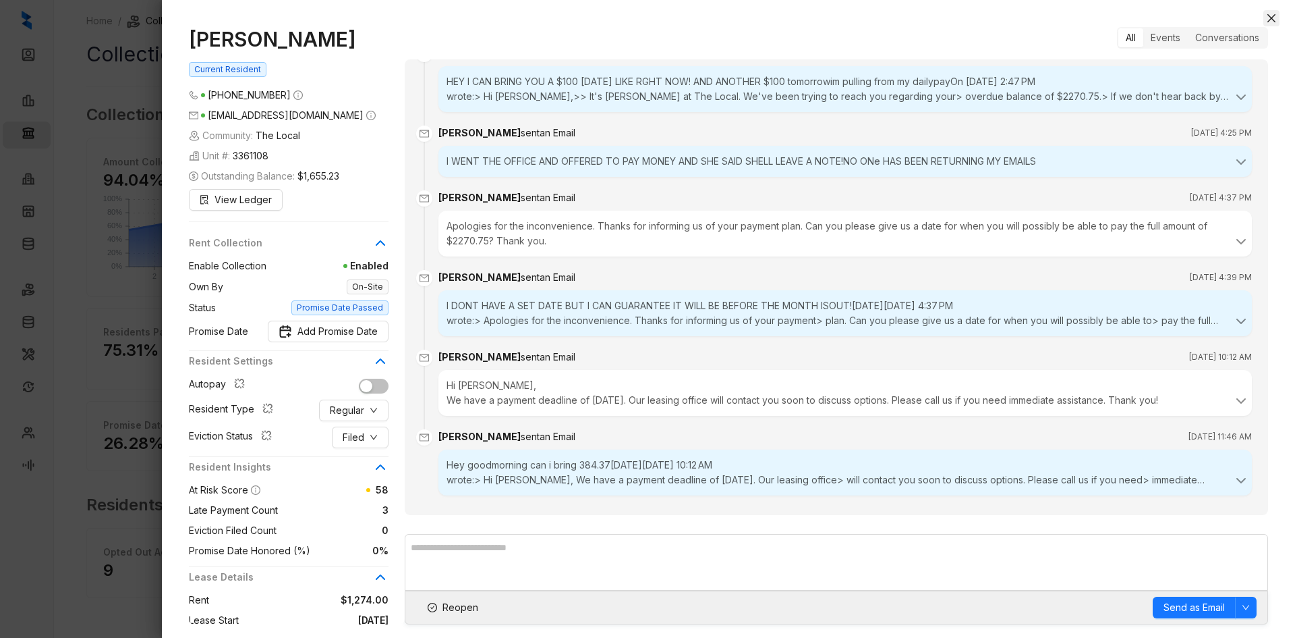
click at [1272, 21] on icon "close" at bounding box center [1271, 18] width 11 height 11
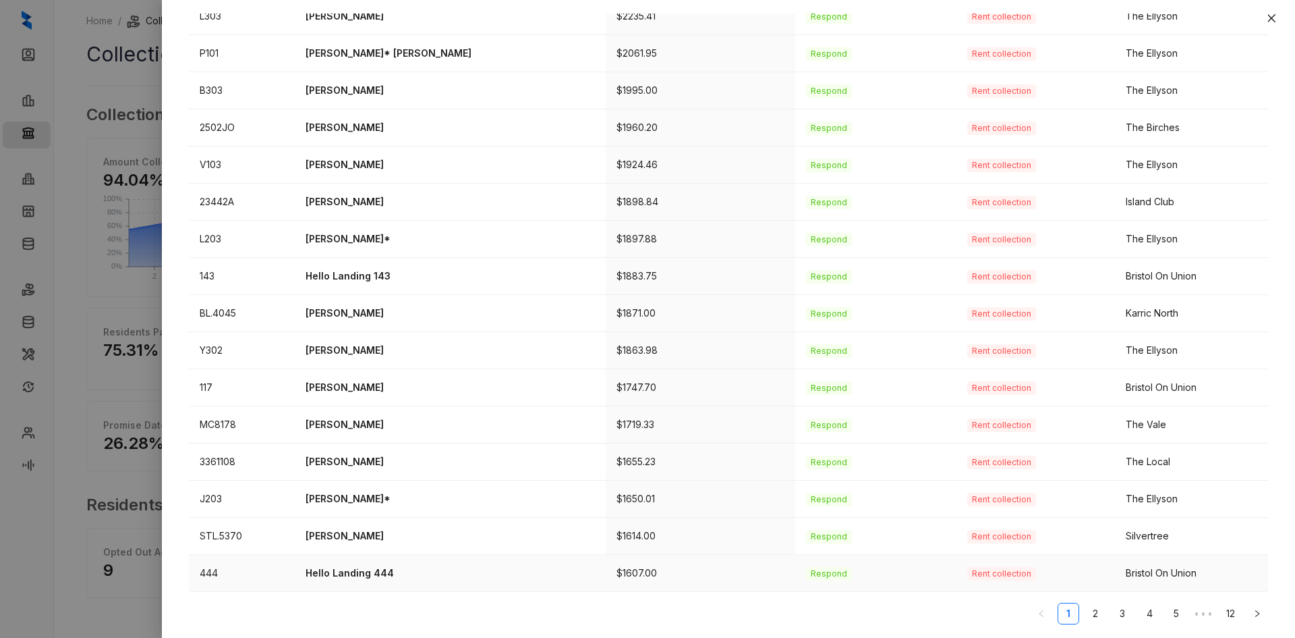
click at [369, 577] on p "Hello Landing 444" at bounding box center [450, 572] width 289 height 15
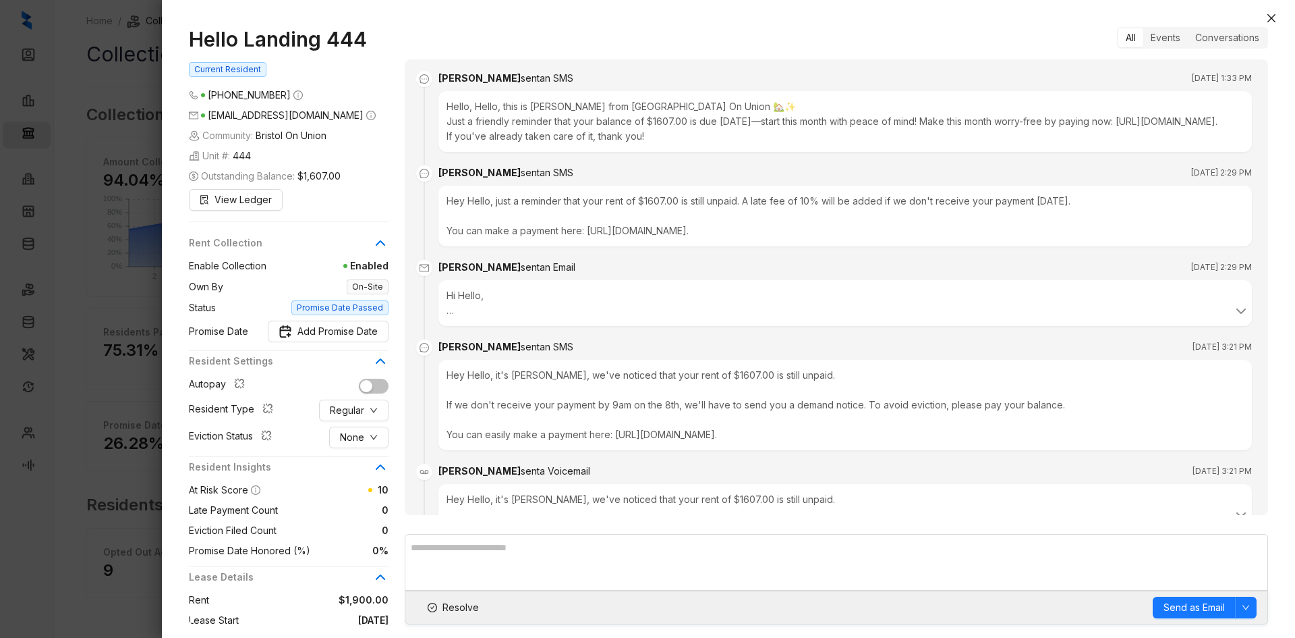
scroll to position [1482, 0]
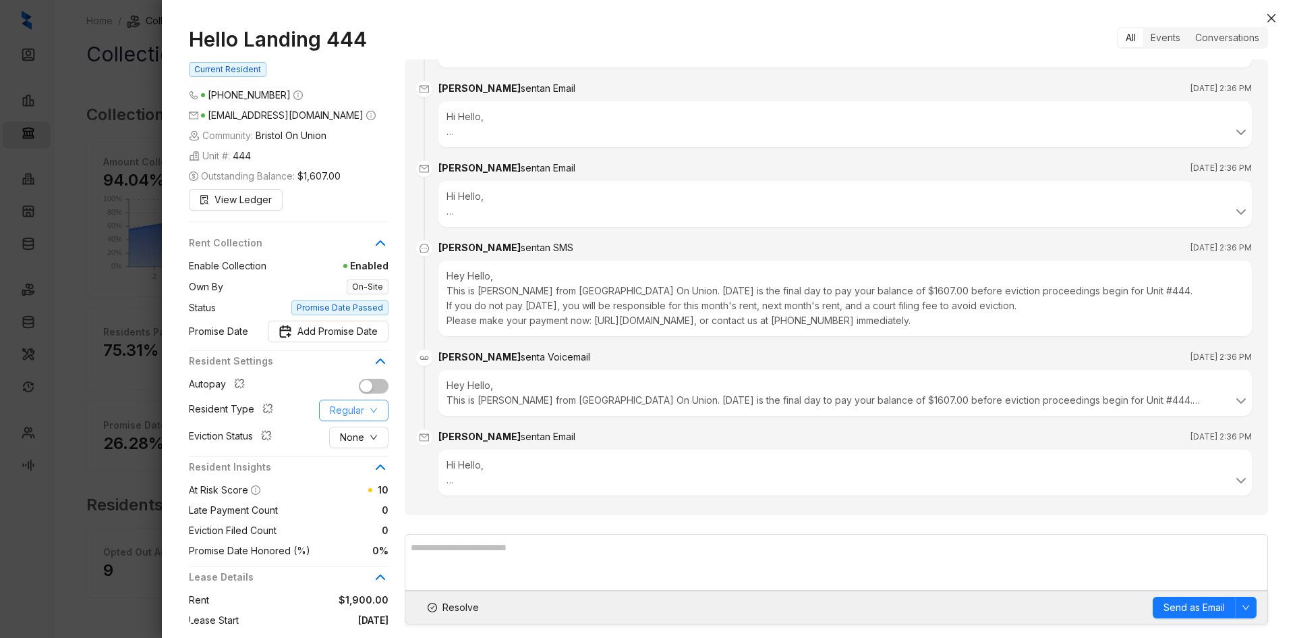
click at [350, 418] on span "Regular" at bounding box center [347, 410] width 34 height 15
click at [363, 488] on span "Corporate" at bounding box center [363, 488] width 65 height 15
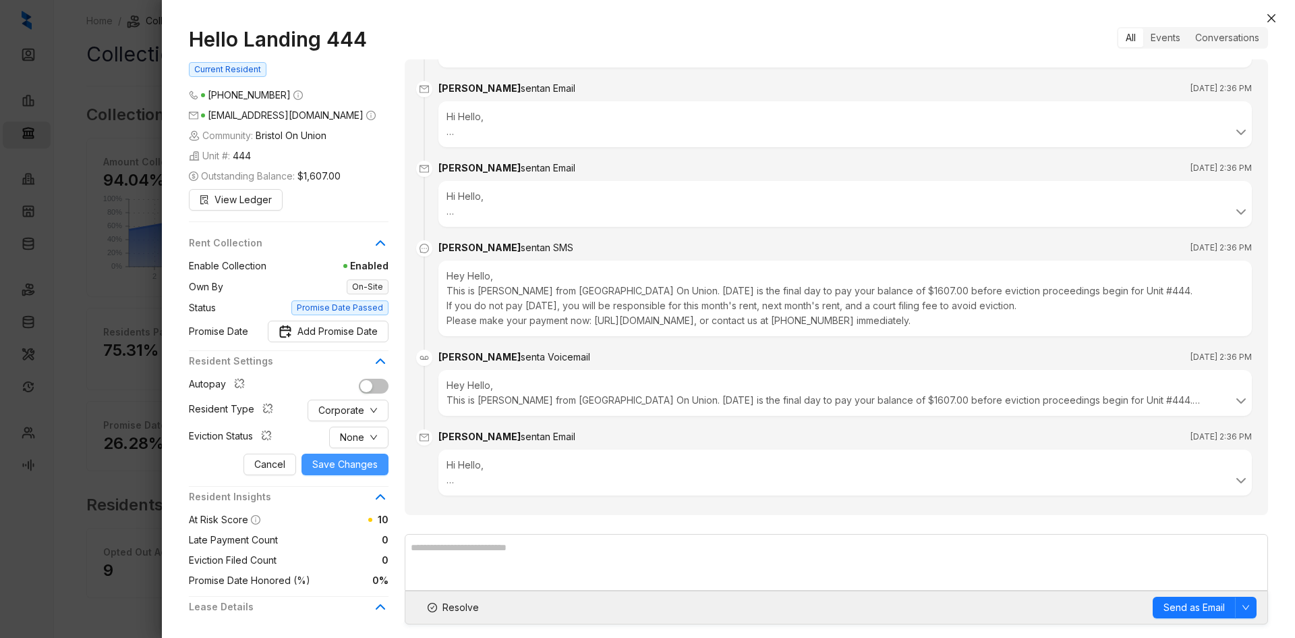
click at [354, 472] on span "Save Changes" at bounding box center [344, 464] width 65 height 15
click at [461, 610] on span "Resolve" at bounding box center [461, 607] width 36 height 15
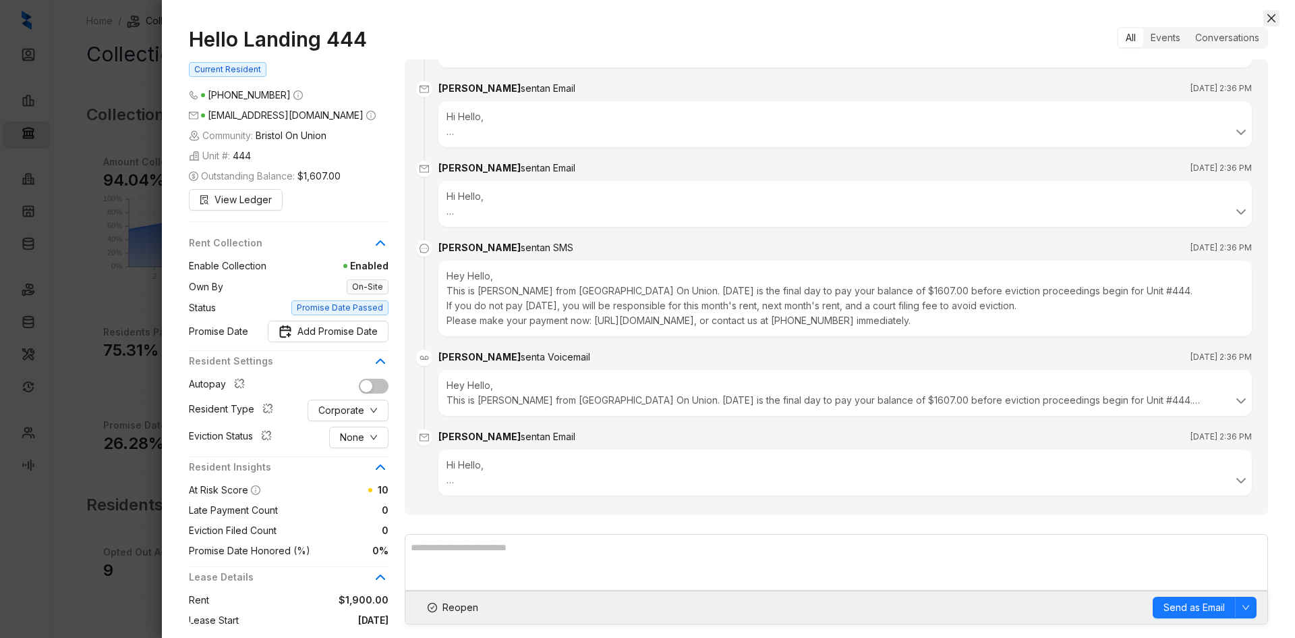
click at [1274, 20] on icon "close" at bounding box center [1271, 18] width 11 height 11
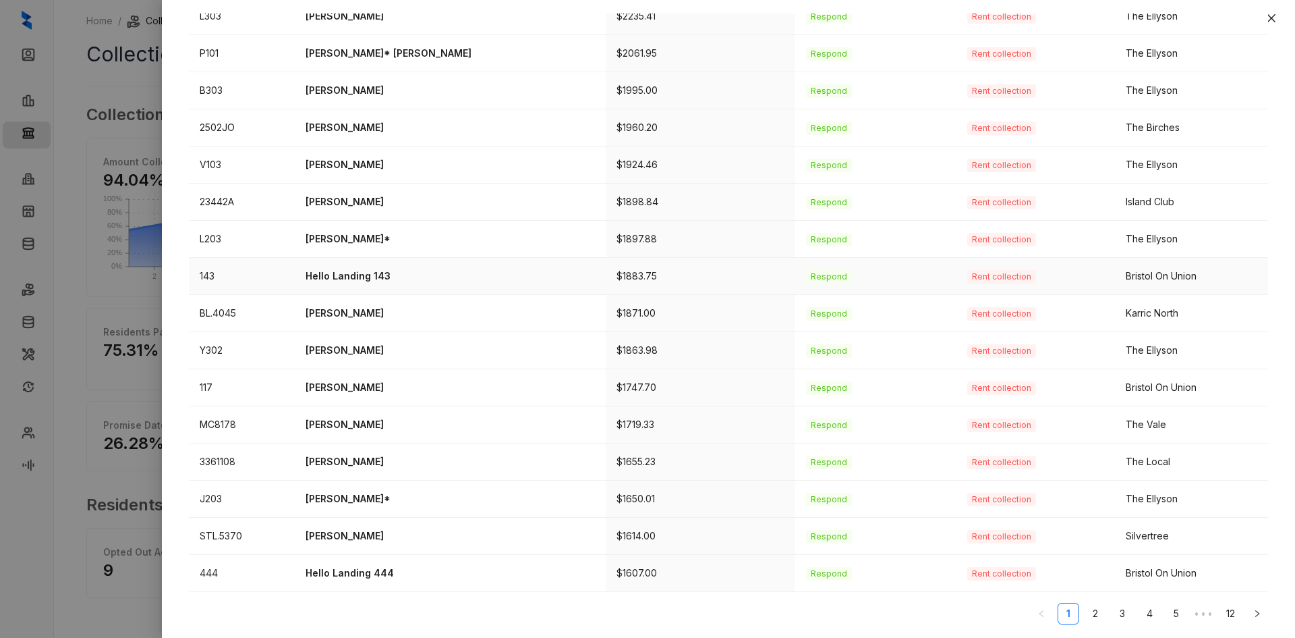
click at [365, 277] on p "Hello Landing 143" at bounding box center [450, 275] width 289 height 15
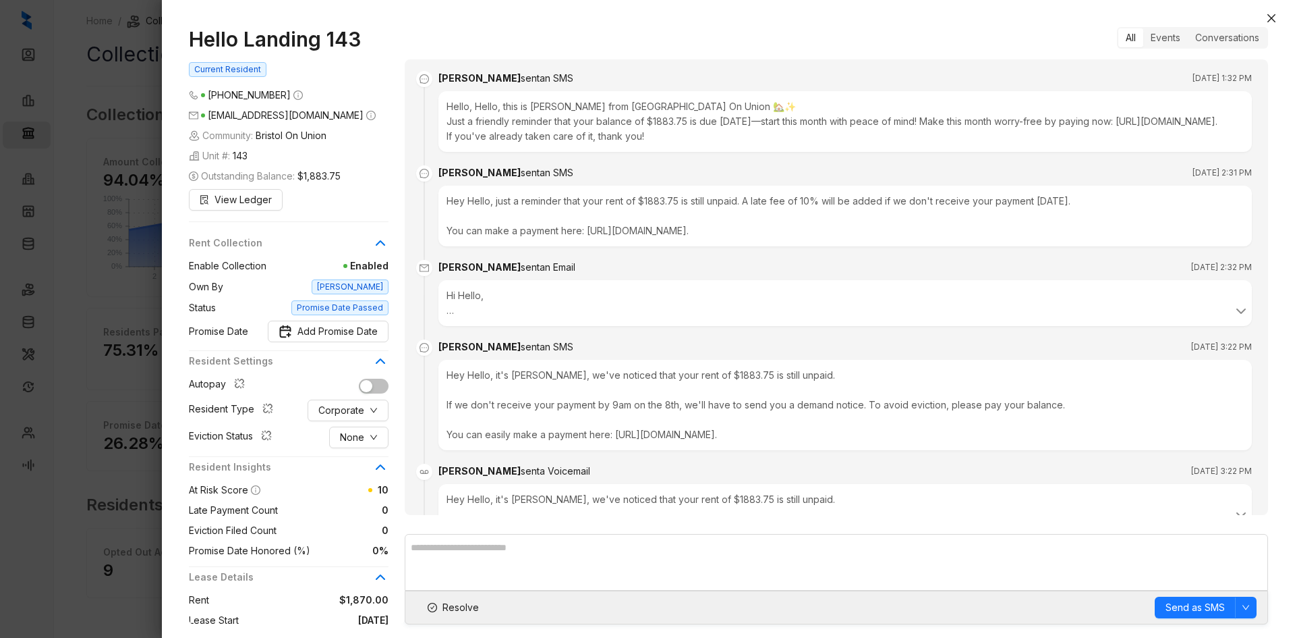
scroll to position [1528, 0]
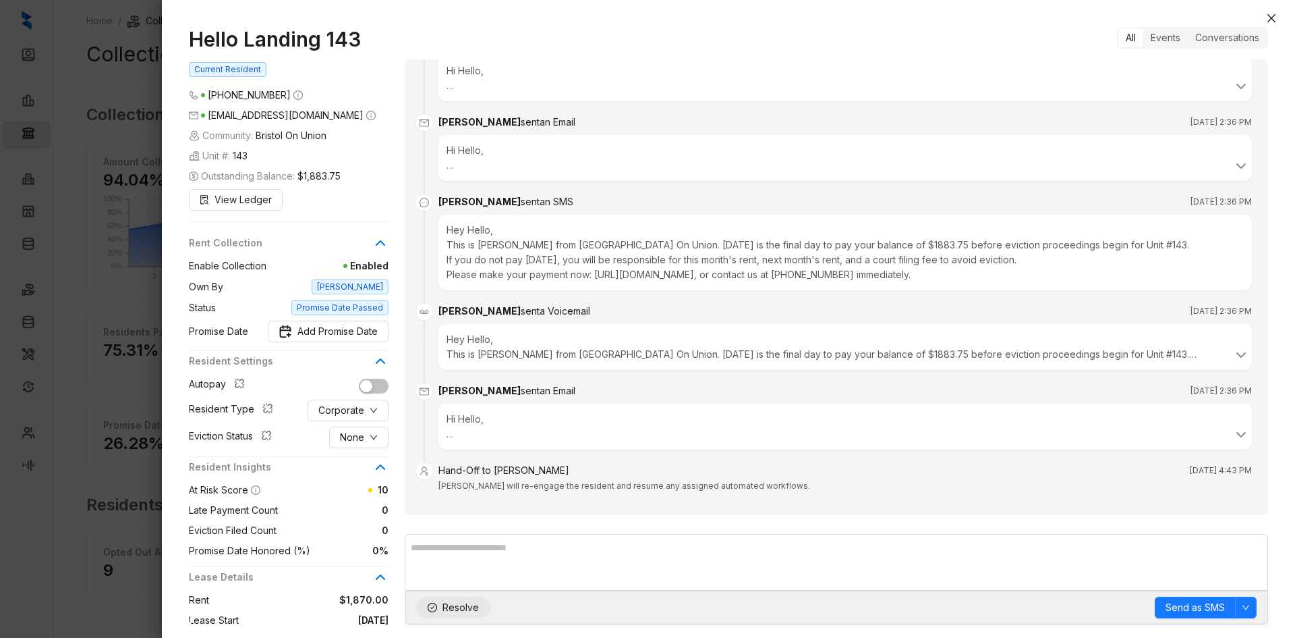
click at [445, 601] on span "Resolve" at bounding box center [461, 607] width 36 height 15
click at [1277, 18] on button "Close" at bounding box center [1272, 18] width 16 height 16
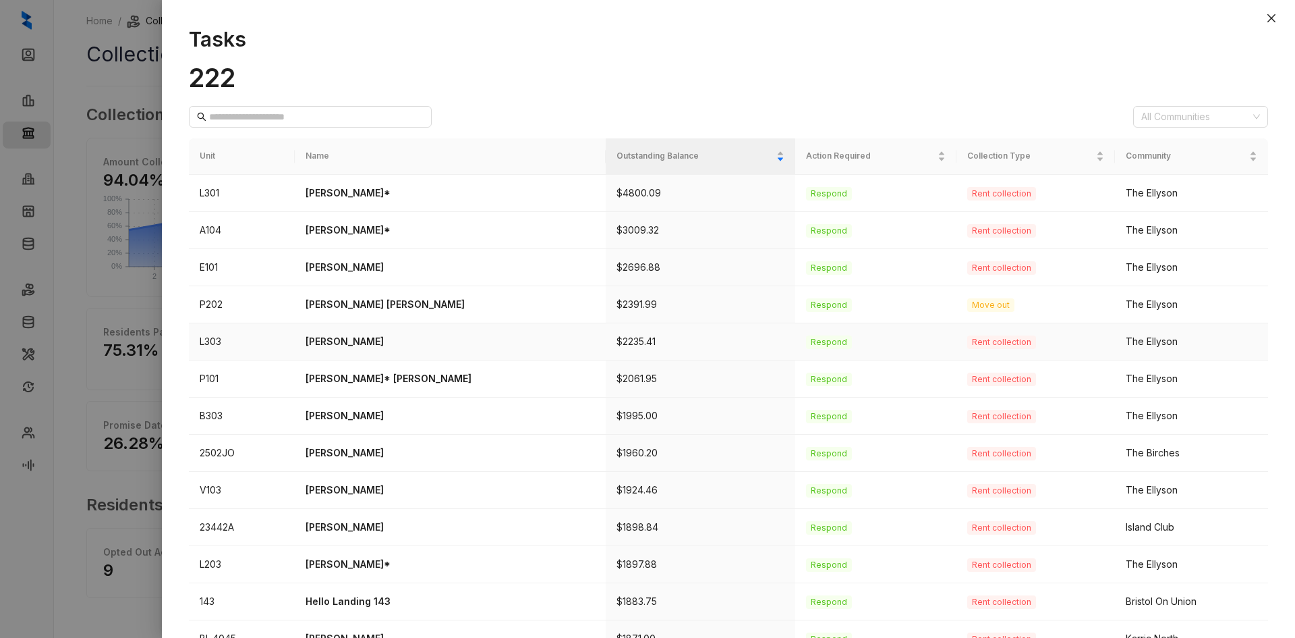
scroll to position [325, 0]
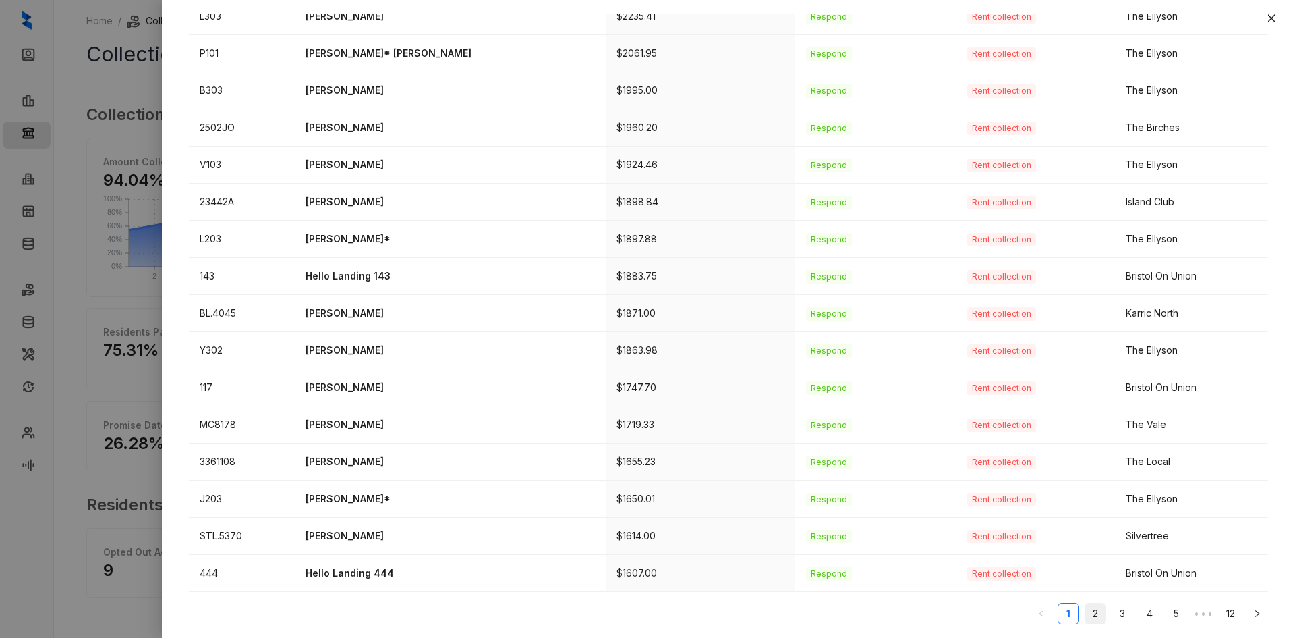
click at [1085, 618] on link "2" at bounding box center [1095, 613] width 20 height 20
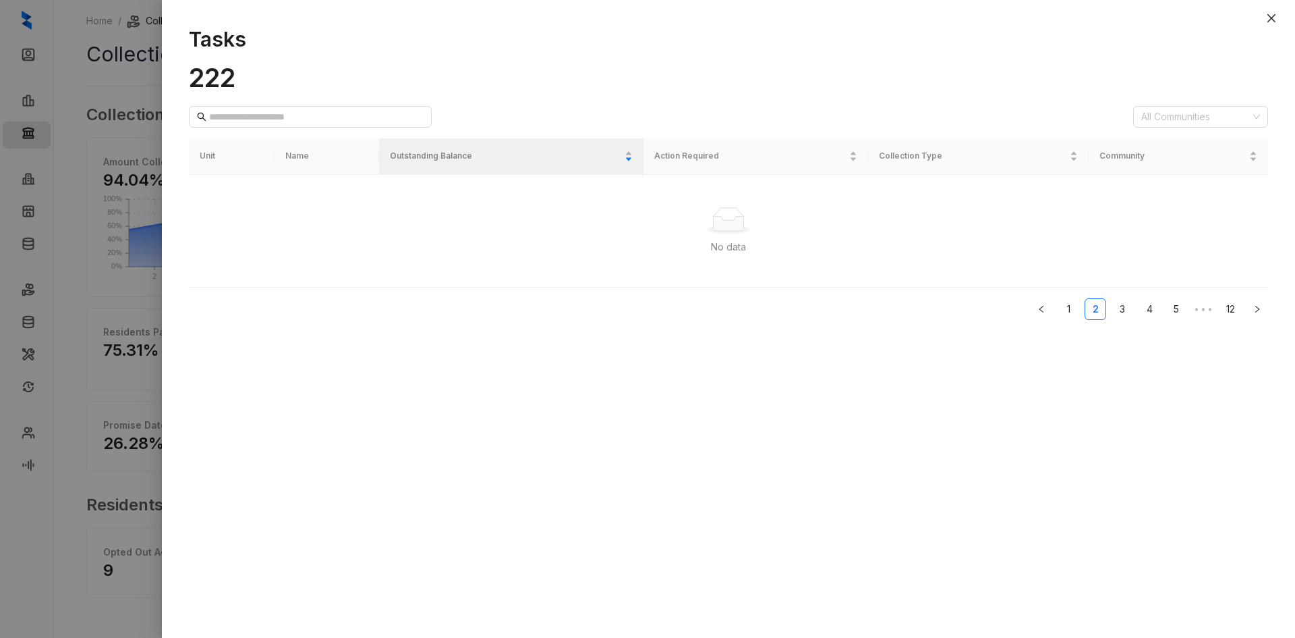
scroll to position [0, 0]
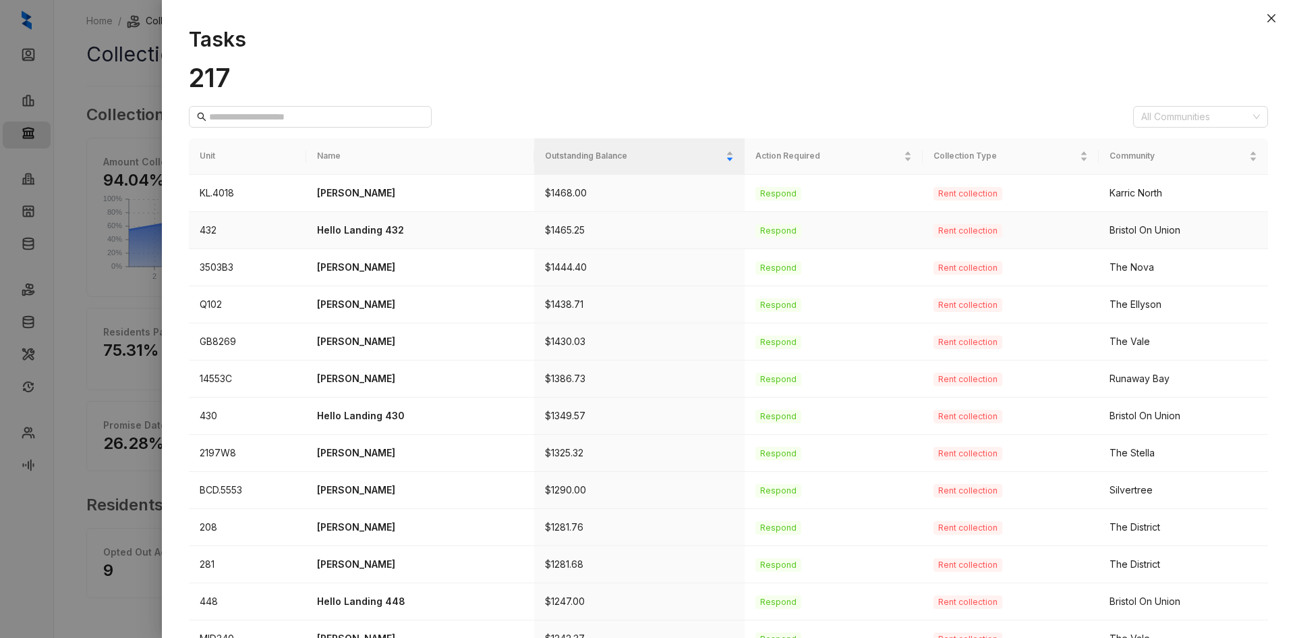
click at [389, 228] on p "Hello Landing 432" at bounding box center [420, 230] width 206 height 15
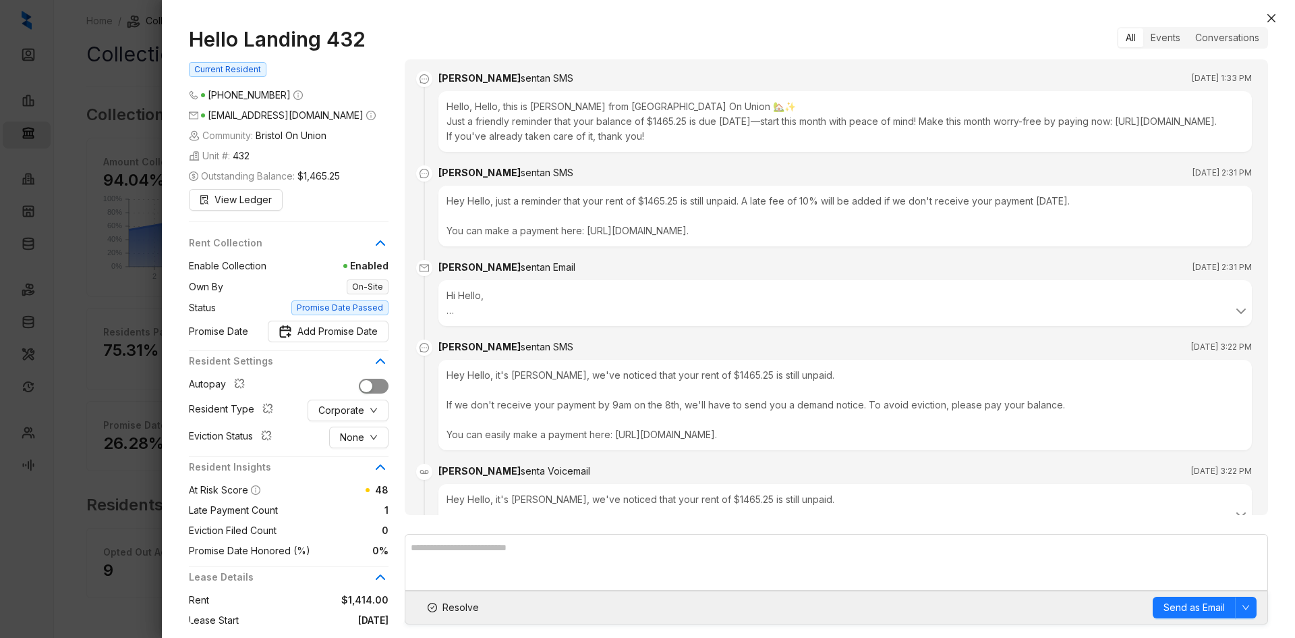
scroll to position [1482, 0]
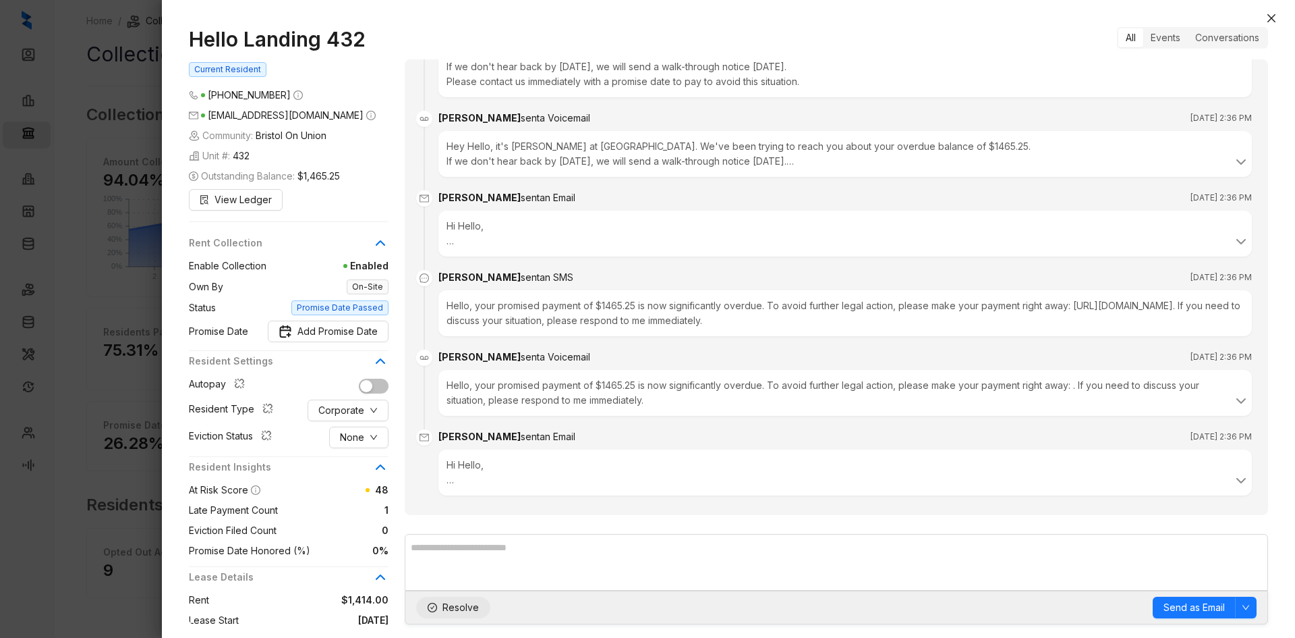
click at [464, 609] on span "Resolve" at bounding box center [461, 607] width 36 height 15
click at [1270, 18] on icon "close" at bounding box center [1272, 18] width 8 height 8
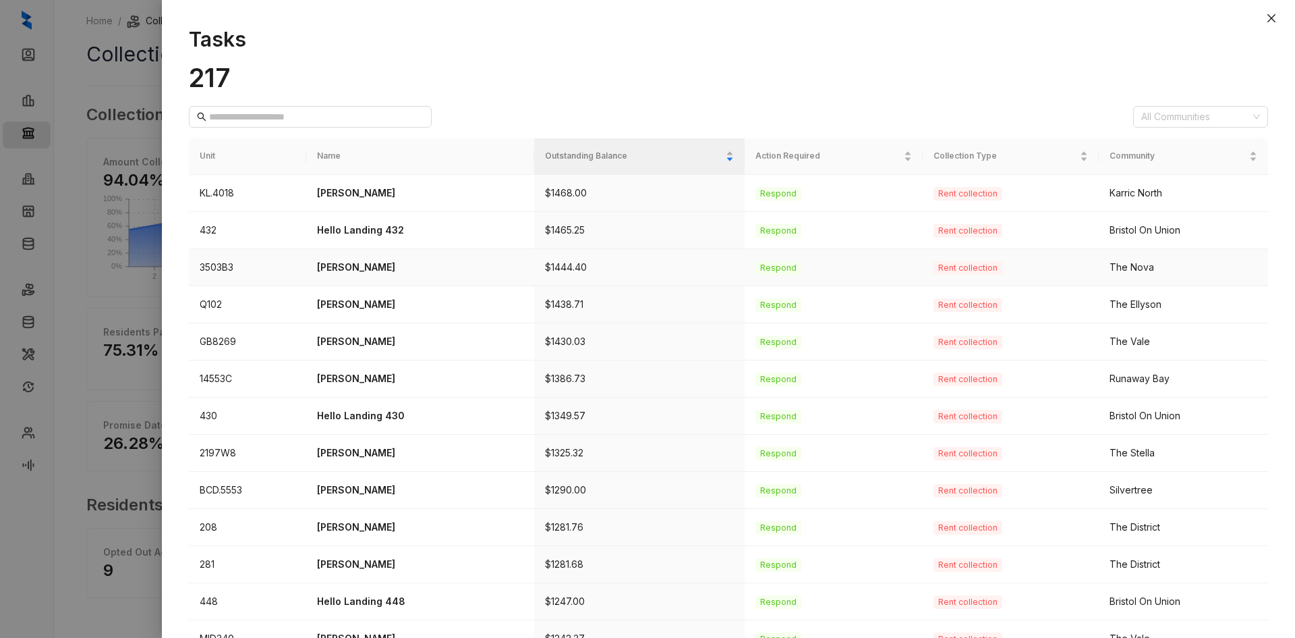
click at [358, 266] on p "[PERSON_NAME]" at bounding box center [420, 267] width 206 height 15
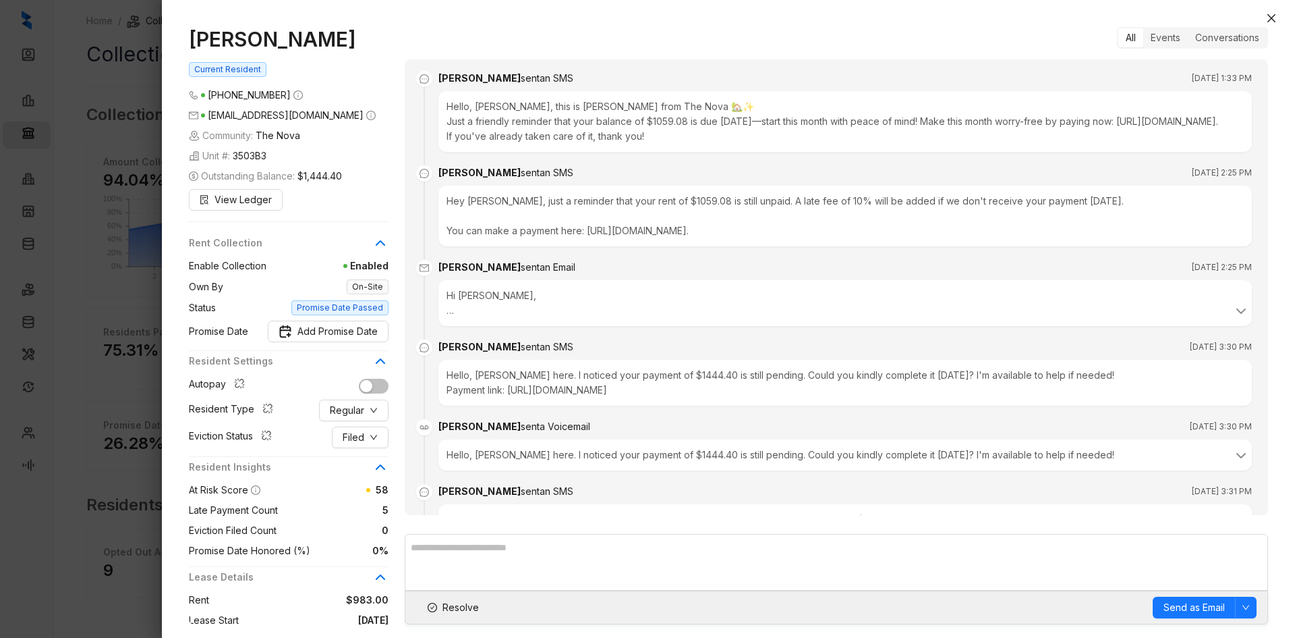
scroll to position [1199, 0]
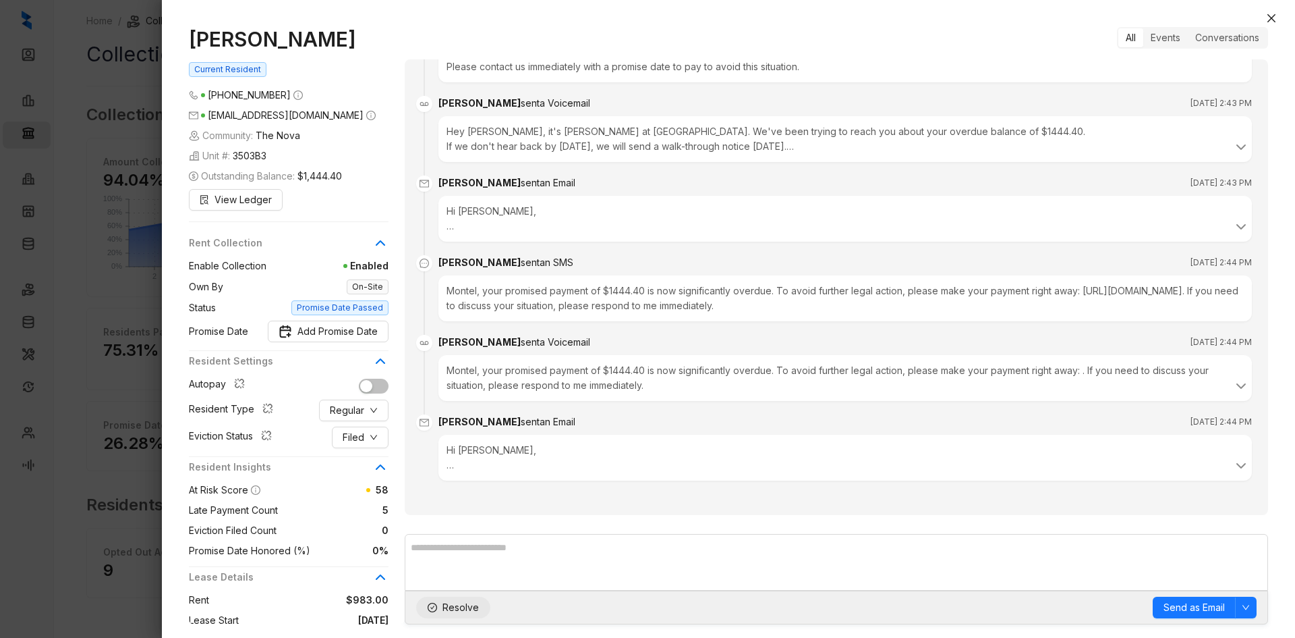
click at [453, 602] on span "Resolve" at bounding box center [461, 607] width 36 height 15
click at [1274, 21] on icon "close" at bounding box center [1272, 18] width 8 height 8
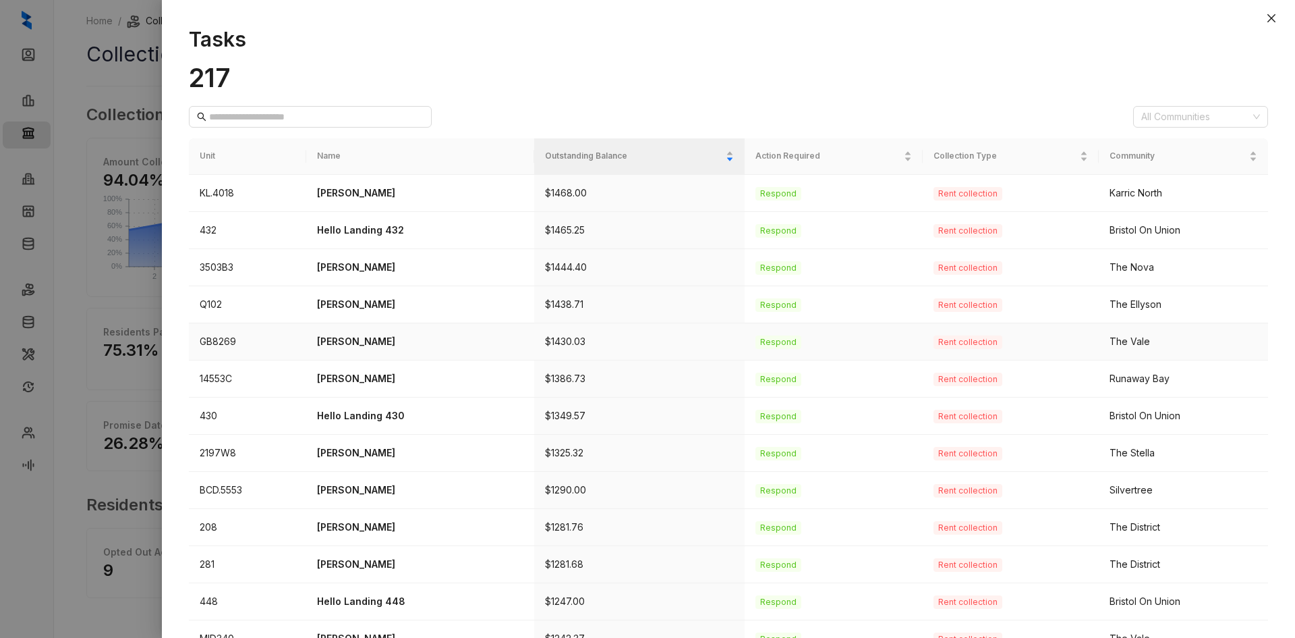
click at [349, 341] on p "[PERSON_NAME]" at bounding box center [420, 341] width 206 height 15
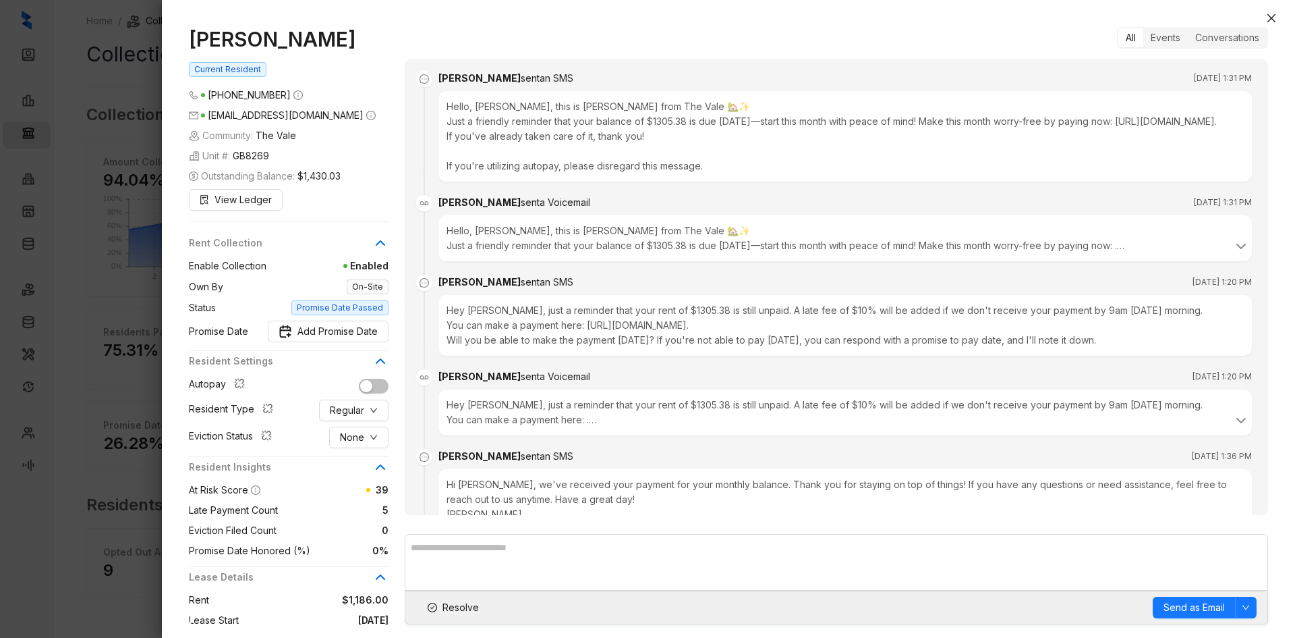
scroll to position [2688, 0]
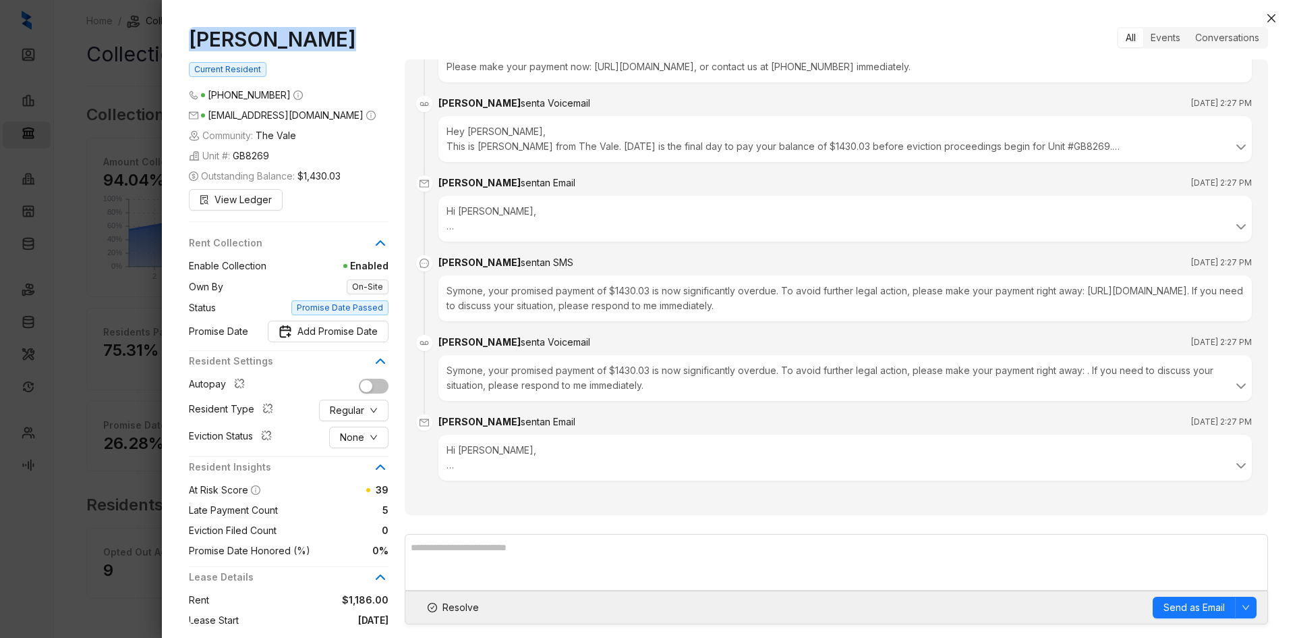
drag, startPoint x: 341, startPoint y: 42, endPoint x: 172, endPoint y: 45, distance: 169.4
click at [172, 45] on div "[PERSON_NAME] Current Resident [PHONE_NUMBER] [EMAIL_ADDRESS][DOMAIN_NAME] Comm…" at bounding box center [728, 325] width 1133 height 624
copy h1 "[PERSON_NAME]"
click at [350, 442] on span "None" at bounding box center [352, 437] width 24 height 15
click at [360, 505] on span "Filed" at bounding box center [359, 507] width 37 height 15
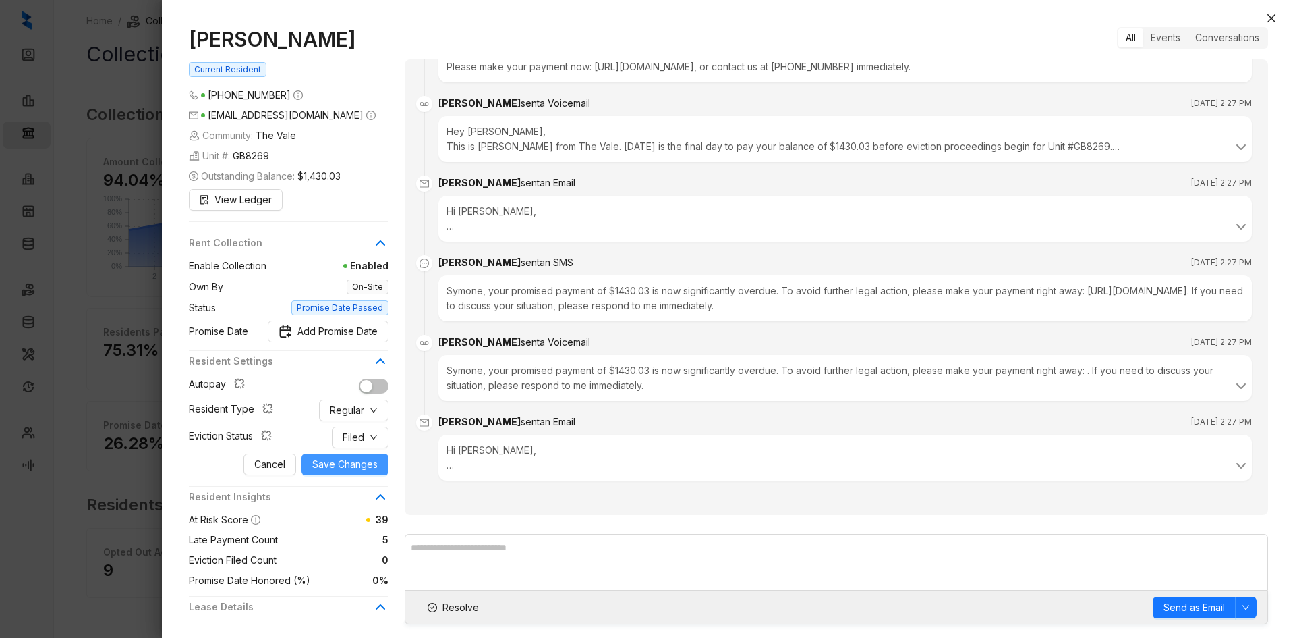
click at [337, 467] on span "Save Changes" at bounding box center [344, 464] width 65 height 15
click at [461, 608] on span "Resolve" at bounding box center [461, 607] width 36 height 15
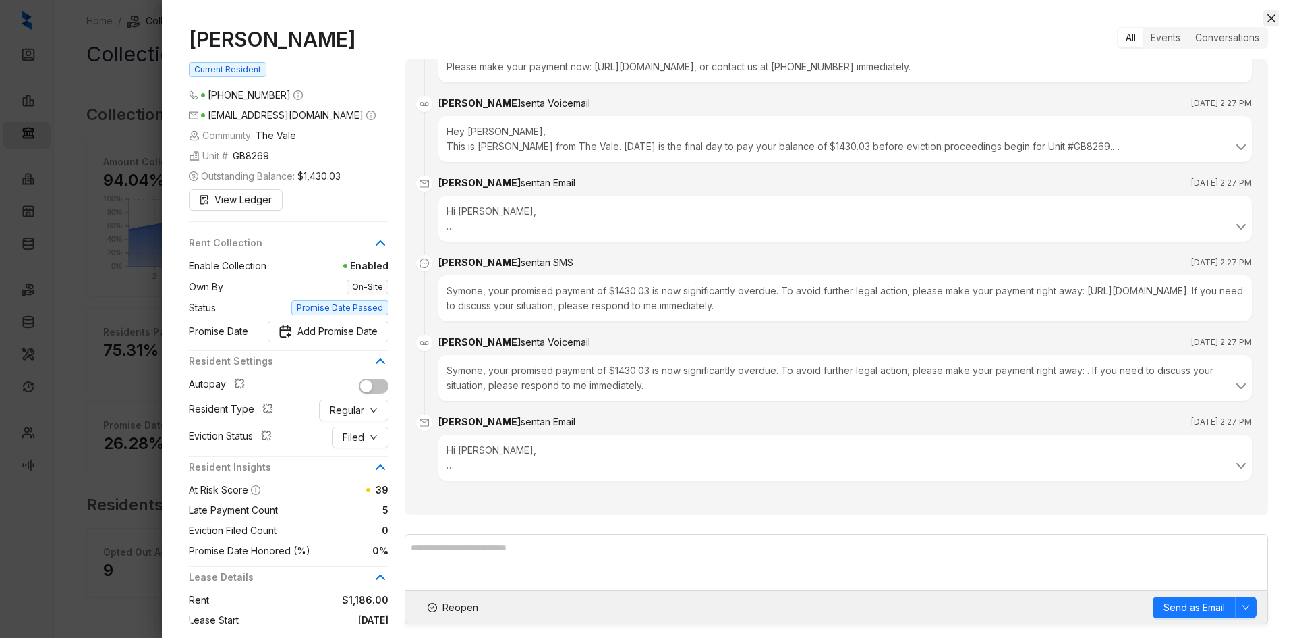
click at [1268, 19] on icon "close" at bounding box center [1271, 18] width 11 height 11
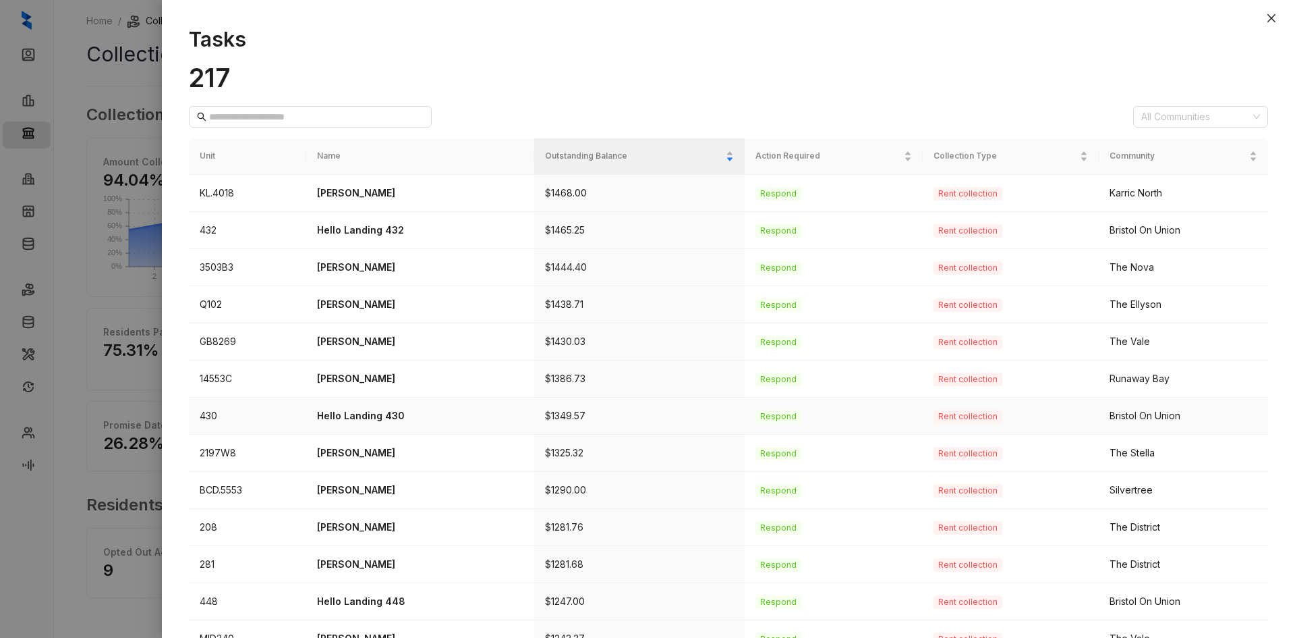
click at [351, 416] on p "Hello Landing 430" at bounding box center [420, 415] width 206 height 15
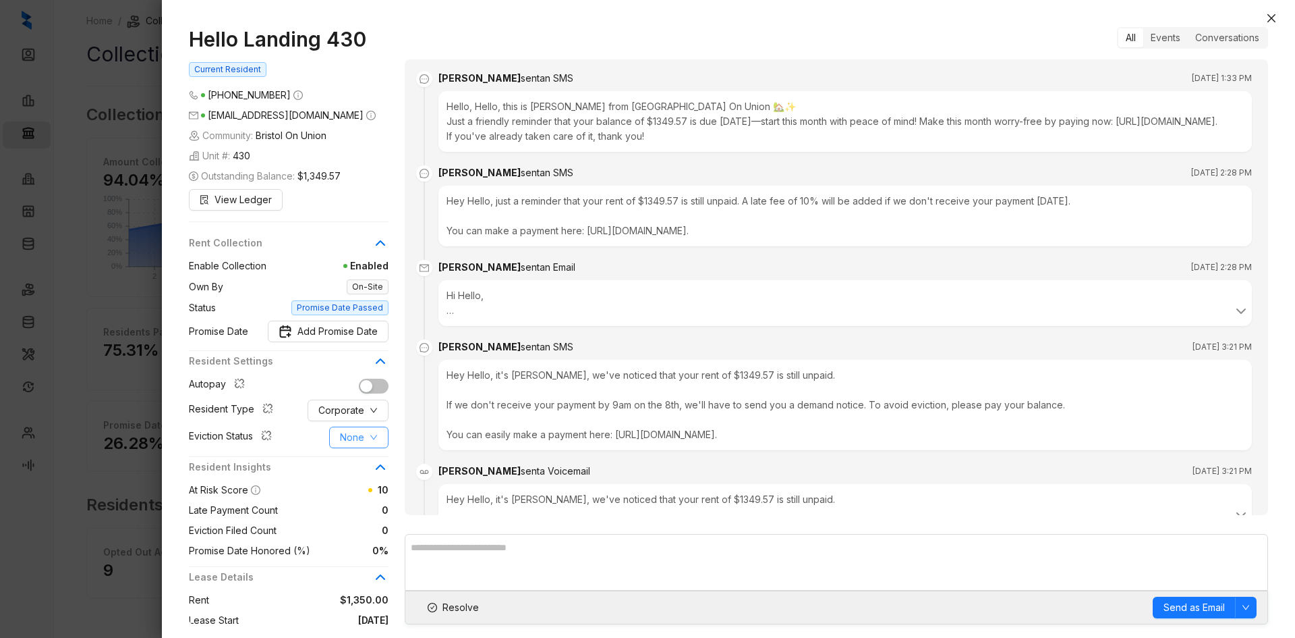
scroll to position [1482, 0]
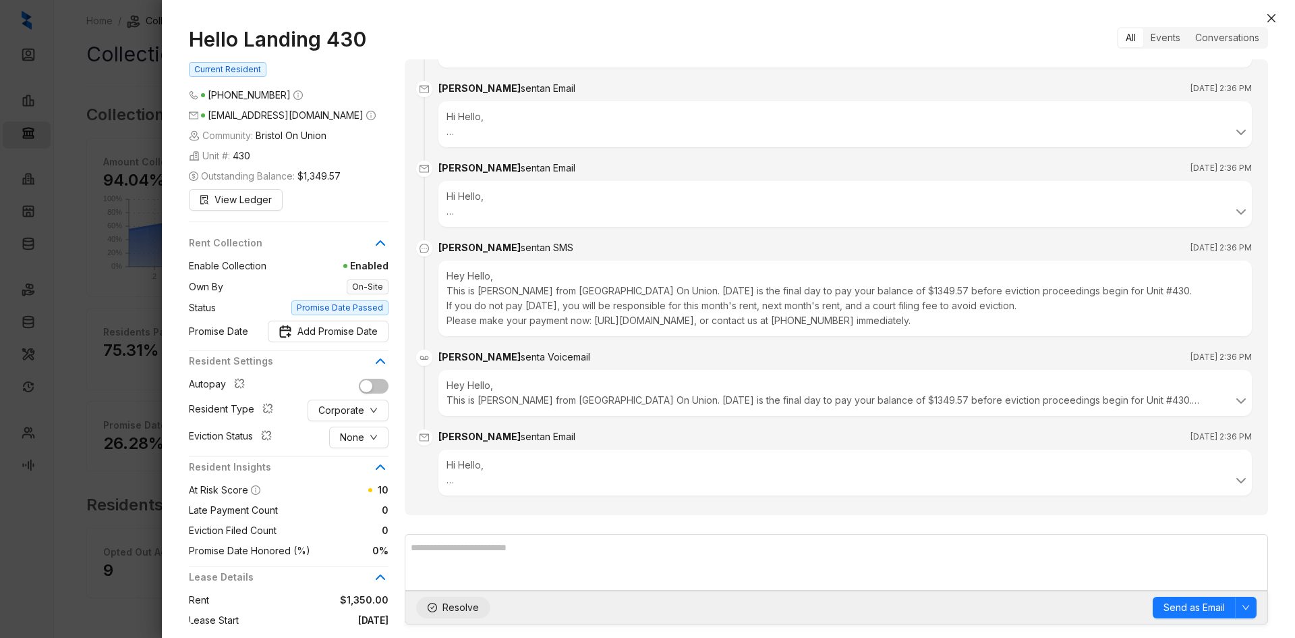
click at [461, 604] on span "Resolve" at bounding box center [461, 607] width 36 height 15
click at [1272, 20] on icon "close" at bounding box center [1272, 18] width 8 height 8
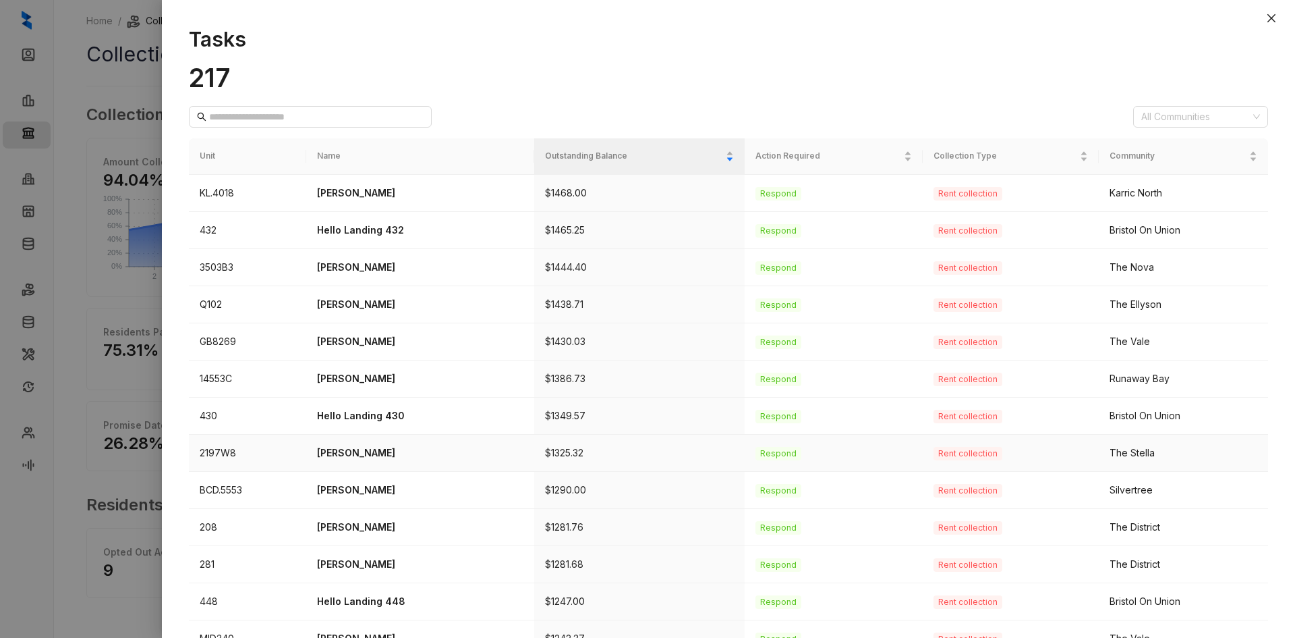
click at [356, 449] on p "[PERSON_NAME]" at bounding box center [420, 452] width 206 height 15
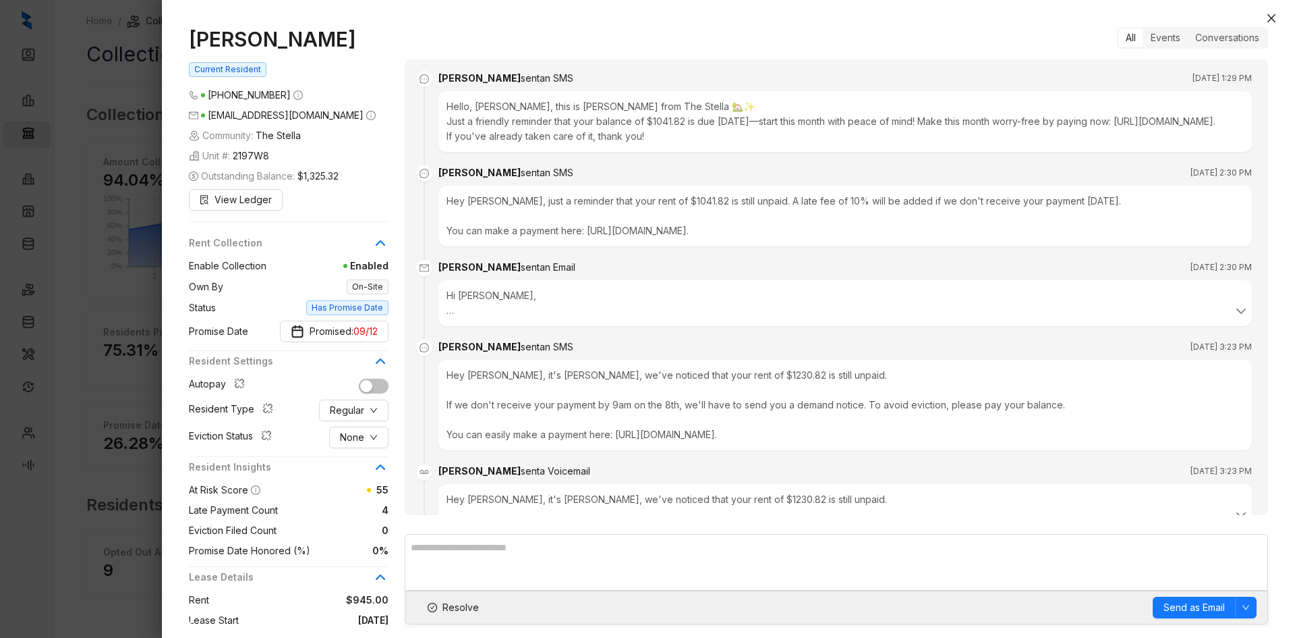
scroll to position [2083, 0]
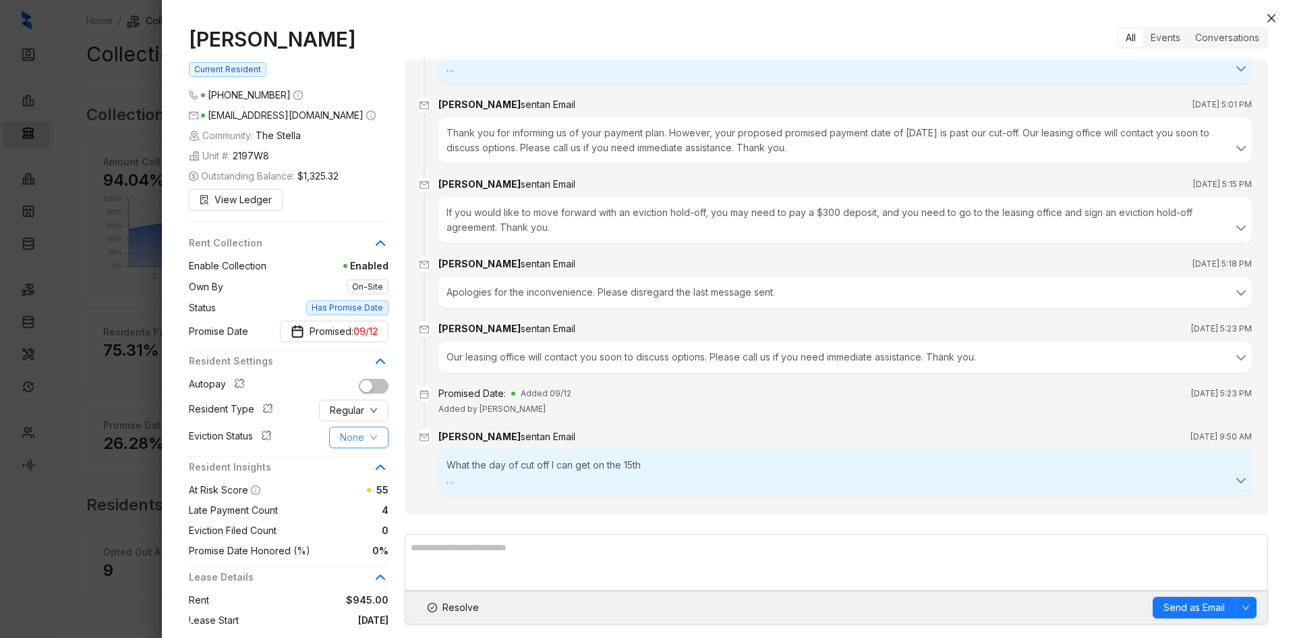
click at [363, 435] on span "None" at bounding box center [352, 437] width 24 height 15
click at [358, 505] on span "Filed" at bounding box center [359, 507] width 37 height 15
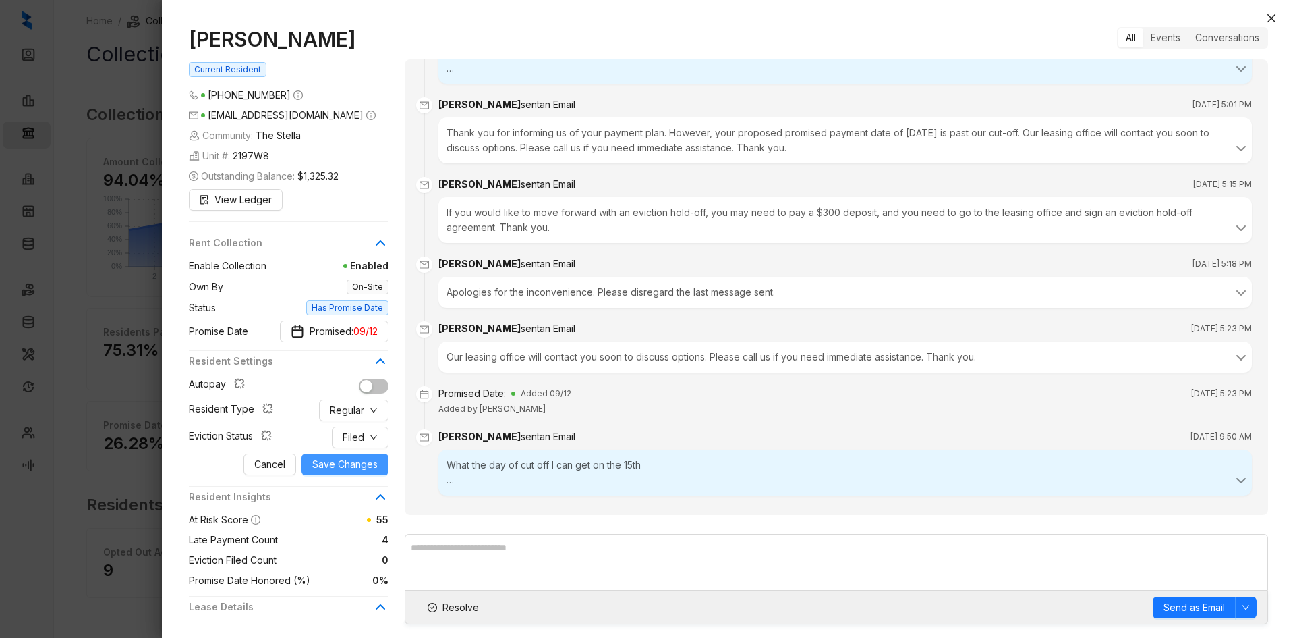
click at [351, 465] on span "Save Changes" at bounding box center [344, 464] width 65 height 15
click at [467, 609] on span "Resolve" at bounding box center [461, 607] width 36 height 15
click at [1274, 22] on icon "close" at bounding box center [1272, 18] width 8 height 8
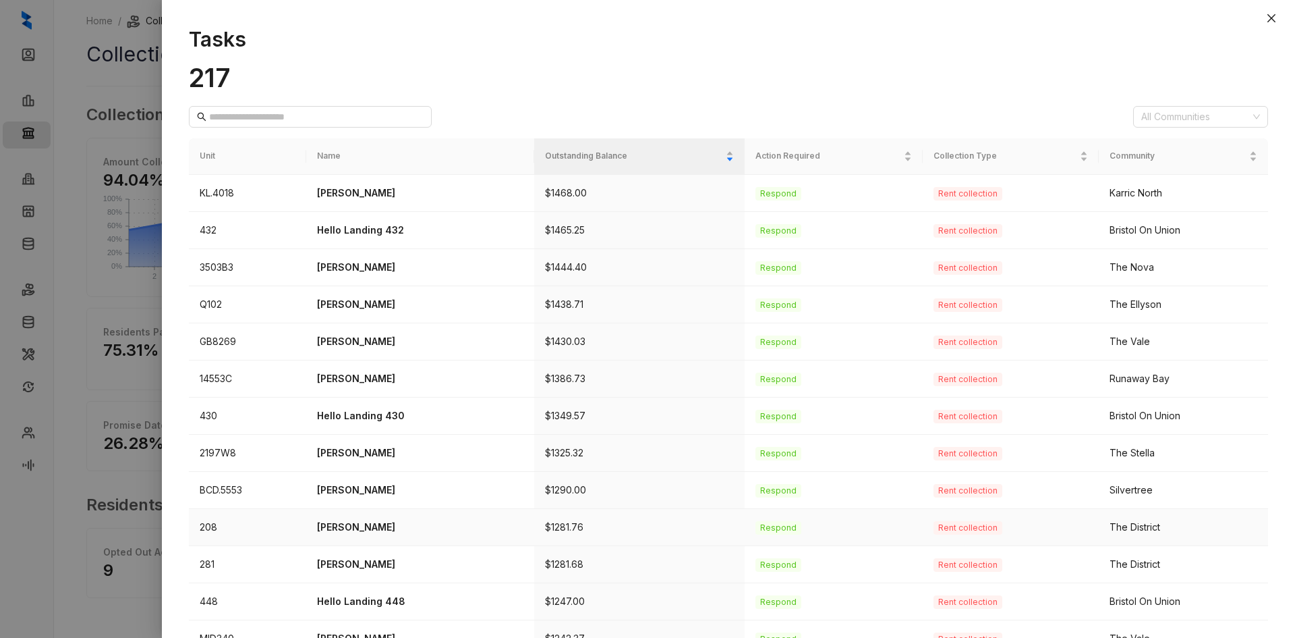
click at [372, 528] on p "[PERSON_NAME]" at bounding box center [420, 526] width 206 height 15
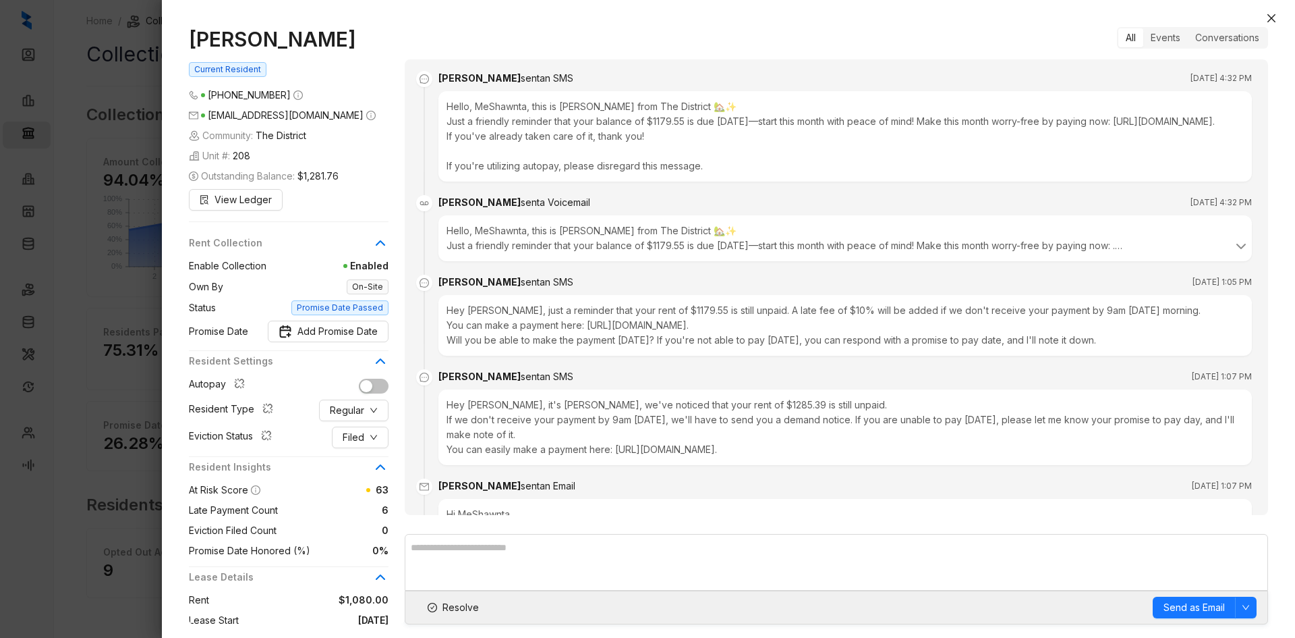
scroll to position [4762, 0]
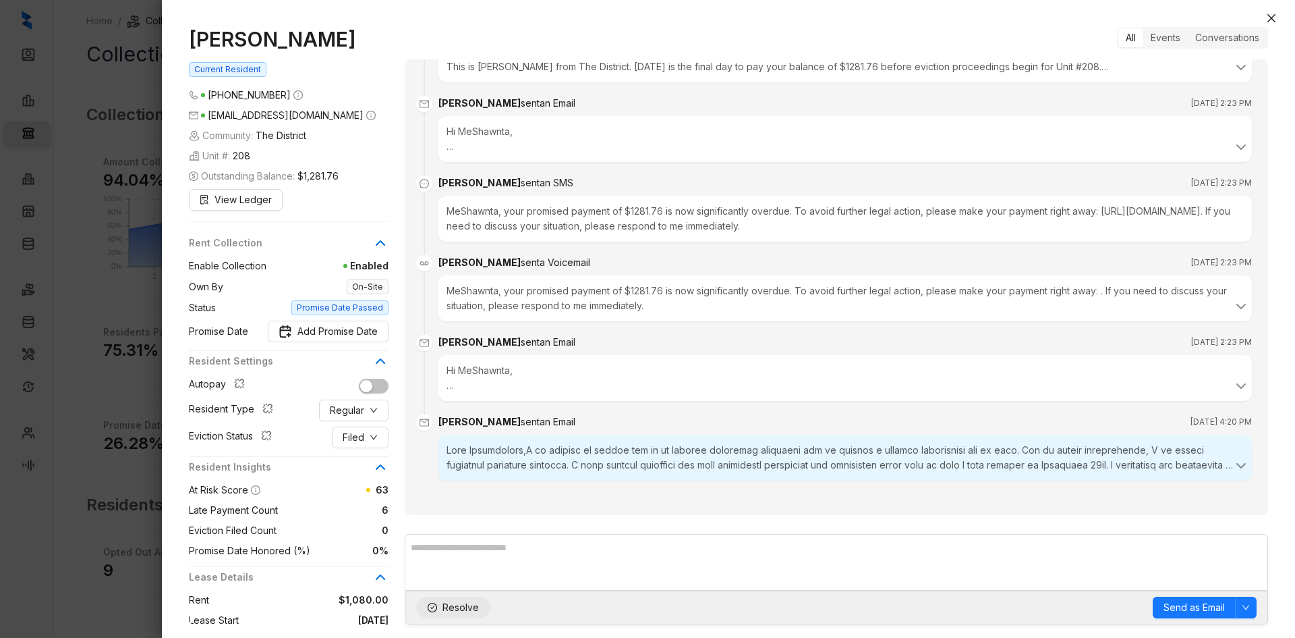
click at [440, 608] on button "Resolve" at bounding box center [453, 607] width 74 height 22
click at [1277, 17] on button "Close" at bounding box center [1272, 18] width 16 height 16
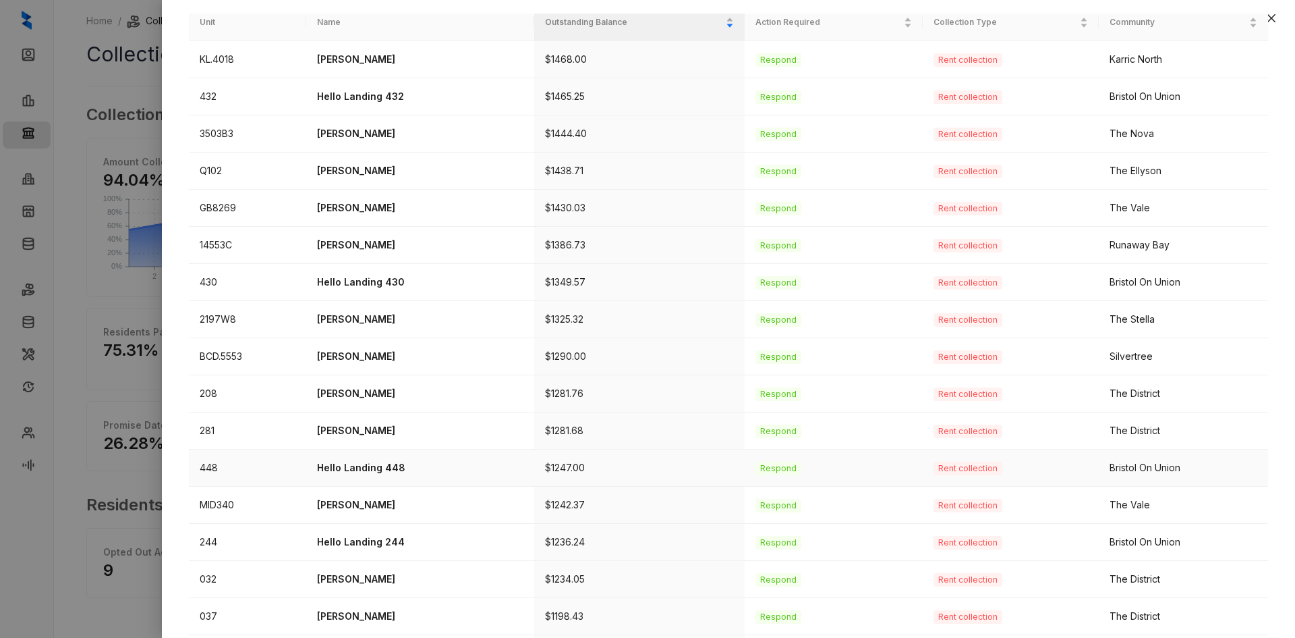
scroll to position [135, 0]
click at [356, 429] on p "[PERSON_NAME]" at bounding box center [420, 429] width 206 height 15
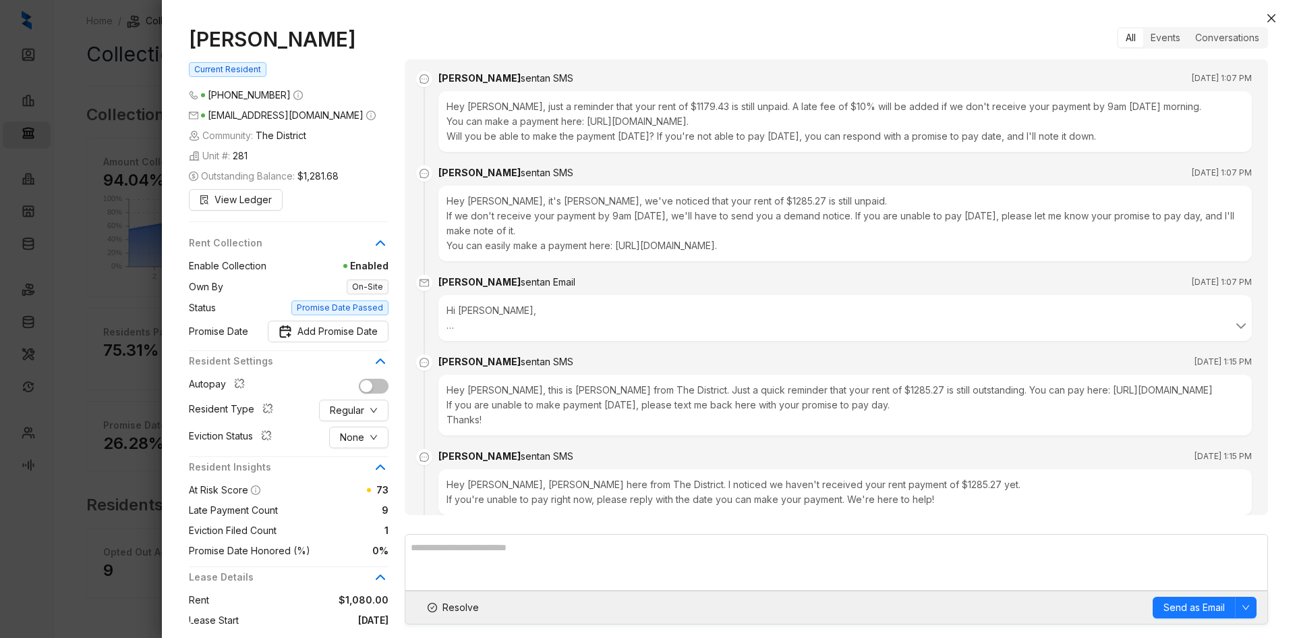
scroll to position [4546, 0]
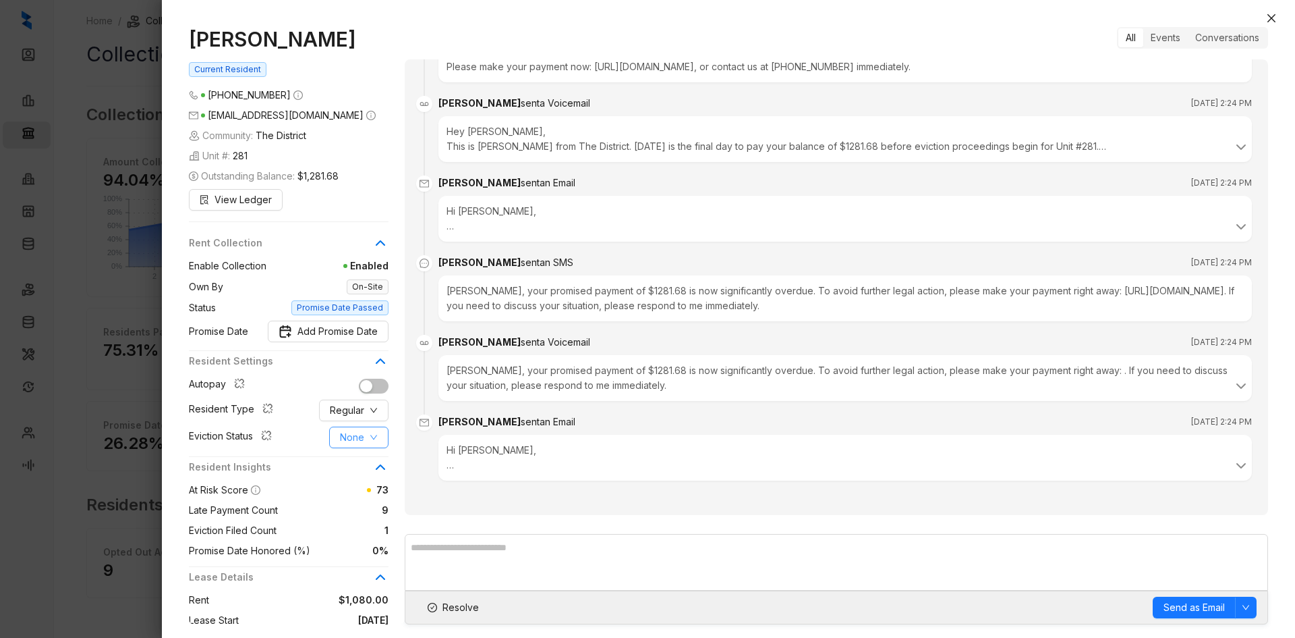
click at [357, 430] on span "None" at bounding box center [352, 437] width 24 height 15
click at [363, 503] on span "Filed" at bounding box center [359, 507] width 37 height 15
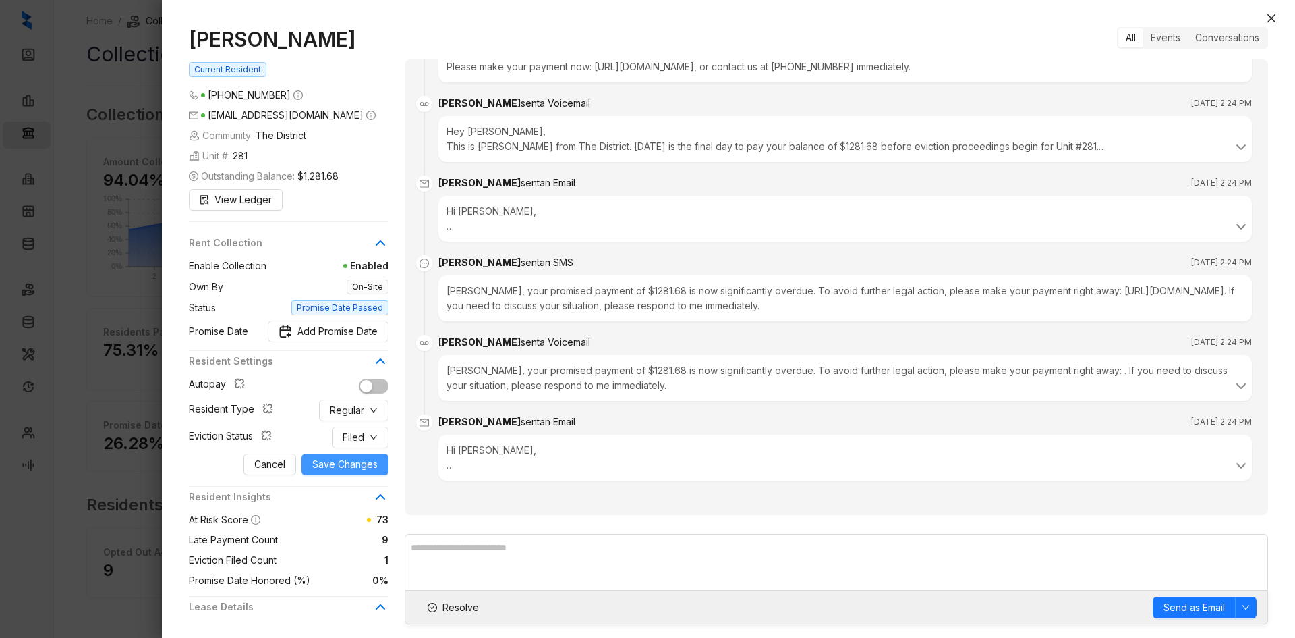
click at [379, 468] on button "Save Changes" at bounding box center [345, 464] width 87 height 22
click at [462, 613] on span "Resolve" at bounding box center [461, 607] width 36 height 15
click at [1271, 21] on icon "close" at bounding box center [1271, 18] width 11 height 11
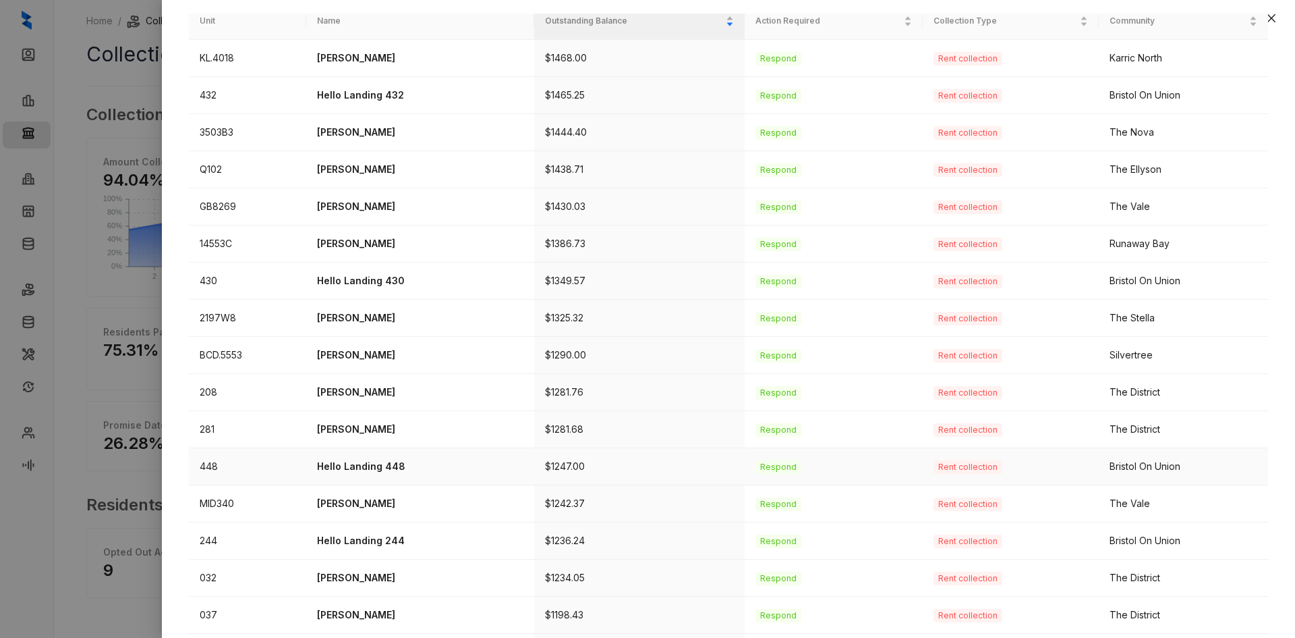
click at [382, 463] on p "Hello Landing 448" at bounding box center [420, 466] width 206 height 15
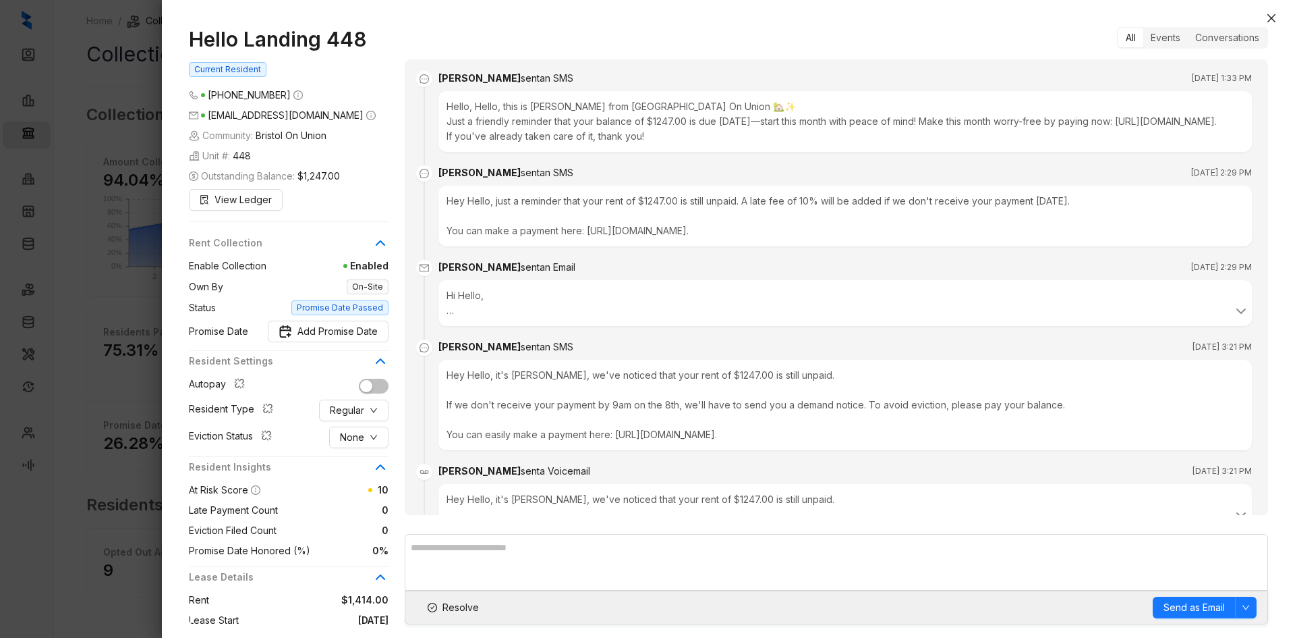
scroll to position [1482, 0]
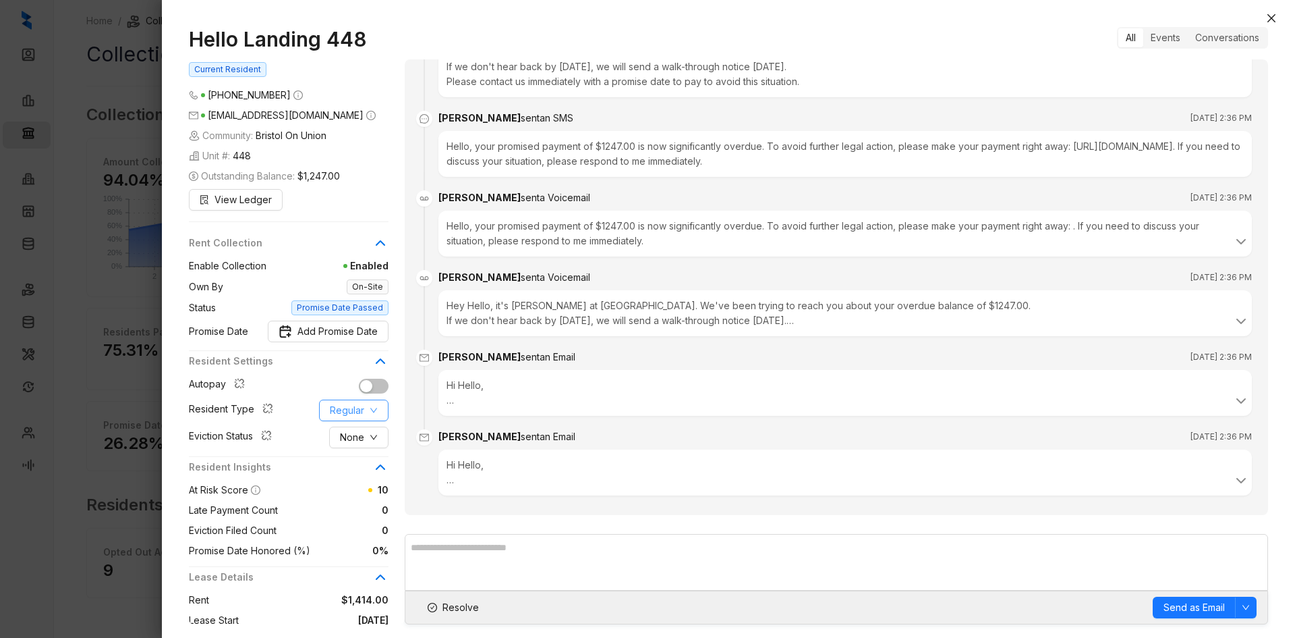
click at [353, 418] on span "Regular" at bounding box center [347, 410] width 34 height 15
click at [358, 486] on span "Corporate" at bounding box center [363, 488] width 65 height 15
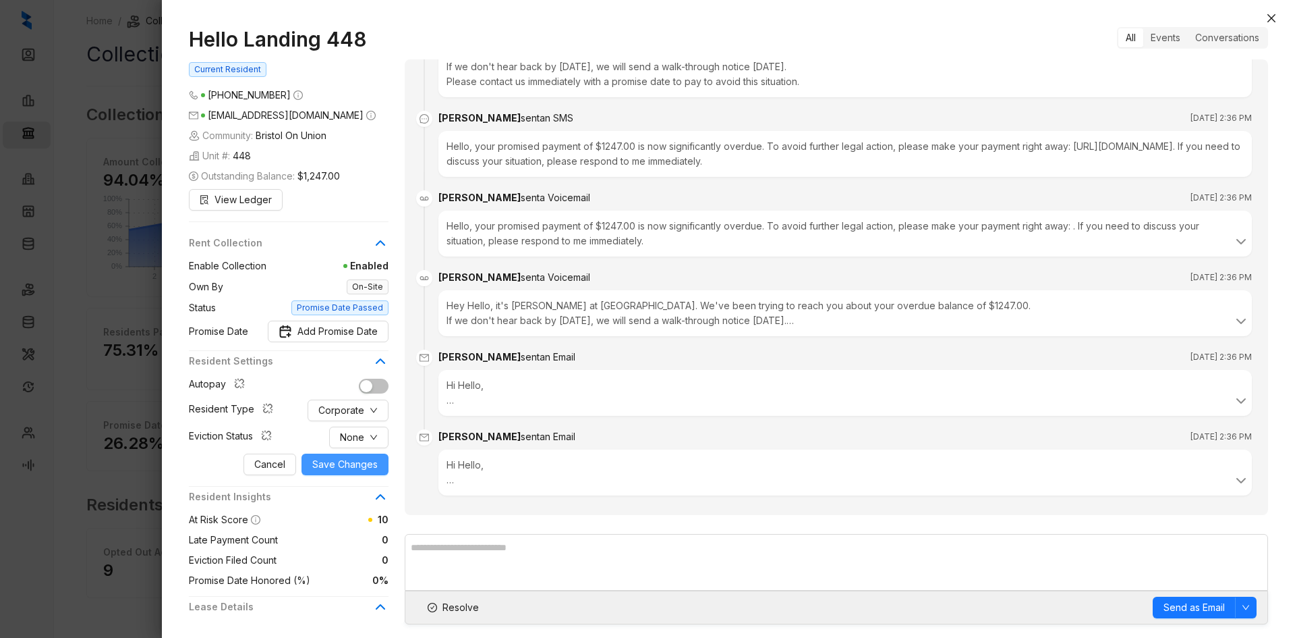
click at [356, 472] on span "Save Changes" at bounding box center [344, 464] width 65 height 15
click at [461, 607] on span "Resolve" at bounding box center [461, 607] width 36 height 15
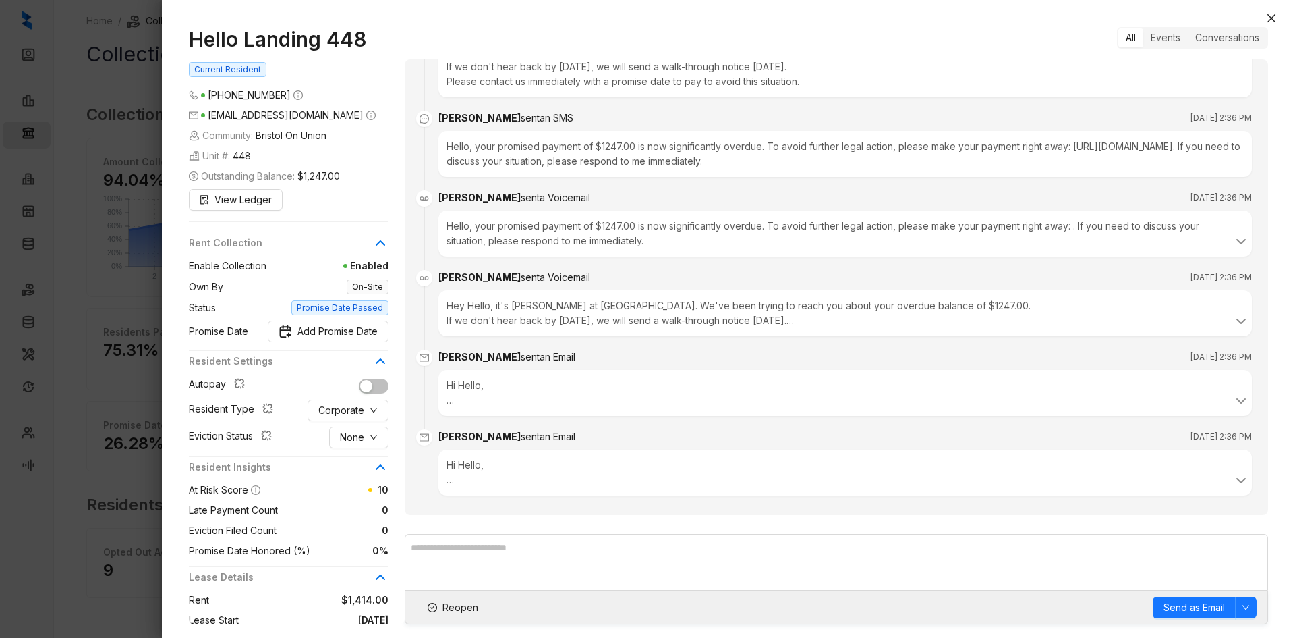
click at [1282, 18] on div "Hello Landing 448 Current Resident [PHONE_NUMBER] [EMAIL_ADDRESS][DOMAIN_NAME] …" at bounding box center [728, 325] width 1133 height 624
click at [1268, 18] on icon "close" at bounding box center [1271, 18] width 11 height 11
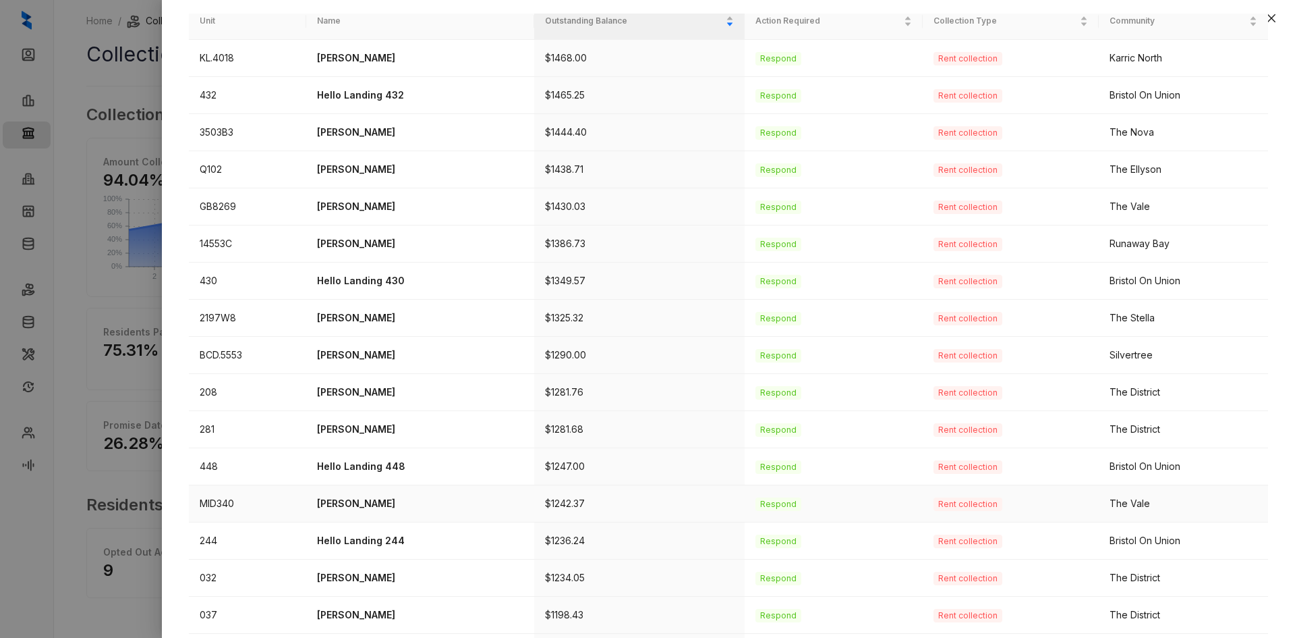
click at [332, 503] on p "[PERSON_NAME]" at bounding box center [420, 503] width 206 height 15
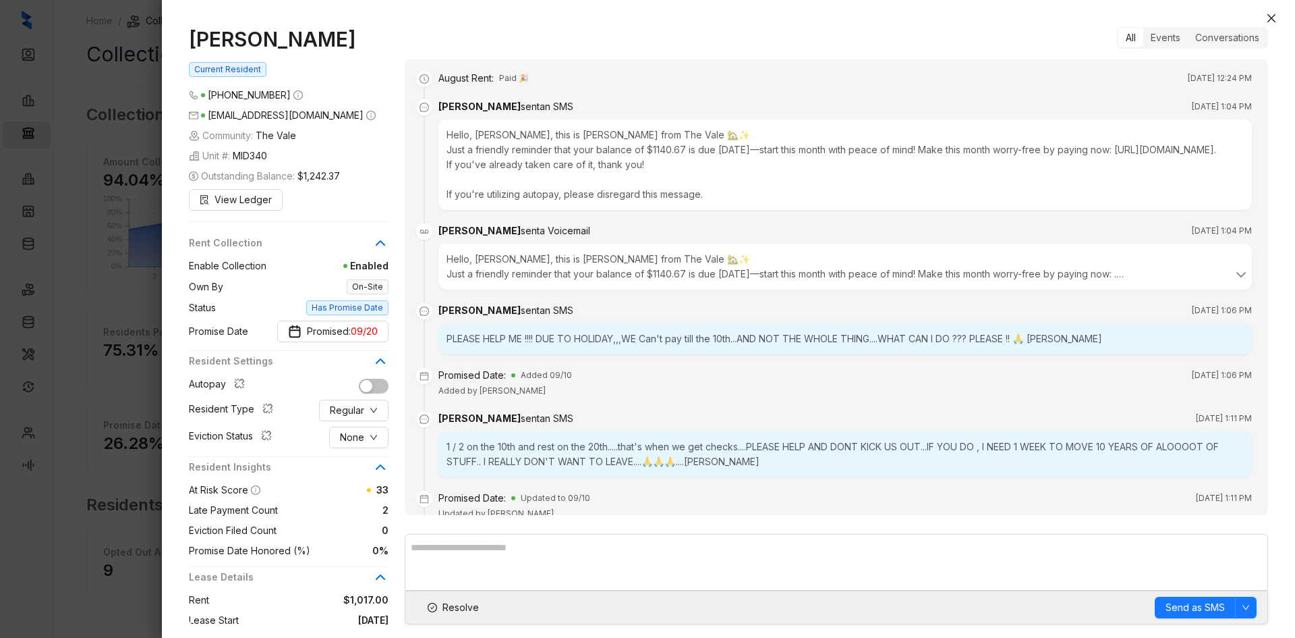
scroll to position [165, 0]
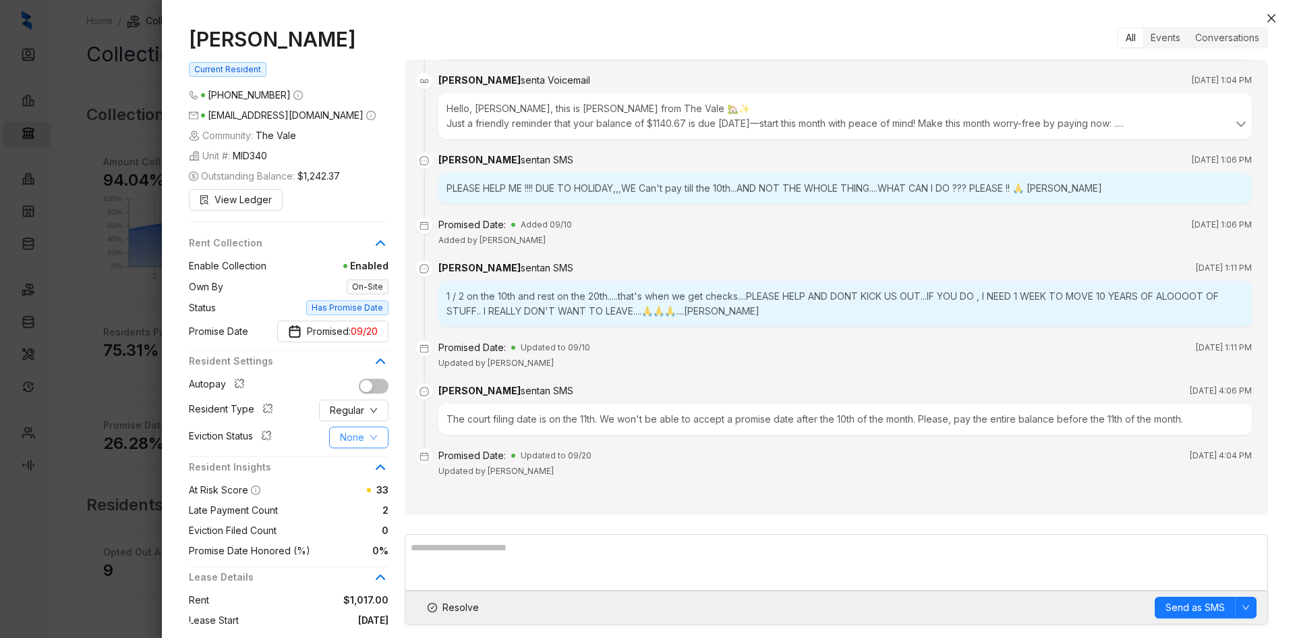
click at [355, 438] on span "None" at bounding box center [352, 437] width 24 height 15
click at [353, 484] on span "Pending" at bounding box center [359, 485] width 37 height 15
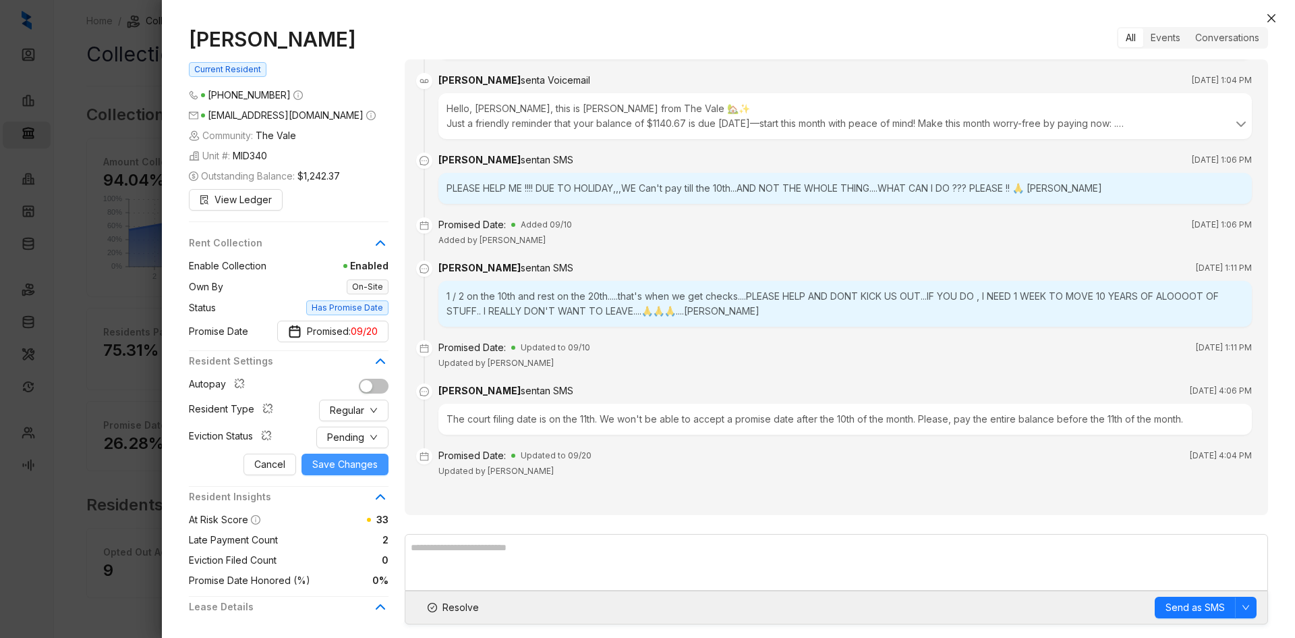
click at [353, 459] on span "Save Changes" at bounding box center [344, 464] width 65 height 15
click at [459, 600] on span "Resolve" at bounding box center [461, 607] width 36 height 15
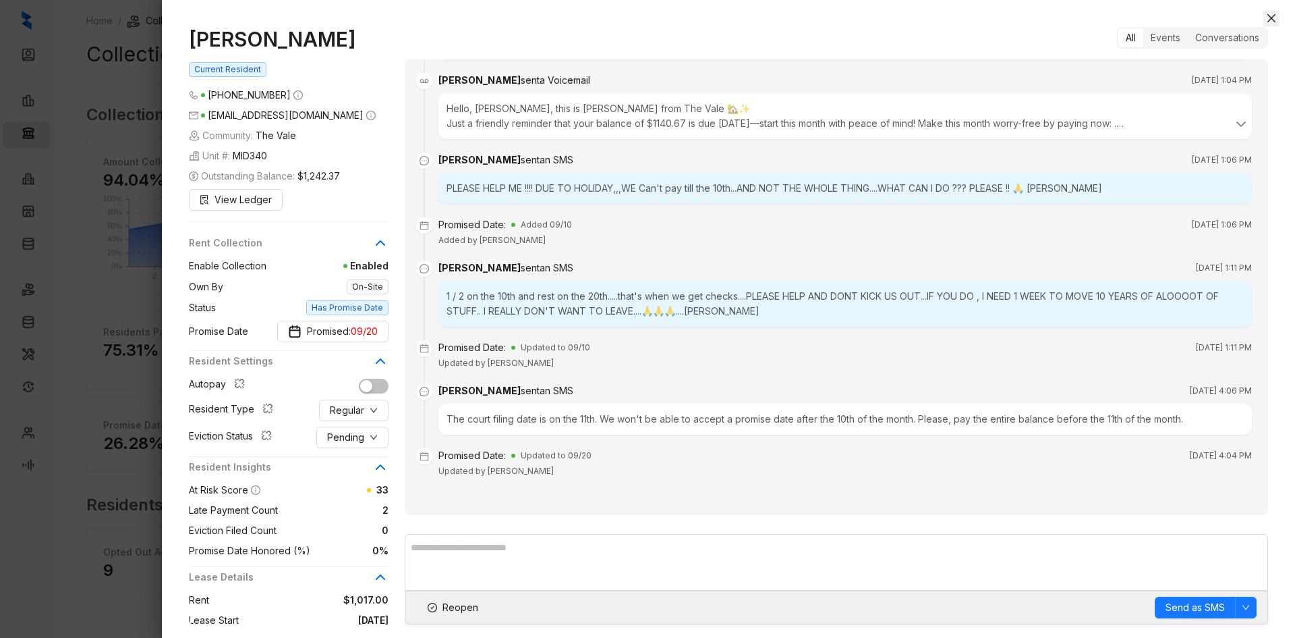
click at [1274, 21] on icon "close" at bounding box center [1272, 18] width 8 height 8
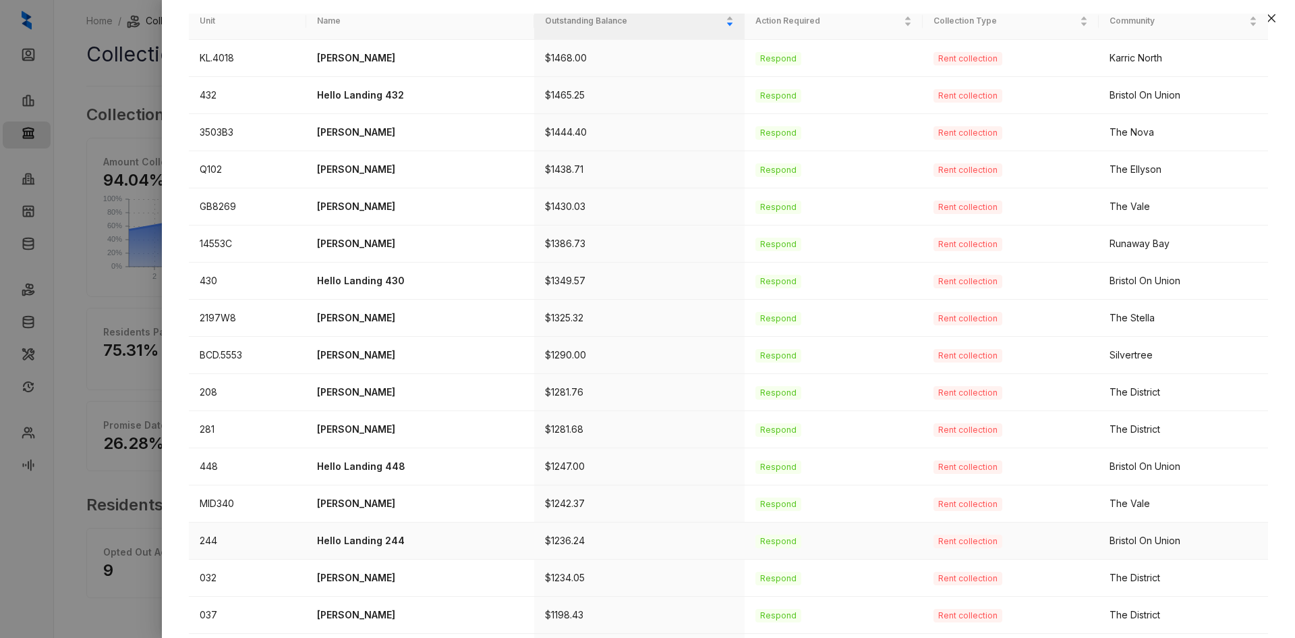
click at [387, 542] on p "Hello Landing 244" at bounding box center [420, 540] width 206 height 15
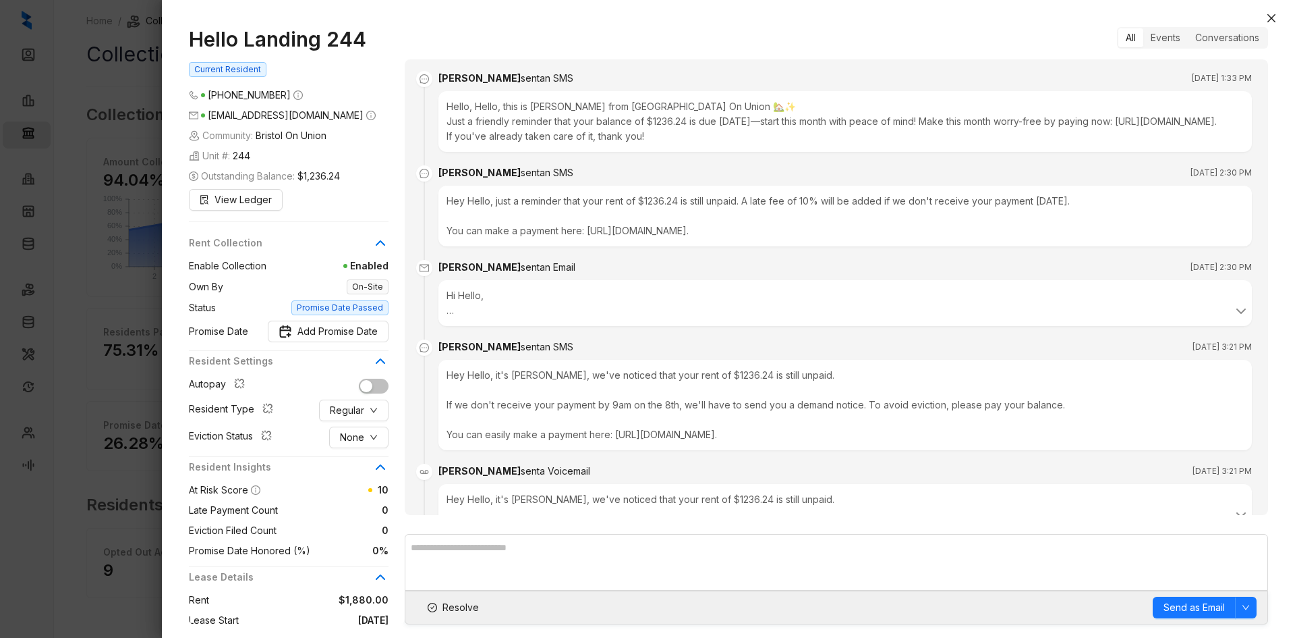
scroll to position [1482, 0]
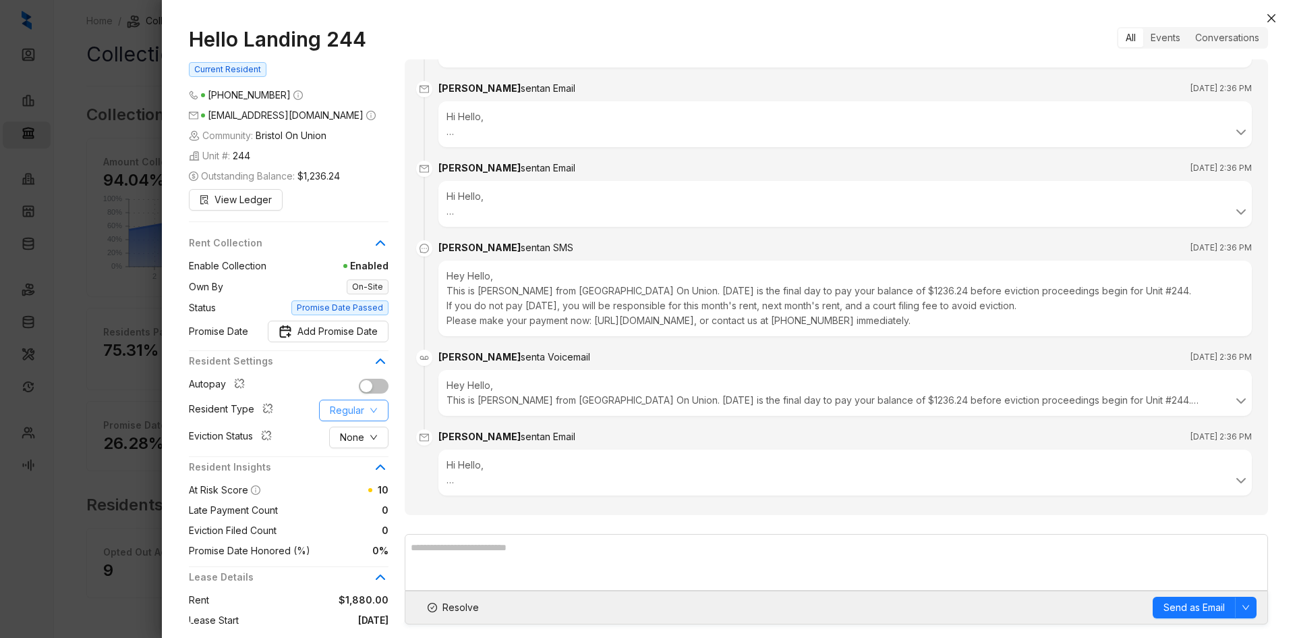
click at [366, 421] on button "Regular" at bounding box center [353, 410] width 69 height 22
click at [363, 486] on span "Corporate" at bounding box center [363, 488] width 65 height 15
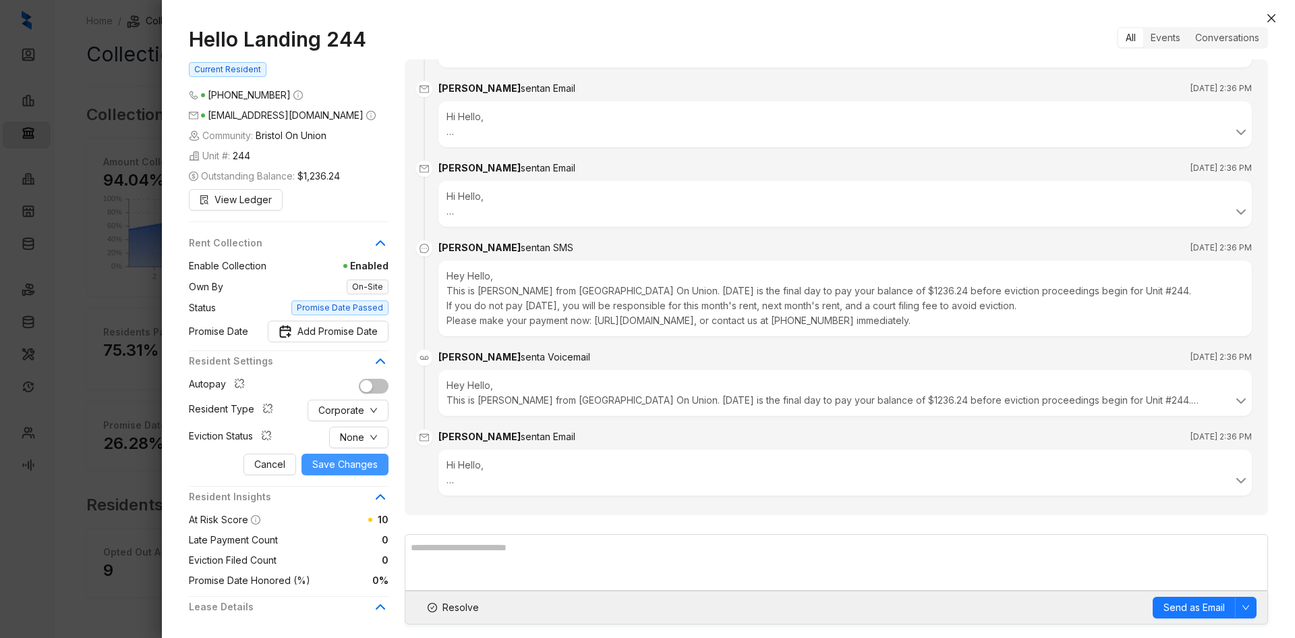
click at [351, 472] on span "Save Changes" at bounding box center [344, 464] width 65 height 15
click at [455, 608] on span "Resolve" at bounding box center [461, 607] width 36 height 15
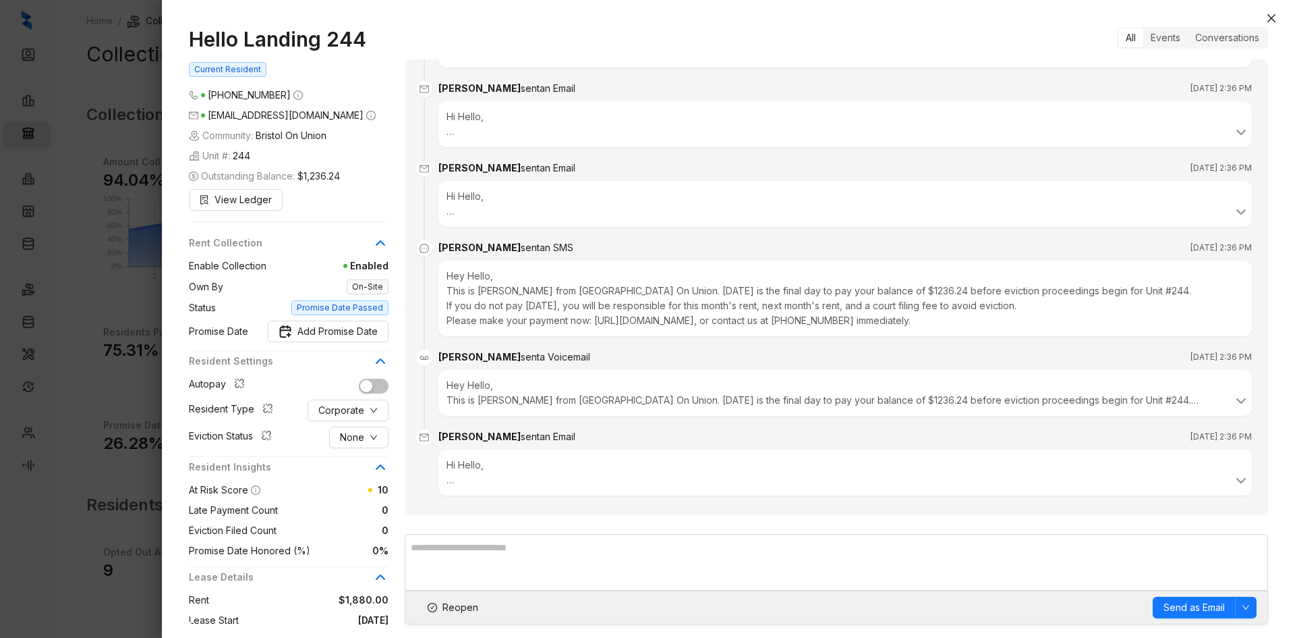
click at [1270, 17] on icon "close" at bounding box center [1271, 18] width 11 height 11
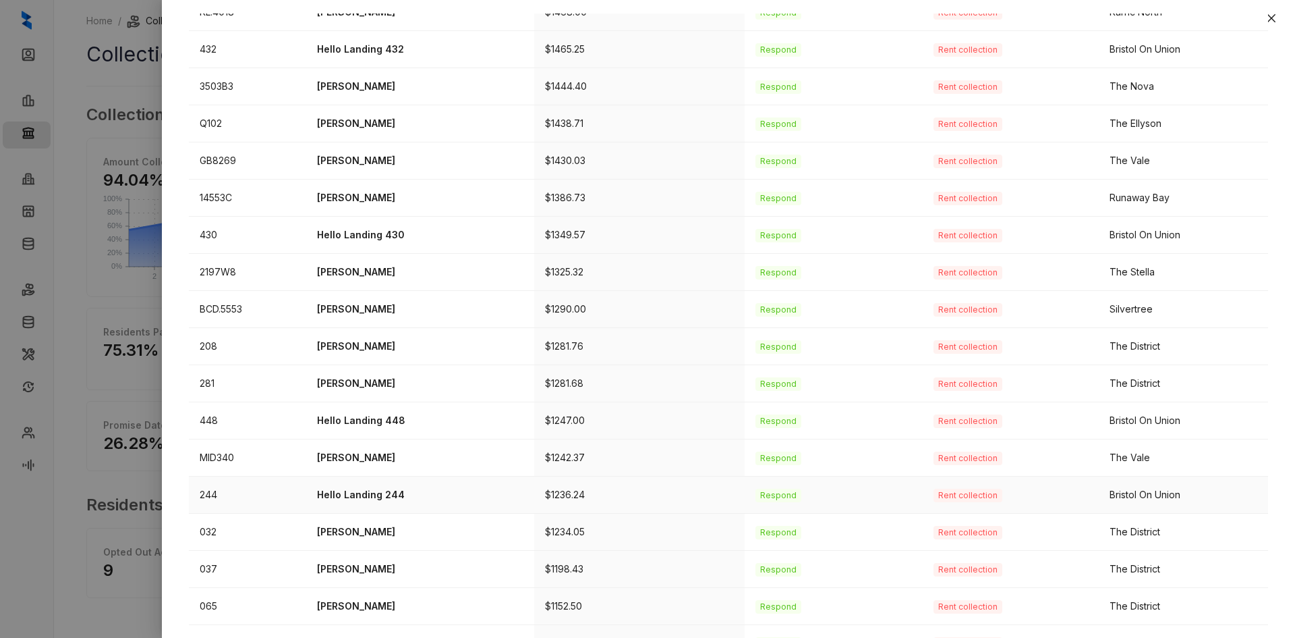
scroll to position [202, 0]
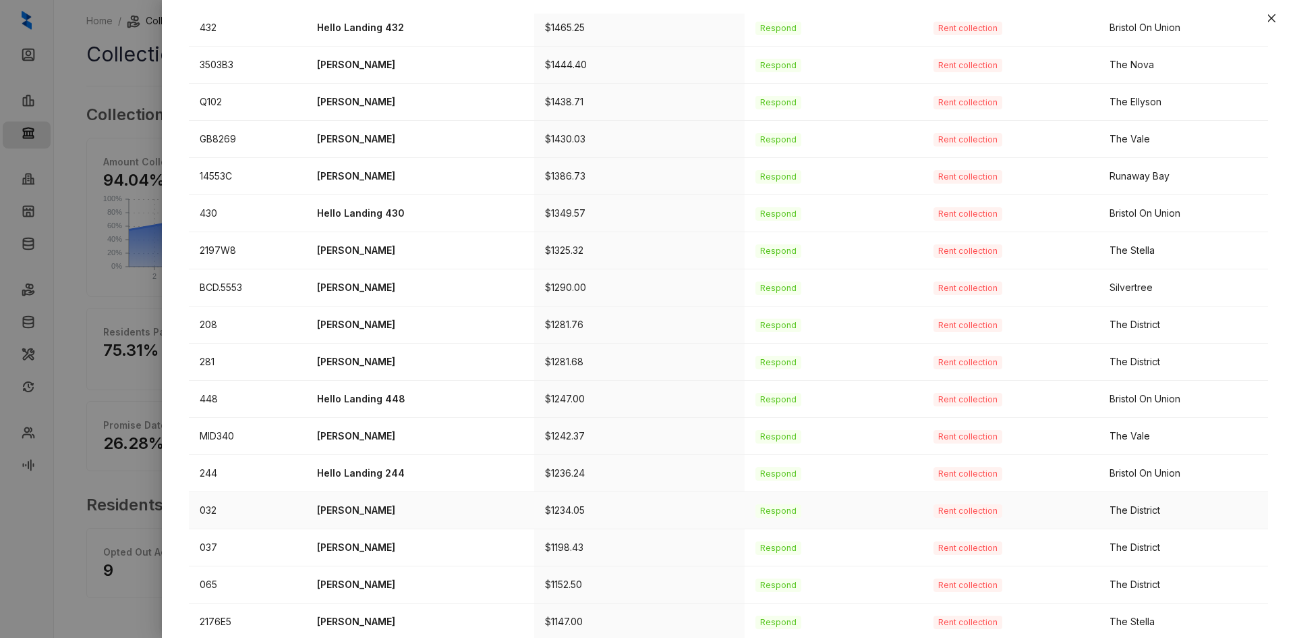
click at [394, 510] on p "[PERSON_NAME]" at bounding box center [420, 510] width 206 height 15
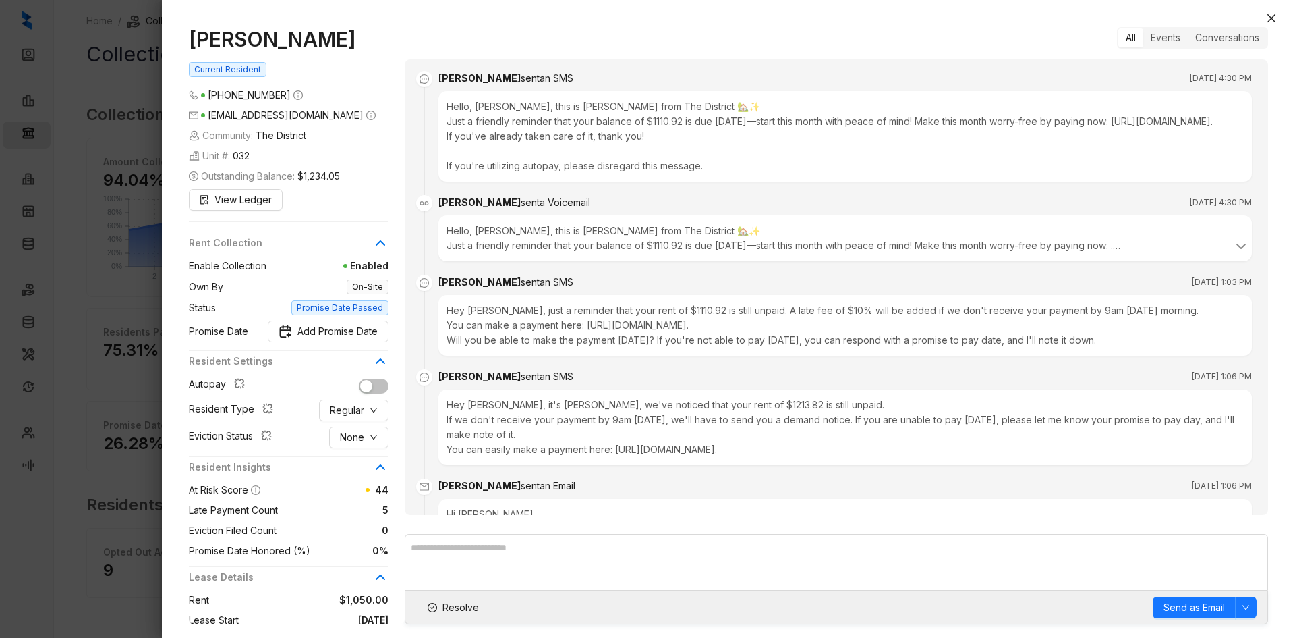
scroll to position [3820, 0]
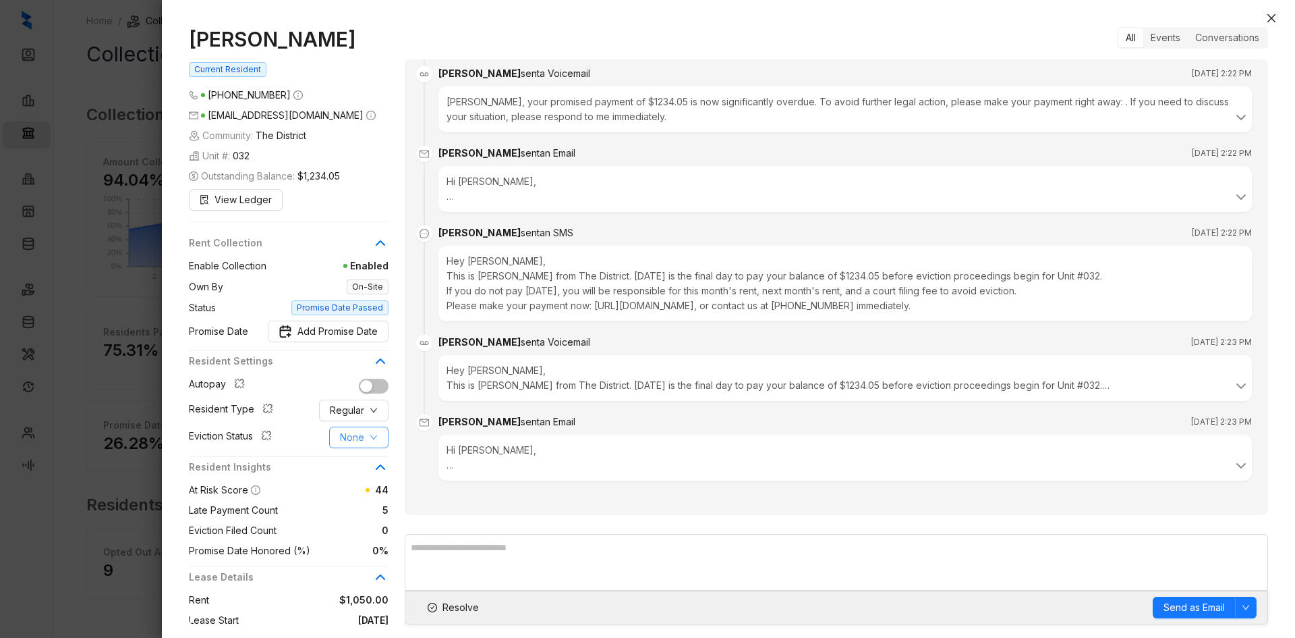
click at [358, 428] on button "None" at bounding box center [358, 437] width 59 height 22
click at [353, 513] on span "Filed" at bounding box center [359, 507] width 37 height 15
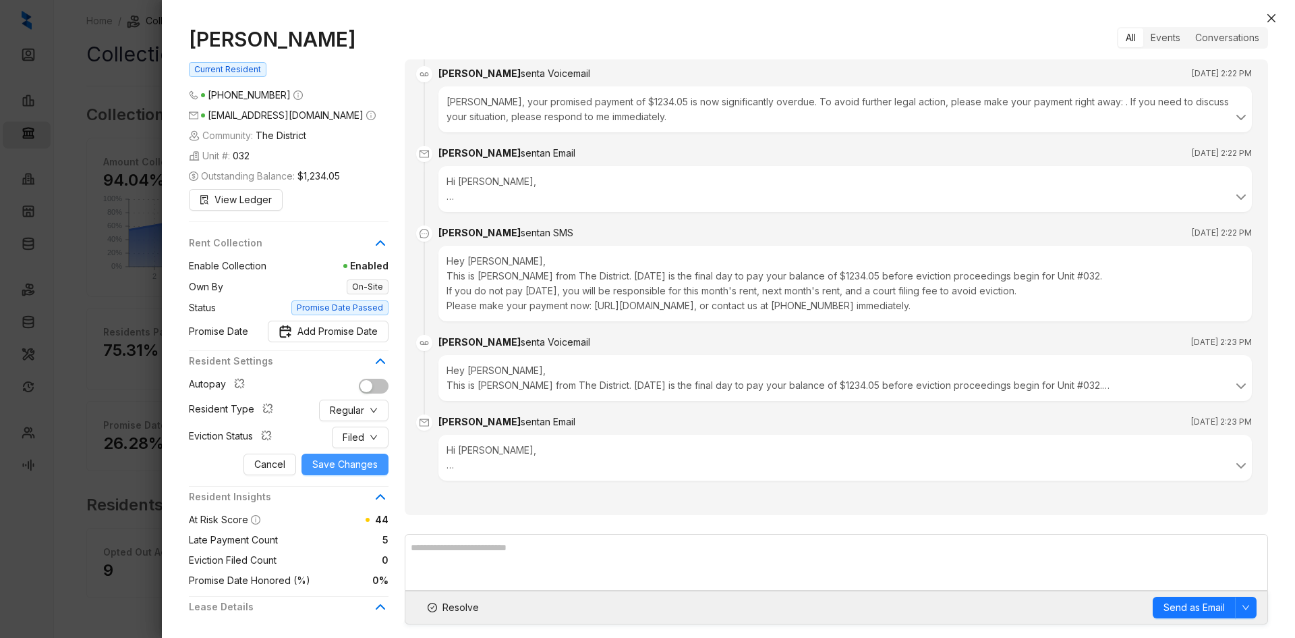
click at [366, 465] on span "Save Changes" at bounding box center [344, 464] width 65 height 15
click at [454, 608] on span "Resolve" at bounding box center [461, 607] width 36 height 15
click at [1274, 16] on icon "close" at bounding box center [1272, 18] width 8 height 8
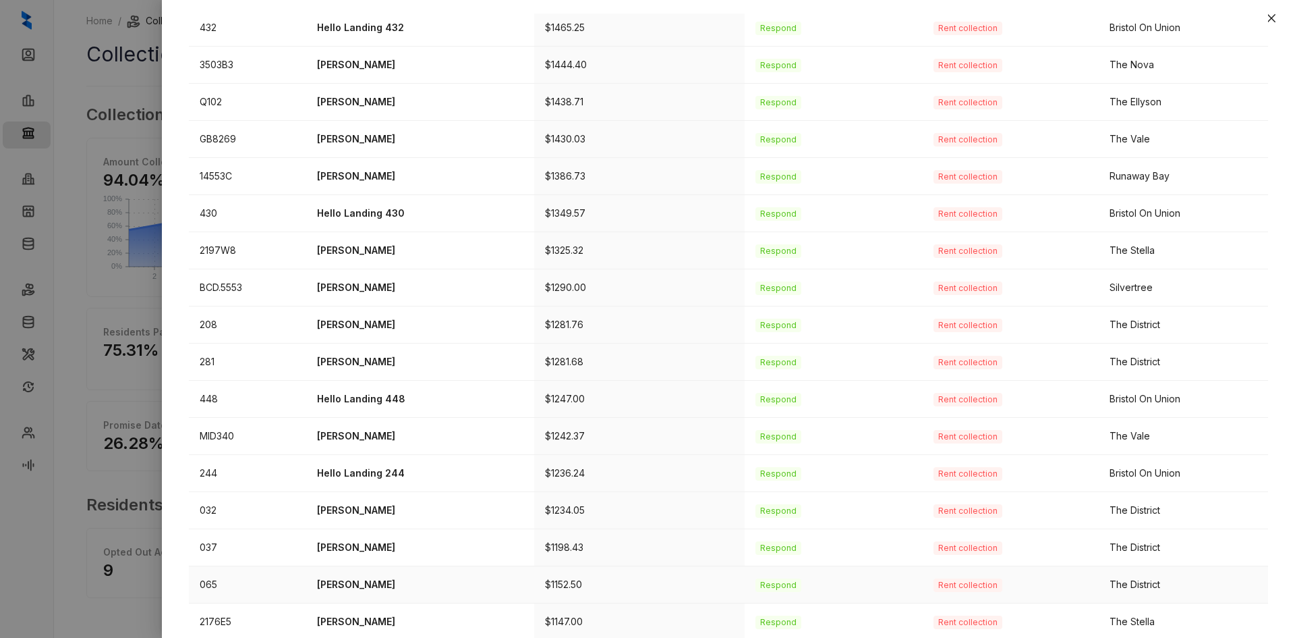
click at [338, 580] on p "[PERSON_NAME]" at bounding box center [420, 584] width 206 height 15
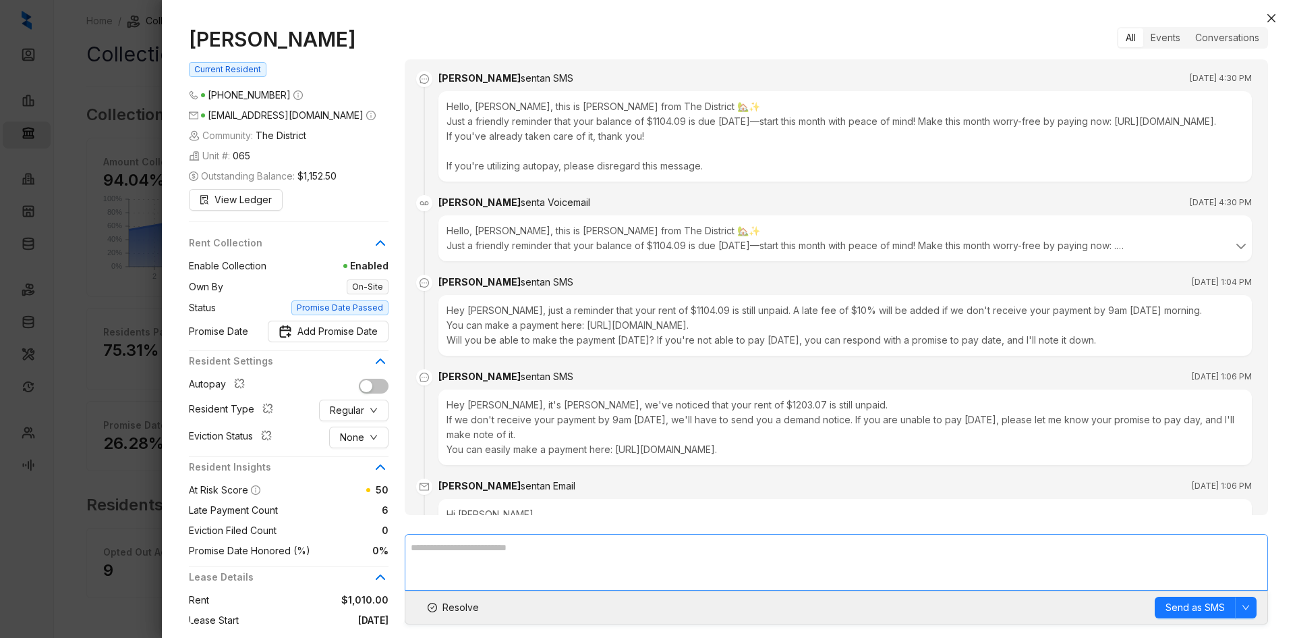
scroll to position [2937, 0]
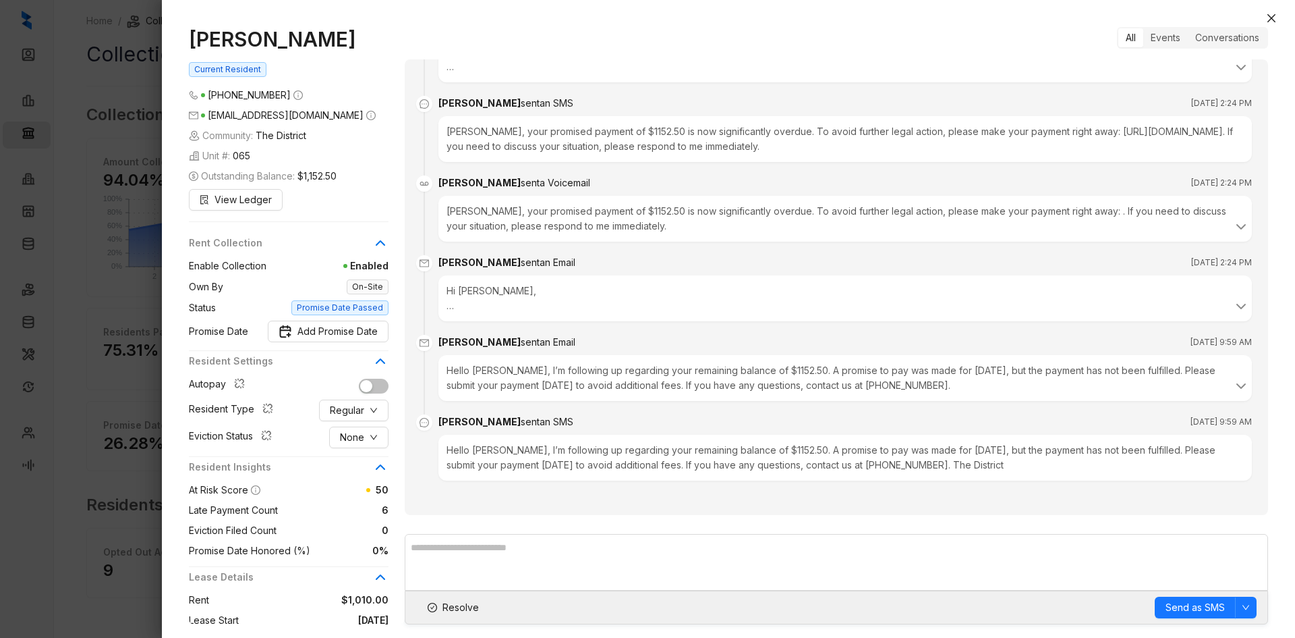
drag, startPoint x: 347, startPoint y: 38, endPoint x: 145, endPoint y: 40, distance: 201.7
click at [145, 40] on div "[PERSON_NAME] Current Resident [PHONE_NUMBER] [EMAIL_ADDRESS][DOMAIN_NAME] Comm…" at bounding box center [647, 319] width 1295 height 638
copy div "[PERSON_NAME]"
click at [349, 441] on span "None" at bounding box center [352, 437] width 24 height 15
click at [357, 503] on span "Filed" at bounding box center [359, 507] width 37 height 15
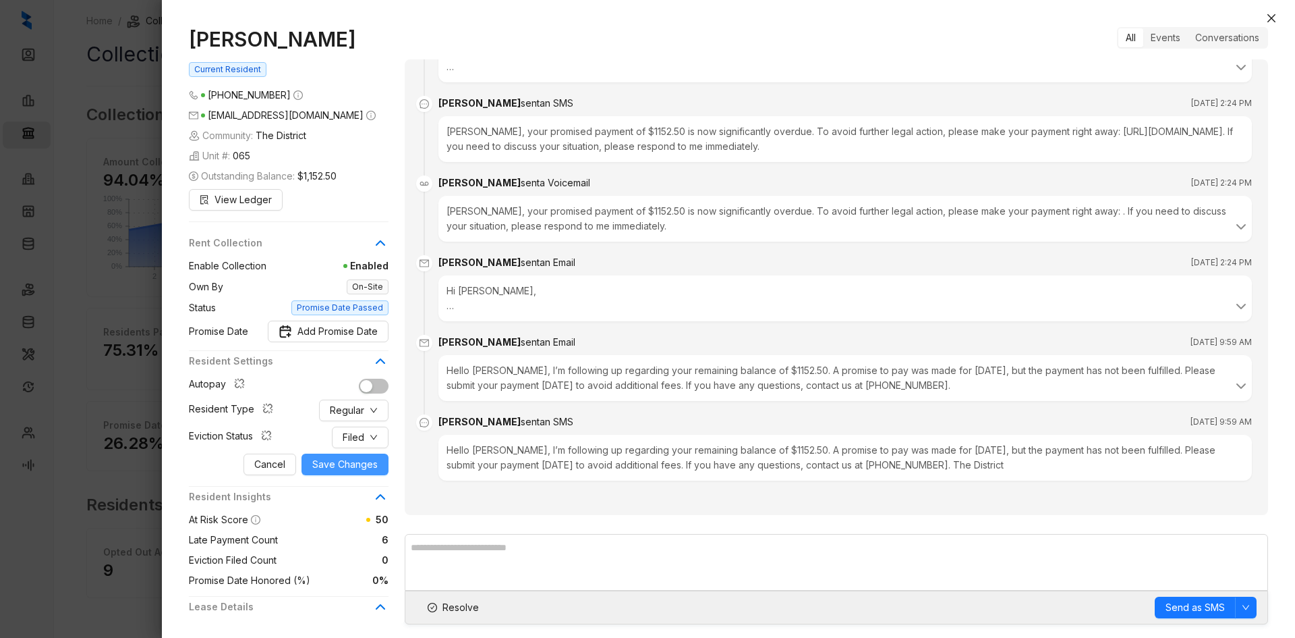
click at [360, 461] on span "Save Changes" at bounding box center [344, 464] width 65 height 15
click at [458, 609] on span "Resolve" at bounding box center [461, 607] width 36 height 15
click at [1269, 22] on icon "close" at bounding box center [1271, 18] width 11 height 11
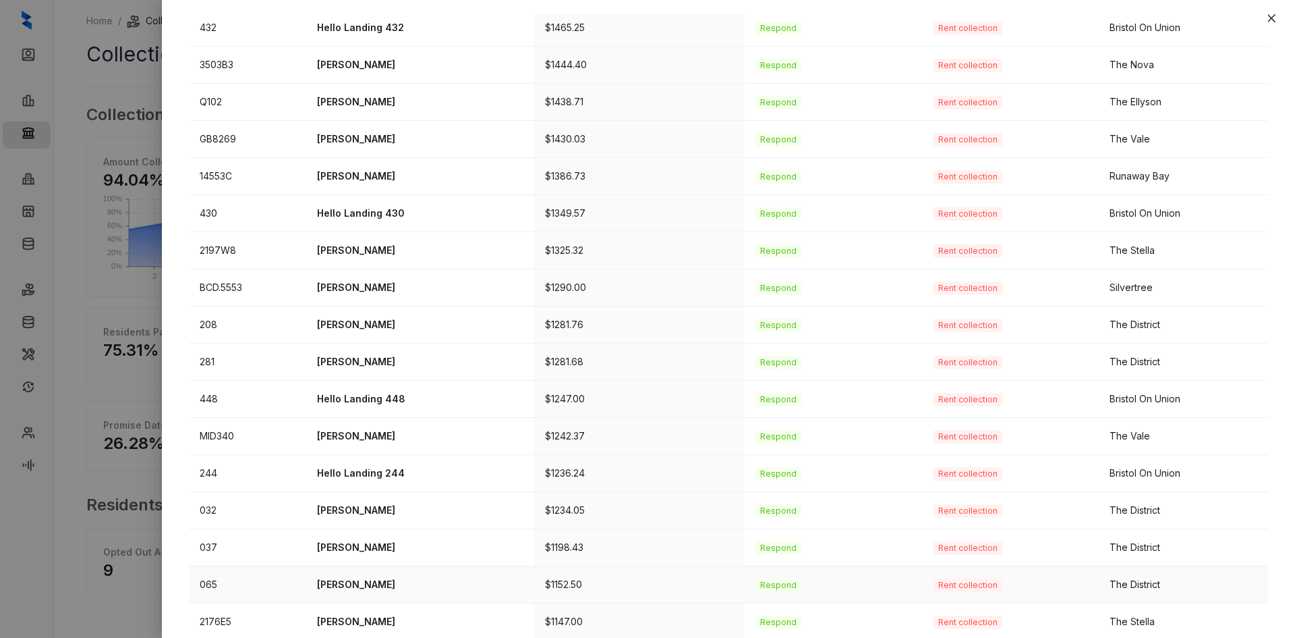
scroll to position [325, 0]
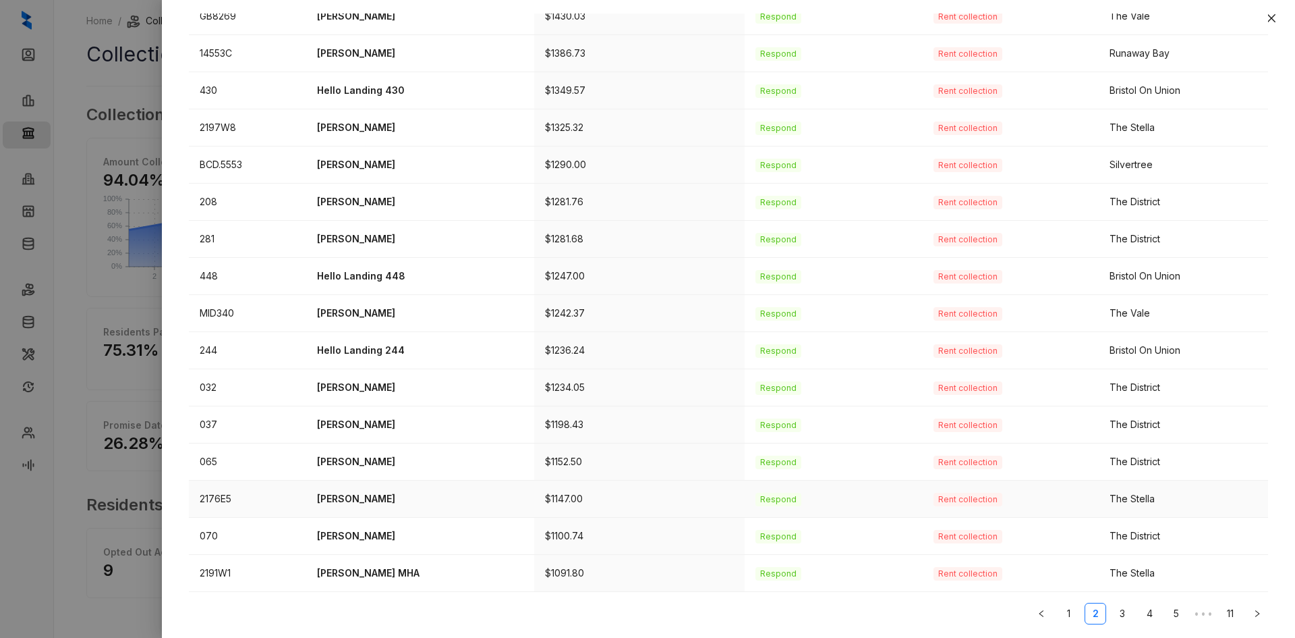
click at [383, 497] on p "[PERSON_NAME]" at bounding box center [420, 498] width 206 height 15
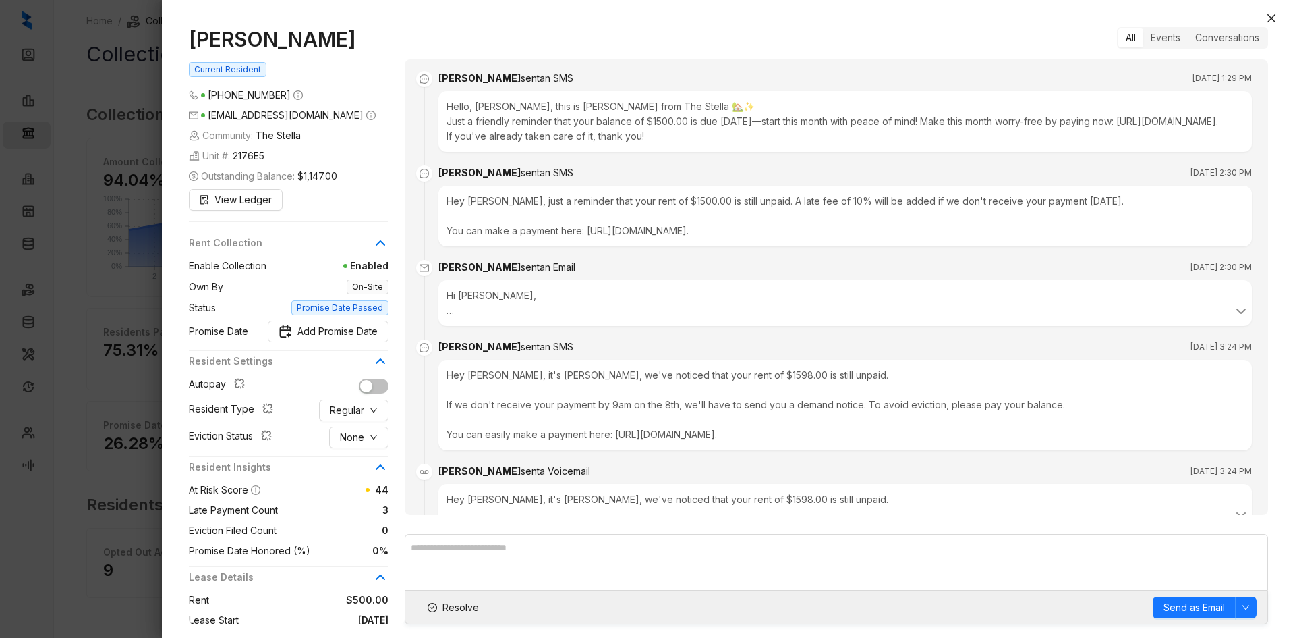
scroll to position [1512, 0]
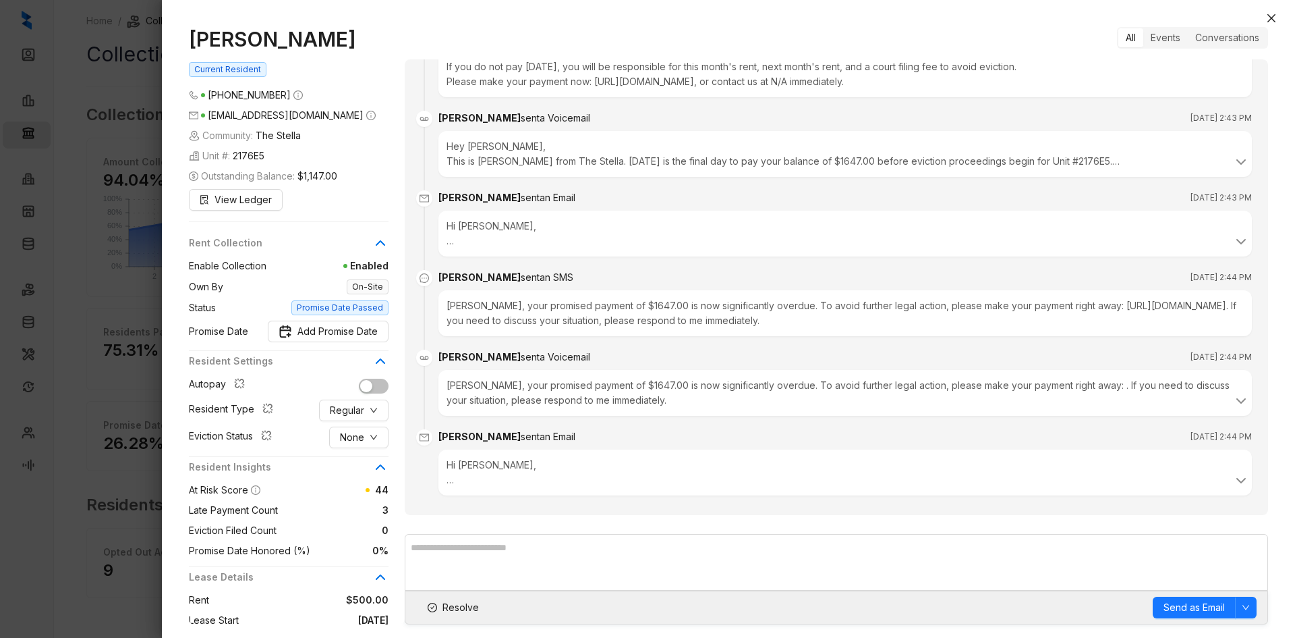
drag, startPoint x: 378, startPoint y: 38, endPoint x: 173, endPoint y: 43, distance: 204.5
click at [173, 43] on div "[PERSON_NAME] Current Resident [PHONE_NUMBER] [EMAIL_ADDRESS][DOMAIN_NAME] Comm…" at bounding box center [728, 325] width 1133 height 624
copy h1 "[PERSON_NAME]"
click at [452, 602] on span "Resolve" at bounding box center [461, 607] width 36 height 15
click at [358, 409] on span "Regular" at bounding box center [347, 410] width 34 height 15
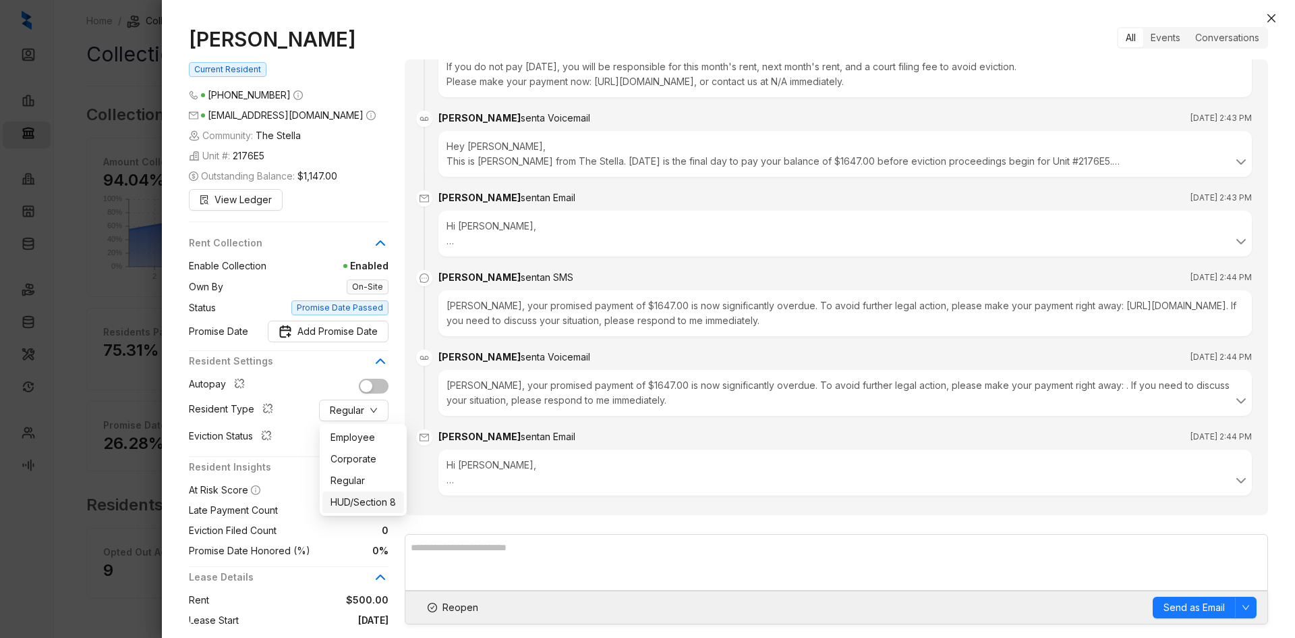
click at [376, 497] on span "HUD/Section 8" at bounding box center [363, 501] width 65 height 15
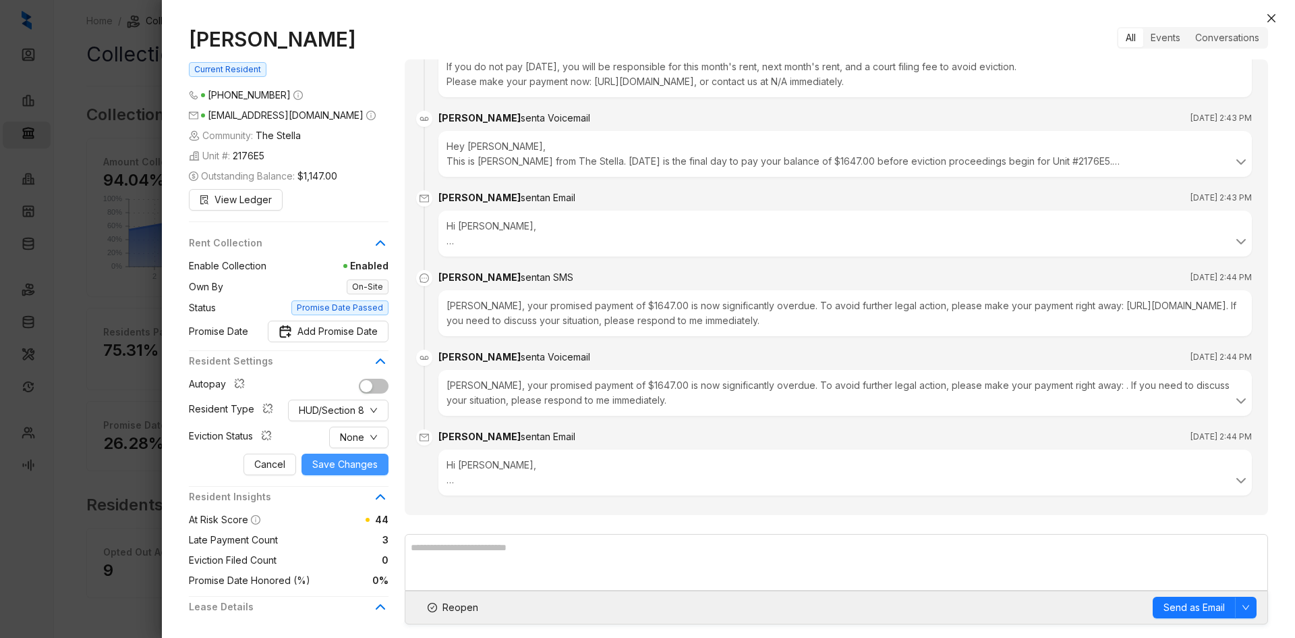
click at [340, 463] on span "Save Changes" at bounding box center [344, 464] width 65 height 15
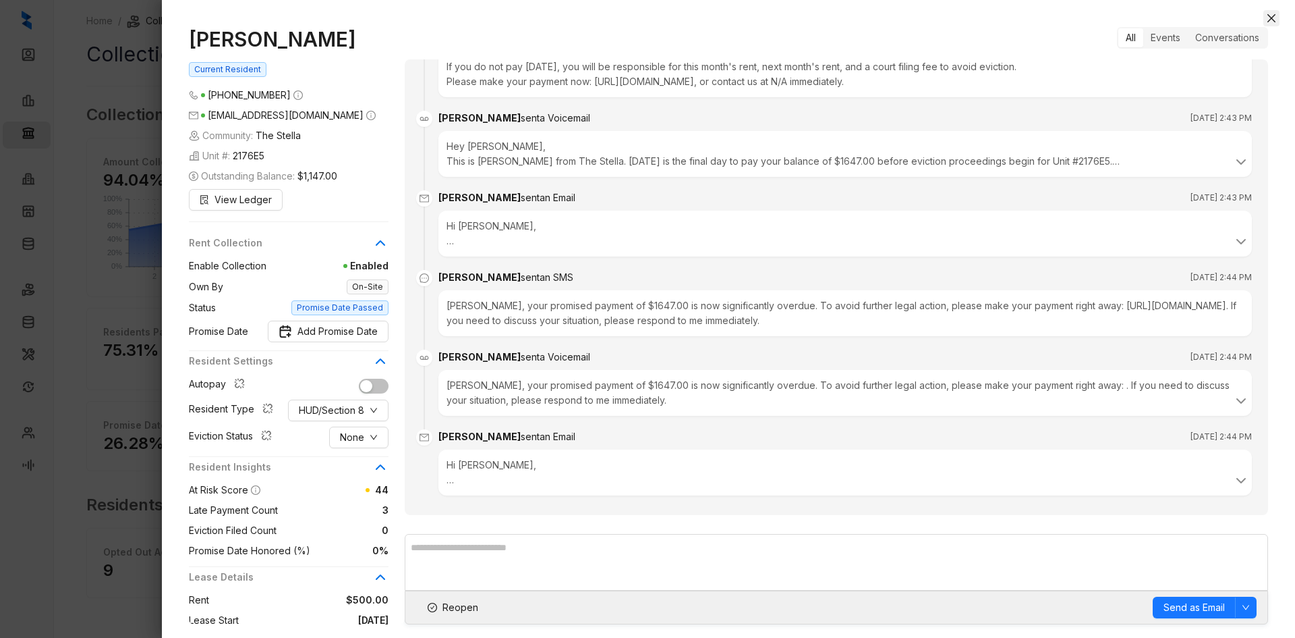
click at [1272, 22] on icon "close" at bounding box center [1271, 18] width 11 height 11
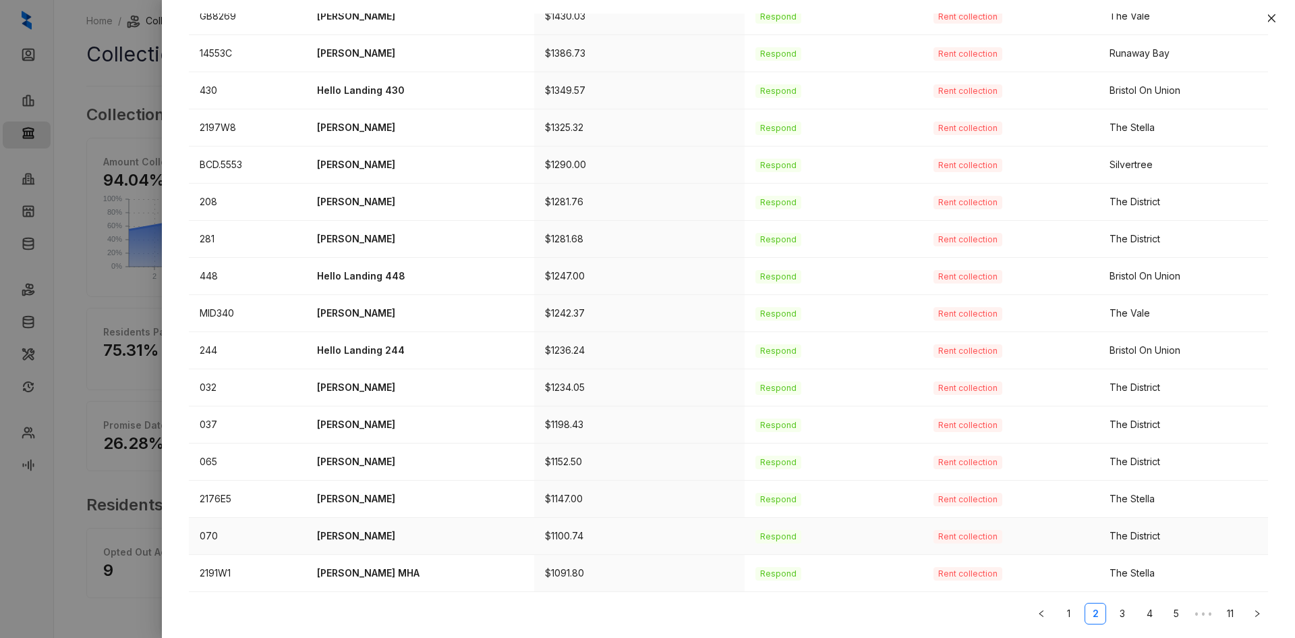
click at [361, 538] on p "[PERSON_NAME]" at bounding box center [420, 535] width 206 height 15
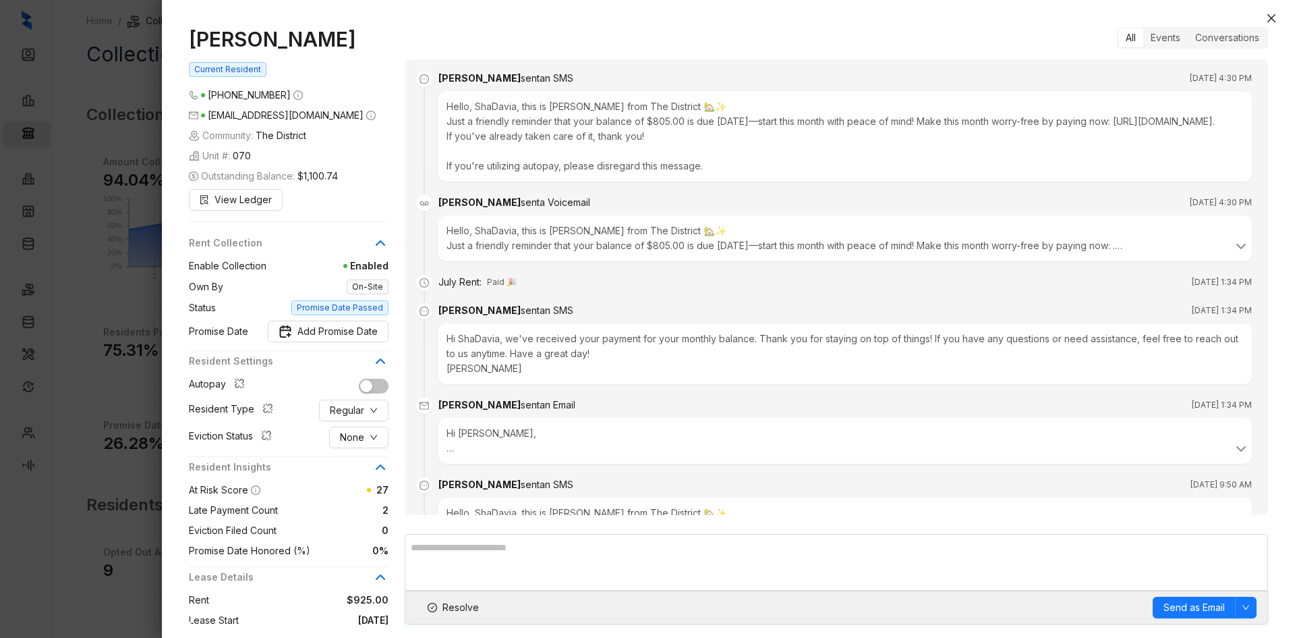
scroll to position [2920, 0]
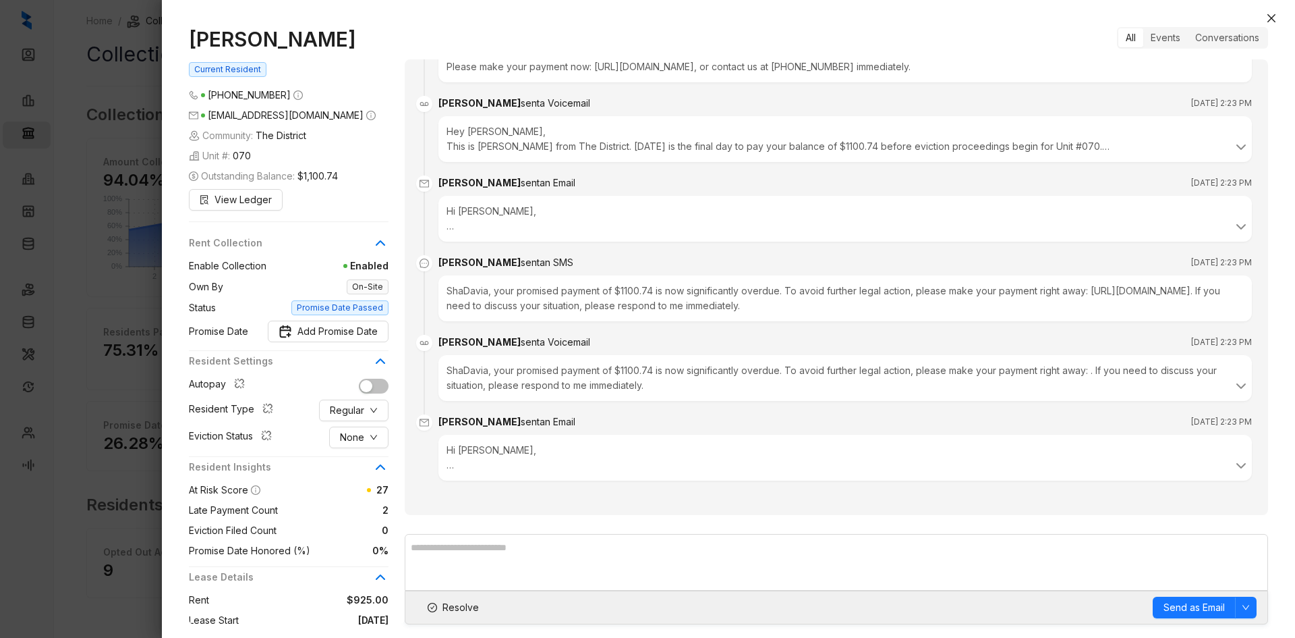
drag, startPoint x: 332, startPoint y: 40, endPoint x: 158, endPoint y: 44, distance: 174.1
click at [152, 40] on div "[PERSON_NAME] Current Resident [PHONE_NUMBER] [EMAIL_ADDRESS][DOMAIN_NAME] Comm…" at bounding box center [647, 319] width 1295 height 638
copy div "[PERSON_NAME]"
click at [357, 438] on span "None" at bounding box center [352, 437] width 24 height 15
click at [361, 506] on span "Filed" at bounding box center [359, 507] width 37 height 15
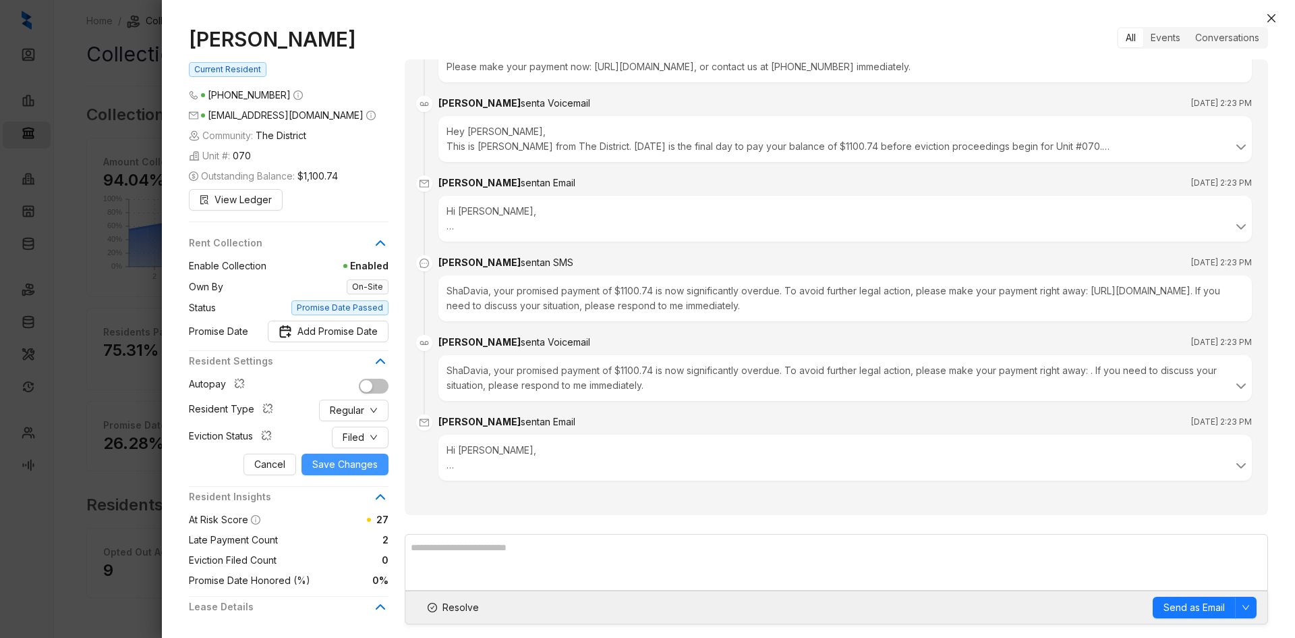
click at [341, 464] on span "Save Changes" at bounding box center [344, 464] width 65 height 15
click at [461, 607] on span "Resolve" at bounding box center [461, 607] width 36 height 15
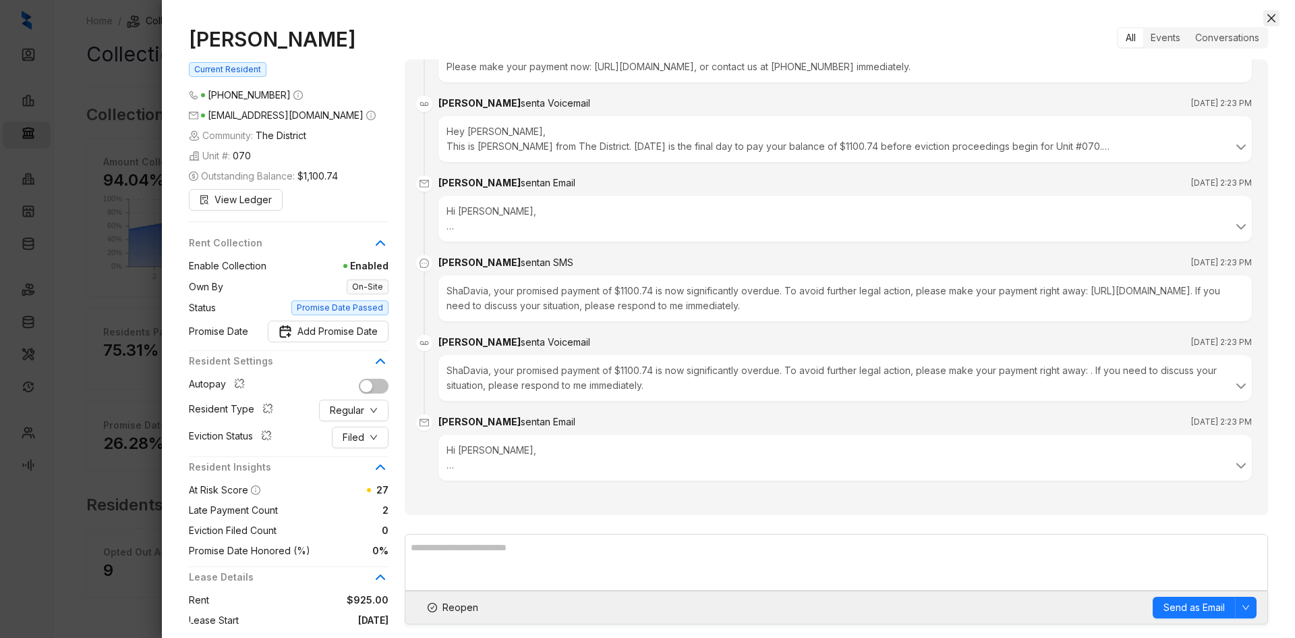
click at [1270, 20] on icon "close" at bounding box center [1272, 18] width 8 height 8
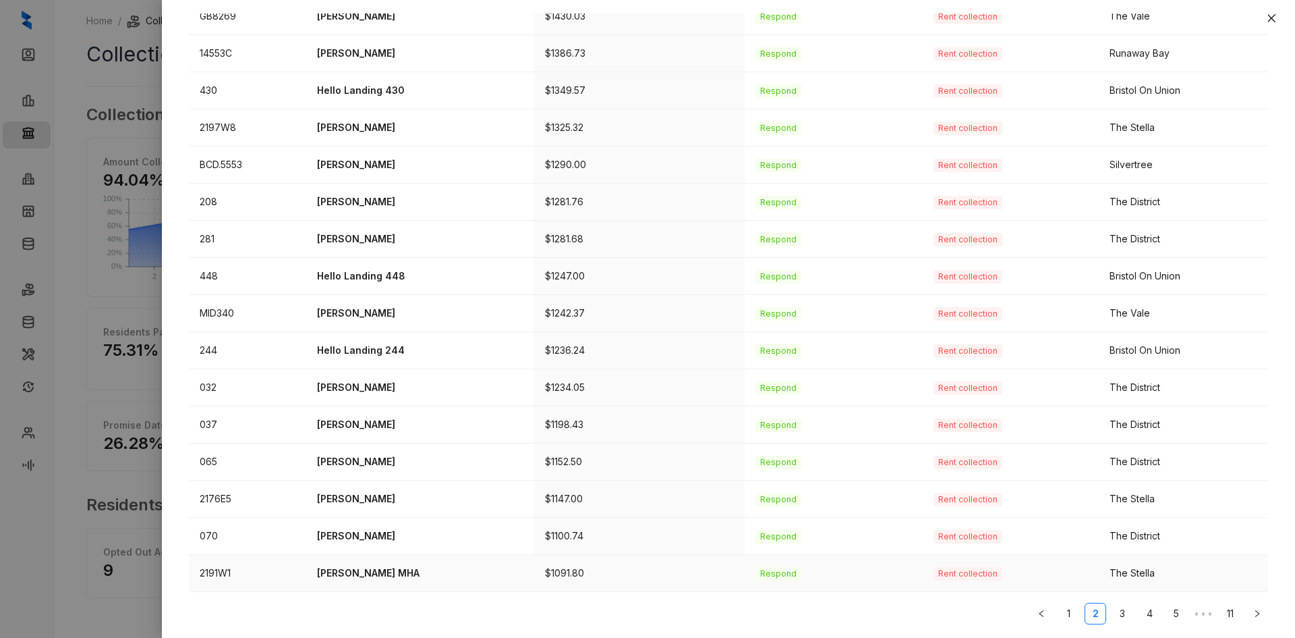
click at [369, 575] on p "[PERSON_NAME] MHA" at bounding box center [420, 572] width 206 height 15
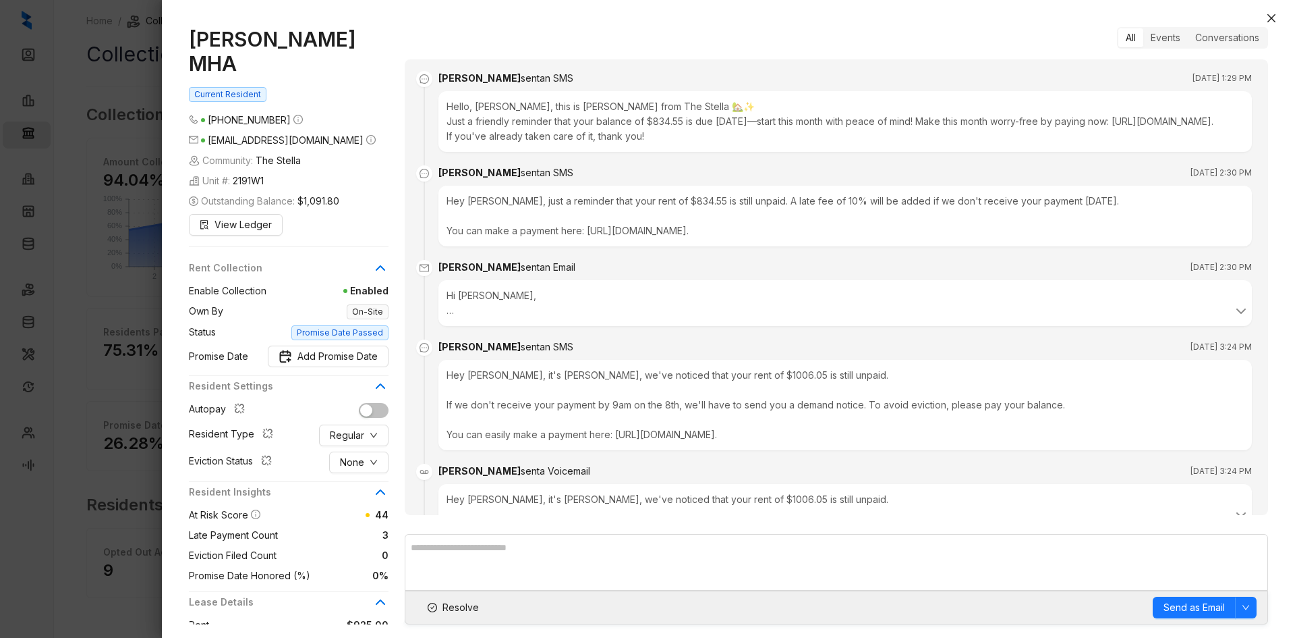
scroll to position [1577, 0]
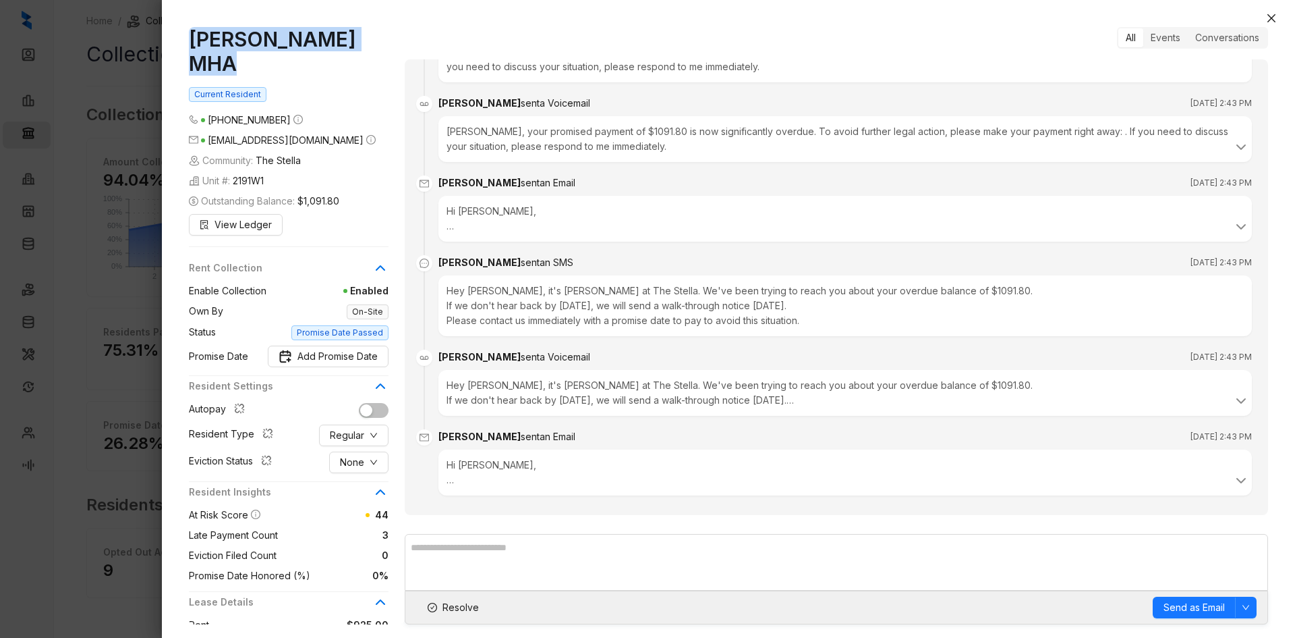
drag, startPoint x: 382, startPoint y: 36, endPoint x: 146, endPoint y: 30, distance: 235.5
click at [146, 30] on div "[PERSON_NAME] MHA Current Resident [PHONE_NUMBER] [EMAIL_ADDRESS][DOMAIN_NAME] …" at bounding box center [647, 319] width 1295 height 638
copy div "[PERSON_NAME] MHA"
click at [362, 428] on span "Regular" at bounding box center [347, 435] width 34 height 15
click at [373, 500] on span "HUD/Section 8" at bounding box center [363, 501] width 65 height 15
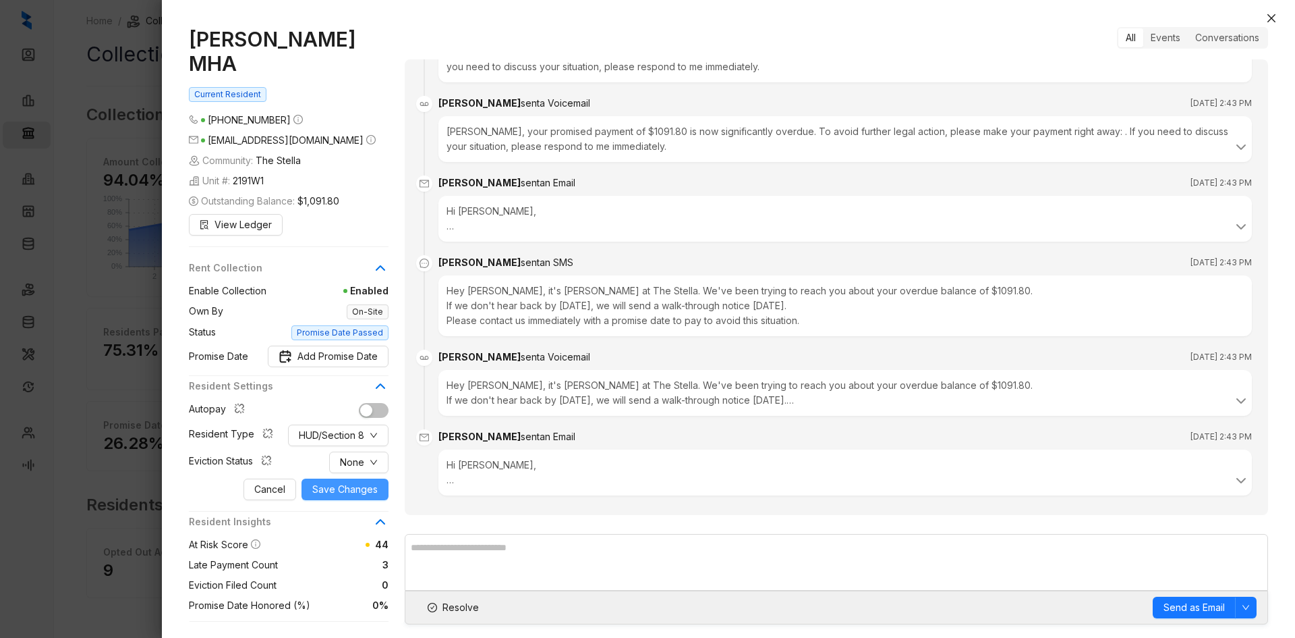
click at [339, 478] on button "Save Changes" at bounding box center [345, 489] width 87 height 22
click at [463, 610] on span "Resolve" at bounding box center [461, 607] width 36 height 15
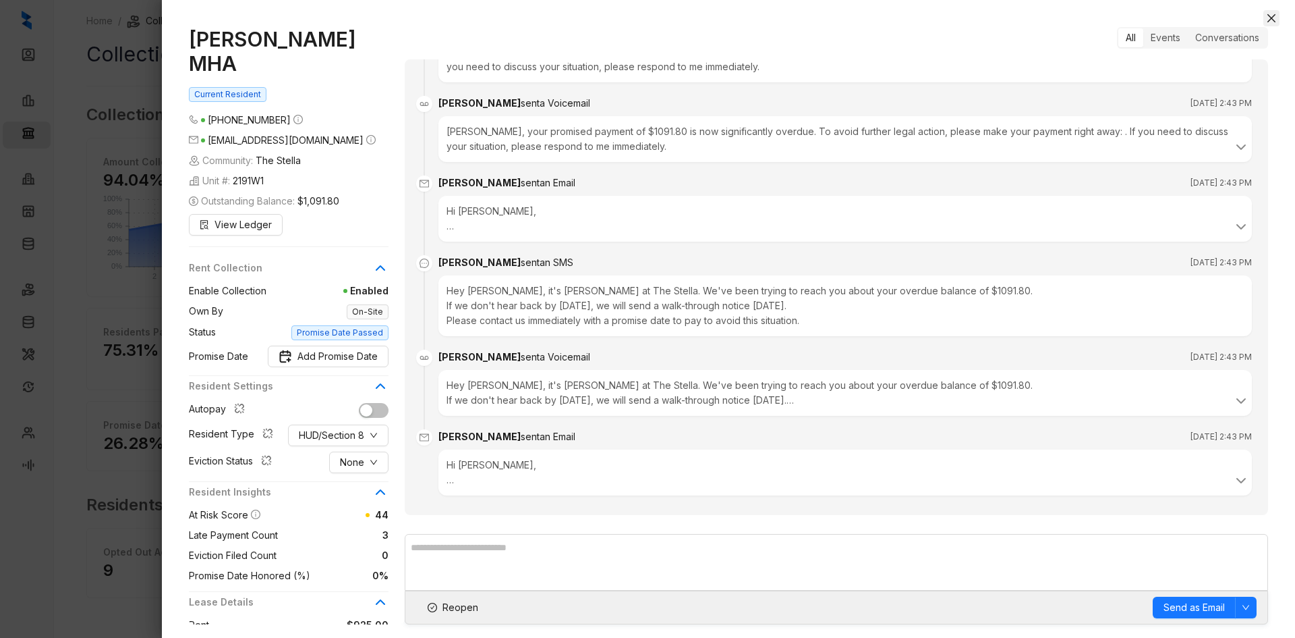
click at [1274, 15] on icon "close" at bounding box center [1271, 18] width 11 height 11
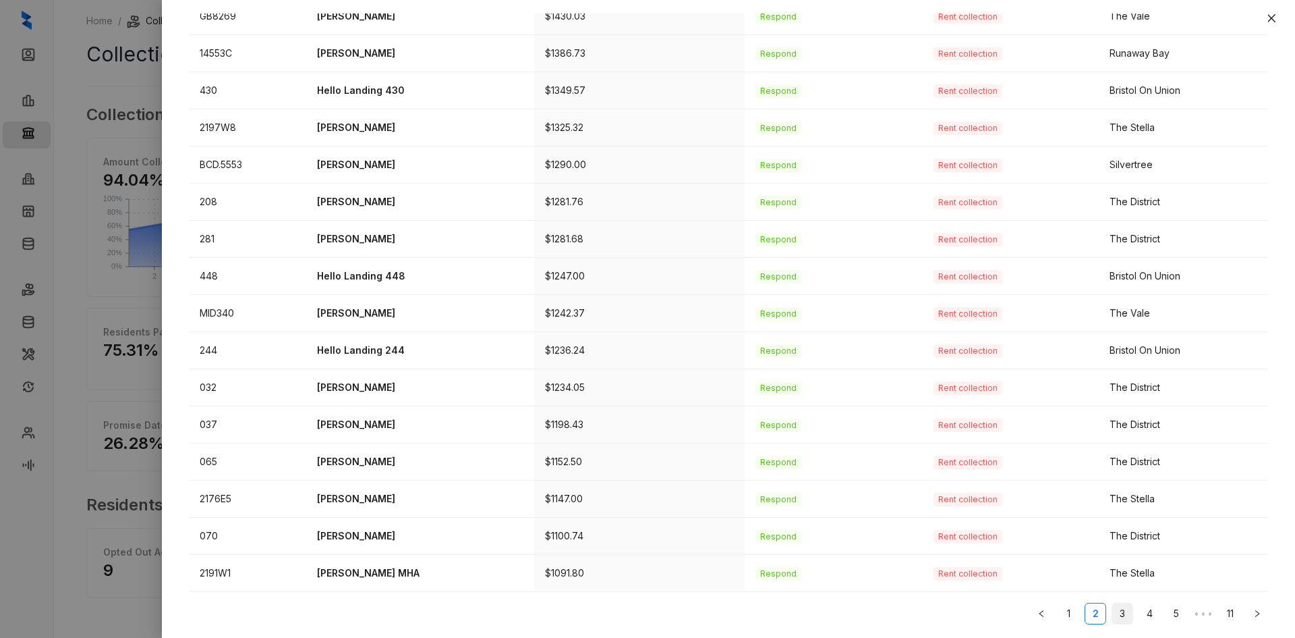
click at [1112, 613] on link "3" at bounding box center [1122, 613] width 20 height 20
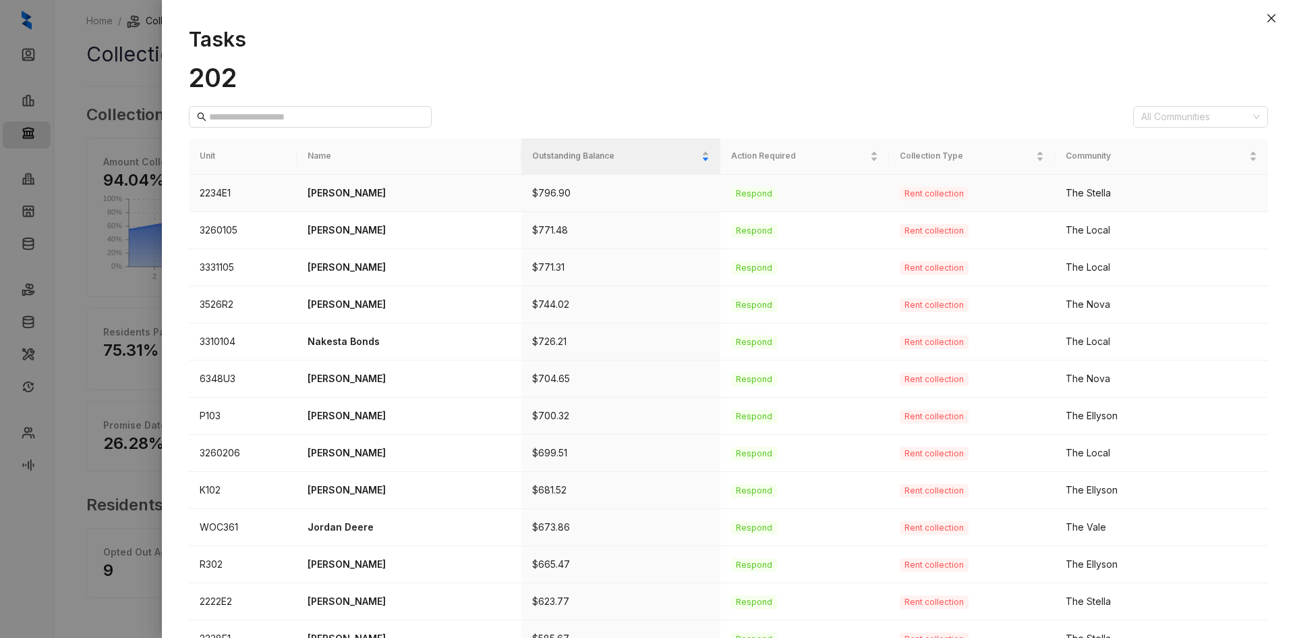
click at [374, 198] on p "[PERSON_NAME]" at bounding box center [409, 193] width 203 height 15
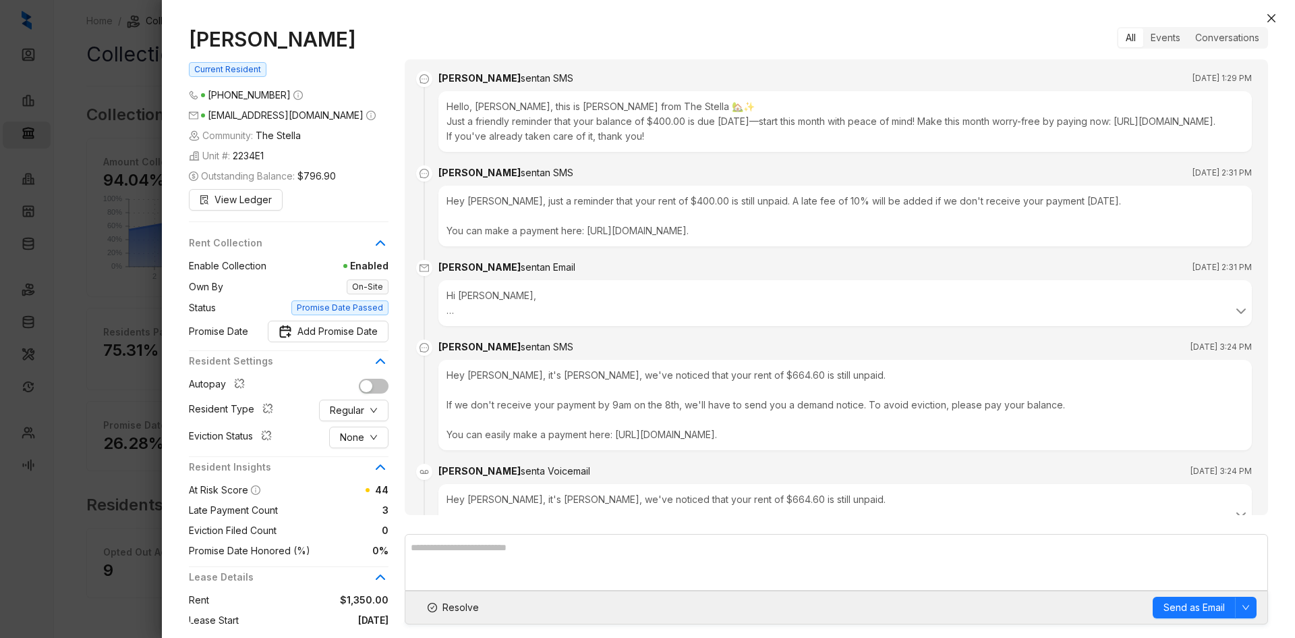
scroll to position [1512, 0]
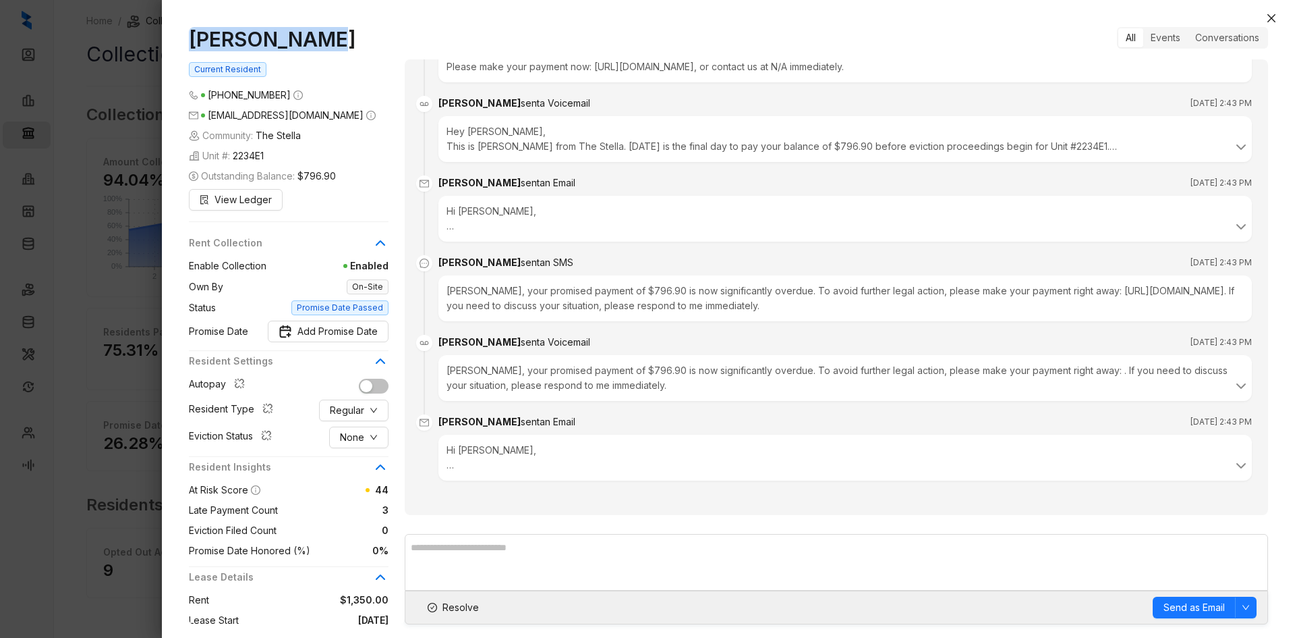
drag, startPoint x: 327, startPoint y: 40, endPoint x: 200, endPoint y: 43, distance: 126.2
click at [188, 36] on div "[PERSON_NAME] Current Resident [PHONE_NUMBER] [EMAIL_ADDRESS][DOMAIN_NAME] Comm…" at bounding box center [728, 325] width 1133 height 624
copy h1 "[PERSON_NAME]"
click at [1270, 16] on icon "close" at bounding box center [1272, 18] width 8 height 8
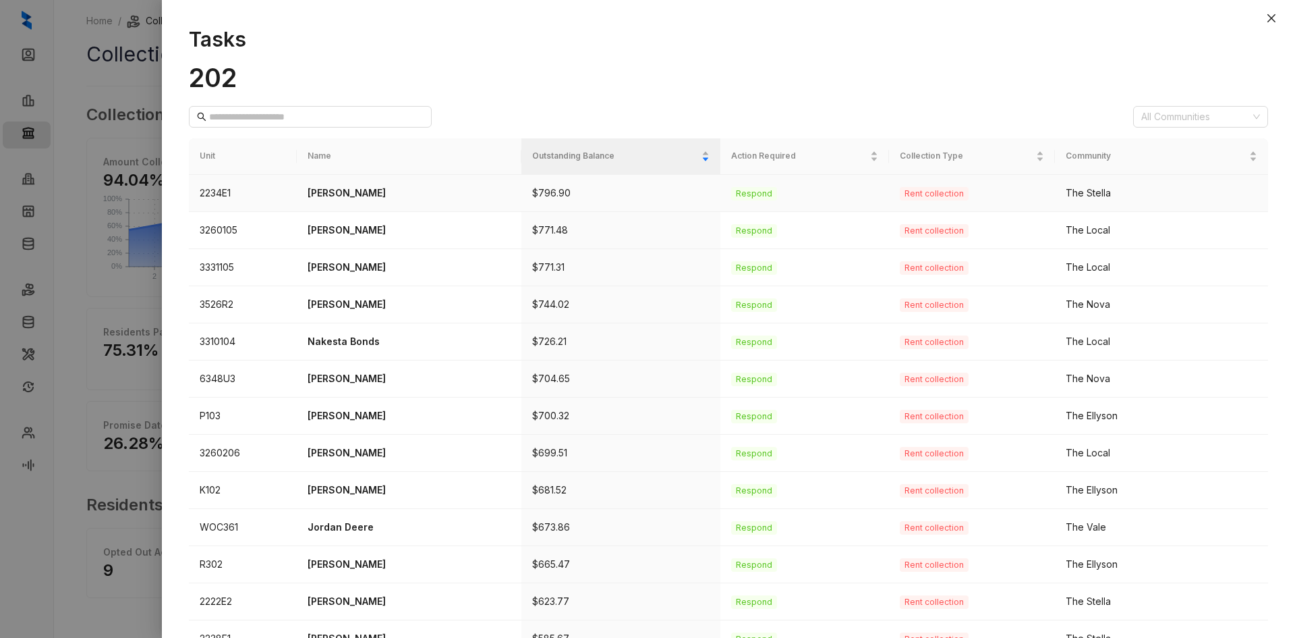
click at [370, 187] on p "[PERSON_NAME]" at bounding box center [409, 193] width 203 height 15
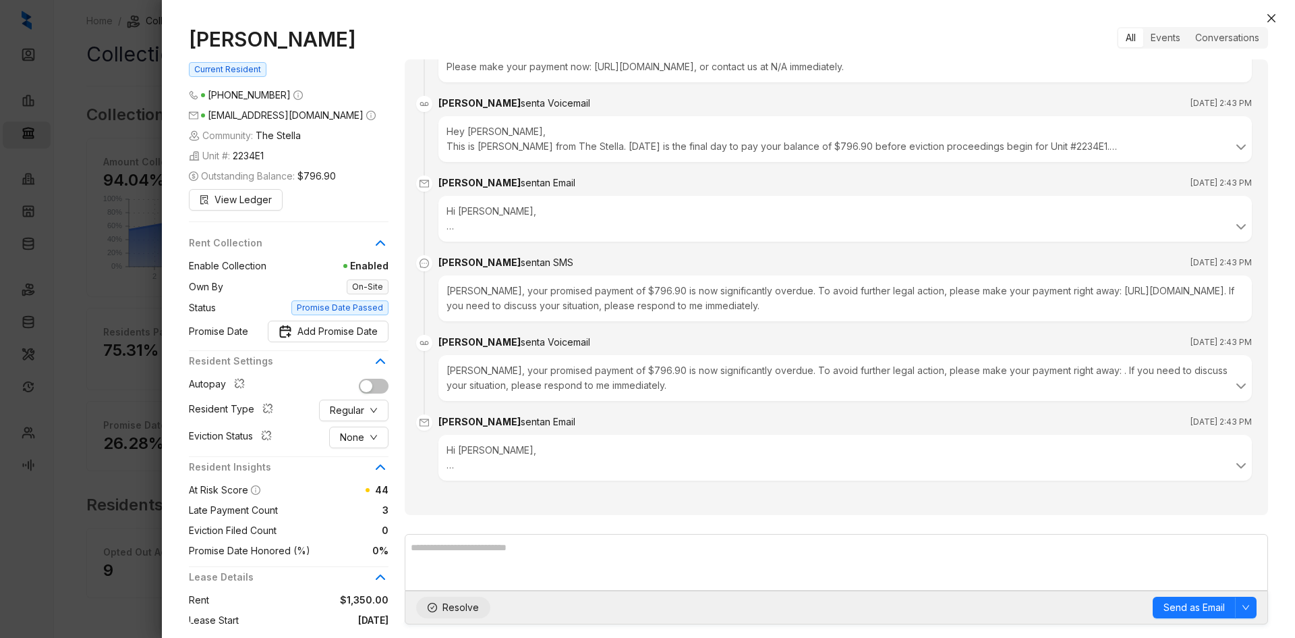
click at [457, 601] on span "Resolve" at bounding box center [461, 607] width 36 height 15
click at [1270, 18] on icon "close" at bounding box center [1271, 18] width 11 height 11
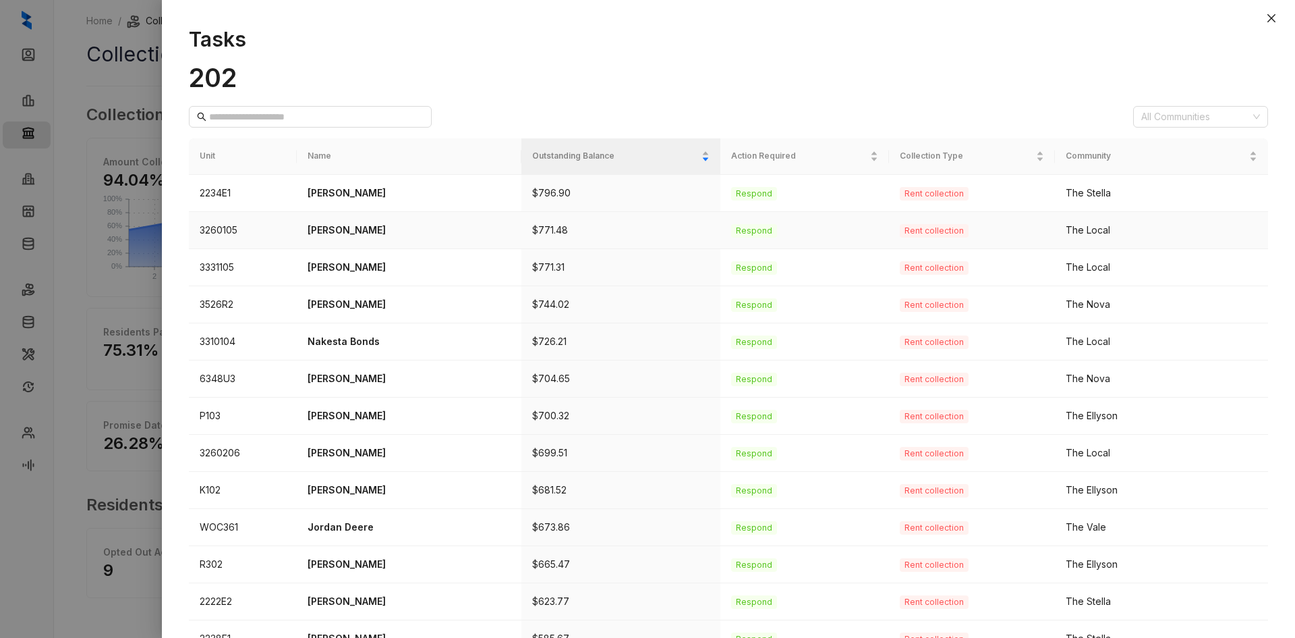
click at [344, 227] on p "[PERSON_NAME]" at bounding box center [409, 230] width 203 height 15
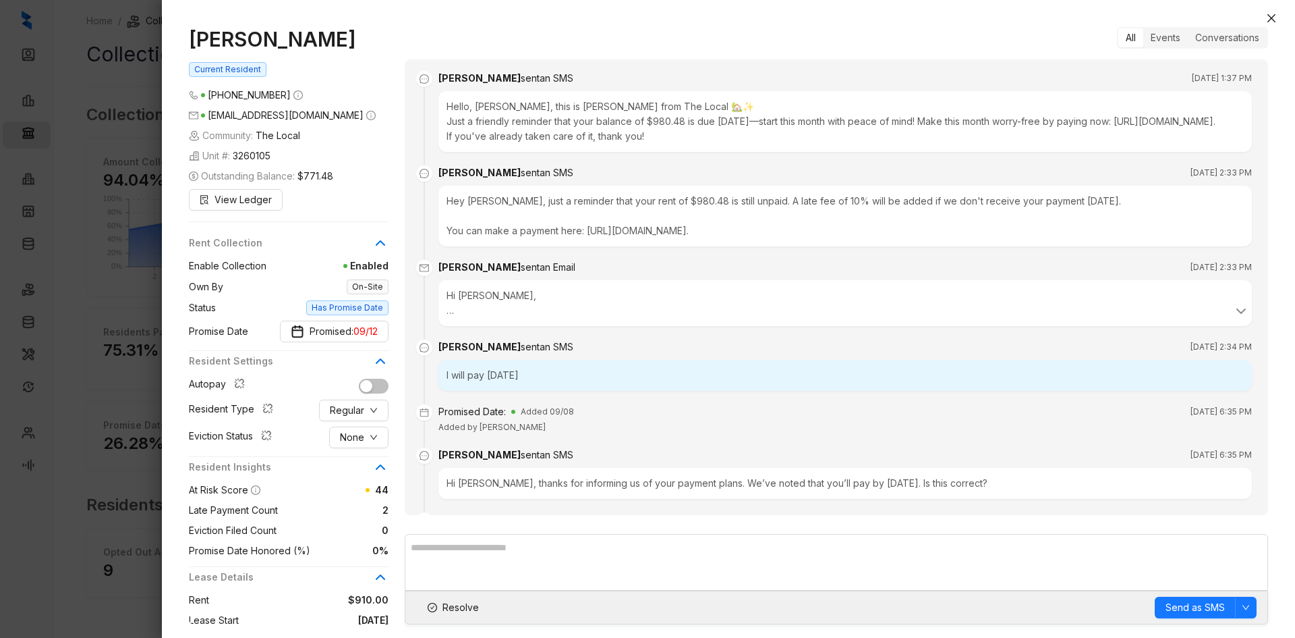
scroll to position [1193, 0]
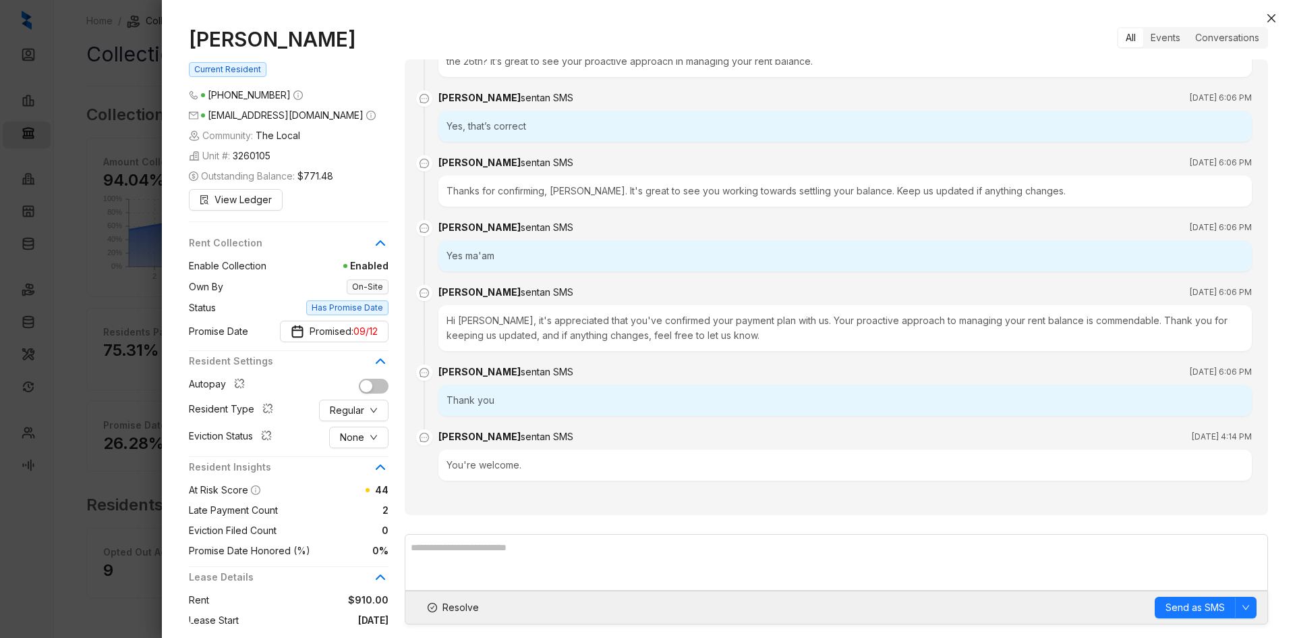
drag, startPoint x: 341, startPoint y: 40, endPoint x: 188, endPoint y: 34, distance: 153.9
click at [188, 34] on div "[PERSON_NAME] Current Resident [PHONE_NUMBER] [EMAIL_ADDRESS][DOMAIN_NAME] Comm…" at bounding box center [728, 325] width 1133 height 624
copy h1 "[PERSON_NAME]"
click at [344, 333] on span "Promised: 09/12" at bounding box center [344, 331] width 68 height 15
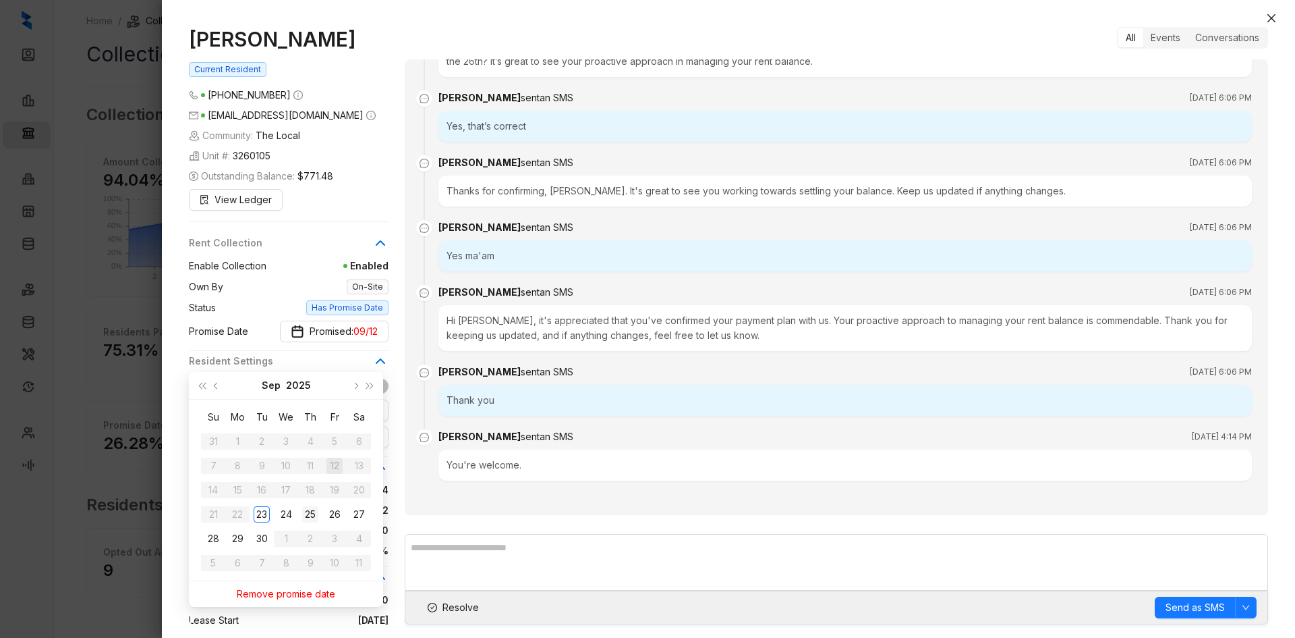
type input "**********"
click at [311, 515] on div "25" at bounding box center [310, 514] width 16 height 16
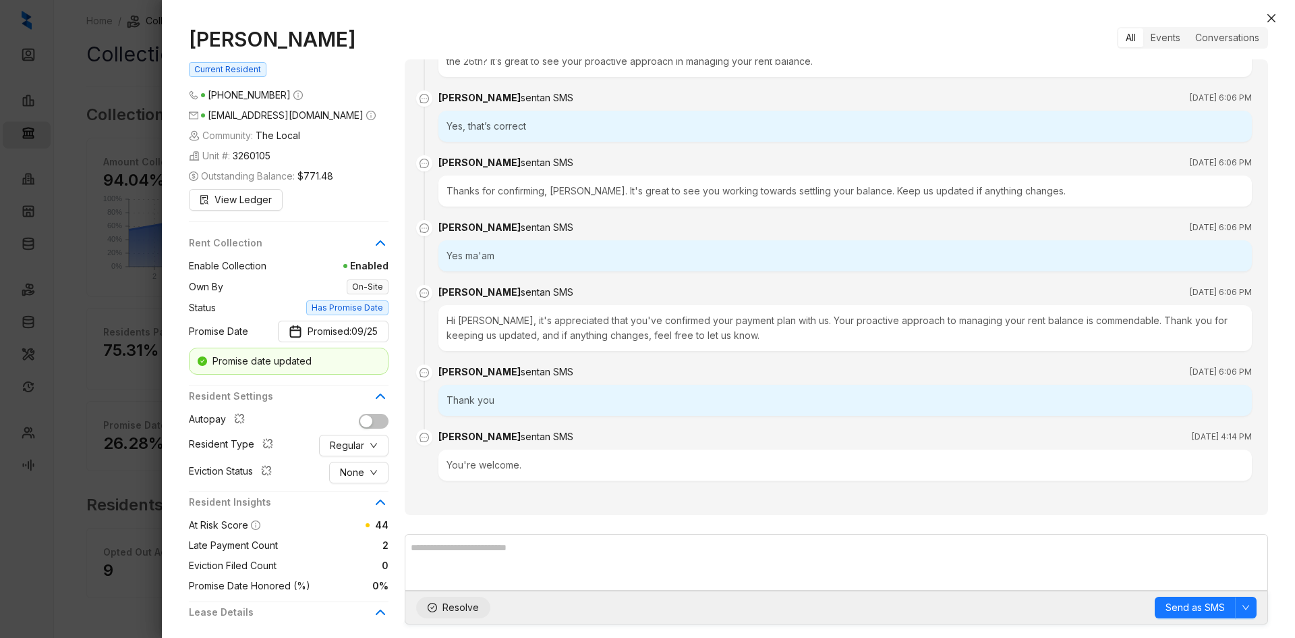
click at [436, 605] on icon "check-circle" at bounding box center [432, 606] width 9 height 9
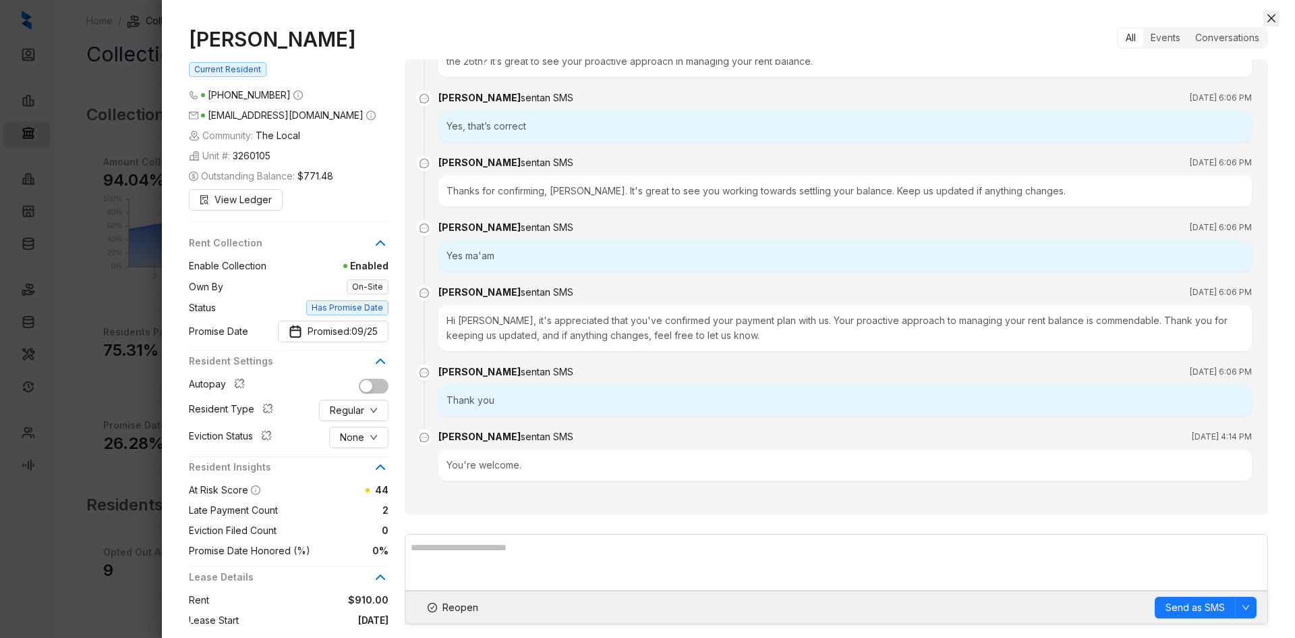
click at [1269, 20] on icon "close" at bounding box center [1271, 18] width 11 height 11
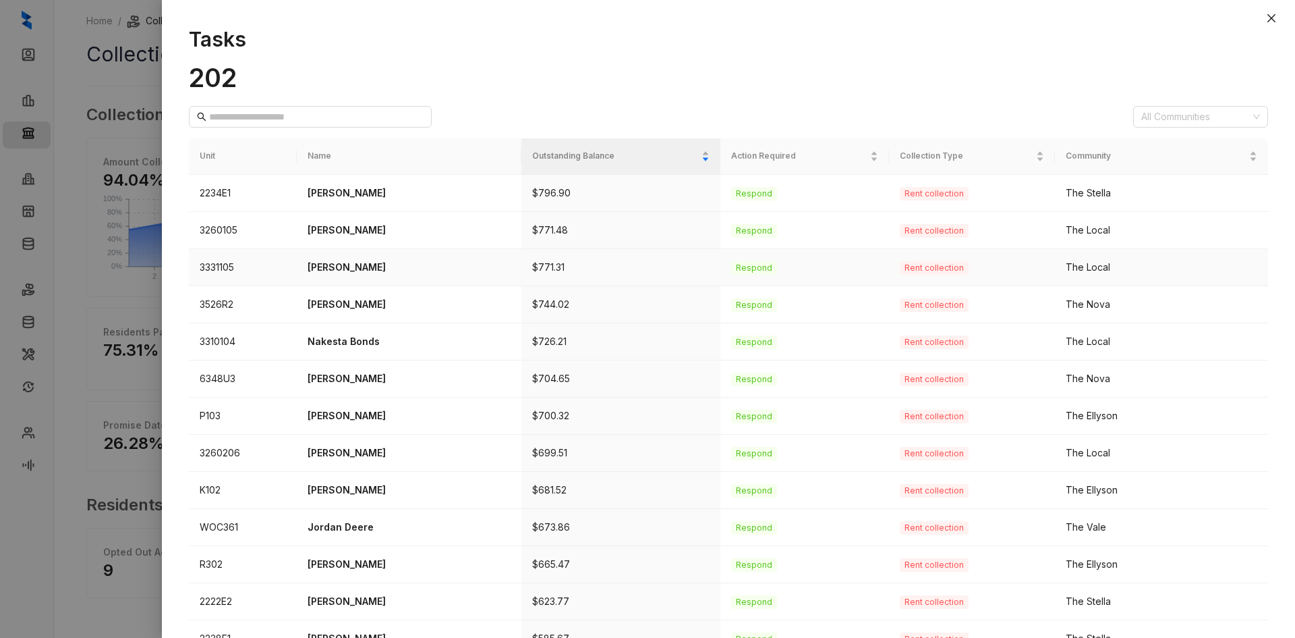
click at [355, 266] on p "[PERSON_NAME]" at bounding box center [409, 267] width 203 height 15
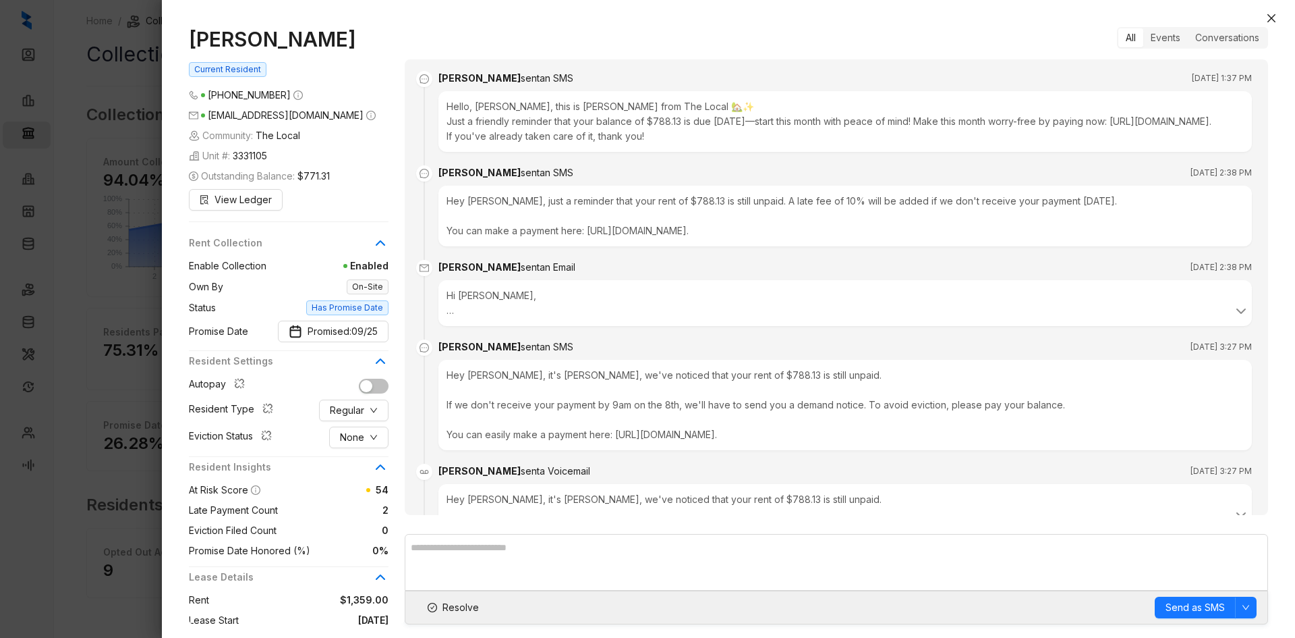
scroll to position [1469, 0]
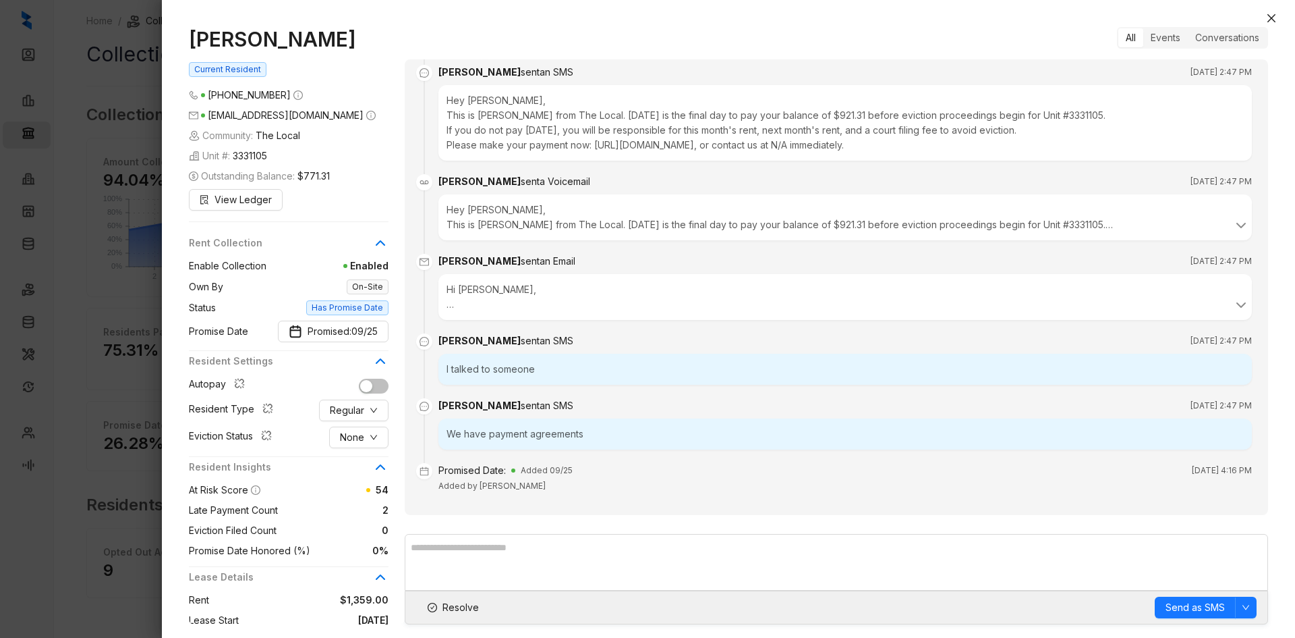
drag, startPoint x: 385, startPoint y: 40, endPoint x: 188, endPoint y: 37, distance: 197.7
click at [188, 37] on div "[PERSON_NAME] Current Resident [PHONE_NUMBER] [EMAIL_ADDRESS][DOMAIN_NAME] Comm…" at bounding box center [728, 325] width 1133 height 624
copy h1 "[PERSON_NAME]"
click at [470, 606] on span "Resolve" at bounding box center [461, 607] width 36 height 15
click at [1276, 16] on icon "close" at bounding box center [1271, 18] width 11 height 11
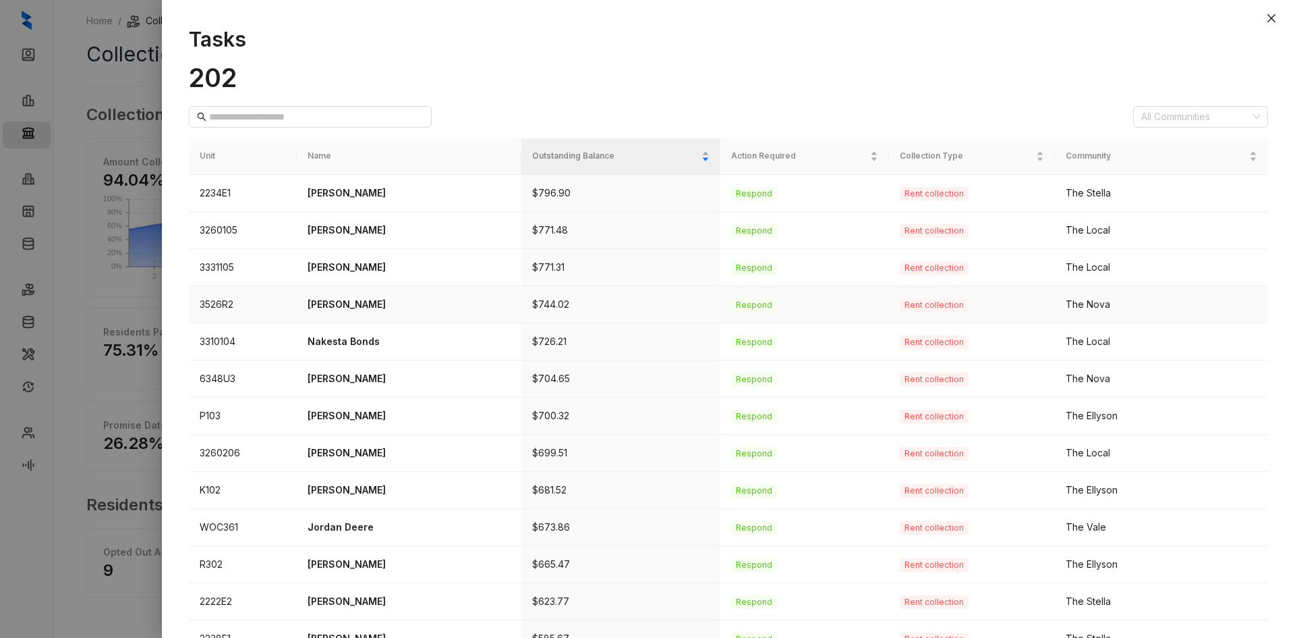
click at [366, 302] on p "[PERSON_NAME]" at bounding box center [409, 304] width 203 height 15
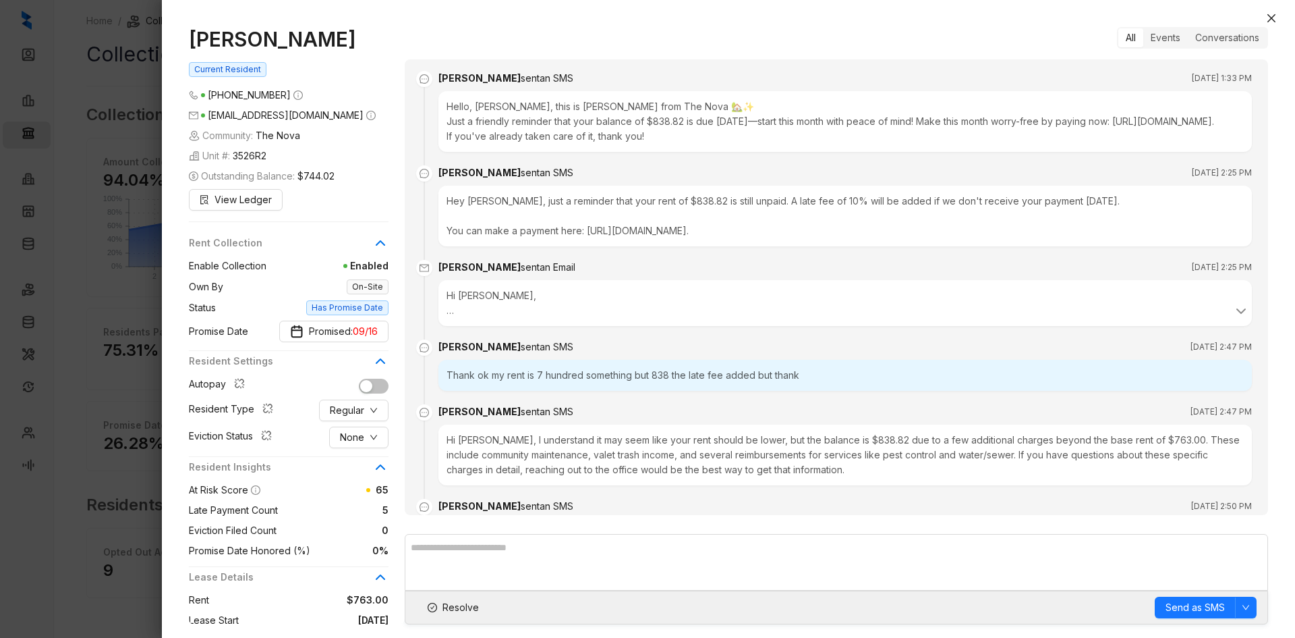
scroll to position [1857, 0]
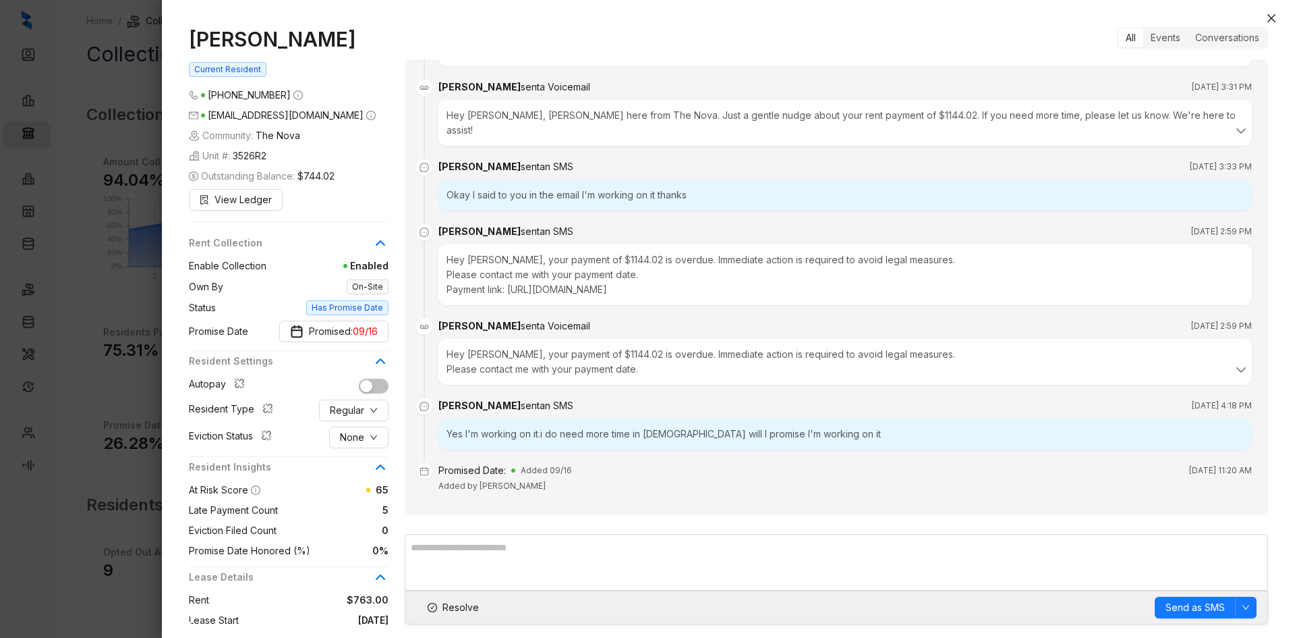
drag, startPoint x: 363, startPoint y: 40, endPoint x: 146, endPoint y: 42, distance: 217.2
click at [146, 42] on div "[PERSON_NAME] Current Resident [PHONE_NUMBER] [EMAIL_ADDRESS][DOMAIN_NAME] Comm…" at bounding box center [647, 319] width 1295 height 638
click at [361, 432] on span "None" at bounding box center [352, 437] width 24 height 15
click at [360, 513] on span "Filed" at bounding box center [359, 507] width 37 height 15
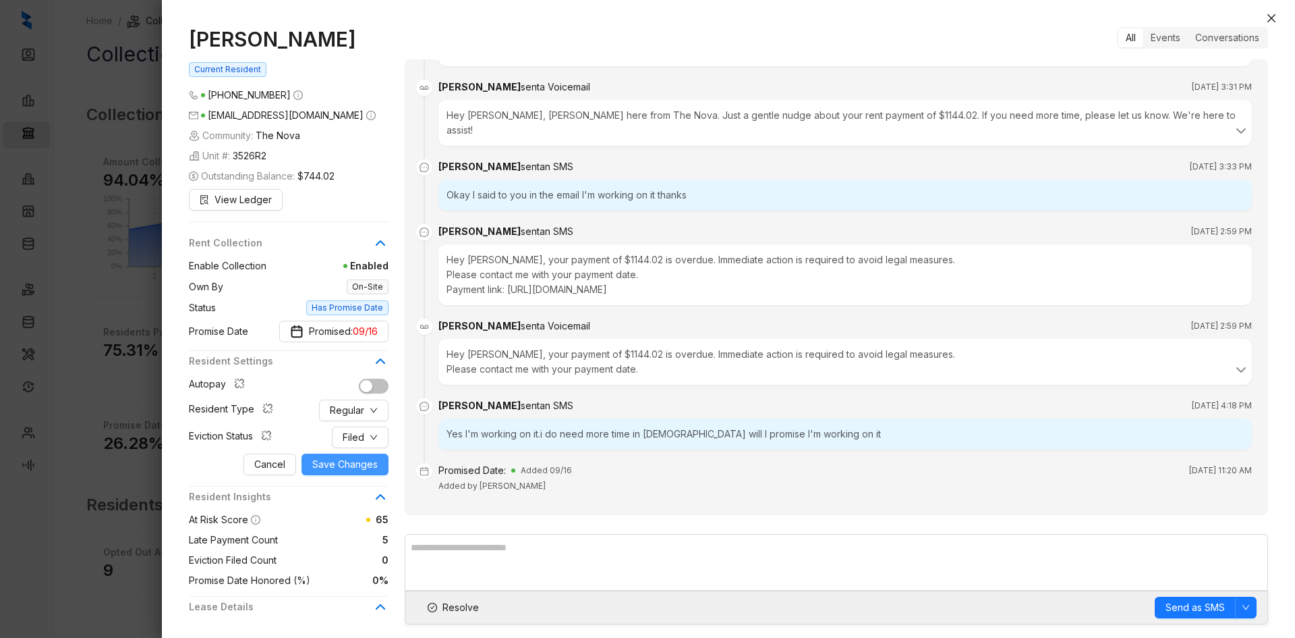
click at [347, 464] on span "Save Changes" at bounding box center [344, 464] width 65 height 15
click at [461, 602] on span "Resolve" at bounding box center [461, 607] width 36 height 15
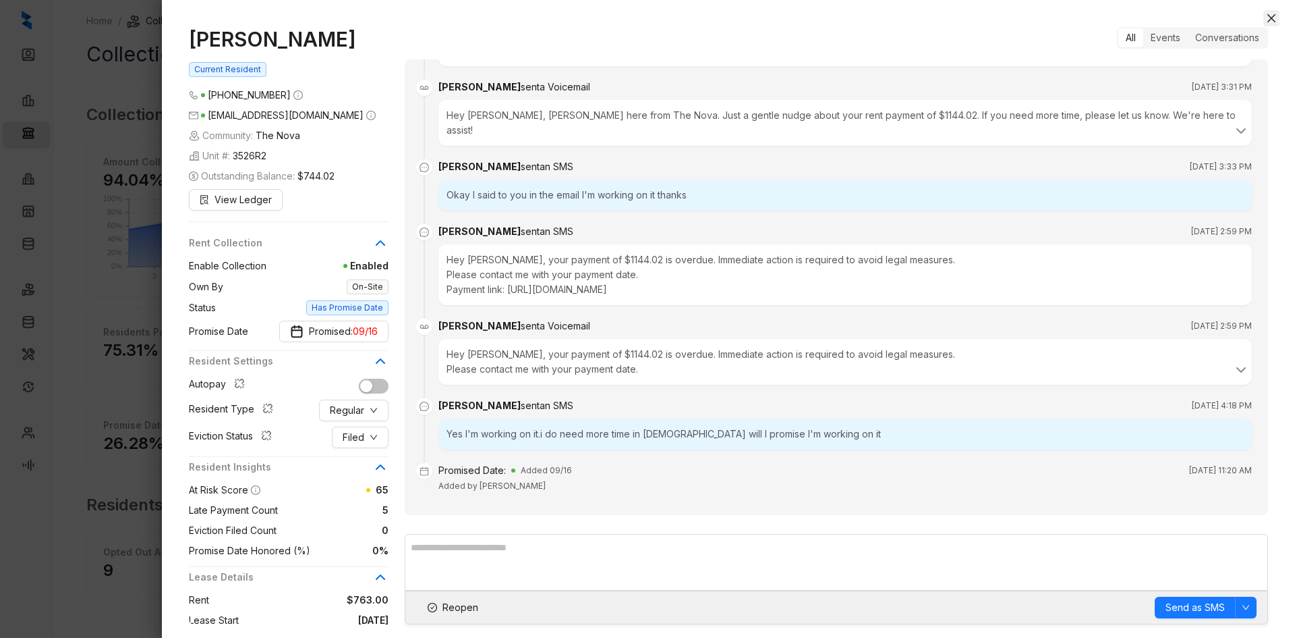
click at [1270, 19] on icon "close" at bounding box center [1271, 18] width 11 height 11
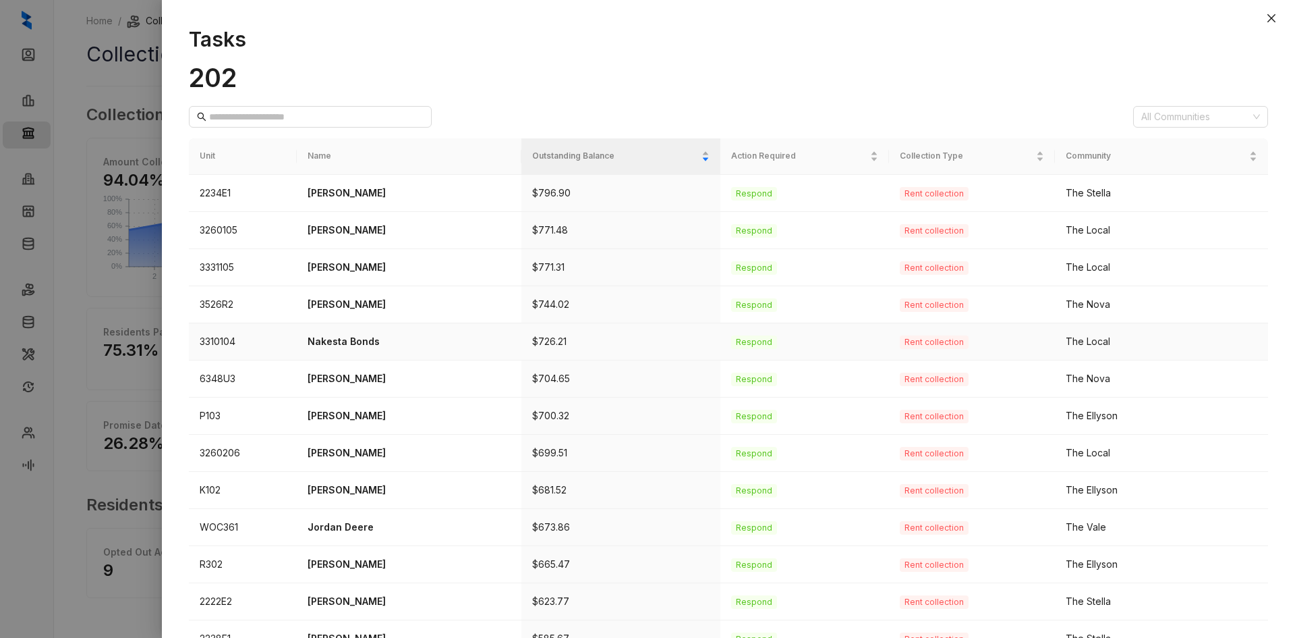
click at [393, 339] on p "Nakesta Bonds" at bounding box center [409, 341] width 203 height 15
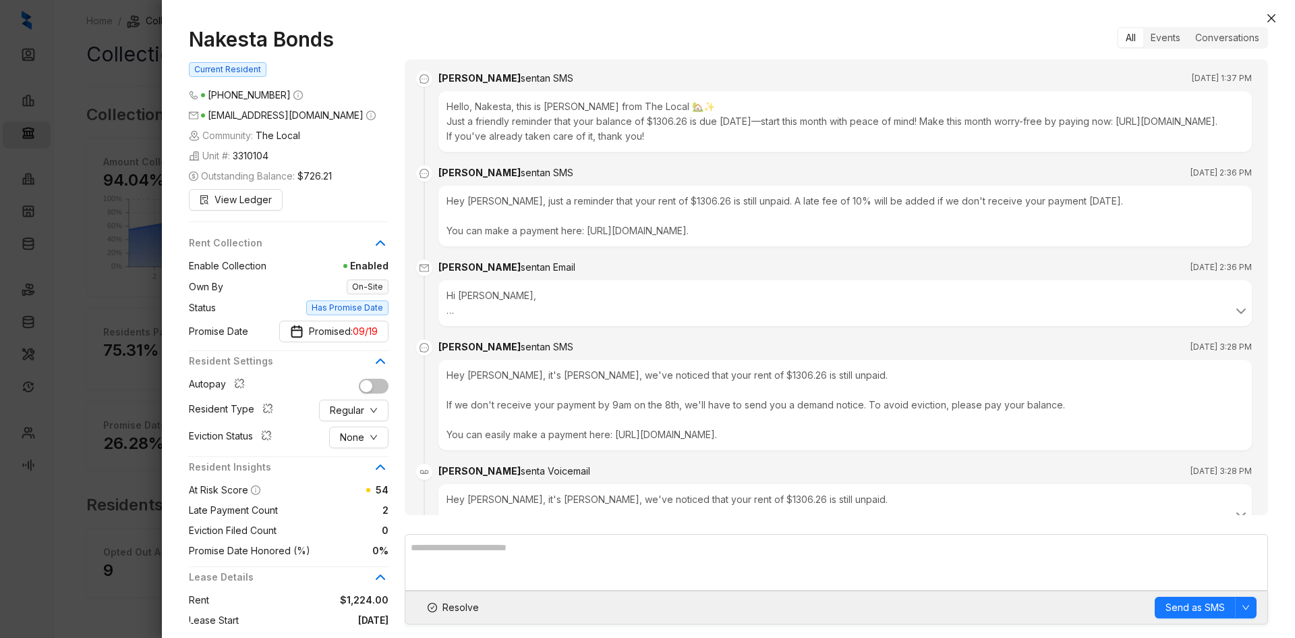
scroll to position [629, 0]
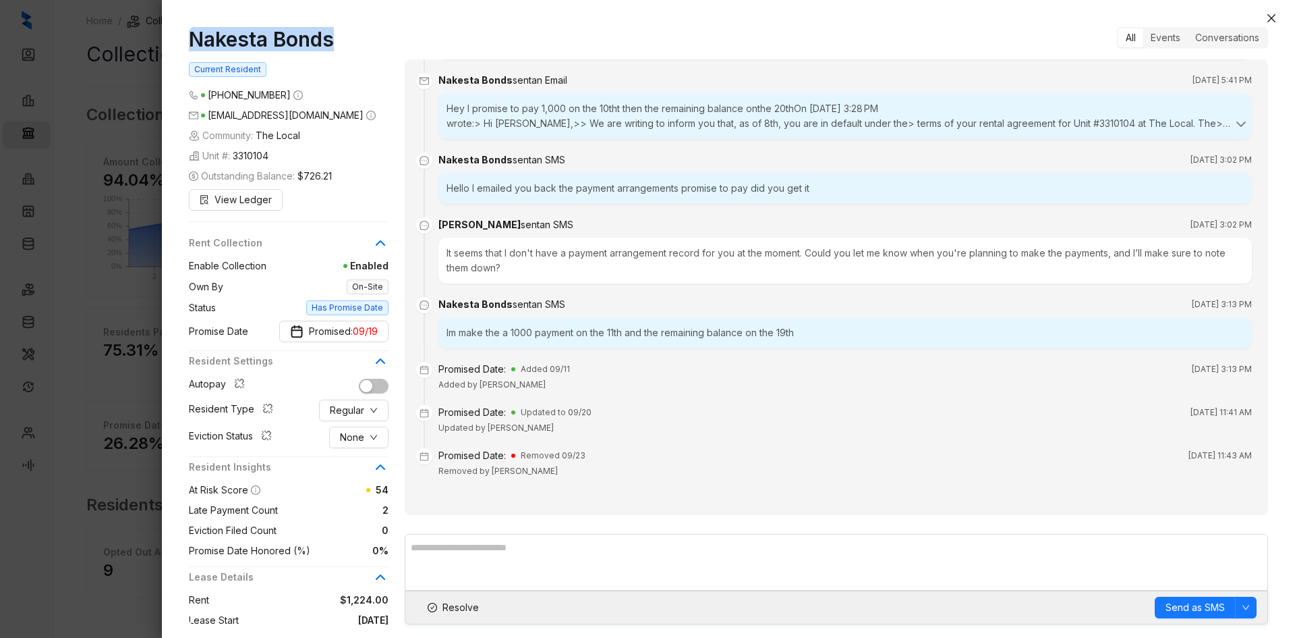
drag, startPoint x: 335, startPoint y: 43, endPoint x: 155, endPoint y: 43, distance: 179.4
click at [155, 43] on div "Nakesta Bonds Current Resident [PHONE_NUMBER] [EMAIL_ADDRESS][DOMAIN_NAME] Comm…" at bounding box center [647, 319] width 1295 height 638
drag, startPoint x: 371, startPoint y: 437, endPoint x: 375, endPoint y: 444, distance: 7.9
click at [371, 437] on icon "down" at bounding box center [374, 437] width 8 height 8
click at [370, 509] on span "Filed" at bounding box center [359, 507] width 37 height 15
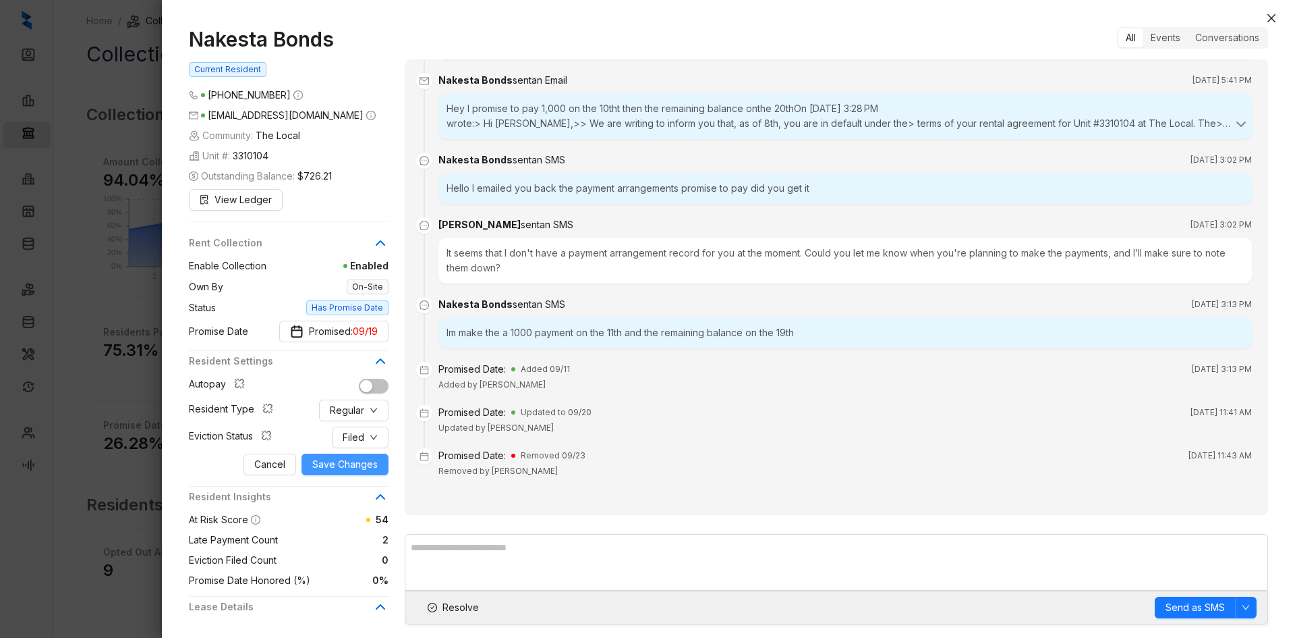
click at [360, 457] on span "Save Changes" at bounding box center [344, 464] width 65 height 15
click at [444, 607] on span "Resolve" at bounding box center [461, 607] width 36 height 15
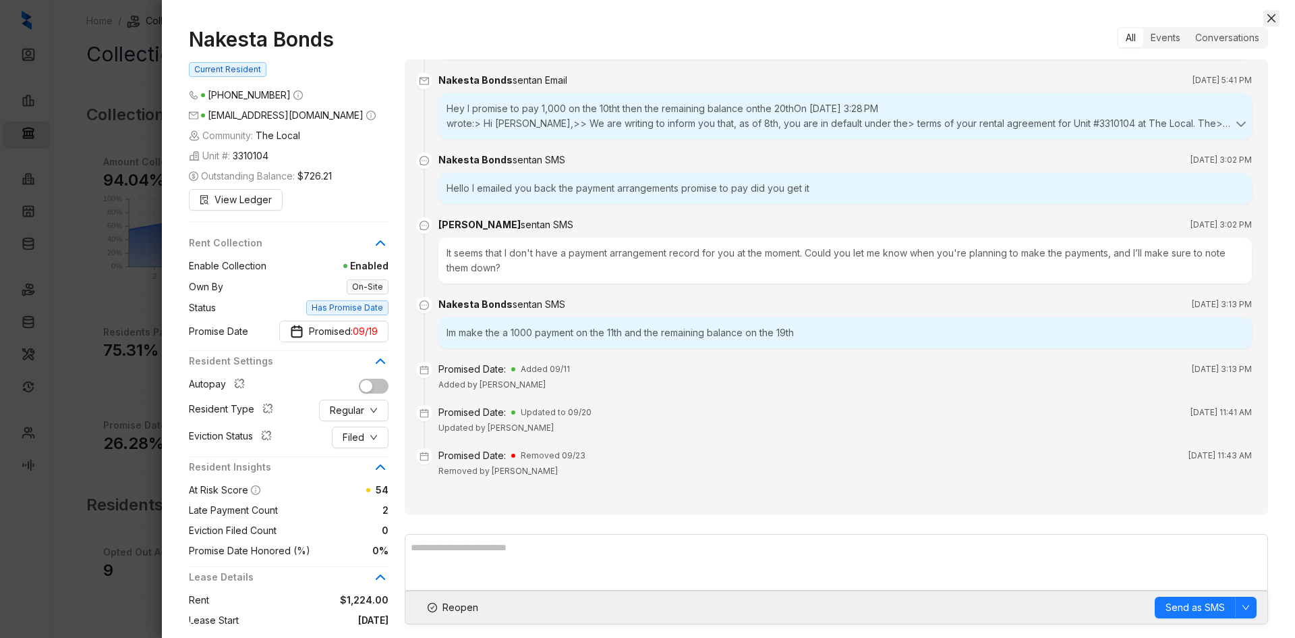
click at [1273, 18] on icon "close" at bounding box center [1271, 18] width 11 height 11
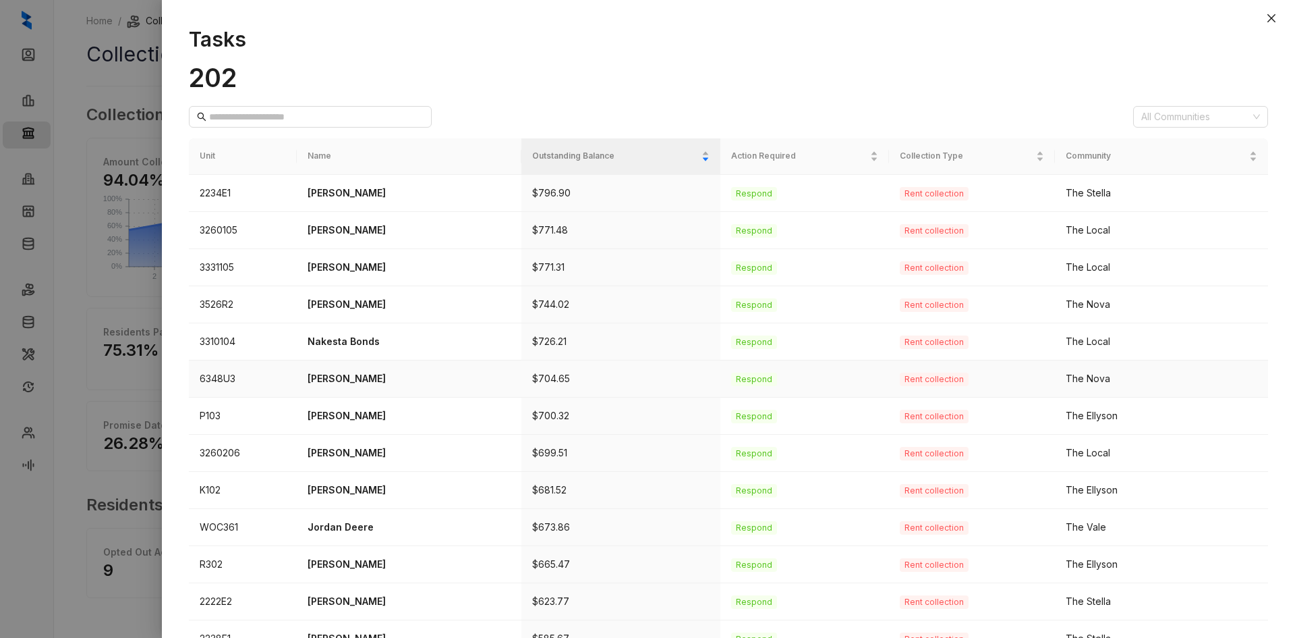
click at [368, 378] on p "[PERSON_NAME]" at bounding box center [409, 378] width 203 height 15
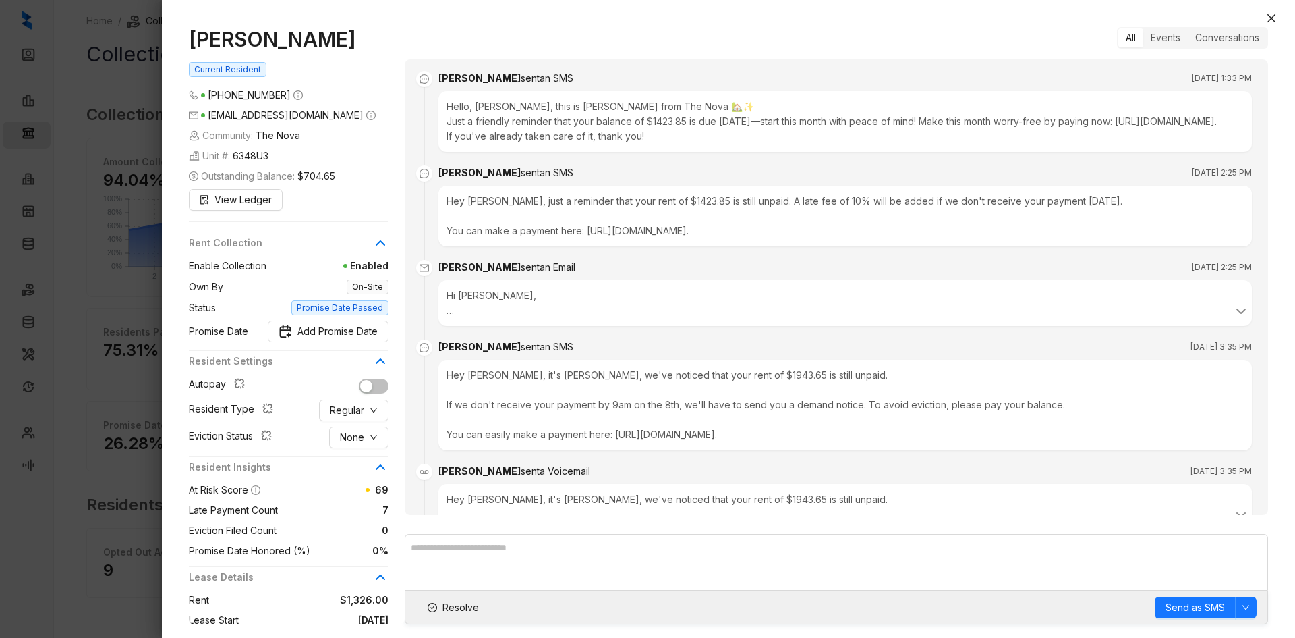
scroll to position [1836, 0]
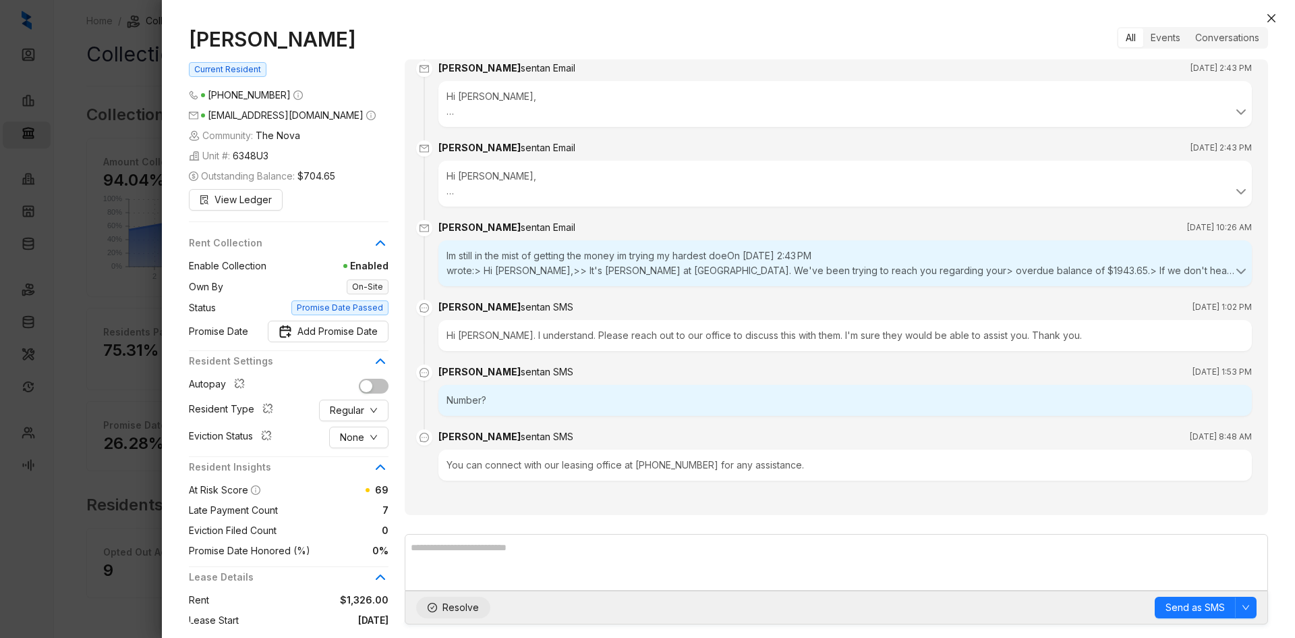
click at [474, 607] on span "Resolve" at bounding box center [461, 607] width 36 height 15
click at [1270, 18] on icon "close" at bounding box center [1272, 18] width 8 height 8
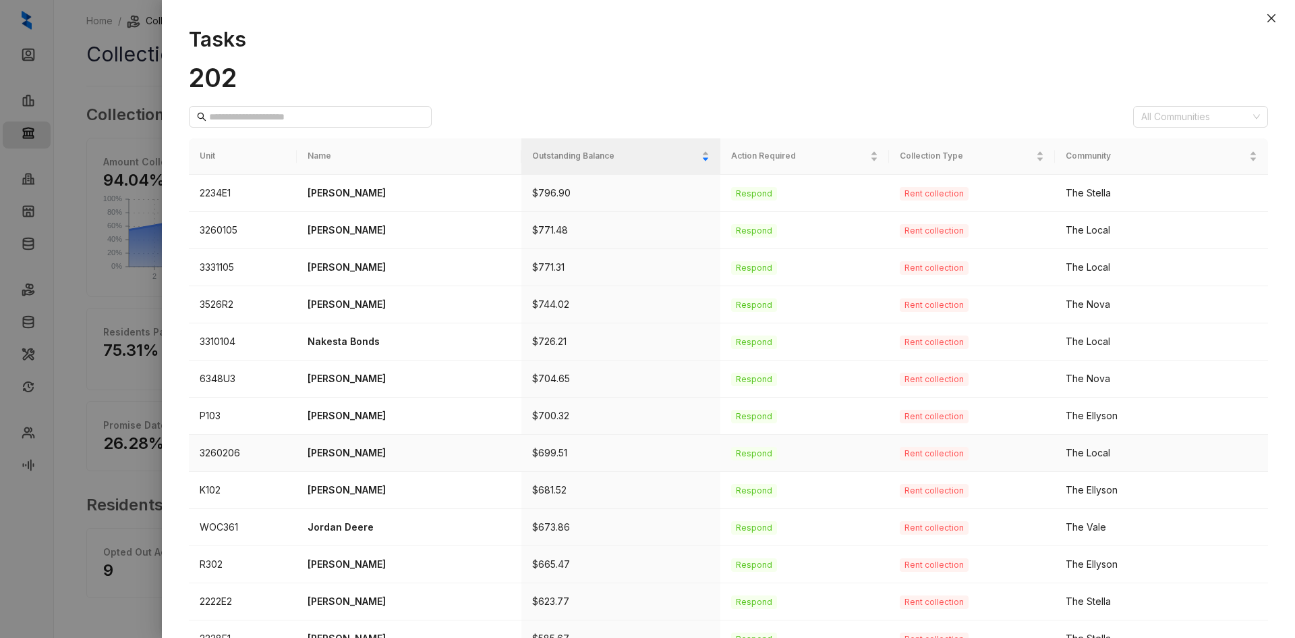
click at [349, 453] on p "[PERSON_NAME]" at bounding box center [409, 452] width 203 height 15
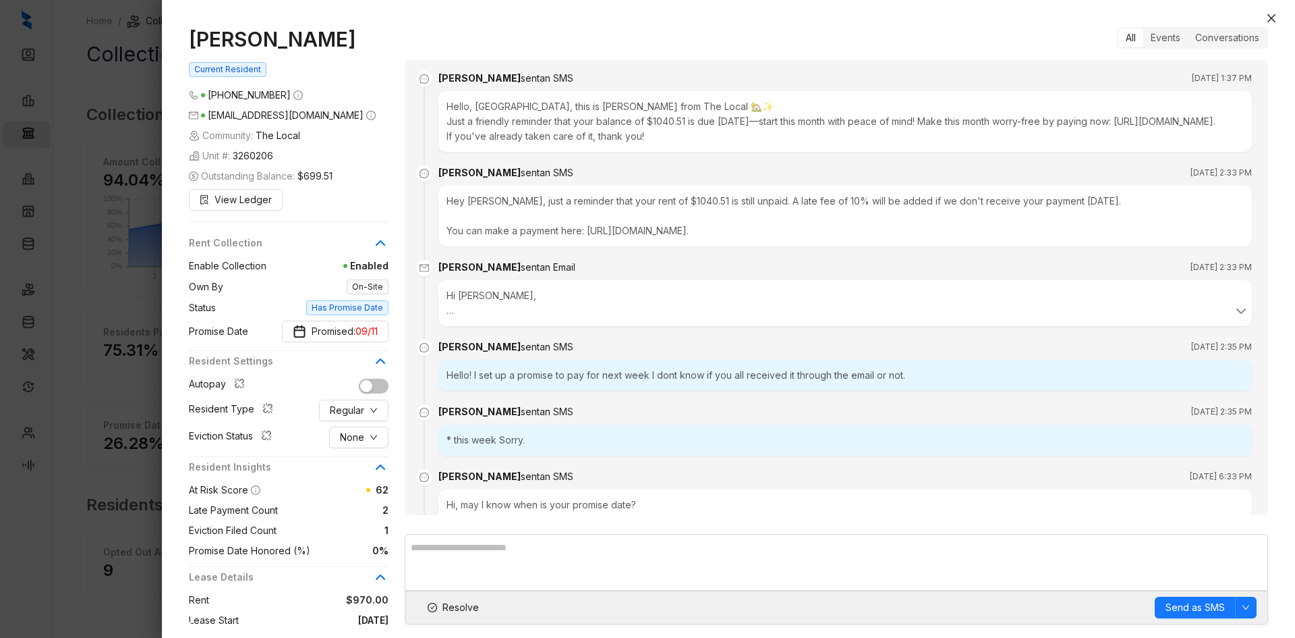
scroll to position [979, 0]
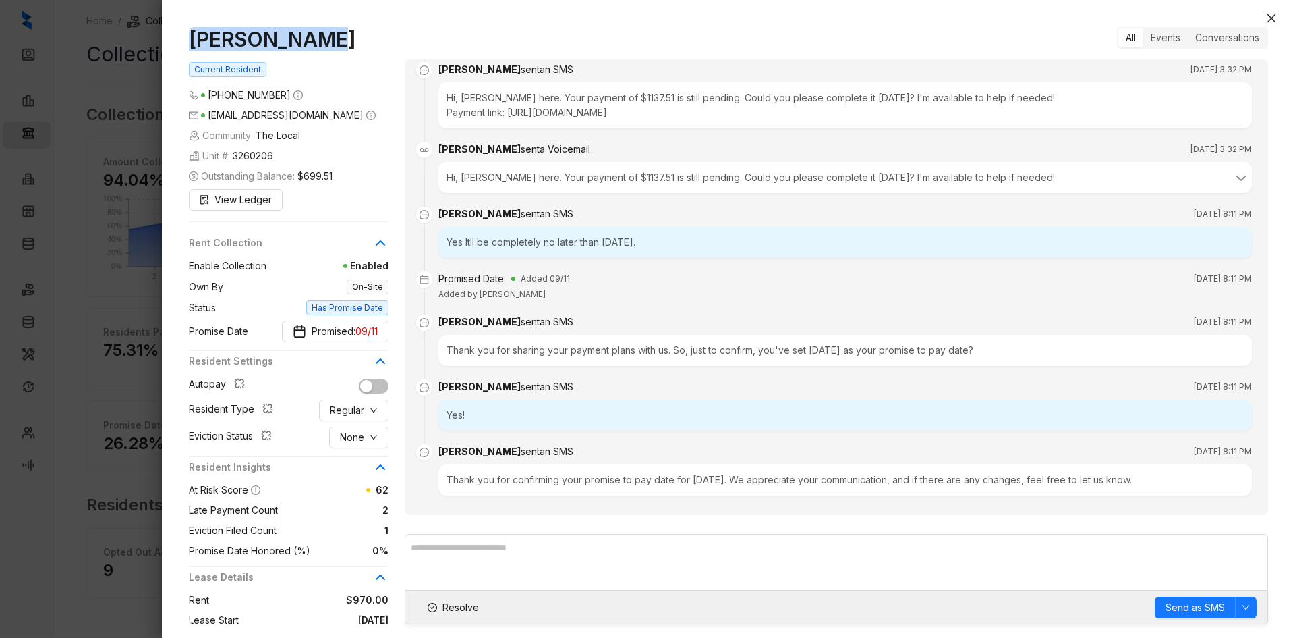
drag, startPoint x: 301, startPoint y: 40, endPoint x: 166, endPoint y: 40, distance: 134.9
click at [166, 40] on div "[PERSON_NAME] Current Resident [PHONE_NUMBER] [EMAIL_ADDRESS][DOMAIN_NAME] Comm…" at bounding box center [728, 325] width 1133 height 624
click at [352, 437] on span "None" at bounding box center [352, 437] width 24 height 15
click at [353, 499] on li "Filed" at bounding box center [359, 508] width 53 height 22
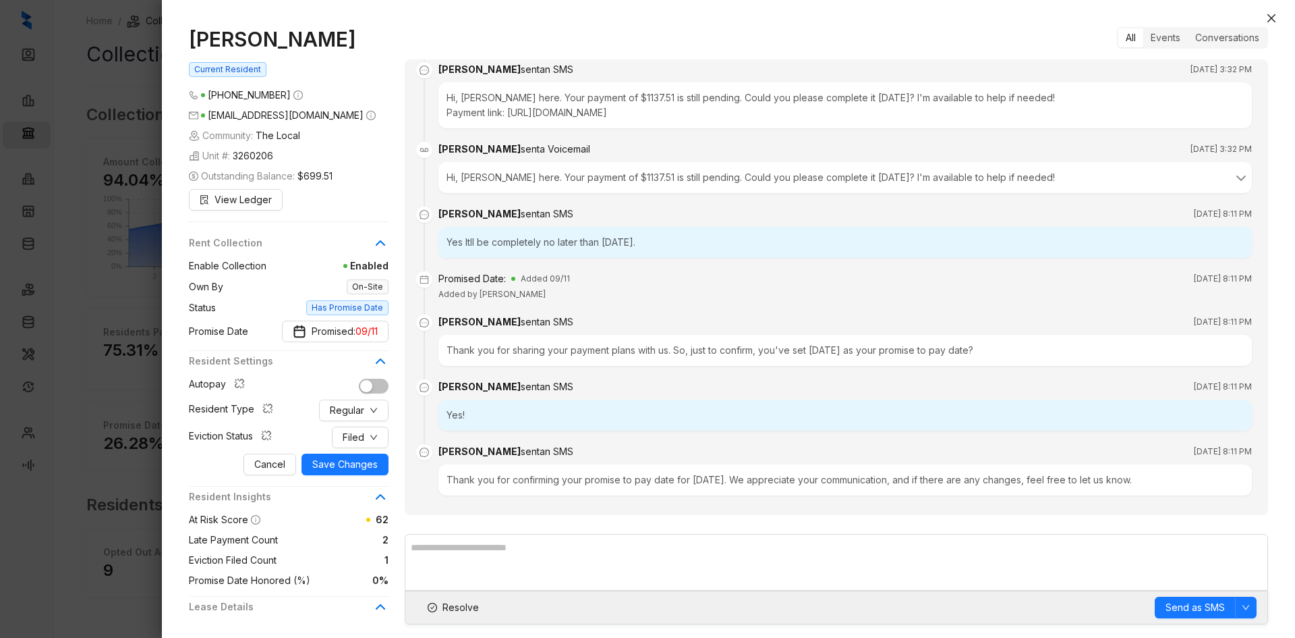
click at [358, 453] on div "Autopay Resident Type Regular Eviction Status Filed Cancel Save Changes" at bounding box center [289, 425] width 200 height 98
click at [357, 459] on span "Save Changes" at bounding box center [344, 464] width 65 height 15
click at [449, 598] on button "Resolve" at bounding box center [453, 607] width 74 height 22
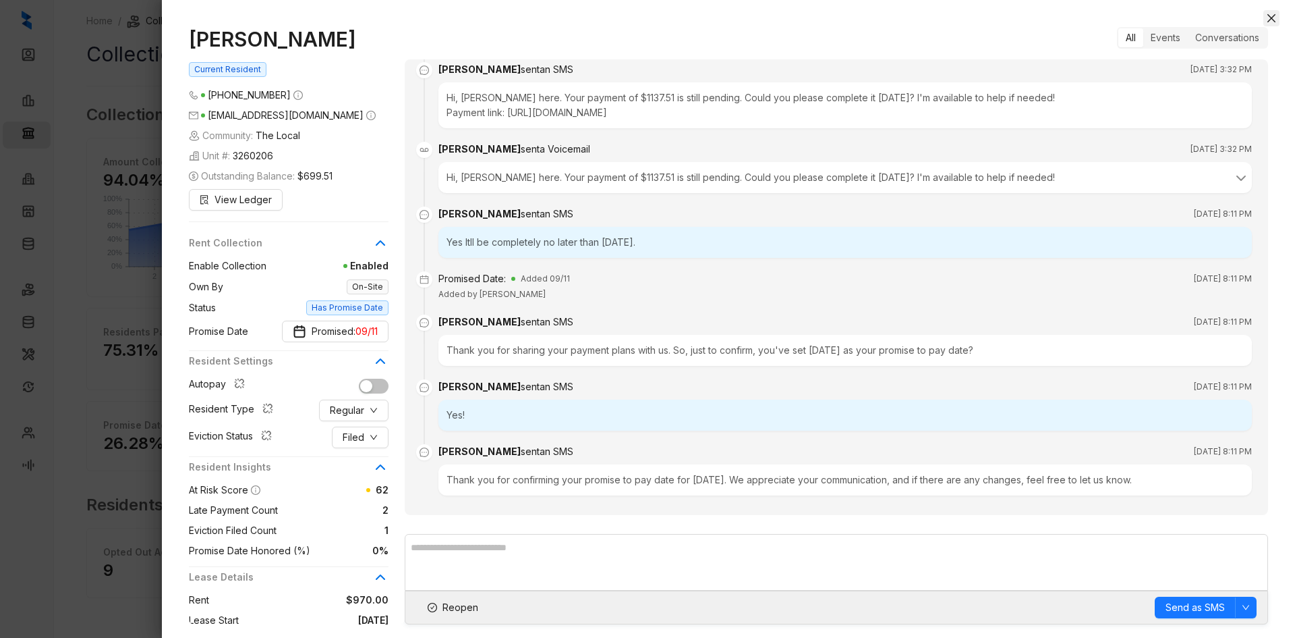
click at [1271, 18] on icon "close" at bounding box center [1272, 18] width 8 height 8
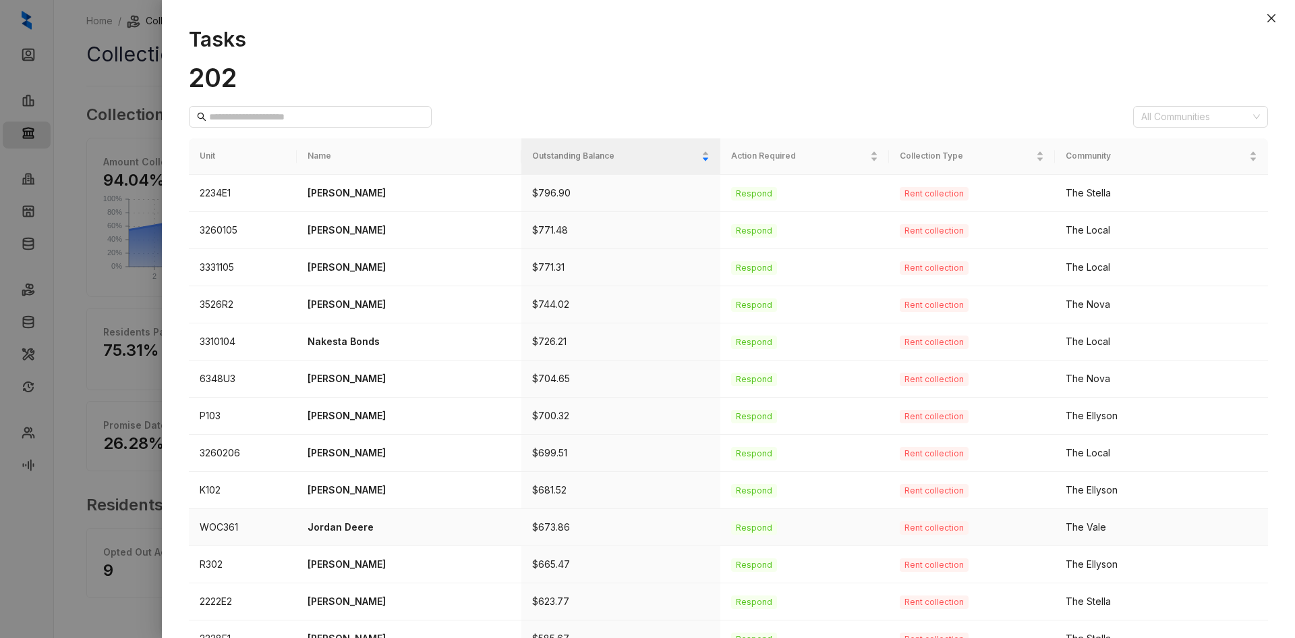
click at [349, 526] on p "Jordan Deere" at bounding box center [409, 526] width 203 height 15
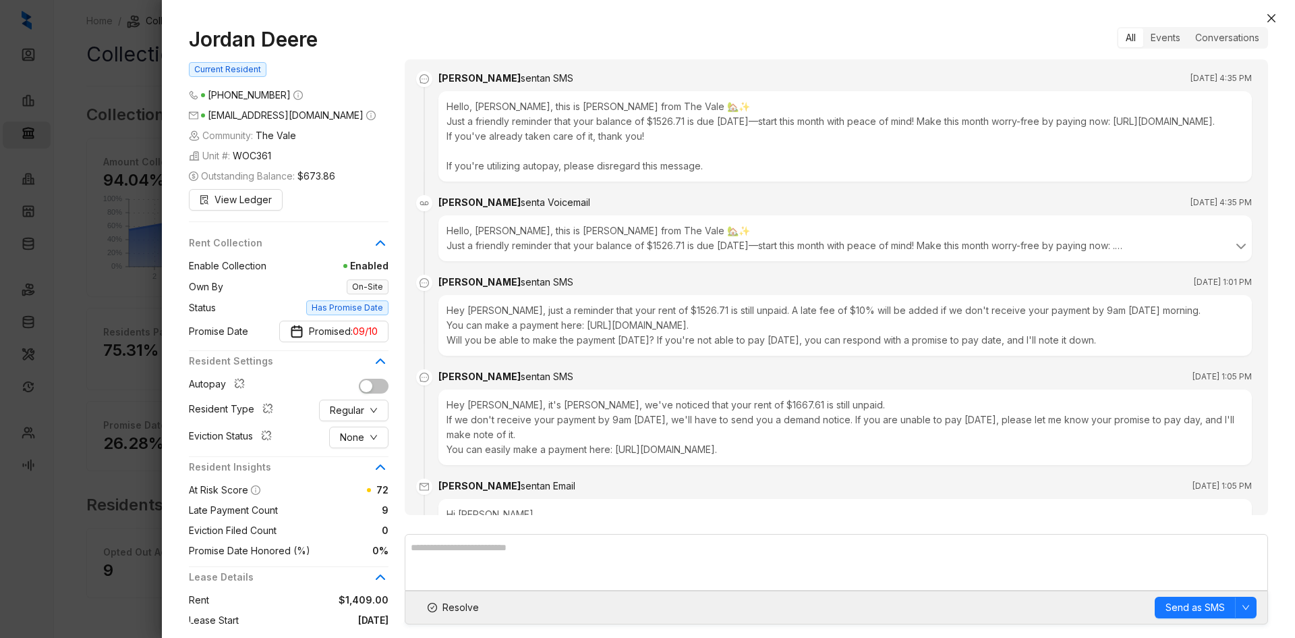
scroll to position [3115, 0]
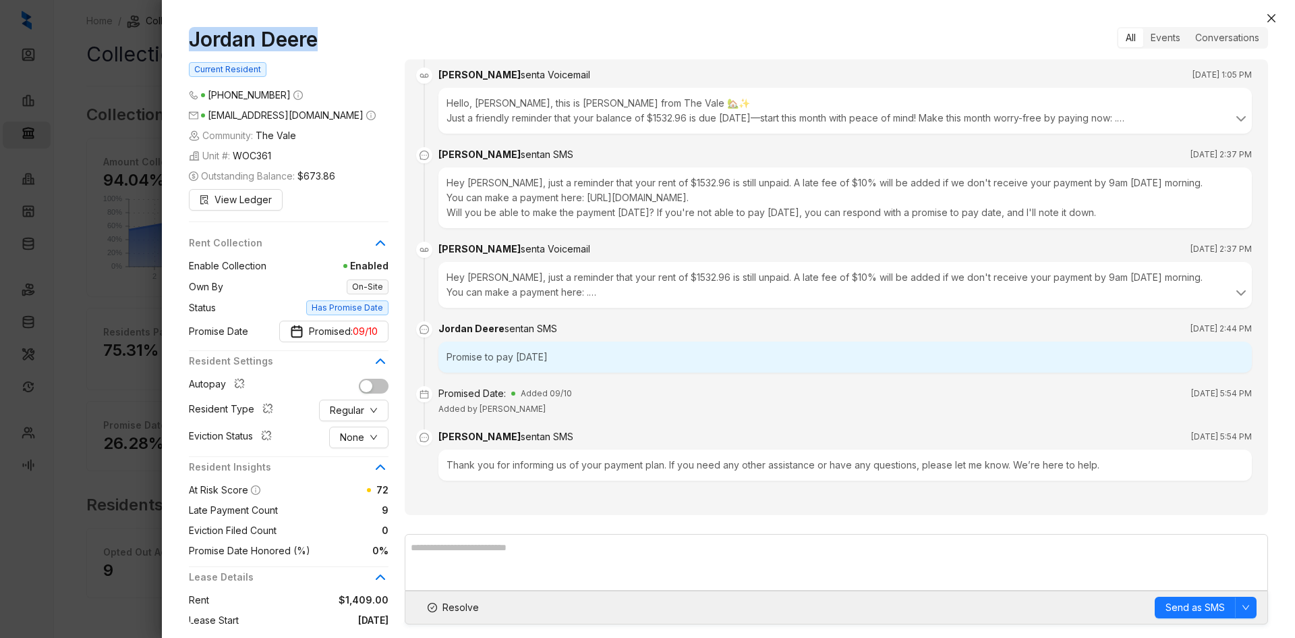
drag, startPoint x: 322, startPoint y: 38, endPoint x: 177, endPoint y: 42, distance: 144.4
click at [177, 42] on div "[DEMOGRAPHIC_DATA] Deere Current Resident [PHONE_NUMBER] [EMAIL_ADDRESS][DOMAIN…" at bounding box center [728, 325] width 1133 height 624
click at [451, 606] on span "Resolve" at bounding box center [461, 607] width 36 height 15
click at [1278, 18] on button "Close" at bounding box center [1272, 18] width 16 height 16
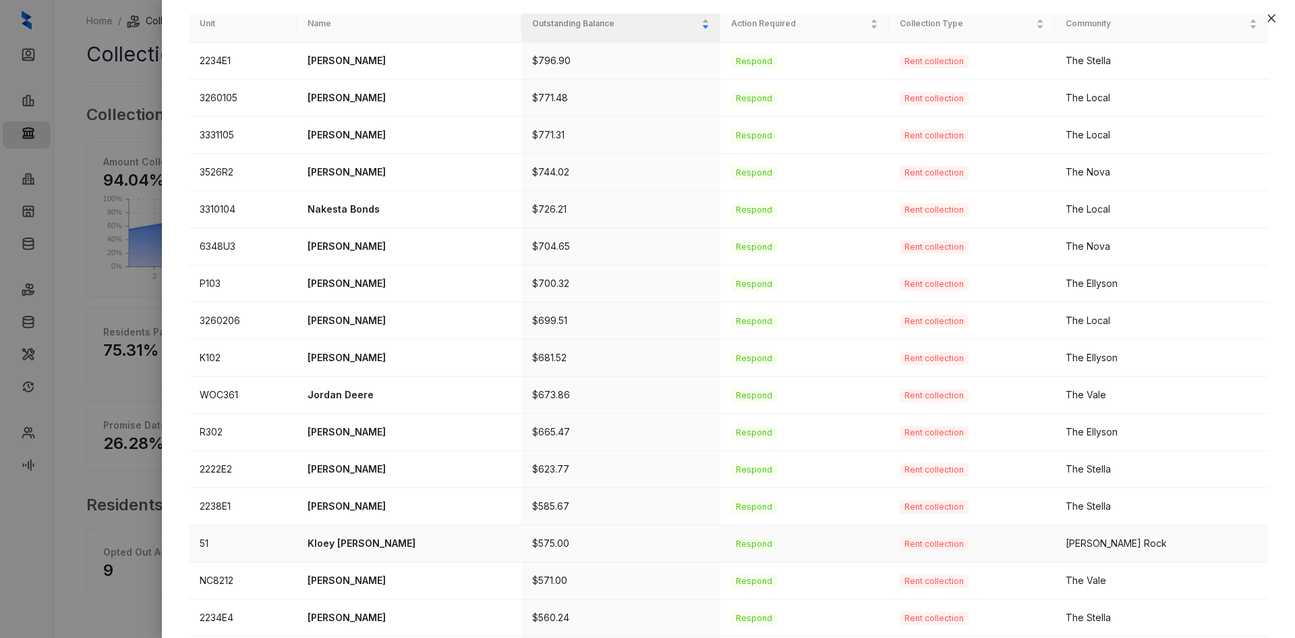
scroll to position [135, 0]
click at [360, 465] on p "[PERSON_NAME]" at bounding box center [409, 466] width 203 height 15
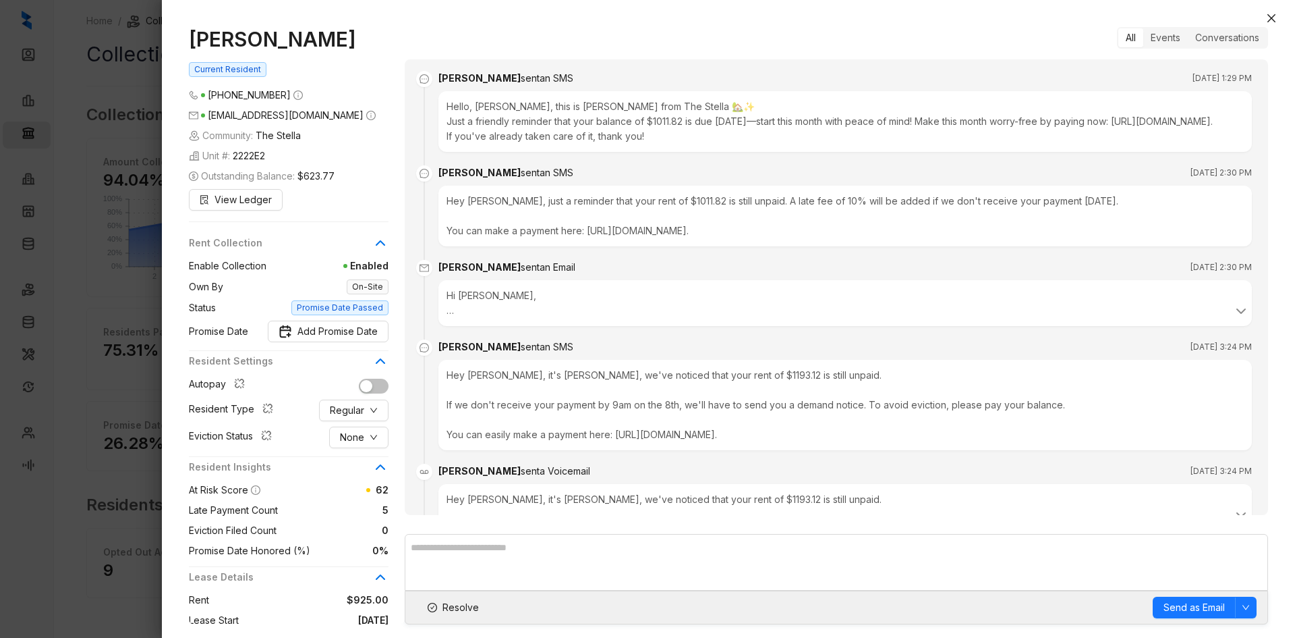
scroll to position [1512, 0]
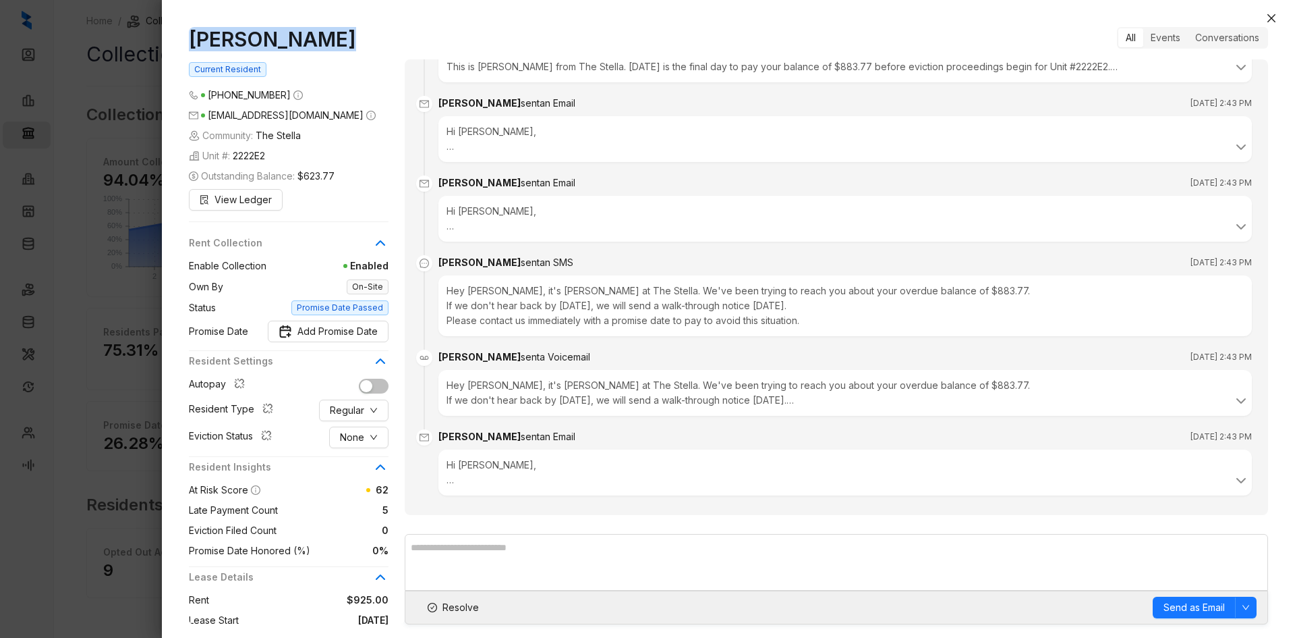
drag, startPoint x: 317, startPoint y: 40, endPoint x: 161, endPoint y: 40, distance: 155.8
click at [161, 40] on div "[PERSON_NAME] Current Resident [PHONE_NUMBER] [EMAIL_ADDRESS][DOMAIN_NAME] Comm…" at bounding box center [647, 319] width 1295 height 638
drag, startPoint x: 442, startPoint y: 612, endPoint x: 455, endPoint y: 605, distance: 14.5
click at [442, 612] on button "Resolve" at bounding box center [453, 607] width 74 height 22
click at [1266, 22] on icon "close" at bounding box center [1271, 18] width 11 height 11
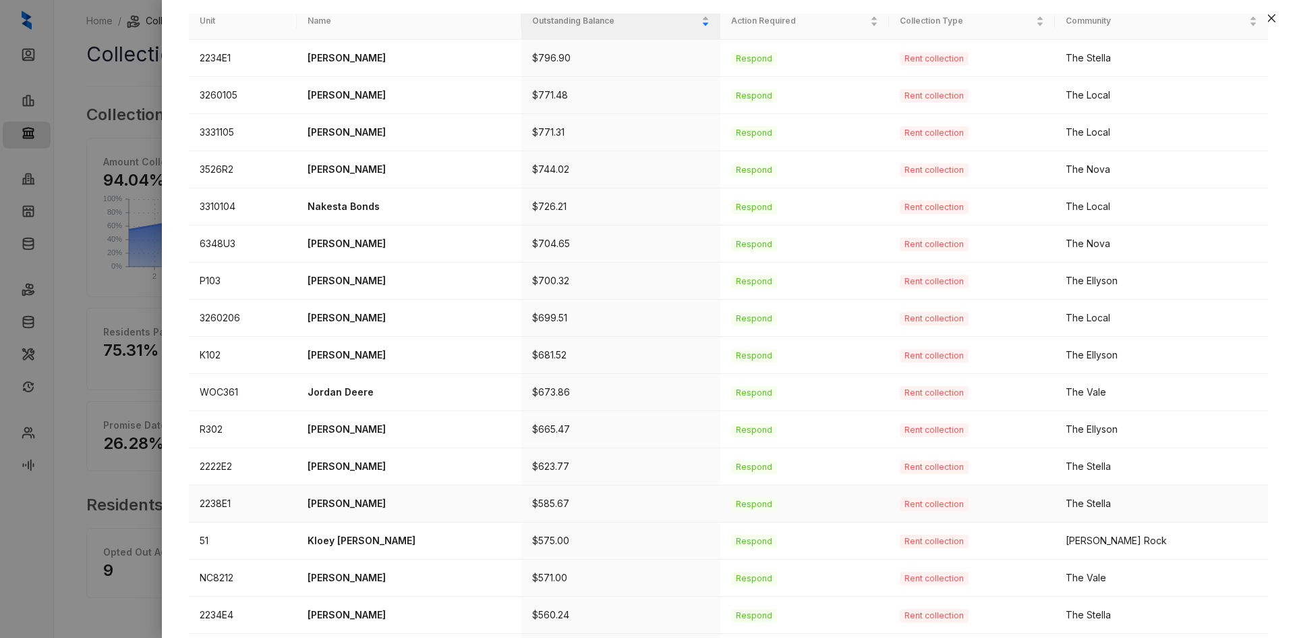
click at [358, 505] on p "[PERSON_NAME]" at bounding box center [409, 503] width 203 height 15
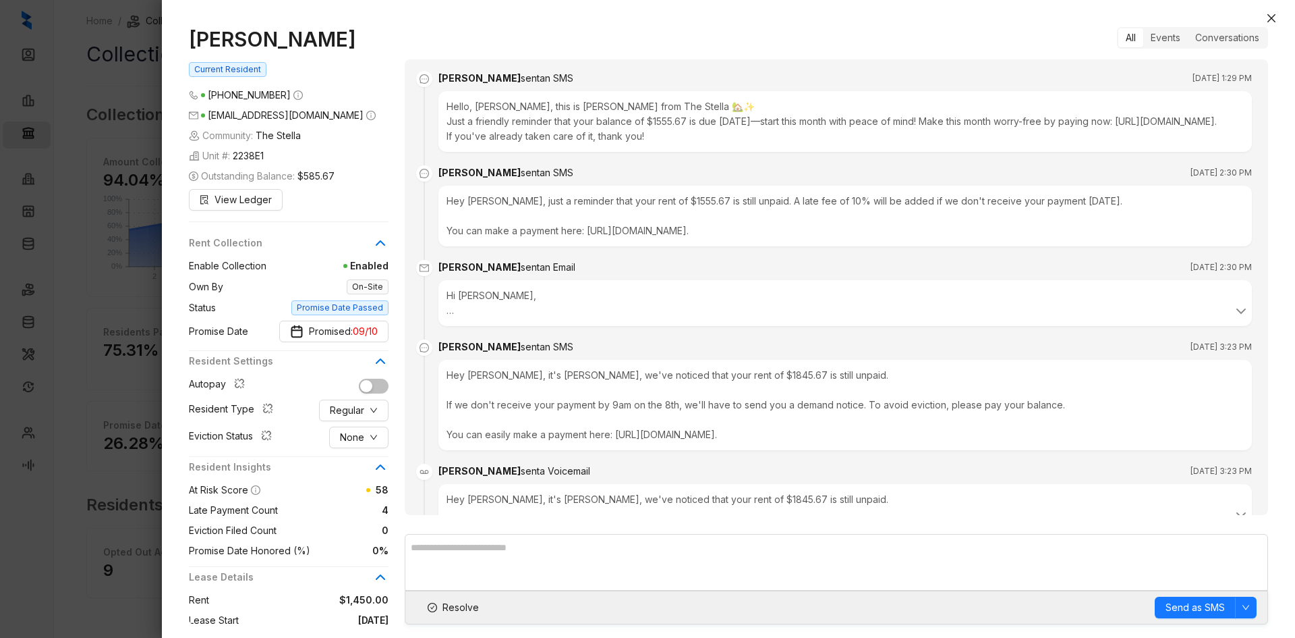
scroll to position [1407, 0]
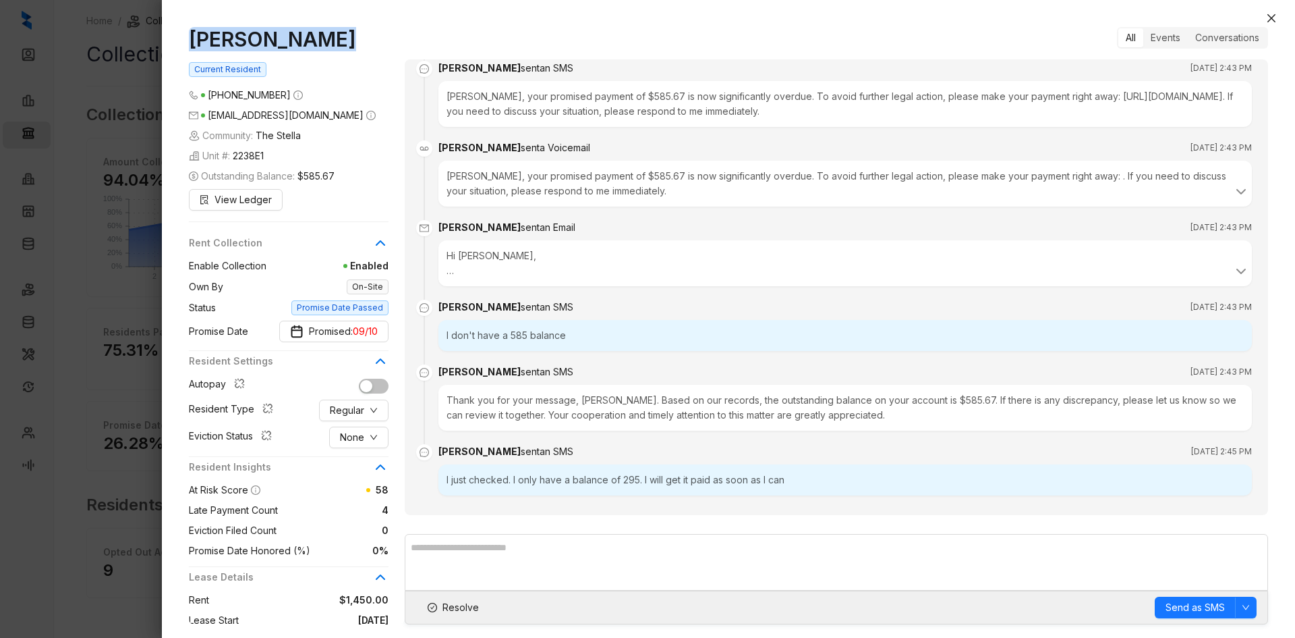
drag, startPoint x: 335, startPoint y: 41, endPoint x: 157, endPoint y: 36, distance: 178.2
click at [157, 36] on div "[PERSON_NAME] Current Resident [PHONE_NUMBER] [EMAIL_ADDRESS][DOMAIN_NAME] Comm…" at bounding box center [647, 319] width 1295 height 638
click at [456, 602] on span "Resolve" at bounding box center [461, 607] width 36 height 15
click at [1270, 18] on icon "close" at bounding box center [1272, 18] width 8 height 8
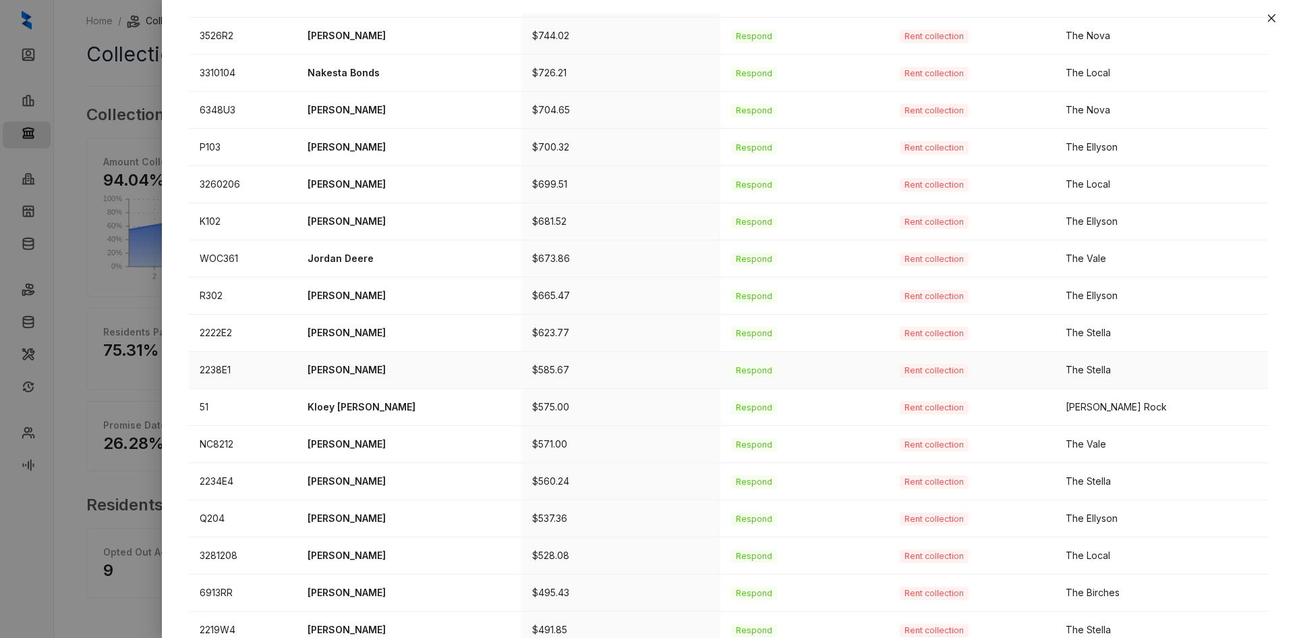
scroll to position [270, 0]
click at [368, 485] on p "[PERSON_NAME]" at bounding box center [409, 479] width 203 height 15
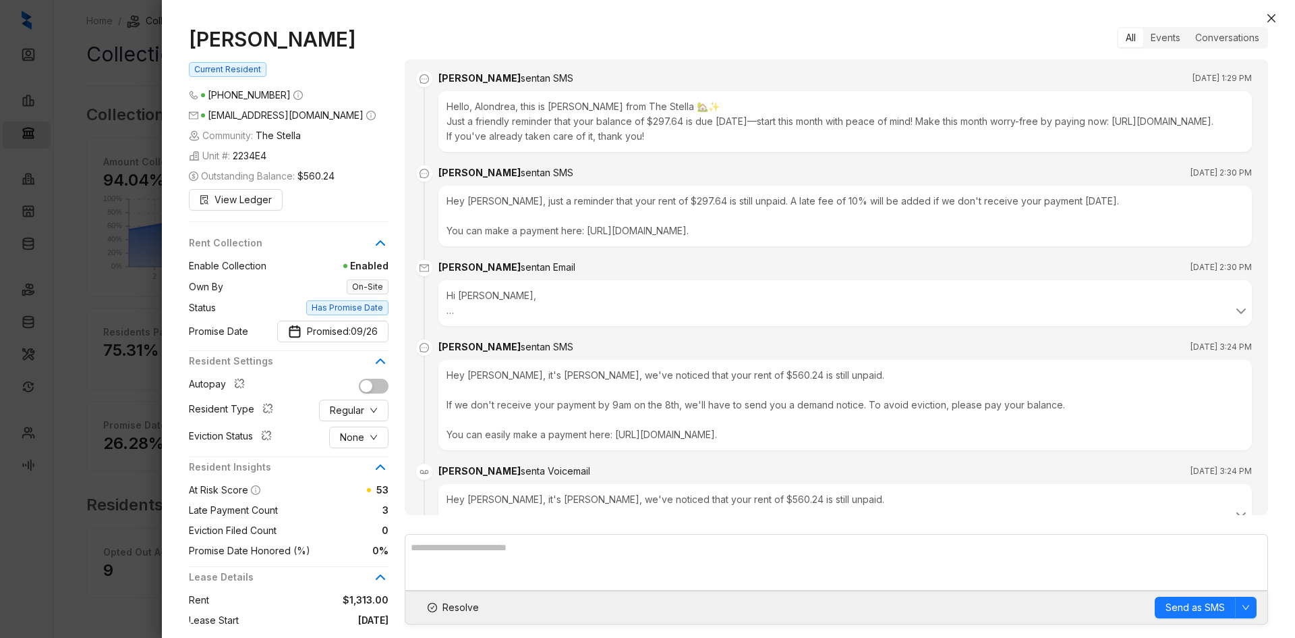
scroll to position [1760, 0]
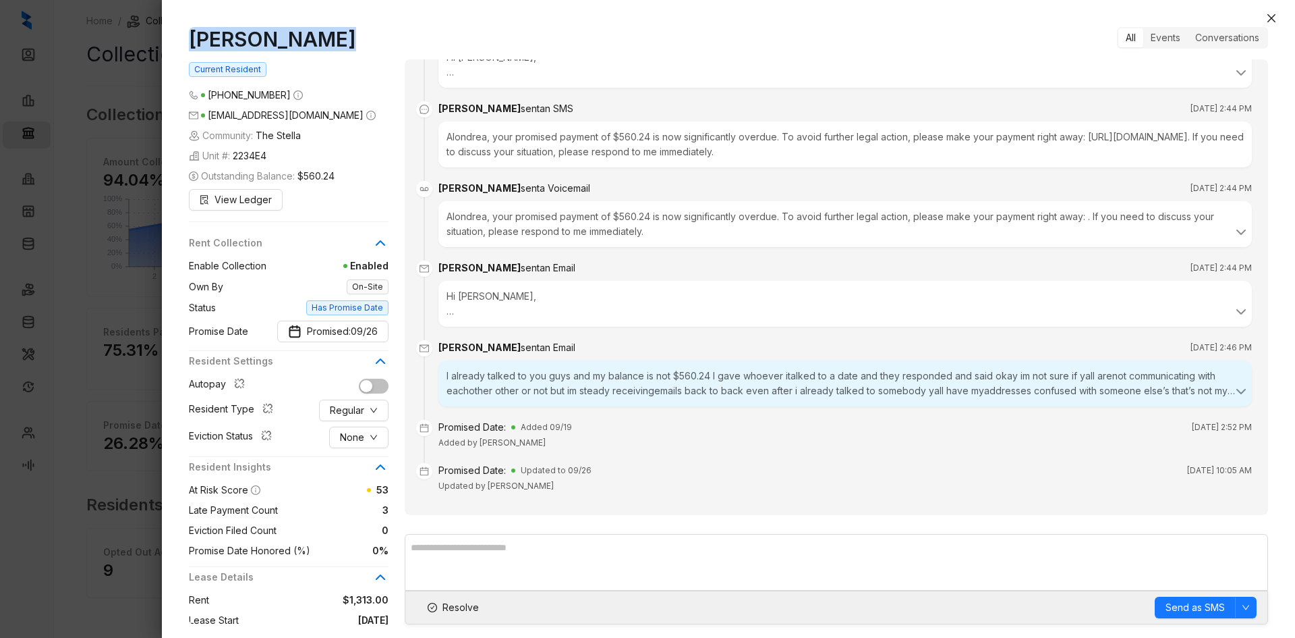
drag, startPoint x: 341, startPoint y: 38, endPoint x: 150, endPoint y: 37, distance: 190.9
click at [150, 37] on div "[PERSON_NAME] Current Resident [PHONE_NUMBER] [EMAIL_ADDRESS][DOMAIN_NAME] Comm…" at bounding box center [647, 319] width 1295 height 638
click at [451, 608] on span "Resolve" at bounding box center [461, 607] width 36 height 15
click at [1274, 19] on icon "close" at bounding box center [1271, 18] width 11 height 11
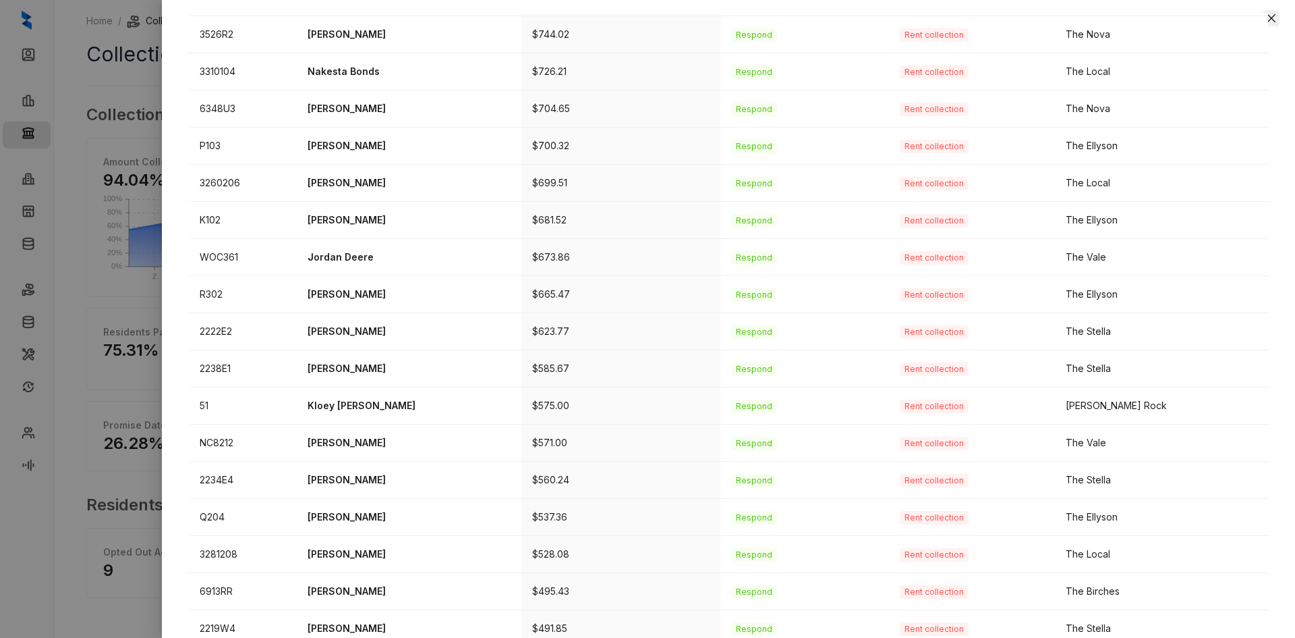
click at [1268, 18] on icon "close" at bounding box center [1271, 18] width 11 height 11
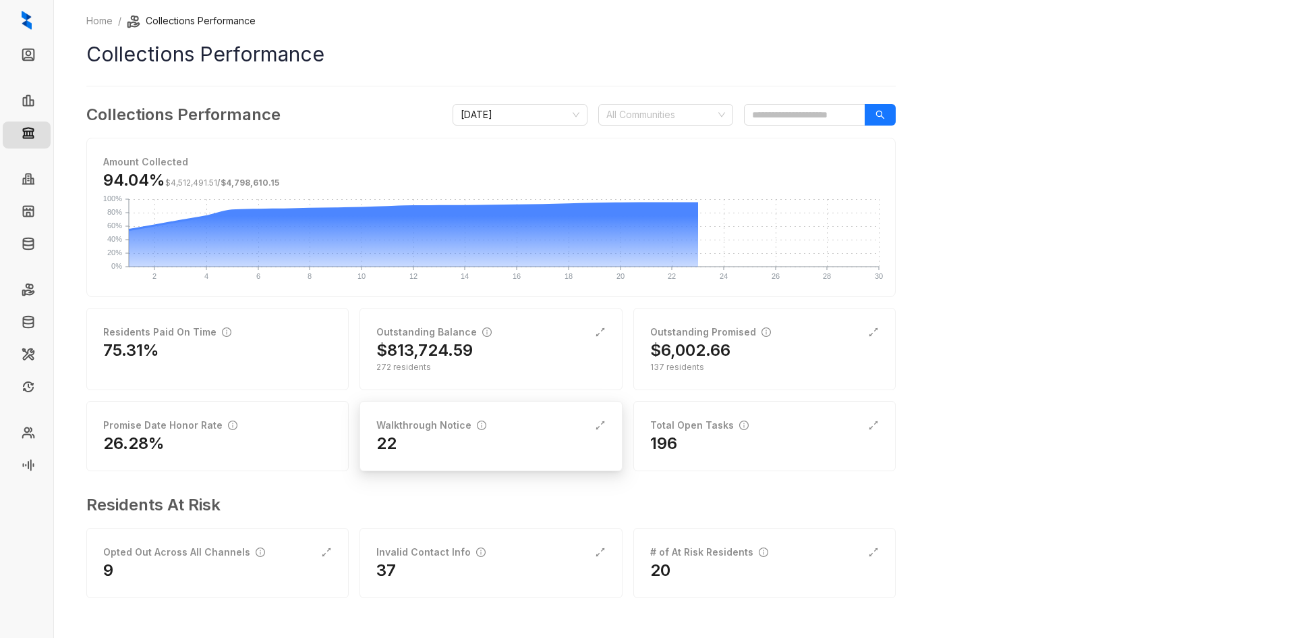
click at [409, 414] on div "Walkthrough Notice 22" at bounding box center [491, 436] width 262 height 70
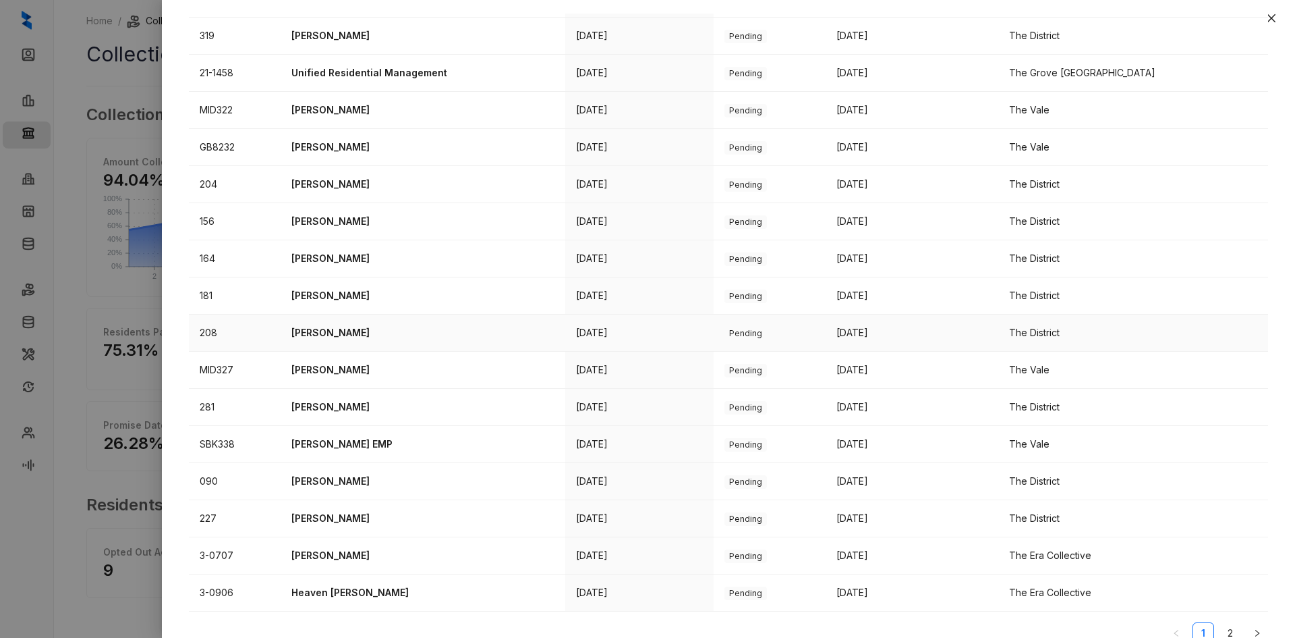
scroll to position [325, 0]
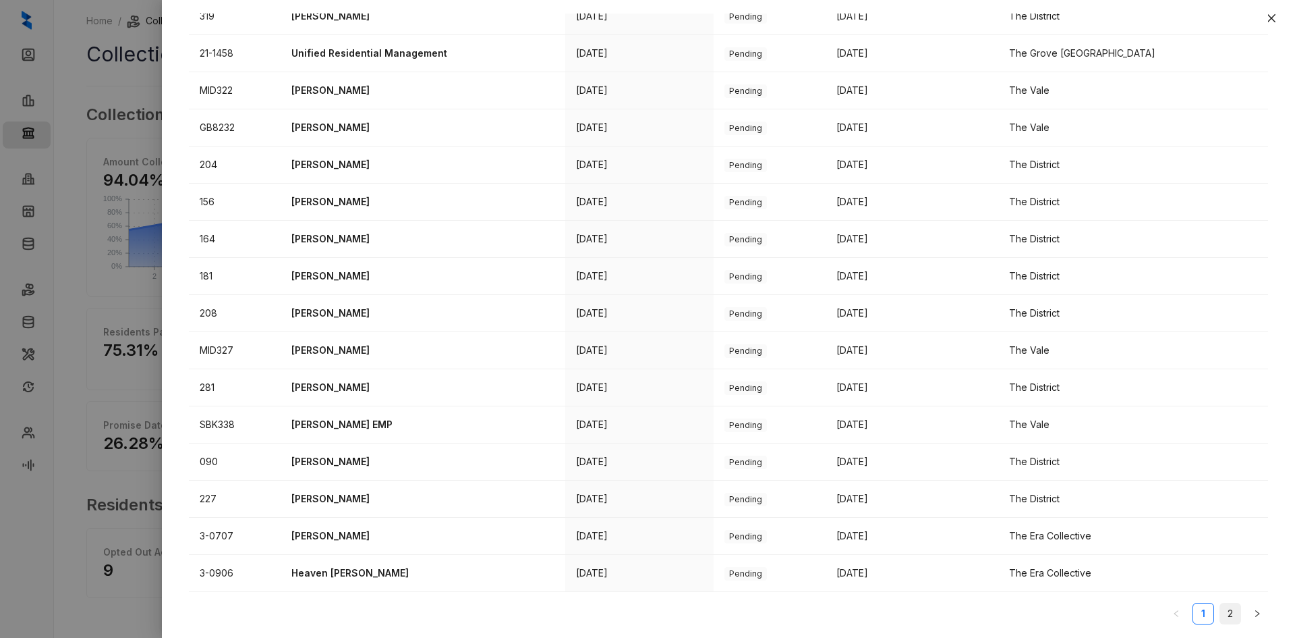
click at [1220, 606] on link "2" at bounding box center [1230, 613] width 20 height 20
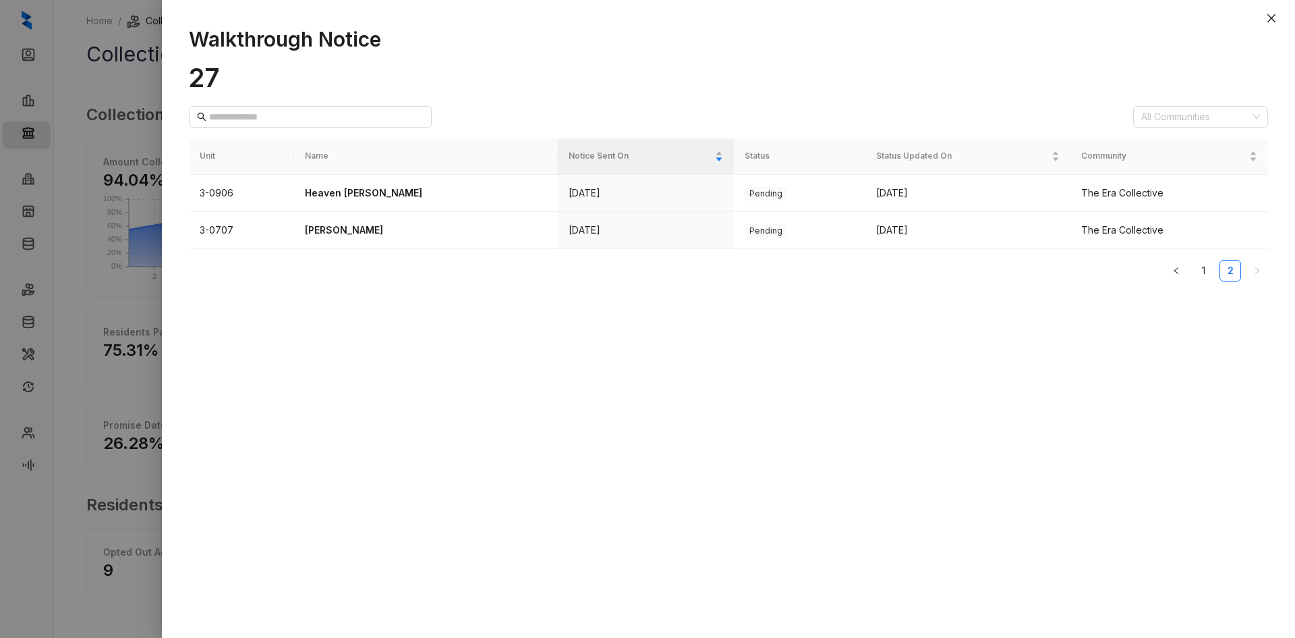
click at [1274, 7] on div at bounding box center [728, 6] width 1133 height 13
click at [1270, 17] on icon "close" at bounding box center [1272, 18] width 8 height 8
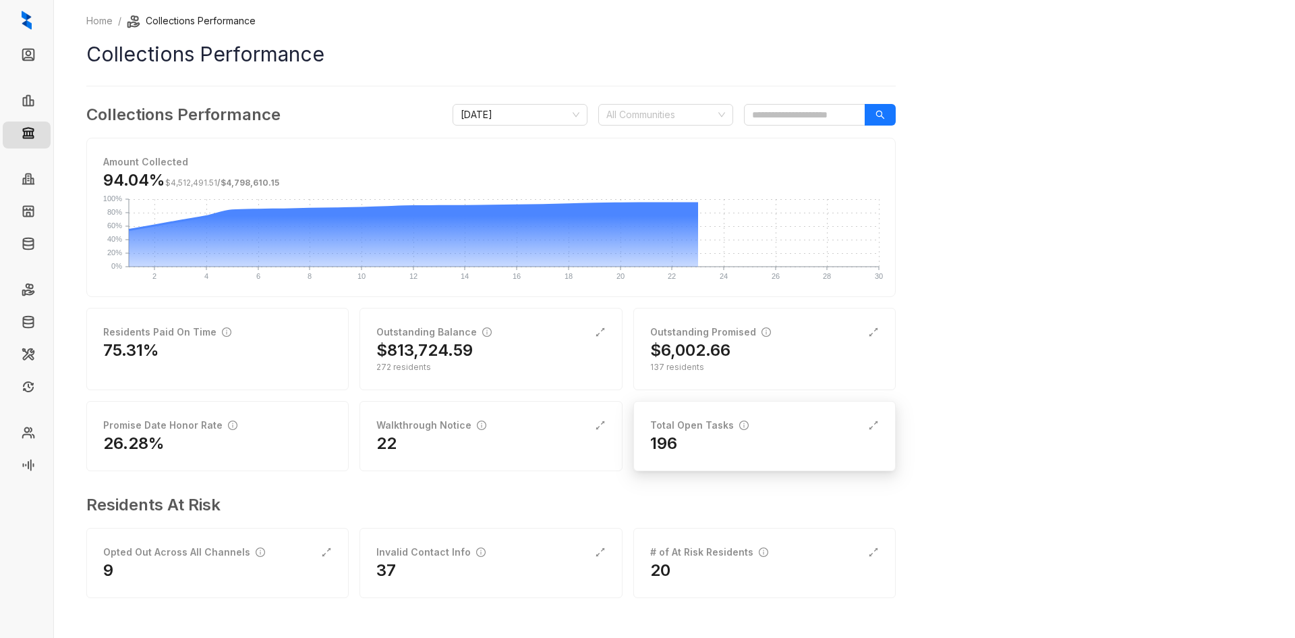
click at [771, 432] on div "Total Open Tasks" at bounding box center [764, 425] width 229 height 15
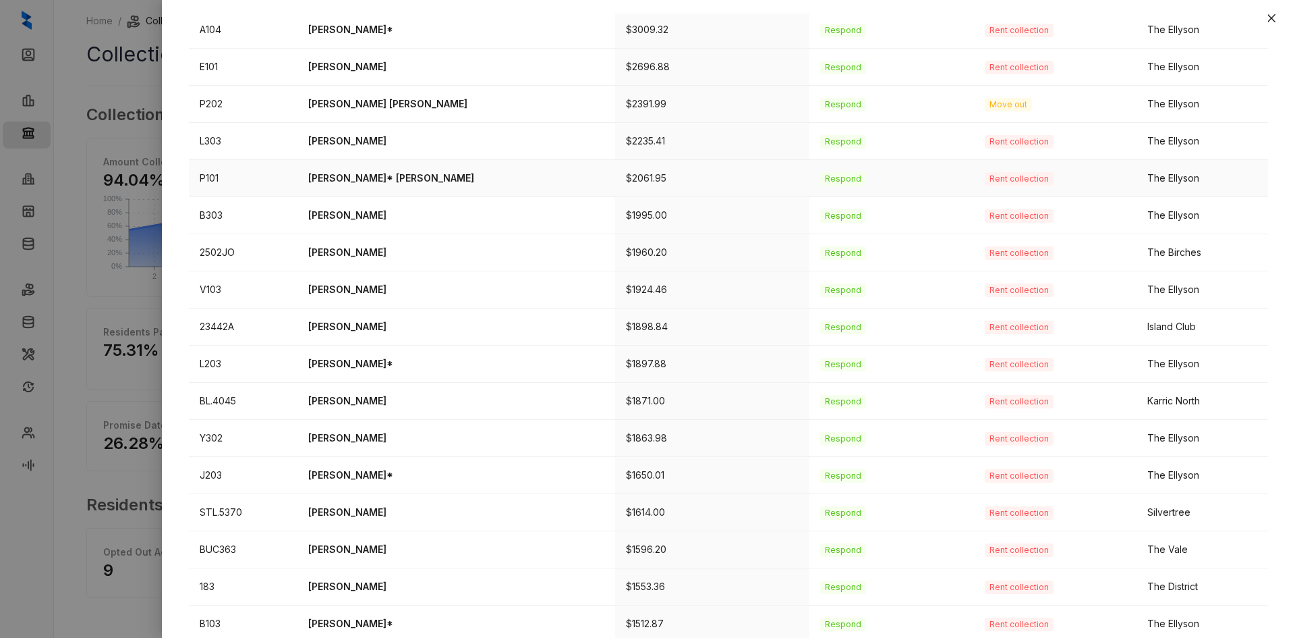
scroll to position [325, 0]
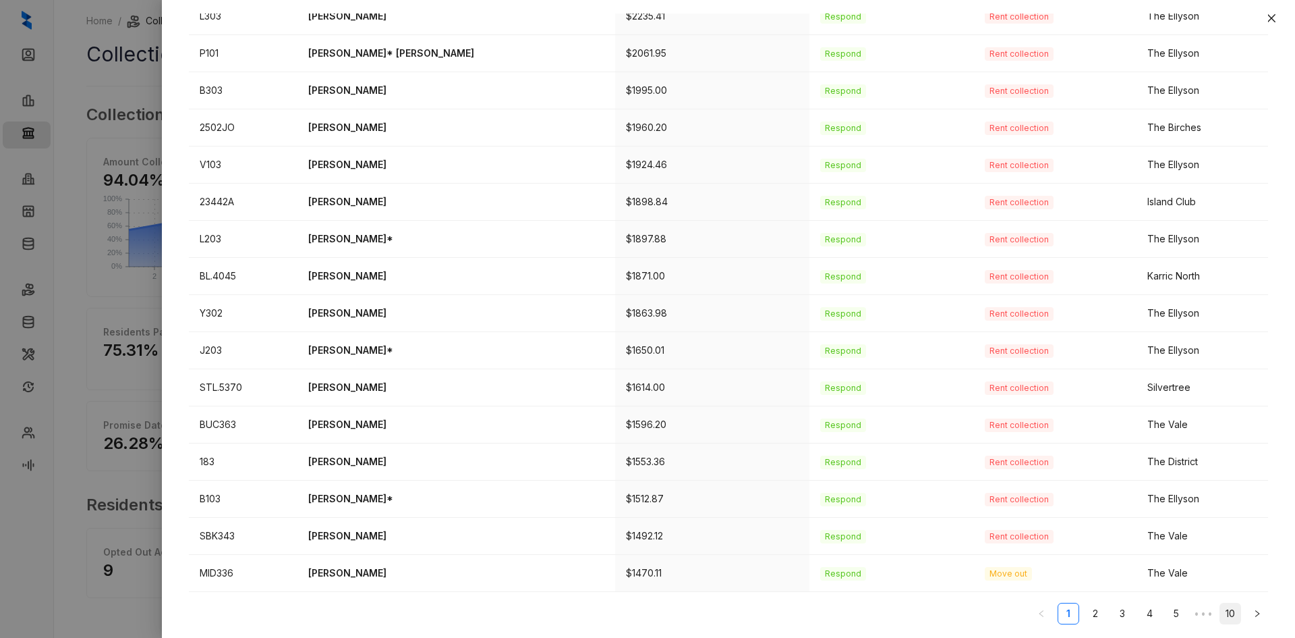
click at [1222, 616] on link "10" at bounding box center [1230, 613] width 20 height 20
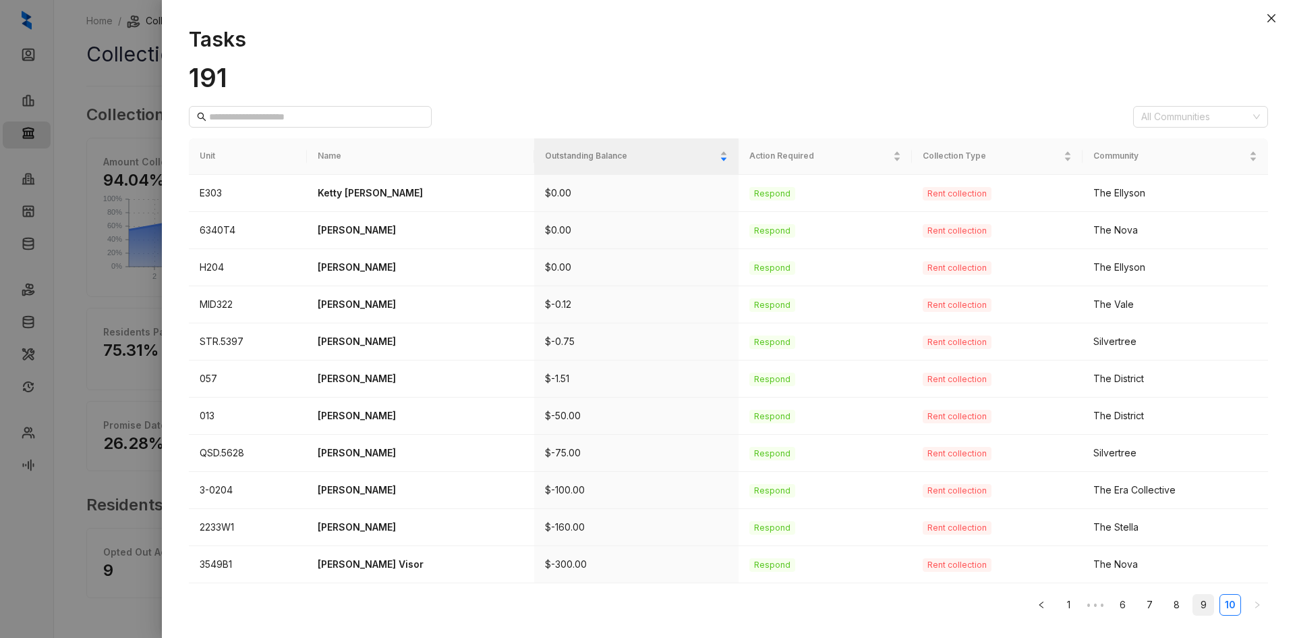
click at [1195, 603] on link "9" at bounding box center [1203, 604] width 20 height 20
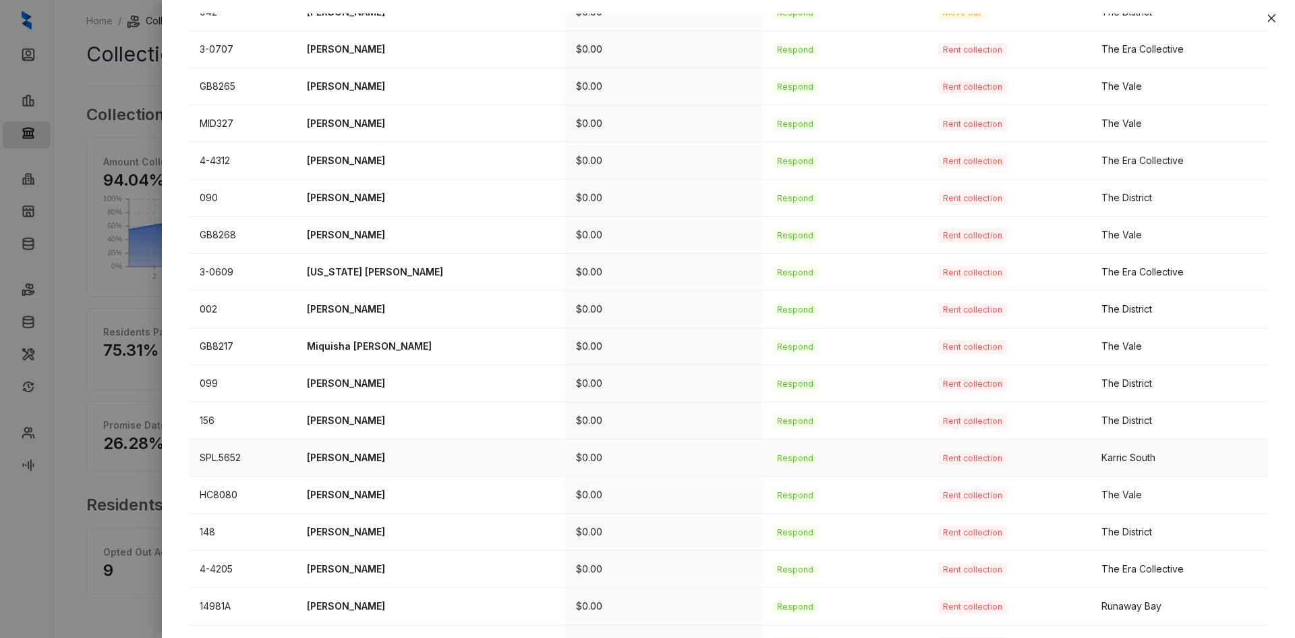
scroll to position [325, 0]
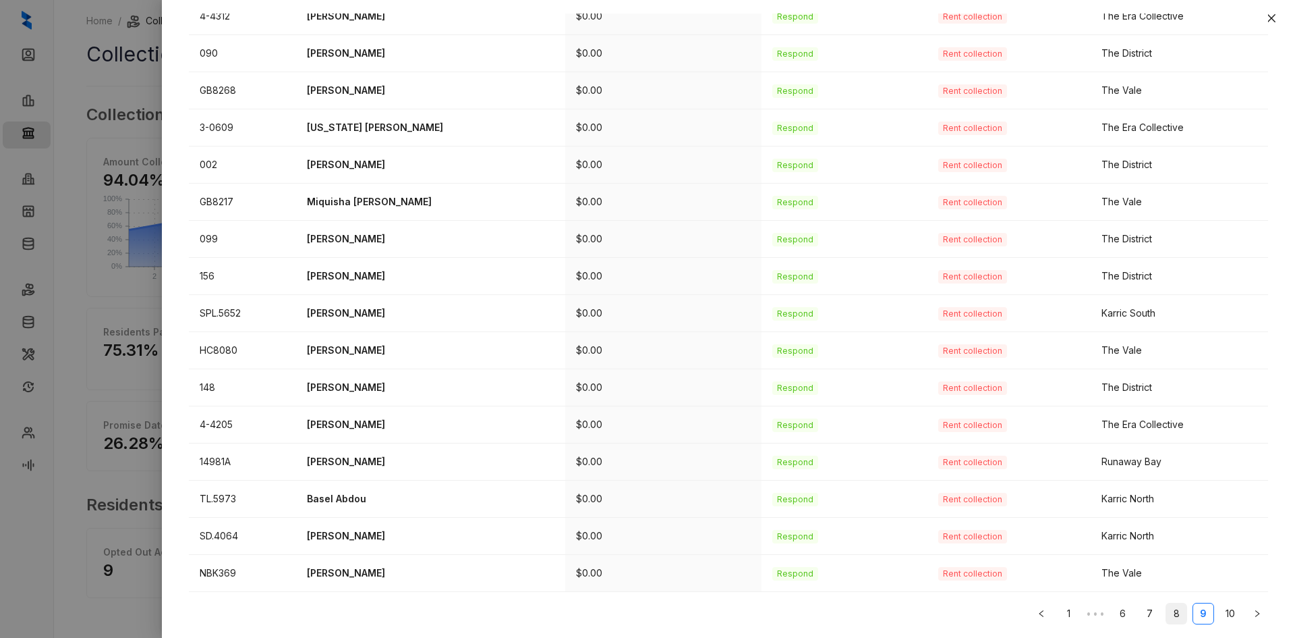
click at [1166, 617] on link "8" at bounding box center [1176, 613] width 20 height 20
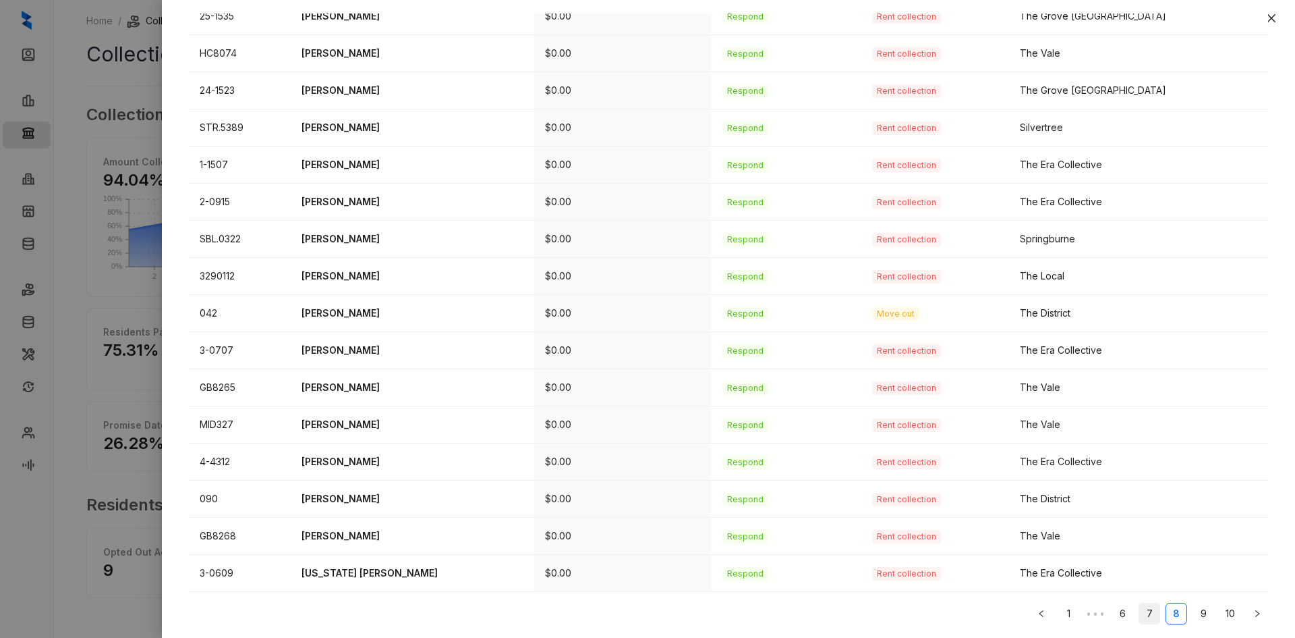
click at [1139, 612] on link "7" at bounding box center [1149, 613] width 20 height 20
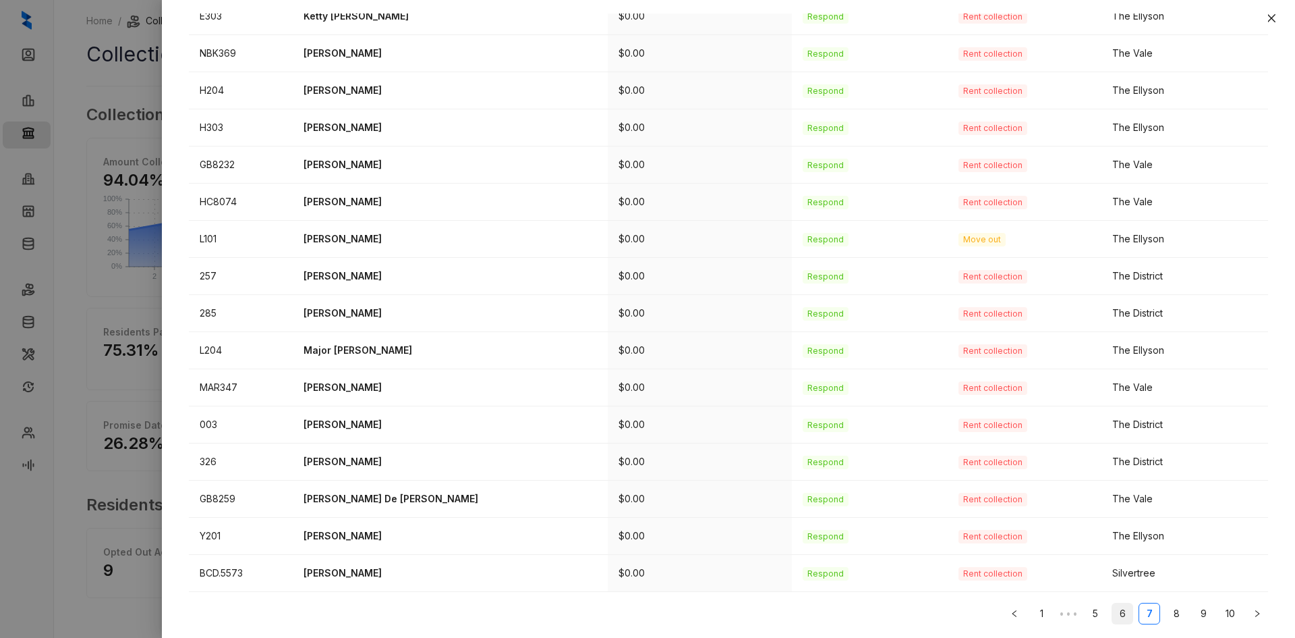
click at [1112, 614] on link "6" at bounding box center [1122, 613] width 20 height 20
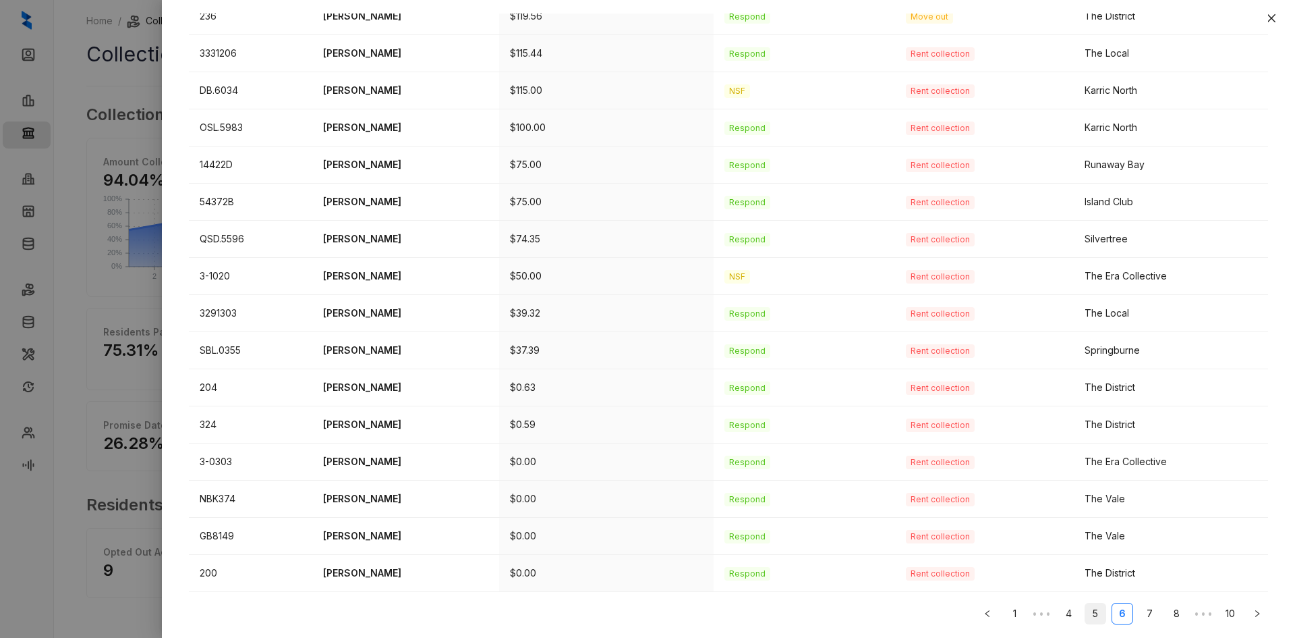
click at [1085, 614] on link "5" at bounding box center [1095, 613] width 20 height 20
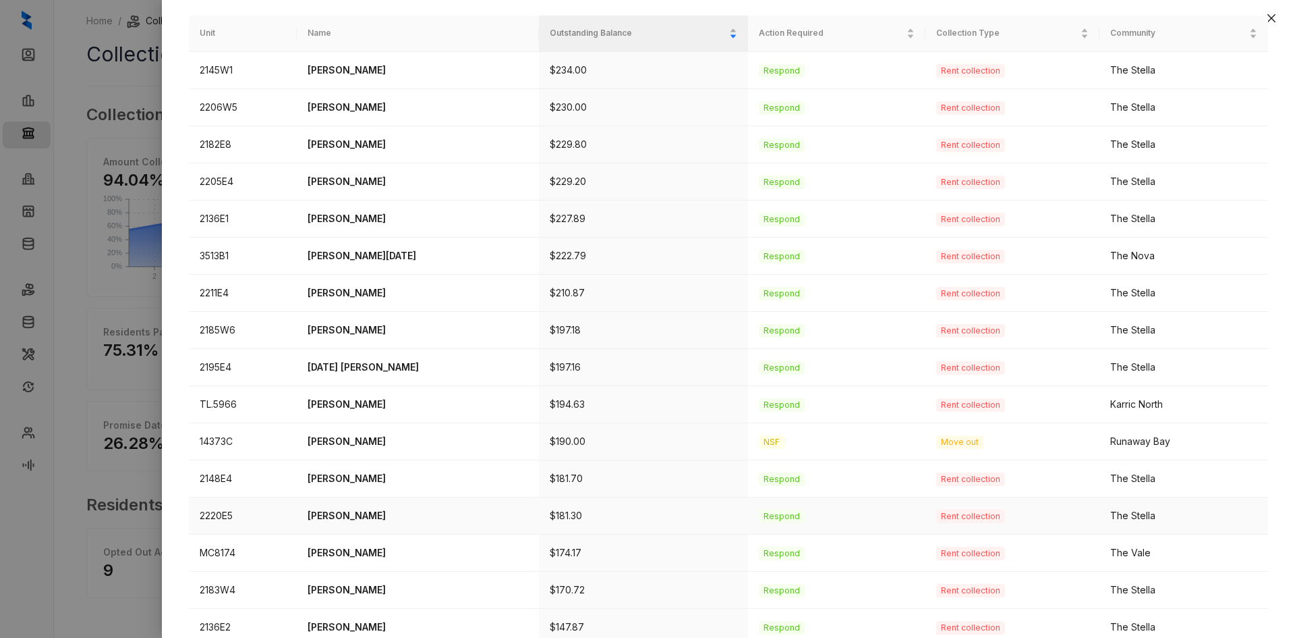
scroll to position [55, 0]
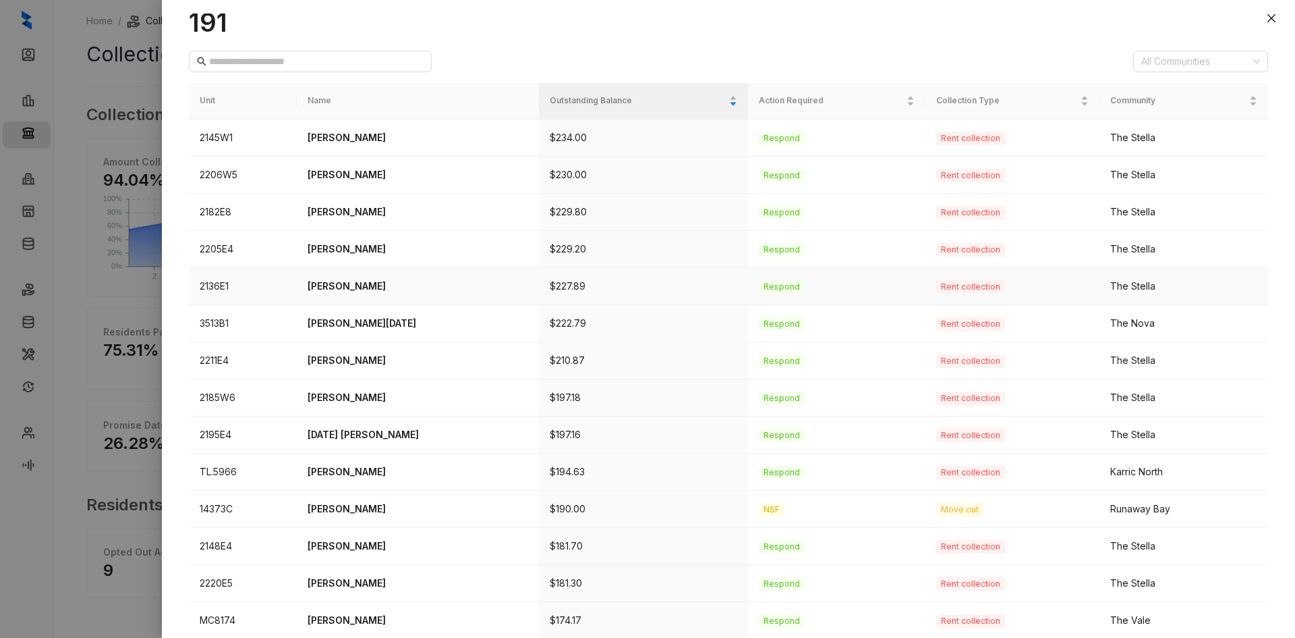
click at [354, 283] on p "Yolanda Benjamin" at bounding box center [418, 286] width 221 height 15
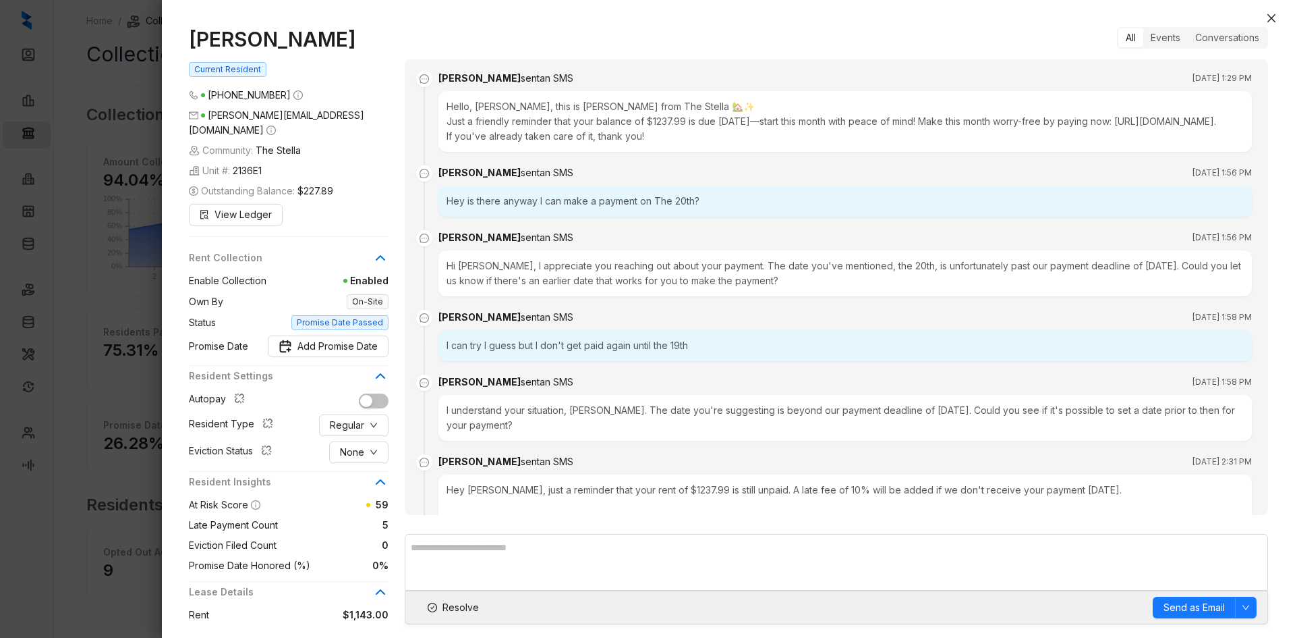
scroll to position [1801, 0]
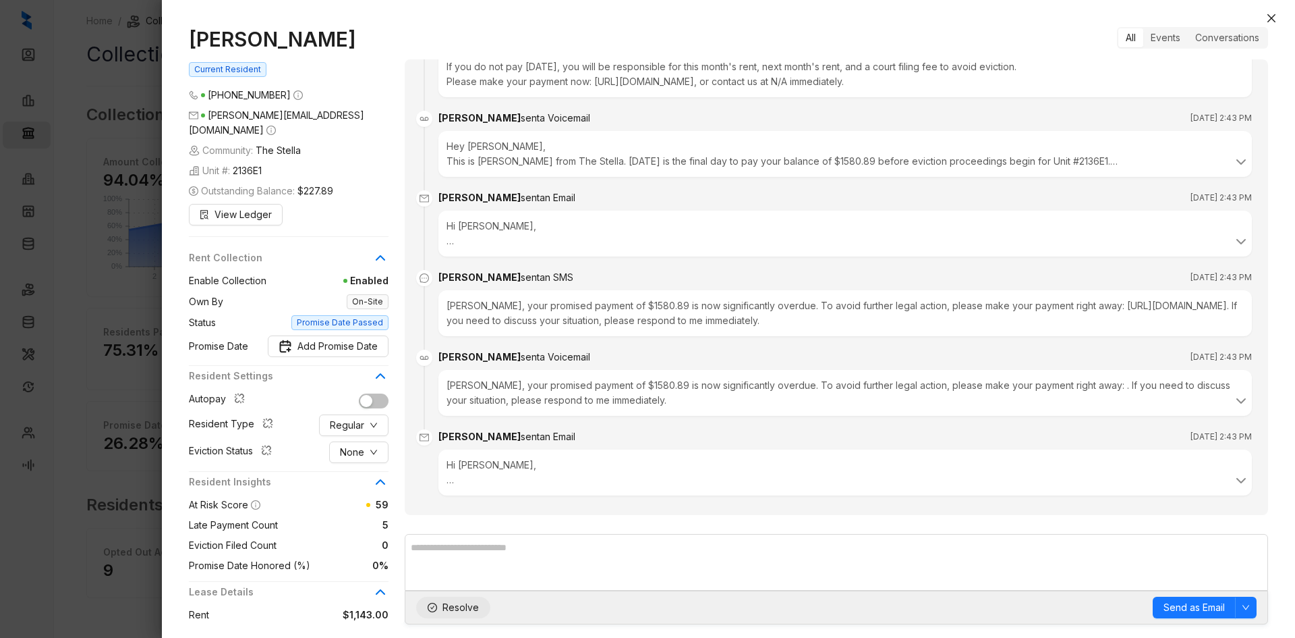
click at [464, 612] on span "Resolve" at bounding box center [461, 607] width 36 height 15
click at [1278, 19] on button "Close" at bounding box center [1272, 18] width 16 height 16
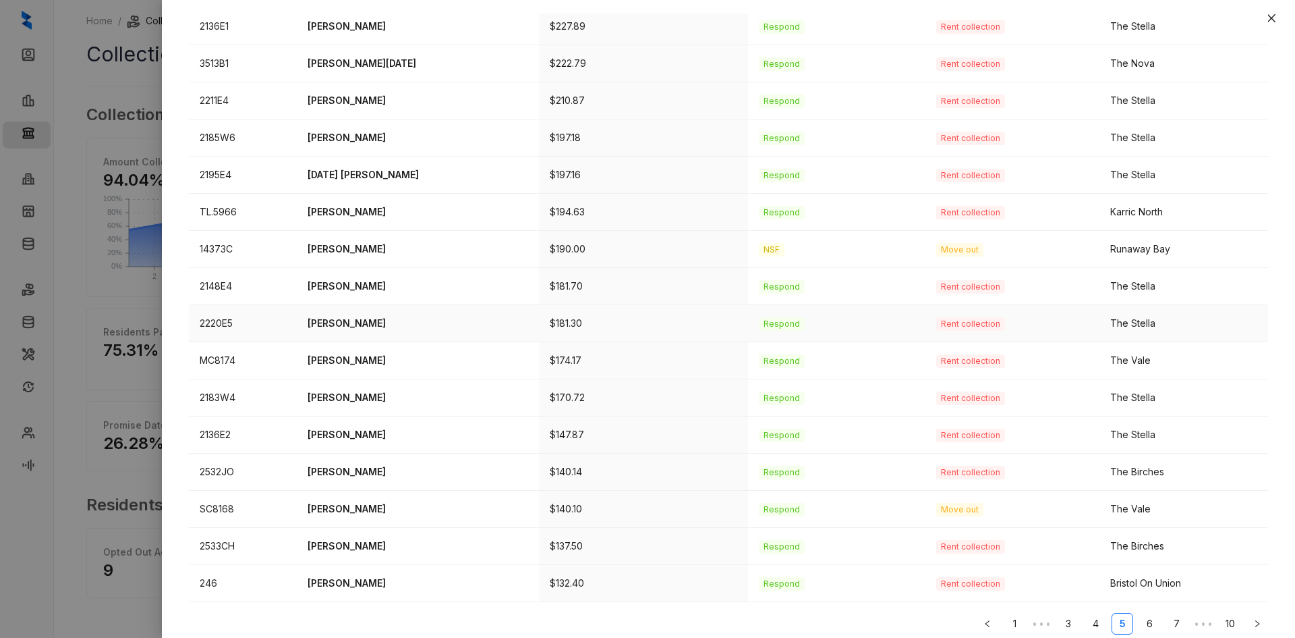
scroll to position [325, 0]
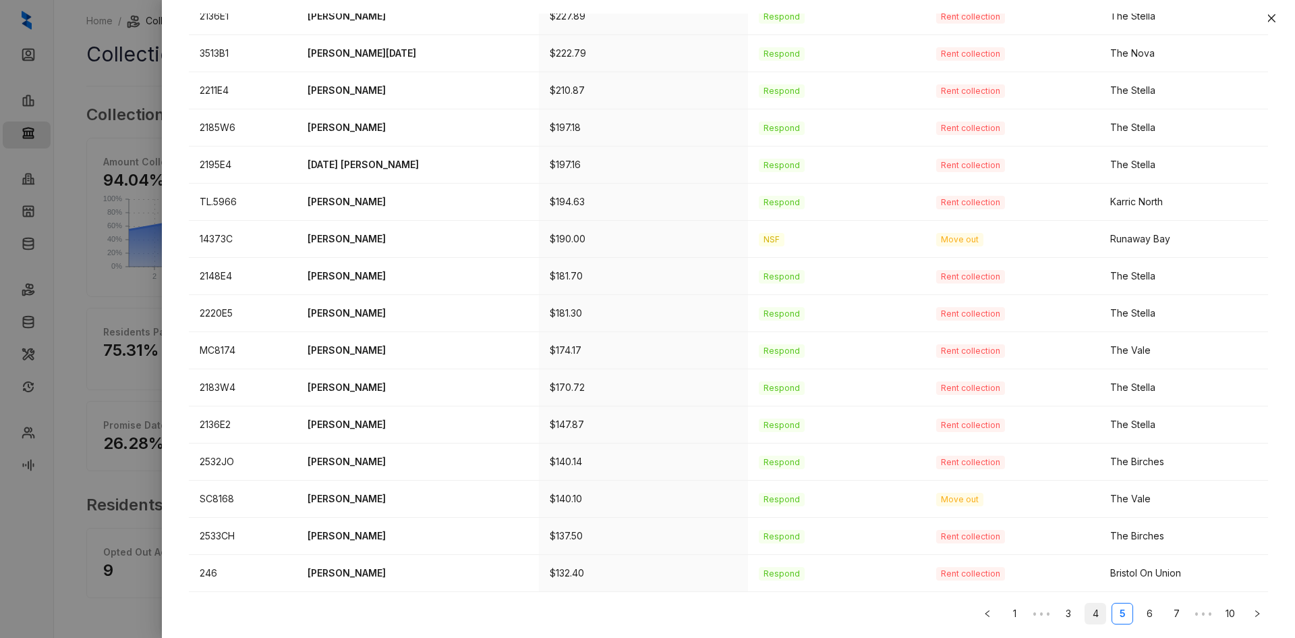
click at [1089, 614] on link "4" at bounding box center [1095, 613] width 20 height 20
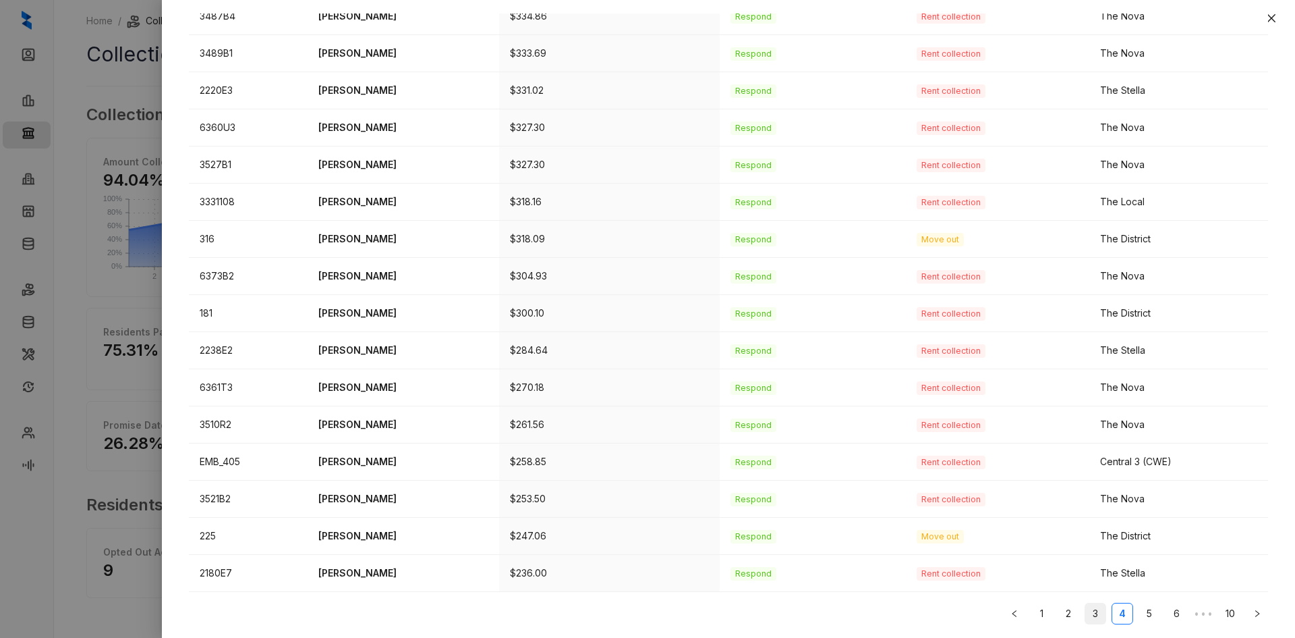
click at [1085, 617] on link "3" at bounding box center [1095, 613] width 20 height 20
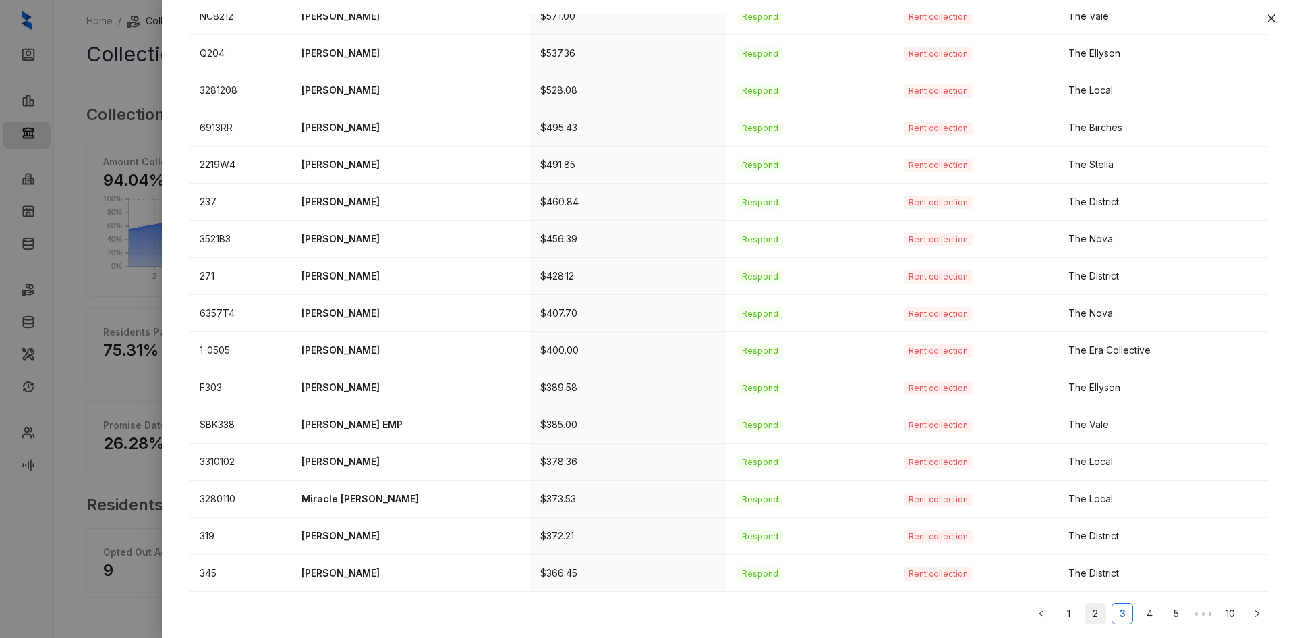
click at [1089, 615] on link "2" at bounding box center [1095, 613] width 20 height 20
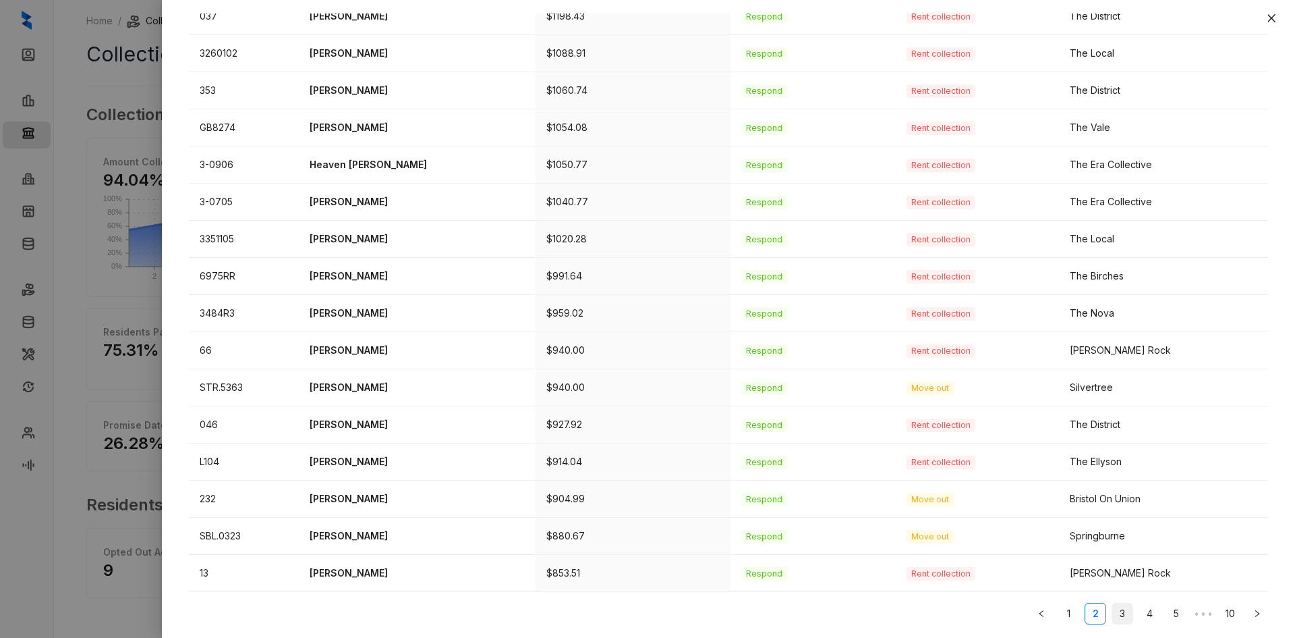
click at [1112, 613] on link "3" at bounding box center [1122, 613] width 20 height 20
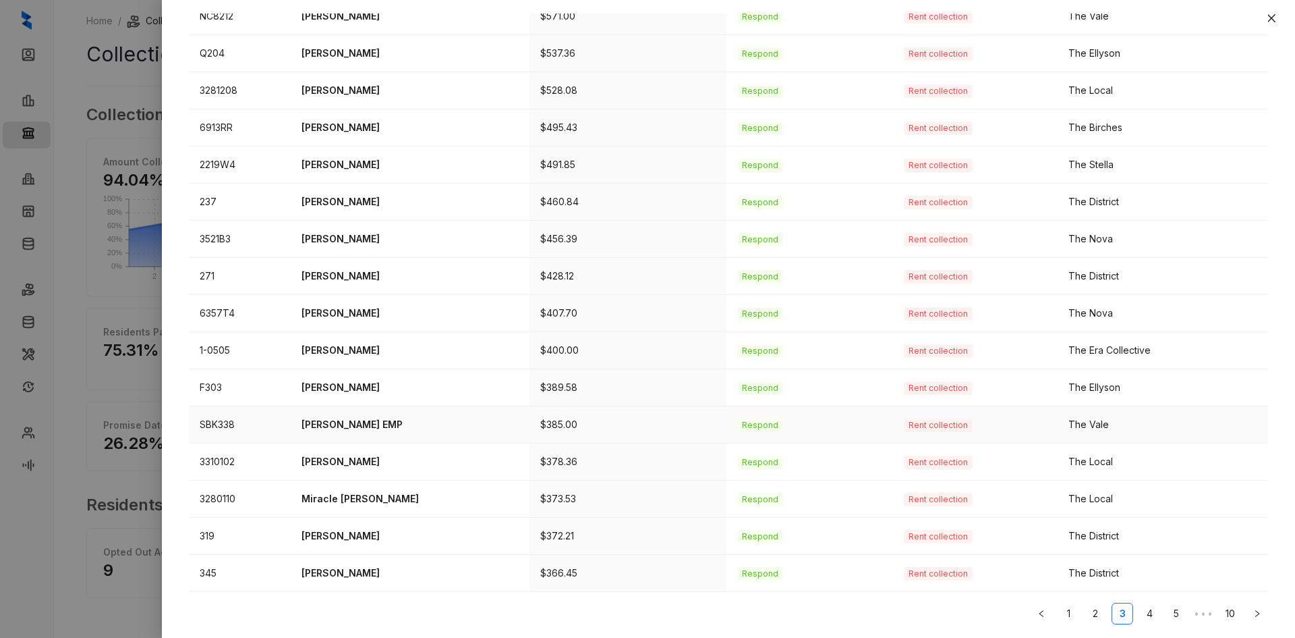
click at [358, 426] on p "Brandon Pettis EMP" at bounding box center [410, 424] width 217 height 15
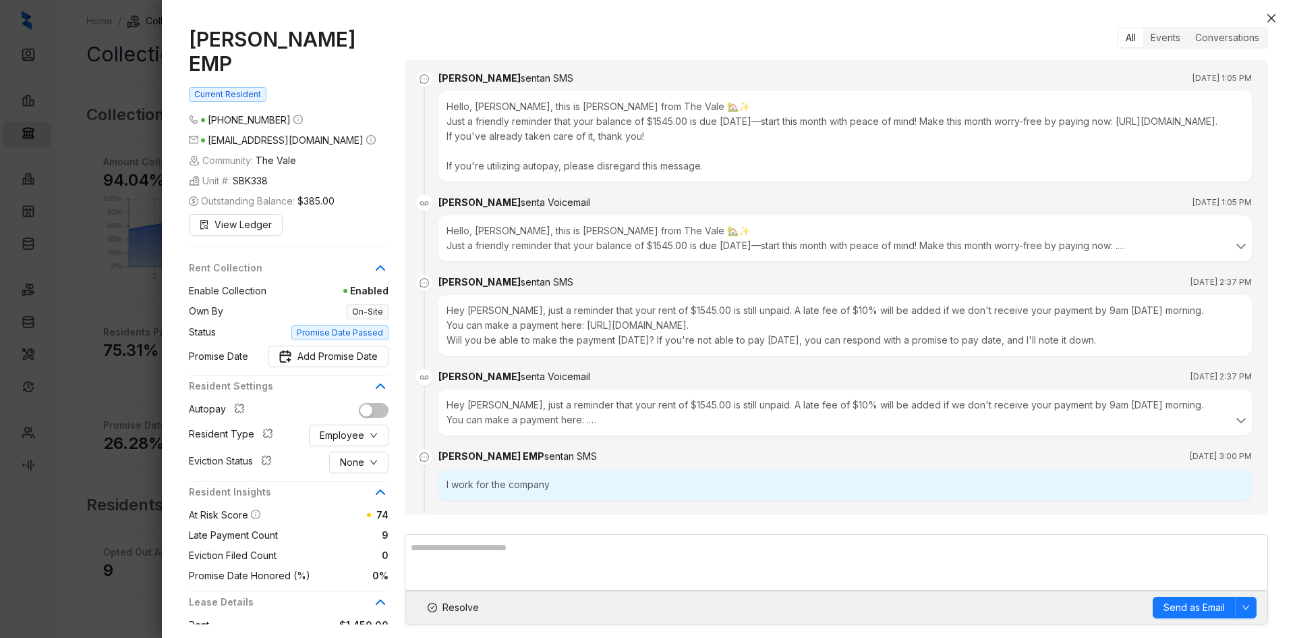
scroll to position [2412, 0]
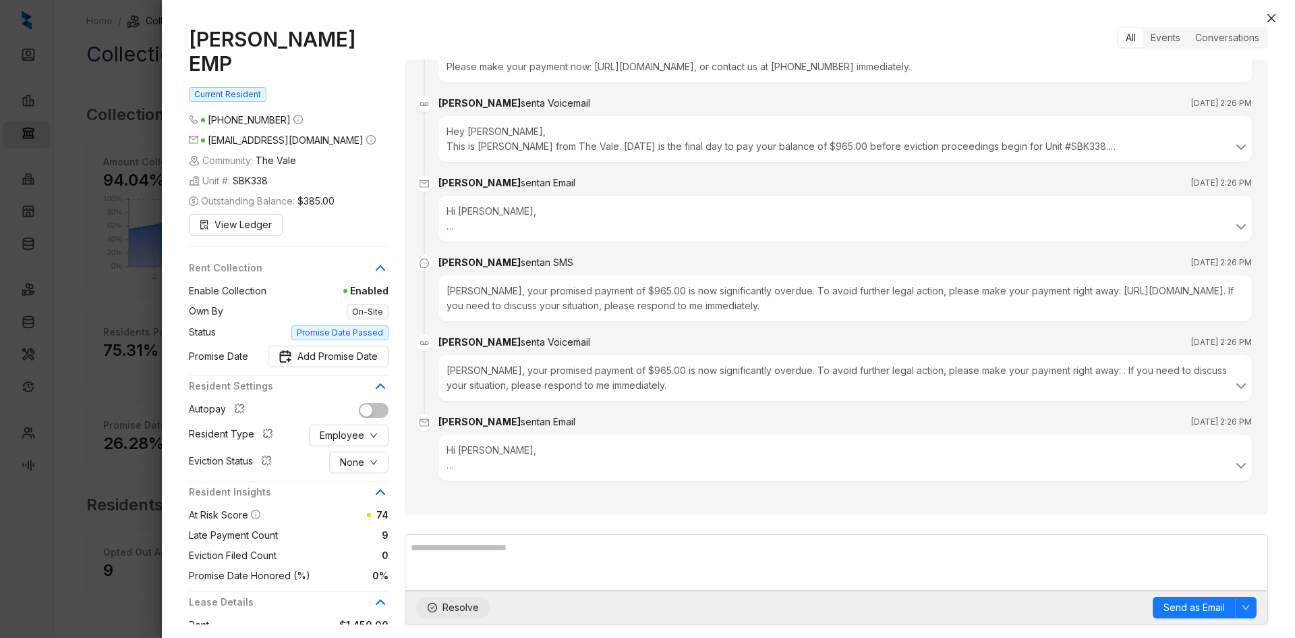
click at [461, 611] on span "Resolve" at bounding box center [461, 607] width 36 height 15
click at [1267, 21] on icon "close" at bounding box center [1271, 18] width 11 height 11
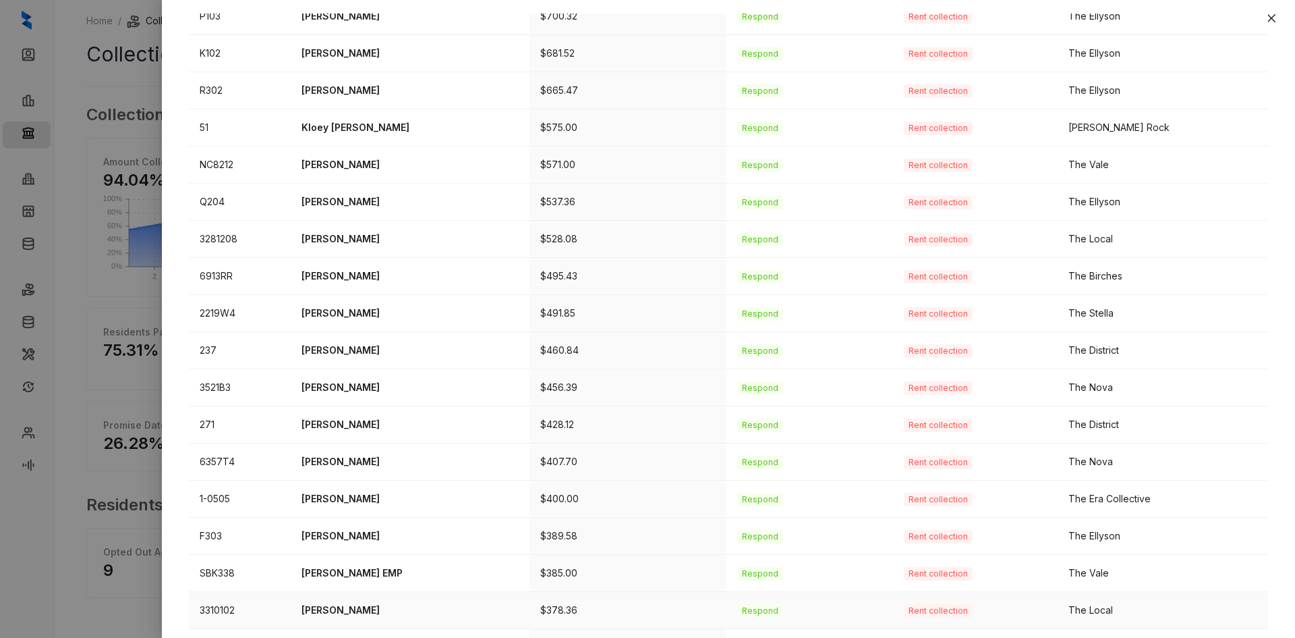
scroll to position [270, 0]
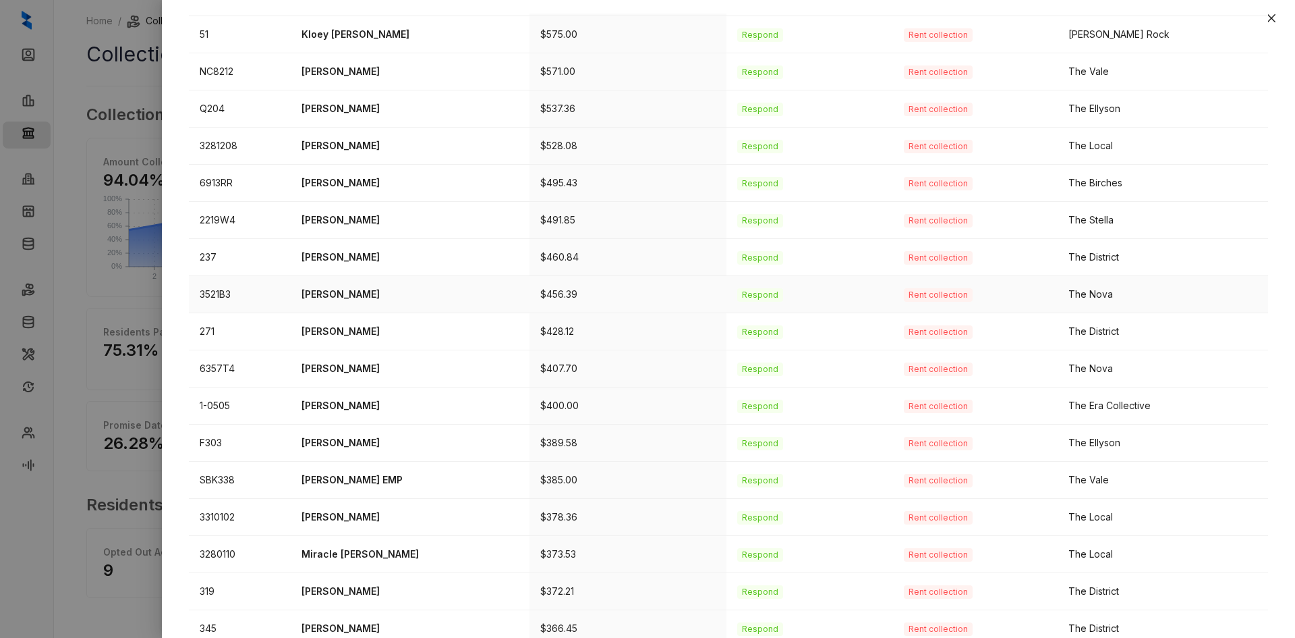
click at [337, 295] on p "Autymn Jackson" at bounding box center [410, 294] width 217 height 15
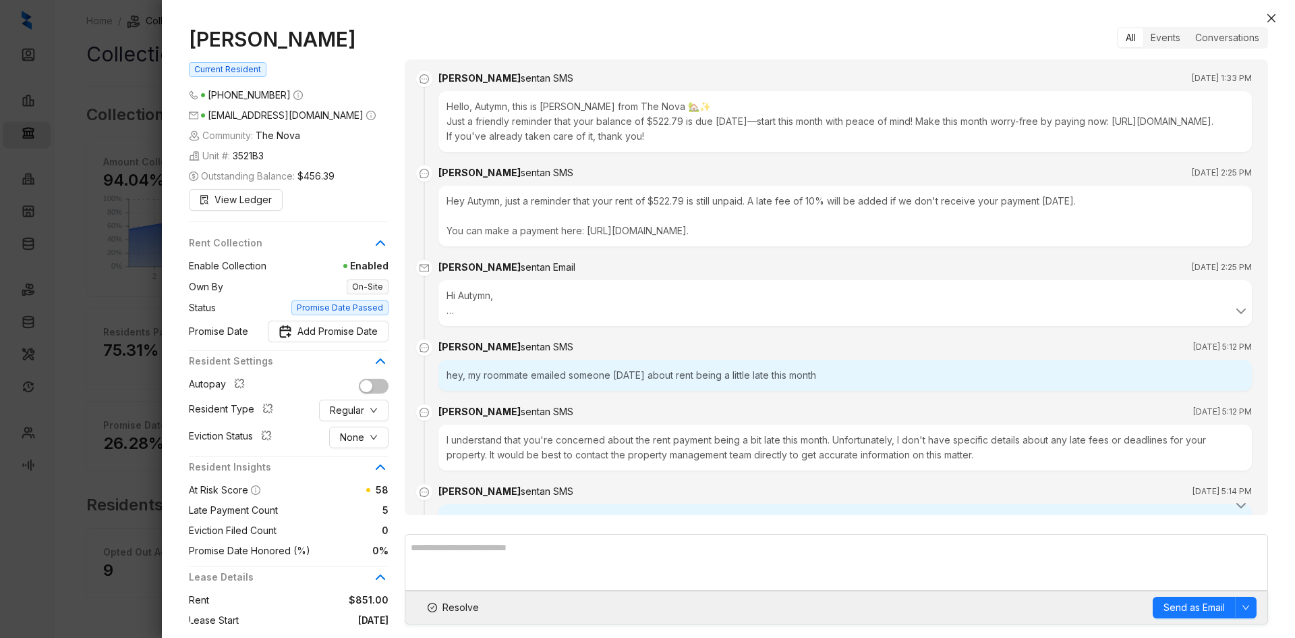
scroll to position [1886, 0]
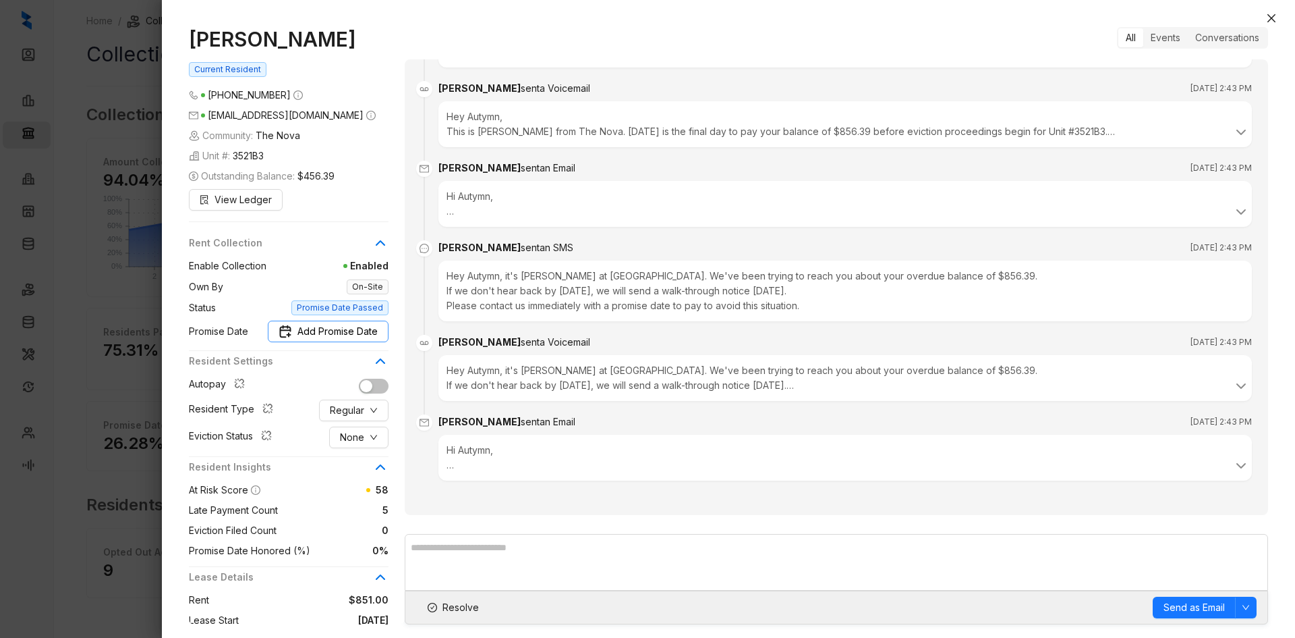
click at [346, 326] on span "Add Promise Date" at bounding box center [338, 331] width 80 height 15
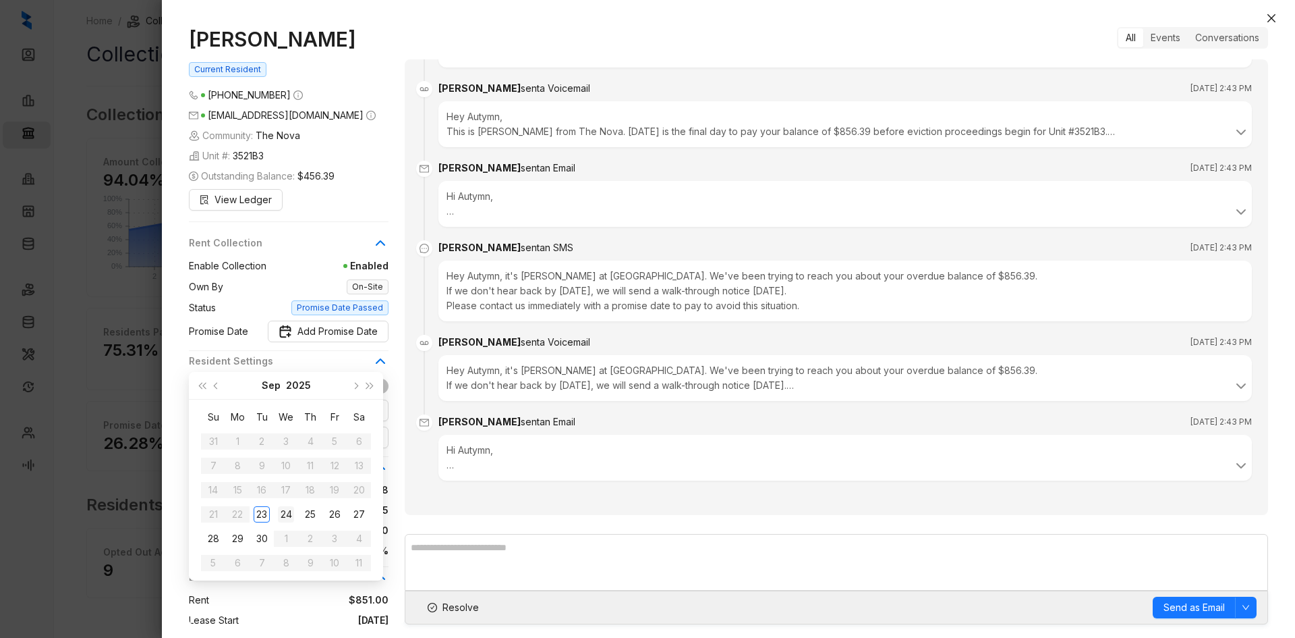
type input "**********"
click at [287, 513] on div "24" at bounding box center [286, 514] width 16 height 16
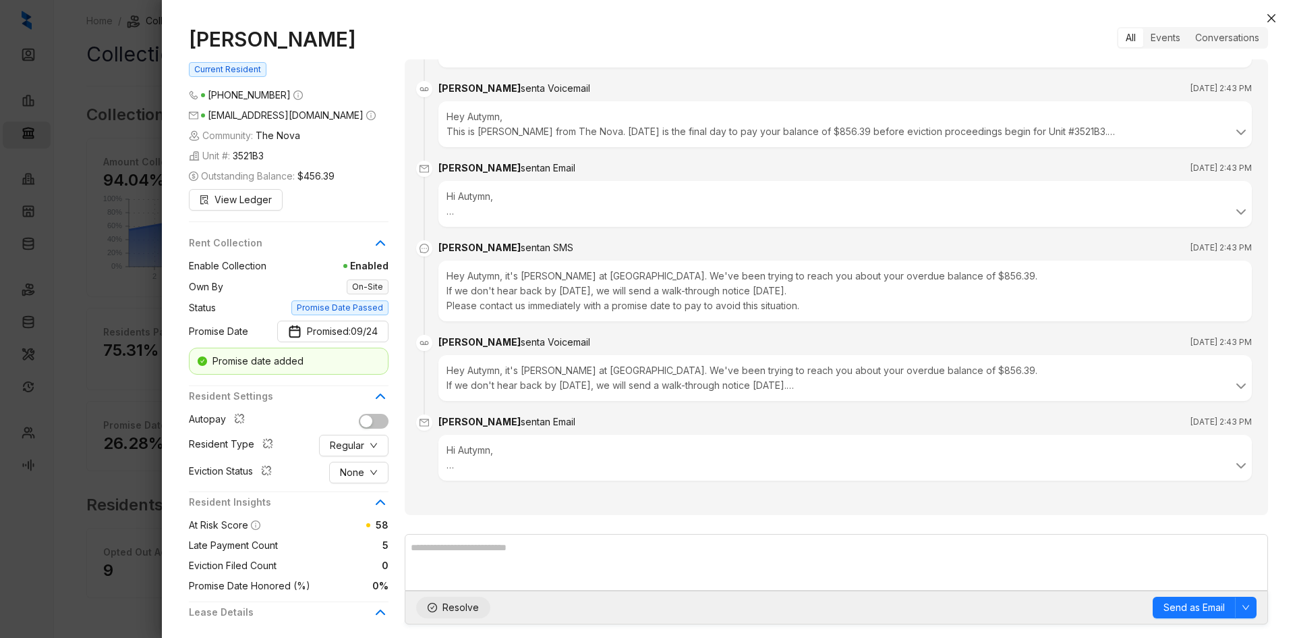
click at [476, 605] on span "Resolve" at bounding box center [461, 607] width 36 height 15
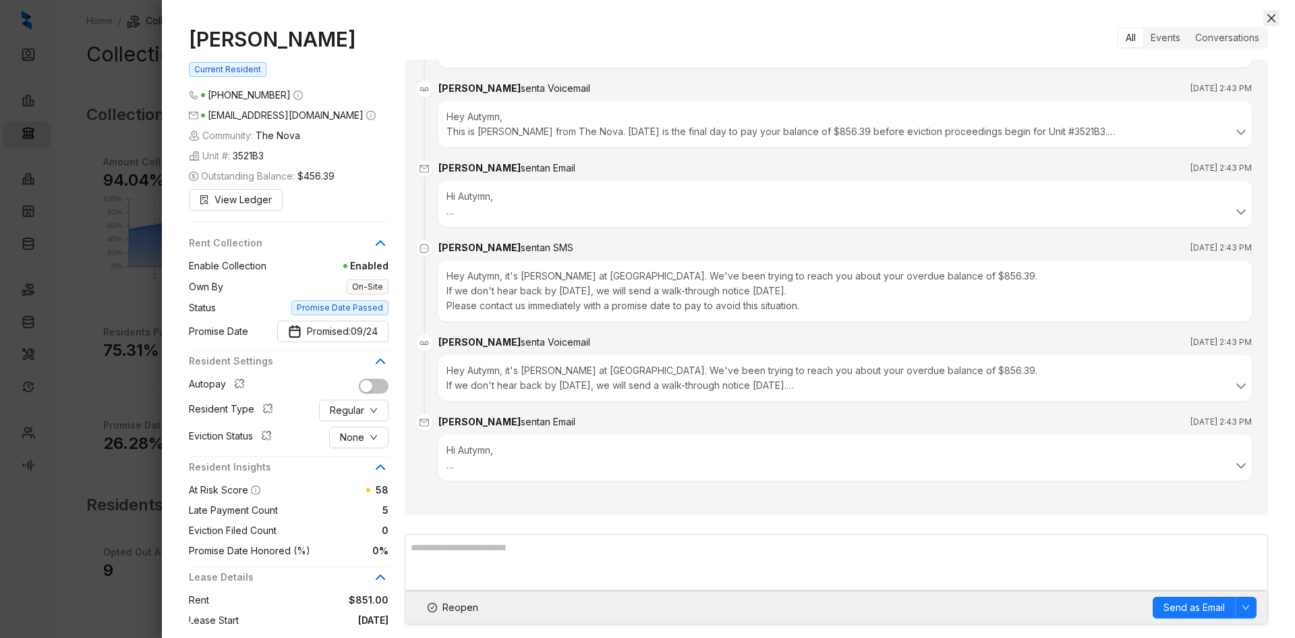
click at [1271, 17] on icon "close" at bounding box center [1272, 18] width 8 height 8
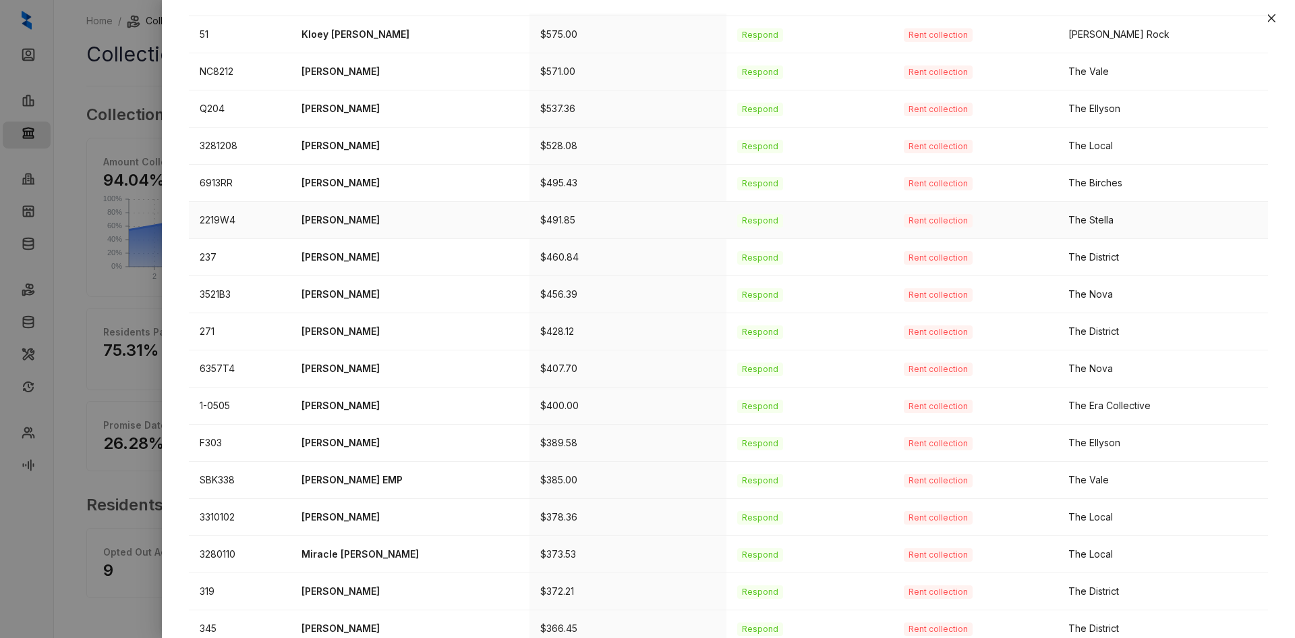
click at [342, 211] on td "[PERSON_NAME]" at bounding box center [410, 220] width 239 height 37
click at [333, 218] on p "[PERSON_NAME]" at bounding box center [410, 220] width 217 height 15
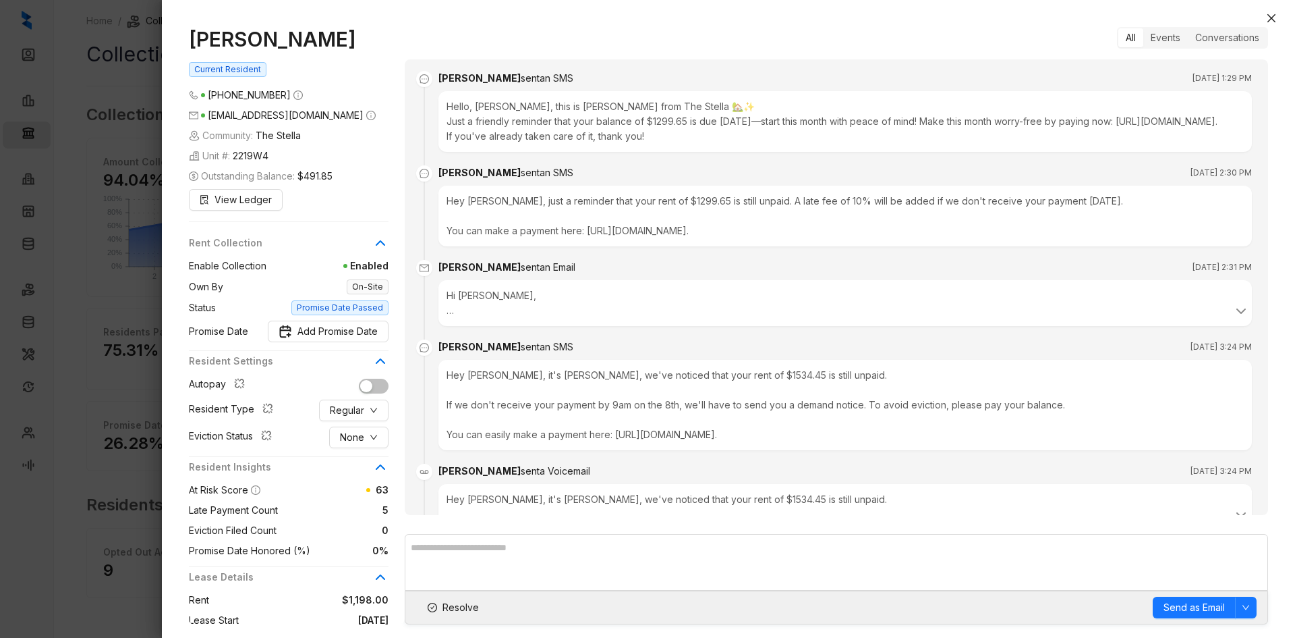
scroll to position [1512, 0]
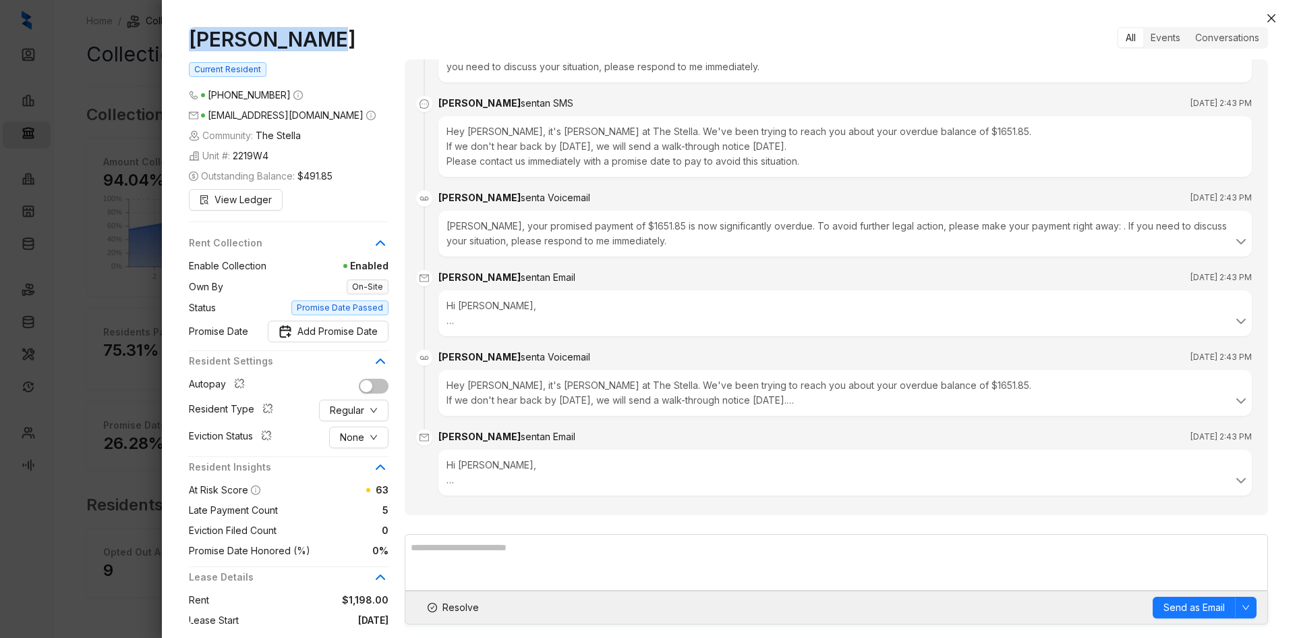
drag, startPoint x: 316, startPoint y: 40, endPoint x: 161, endPoint y: 52, distance: 156.3
click at [119, 39] on div "Jasmine Hall Current Resident (901) 661 9544 prettyjayy87@gmail.com Community: …" at bounding box center [647, 319] width 1295 height 638
copy div "[PERSON_NAME]"
click at [1270, 14] on icon "close" at bounding box center [1271, 18] width 11 height 11
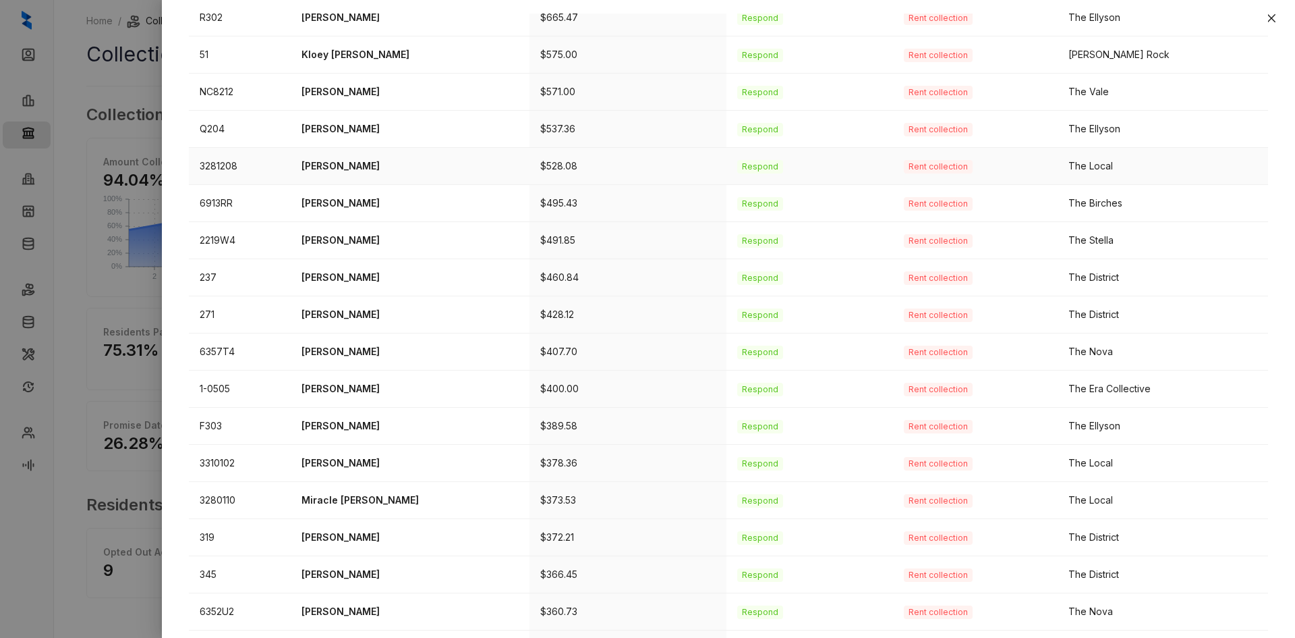
scroll to position [325, 0]
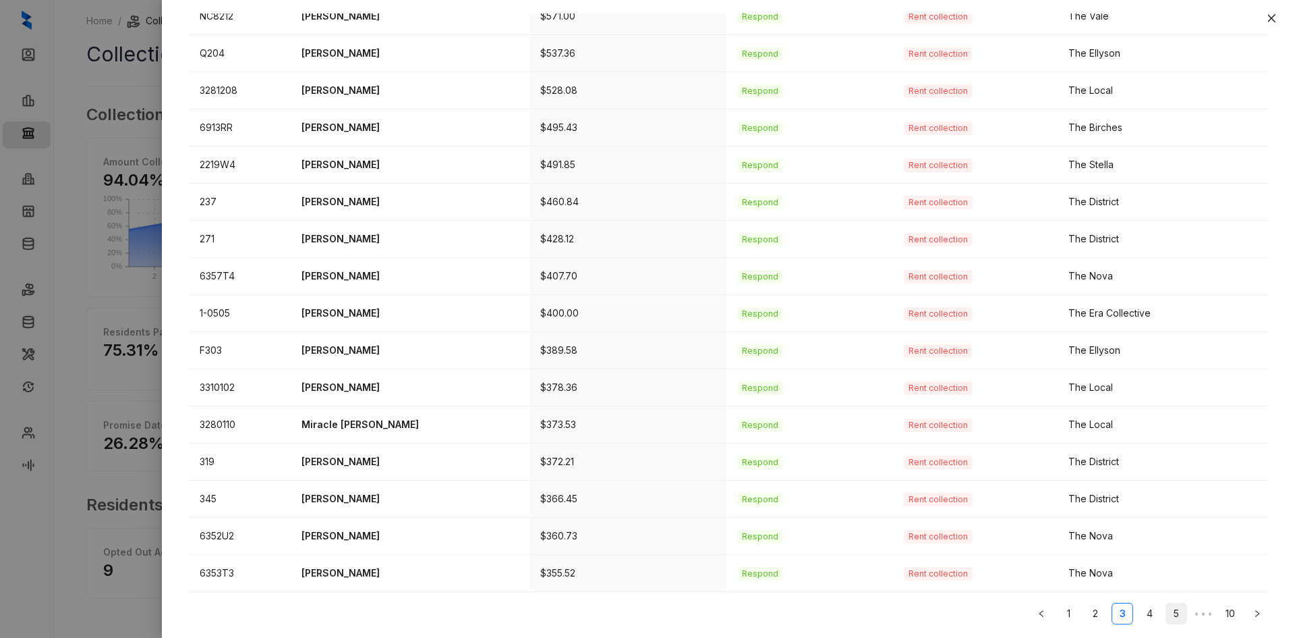
click at [1148, 607] on link "4" at bounding box center [1149, 613] width 20 height 20
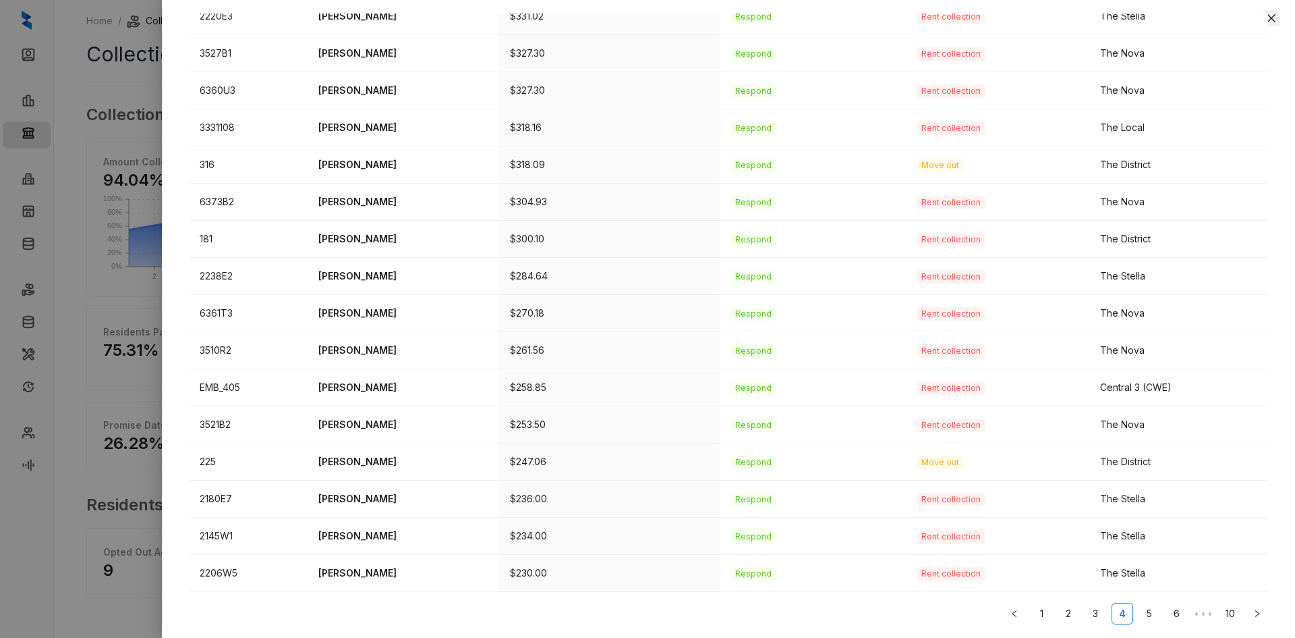
click at [1271, 18] on icon "close" at bounding box center [1272, 18] width 8 height 8
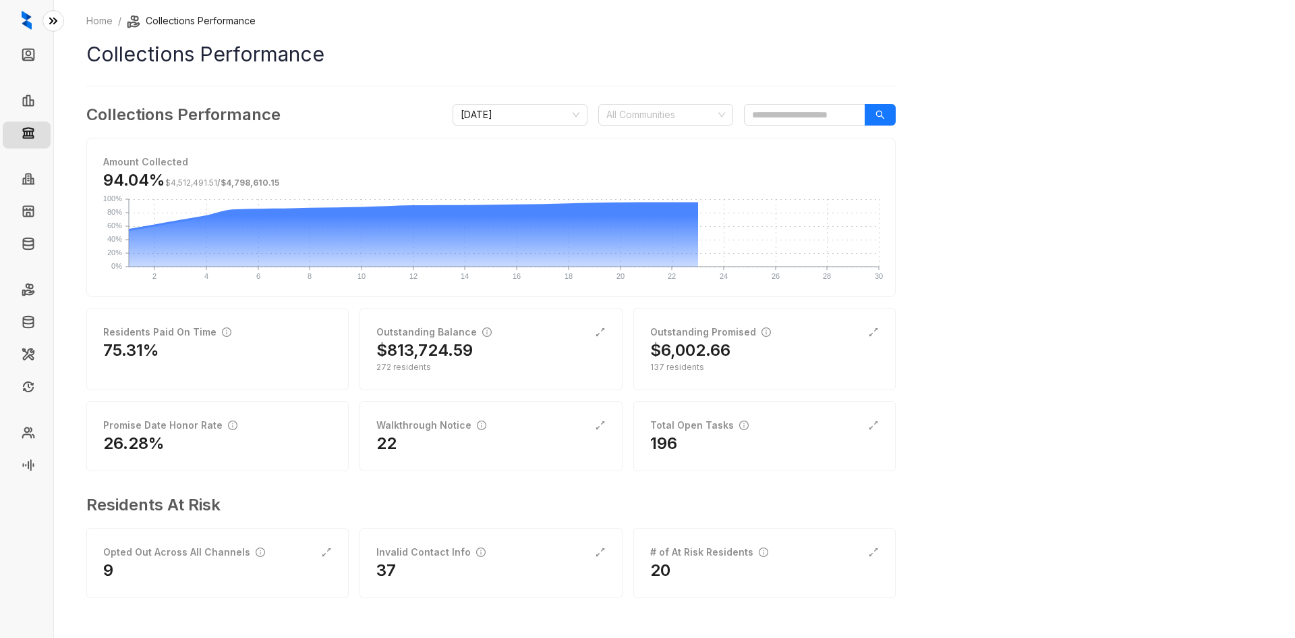
drag, startPoint x: 32, startPoint y: 131, endPoint x: 53, endPoint y: 121, distance: 22.9
click at [42, 131] on link "Collections" at bounding box center [69, 134] width 55 height 27
